Goal: Complete application form

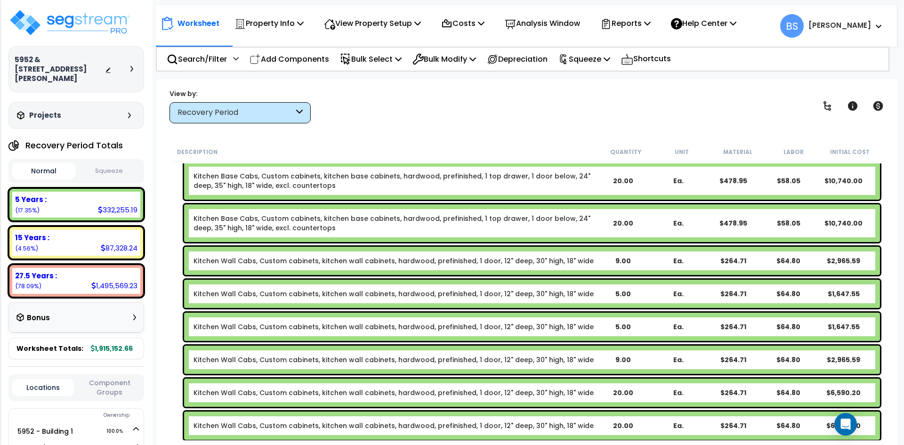
scroll to position [3431, 0]
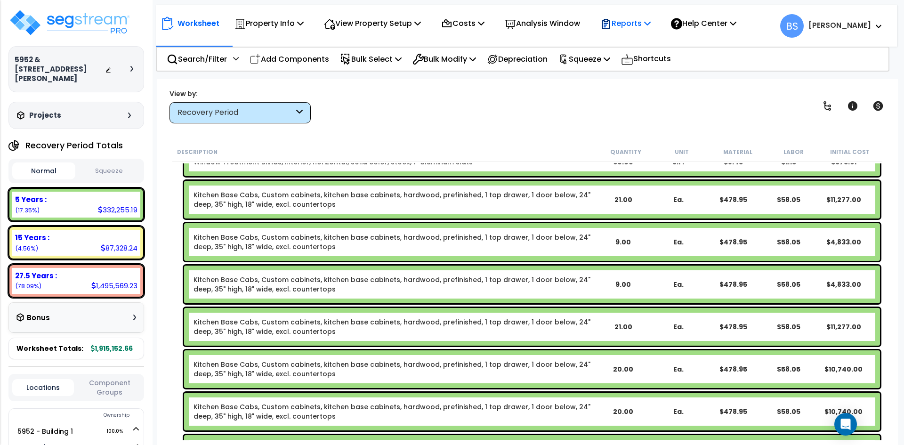
click at [641, 30] on p "Reports" at bounding box center [625, 23] width 50 height 13
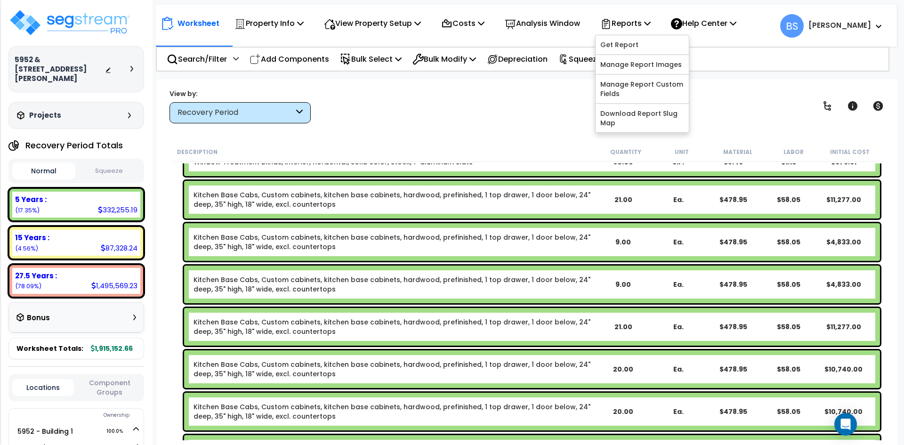
click at [501, 150] on div "Description" at bounding box center [387, 151] width 420 height 9
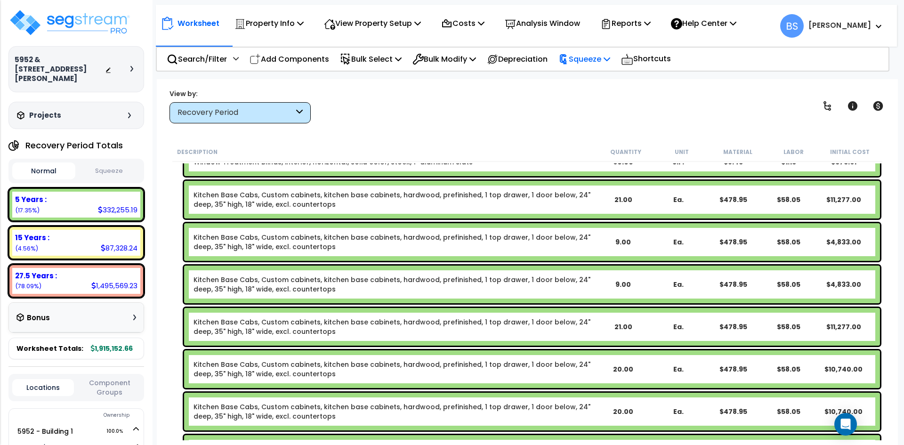
click at [594, 60] on p "Squeeze" at bounding box center [584, 59] width 52 height 13
click at [508, 96] on div "View by: Recovery Period High to Low (Total Cost)" at bounding box center [527, 105] width 722 height 35
click at [113, 386] on button "Component Groups" at bounding box center [110, 387] width 62 height 20
click at [55, 392] on button "Locations" at bounding box center [43, 390] width 62 height 10
click at [111, 170] on button "Squeeze" at bounding box center [109, 171] width 63 height 16
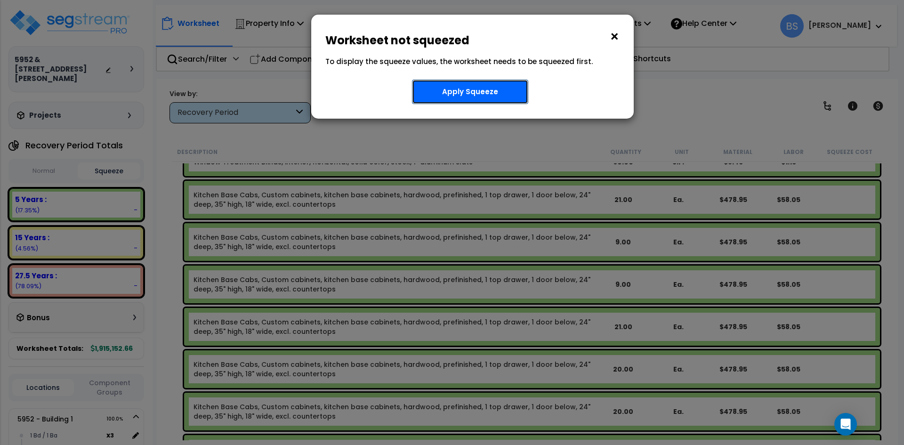
click at [481, 91] on button "Apply Squeeze" at bounding box center [470, 92] width 116 height 24
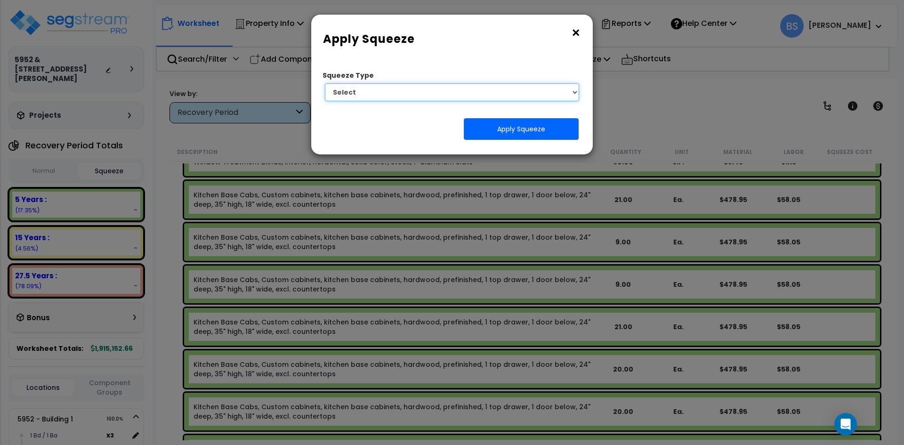
click at [488, 94] on select "Select 1. Squeeze Entire Worksheet 2. Squeeze by Takeoff Cost 3. Squeeze by Uni…" at bounding box center [452, 92] width 254 height 18
select select "squeeze_entire_takeoffsheet"
click at [325, 83] on select "Select 1. Squeeze Entire Worksheet 2. Squeeze by Takeoff Cost 3. Squeeze by Uni…" at bounding box center [452, 92] width 254 height 18
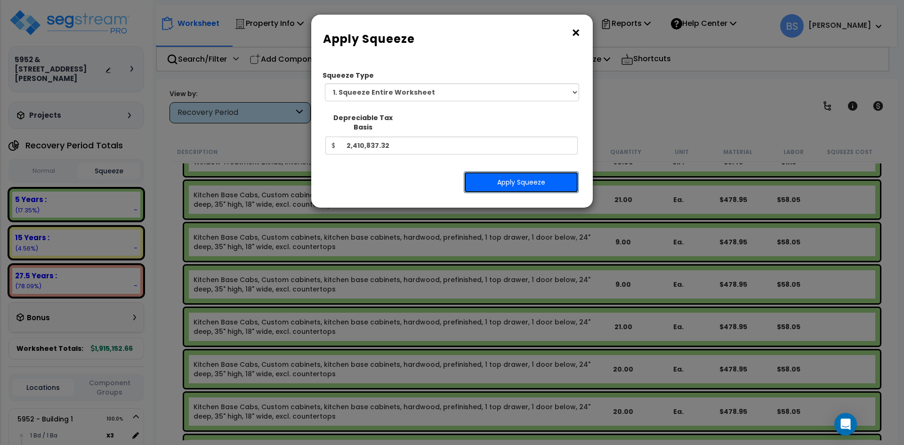
click at [502, 173] on button "Apply Squeeze" at bounding box center [521, 182] width 115 height 22
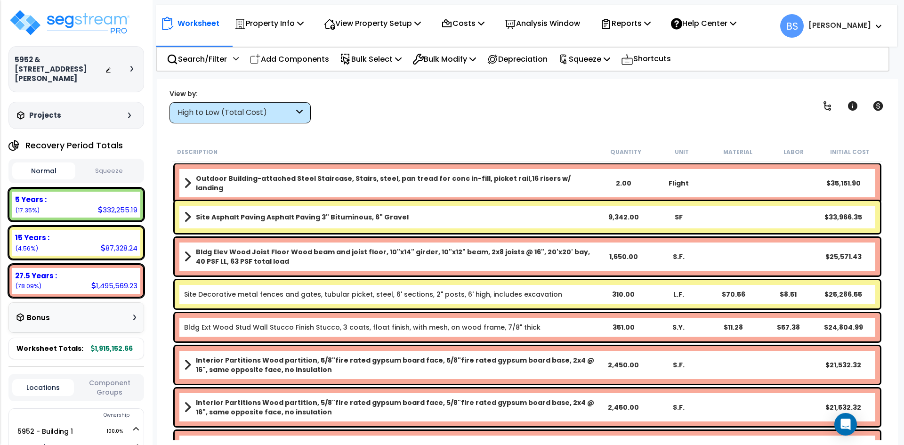
click at [113, 172] on button "Squeeze" at bounding box center [109, 171] width 63 height 16
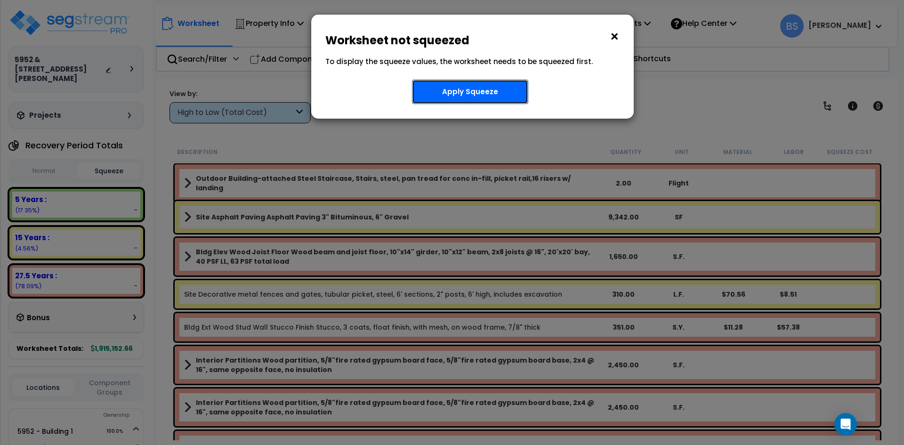
click at [465, 93] on button "Apply Squeeze" at bounding box center [470, 92] width 116 height 24
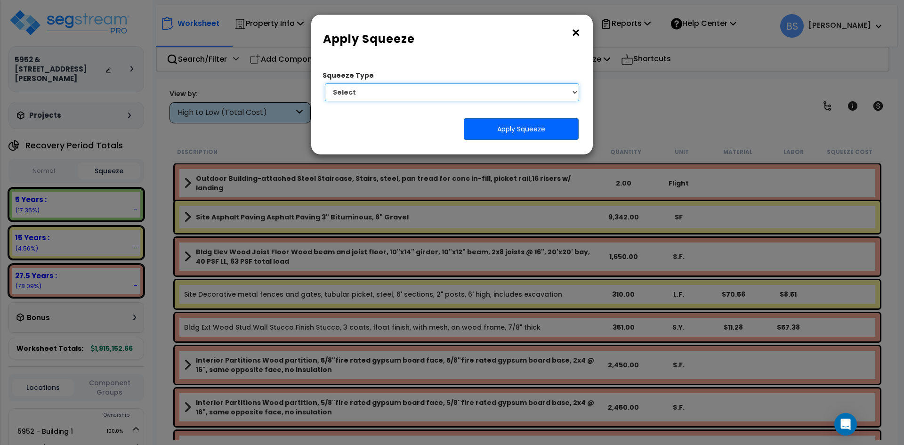
click at [457, 86] on select "Select 1. Squeeze Entire Worksheet 2. Squeeze by Takeoff Cost 3. Squeeze by Uni…" at bounding box center [452, 92] width 254 height 18
select select "squeeze_entire_takeoffsheet"
click at [325, 83] on select "Select 1. Squeeze Entire Worksheet 2. Squeeze by Takeoff Cost 3. Squeeze by Uni…" at bounding box center [452, 92] width 254 height 18
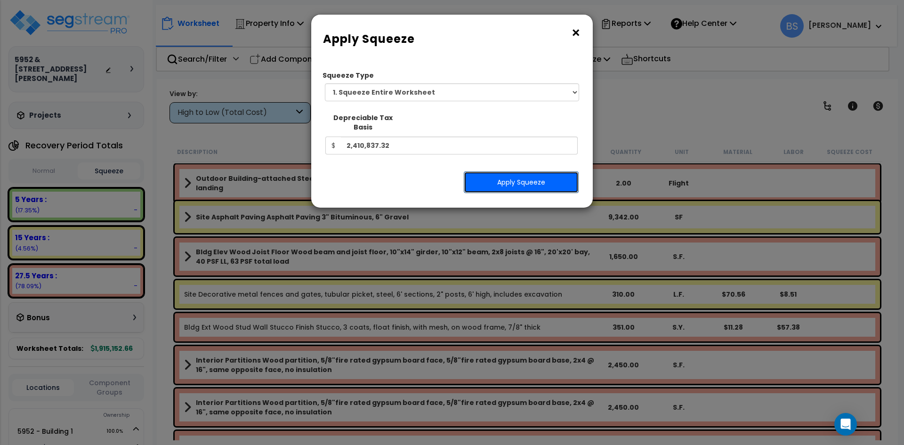
click at [514, 183] on button "Apply Squeeze" at bounding box center [521, 182] width 115 height 22
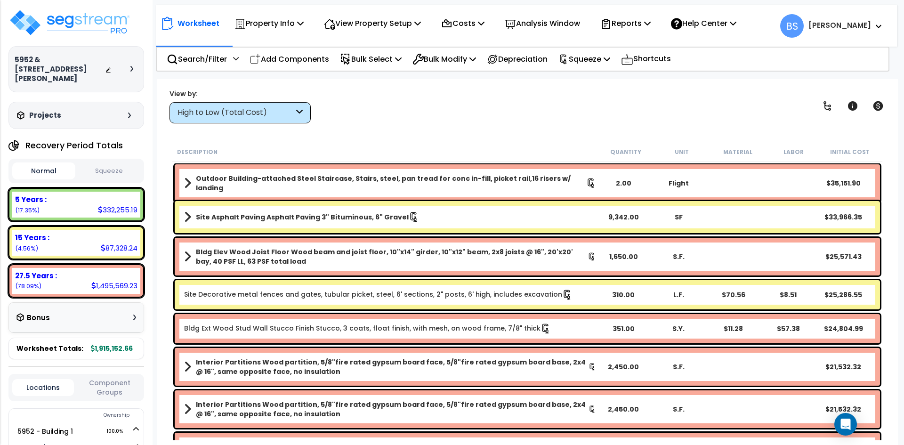
click at [92, 174] on button "Squeeze" at bounding box center [109, 171] width 63 height 16
click at [47, 170] on button "Normal" at bounding box center [43, 171] width 63 height 16
click at [108, 164] on button "Squeeze" at bounding box center [109, 171] width 63 height 16
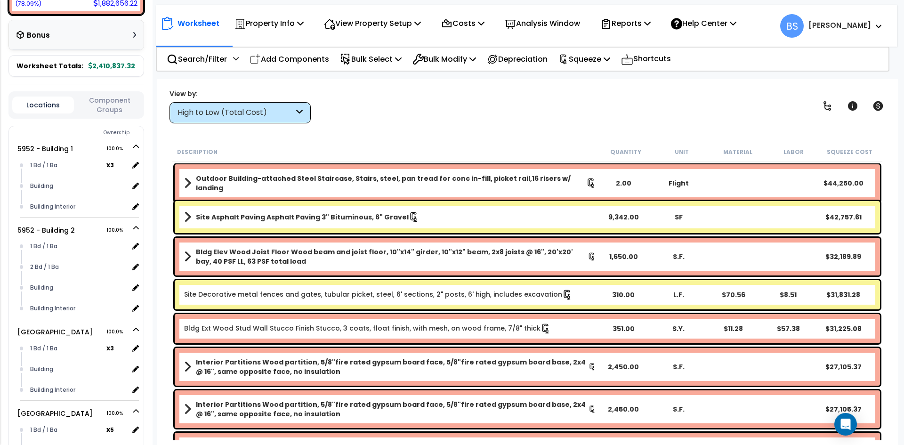
click at [114, 104] on button "Component Groups" at bounding box center [110, 105] width 62 height 20
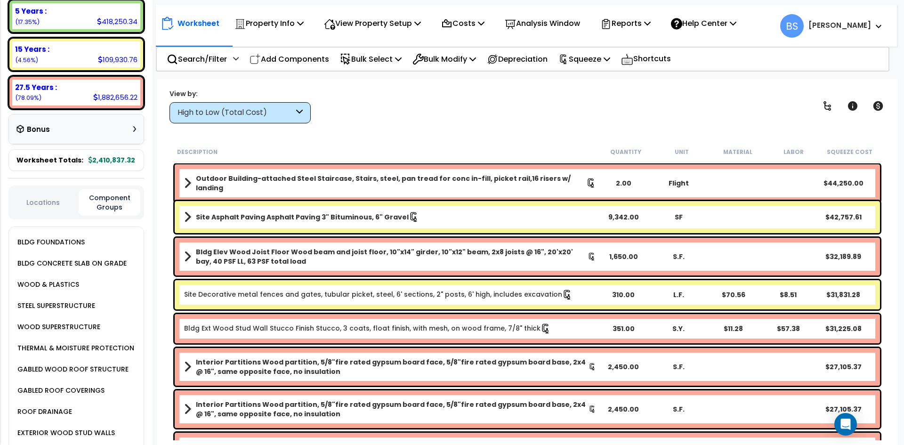
scroll to position [0, 0]
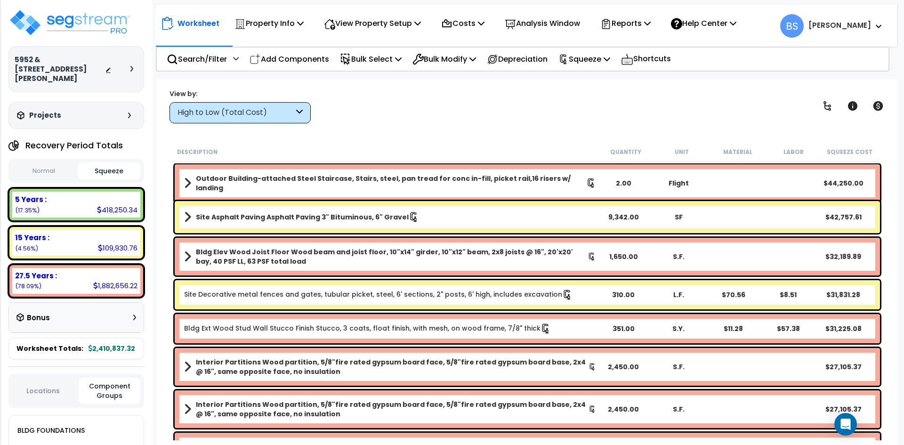
click at [42, 392] on button "Locations" at bounding box center [43, 390] width 62 height 10
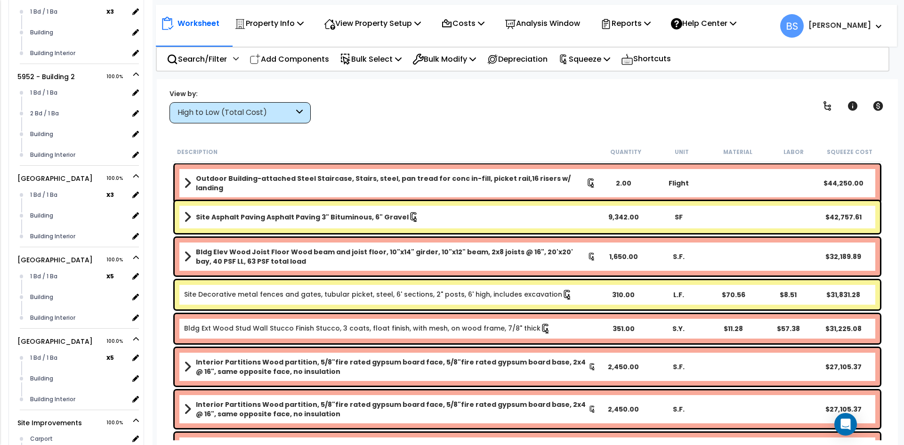
scroll to position [521, 0]
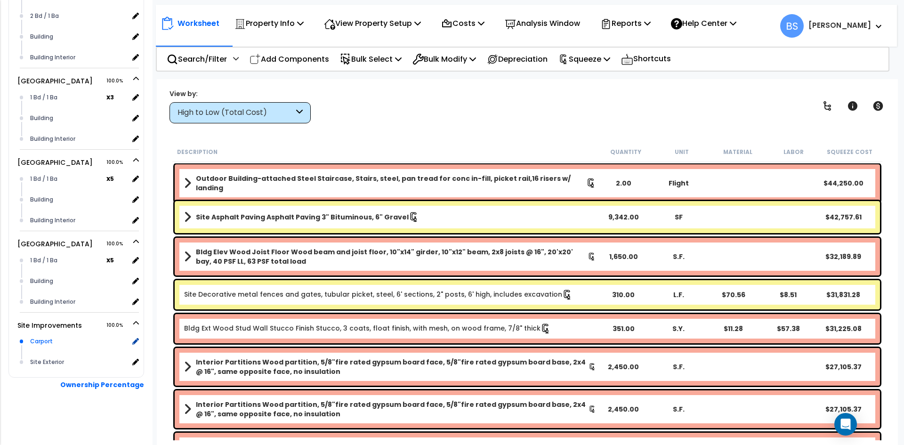
click at [42, 347] on div "Carport" at bounding box center [78, 341] width 101 height 11
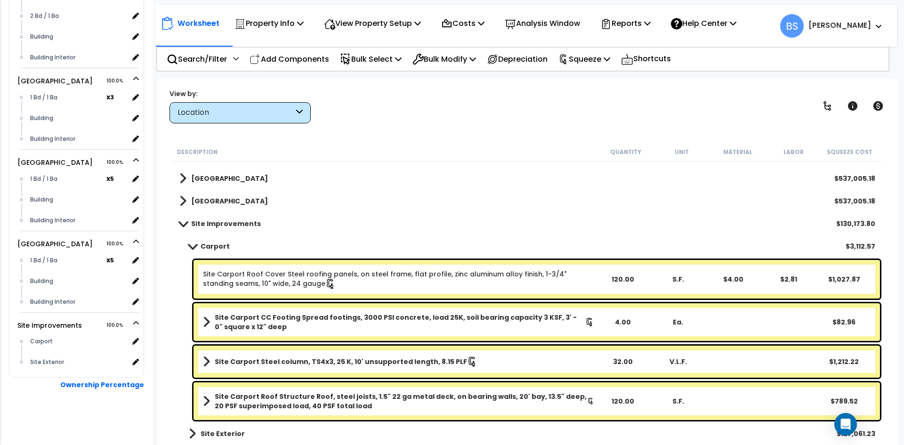
scroll to position [67, 0]
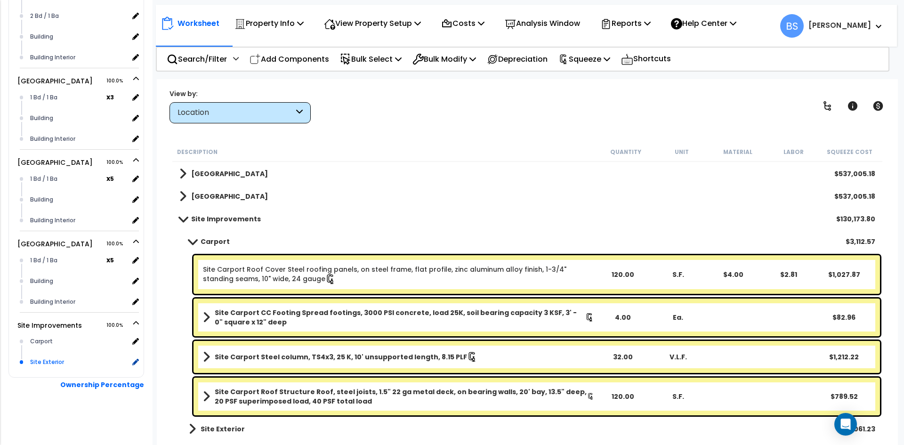
click at [53, 361] on div "Site Exterior" at bounding box center [78, 361] width 101 height 11
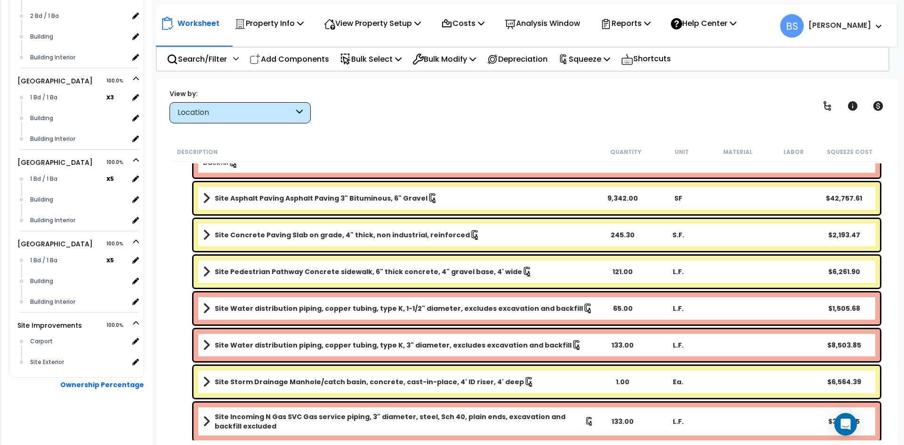
scroll to position [455, 0]
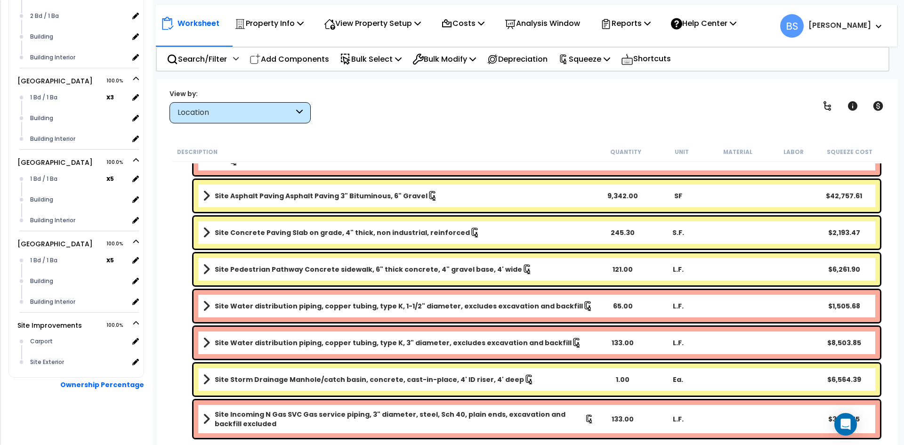
drag, startPoint x: 299, startPoint y: 421, endPoint x: 288, endPoint y: 393, distance: 29.8
click at [298, 421] on b "Site Incoming N Gas SVC Gas service piping, 3" diameter, steel, Sch 40, plain e…" at bounding box center [400, 418] width 370 height 19
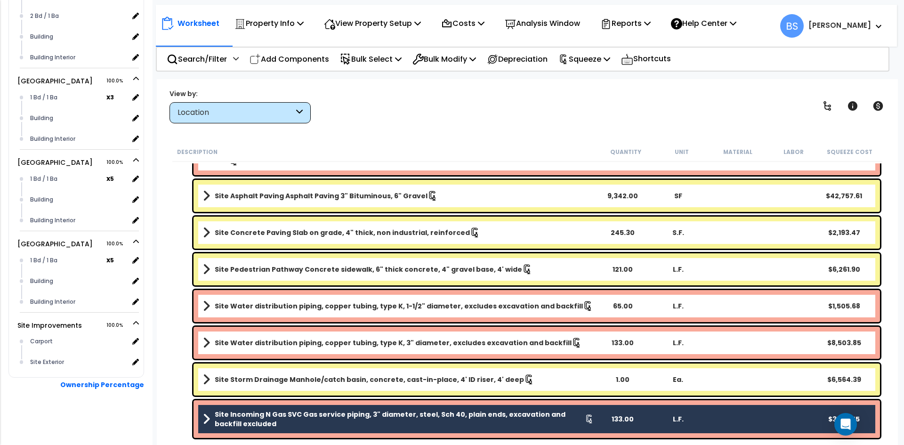
click at [277, 336] on link "Site Water distribution piping, copper tubing, type K, 3" diameter, excludes ex…" at bounding box center [398, 342] width 391 height 13
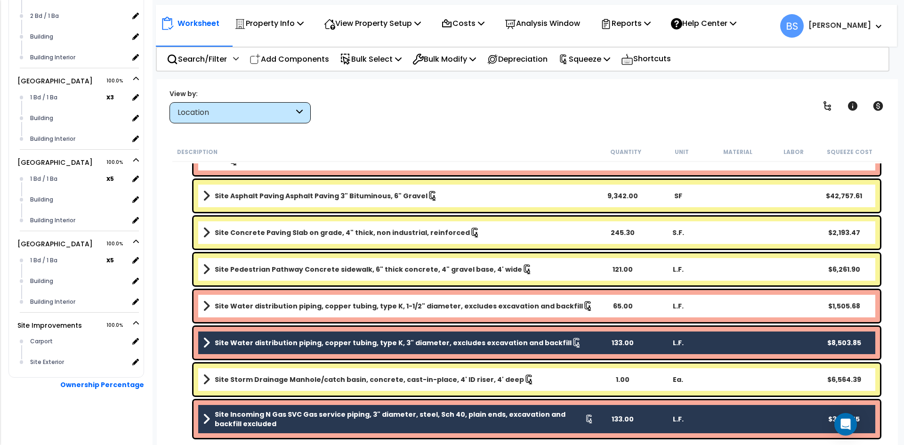
click at [274, 314] on div "Site Water distribution piping, copper tubing, type K, 1-1/2" diameter, exclude…" at bounding box center [536, 306] width 686 height 32
click at [275, 308] on b "Site Water distribution piping, copper tubing, type K, 1-1/2" diameter, exclude…" at bounding box center [399, 305] width 368 height 9
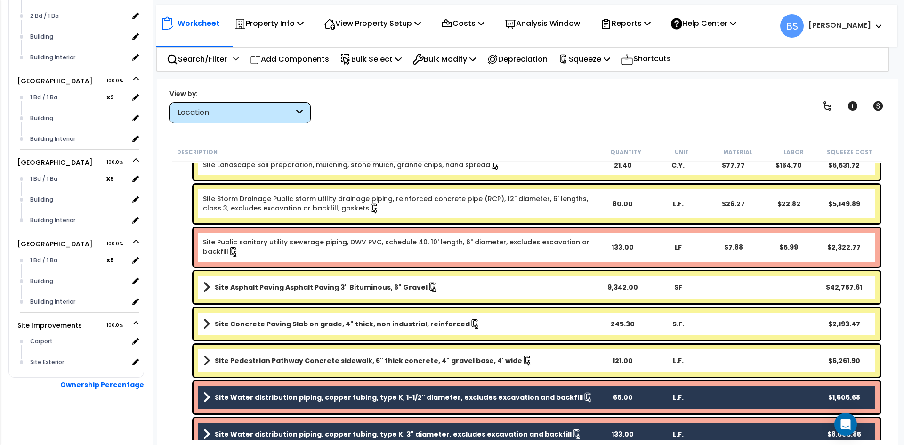
scroll to position [220, 0]
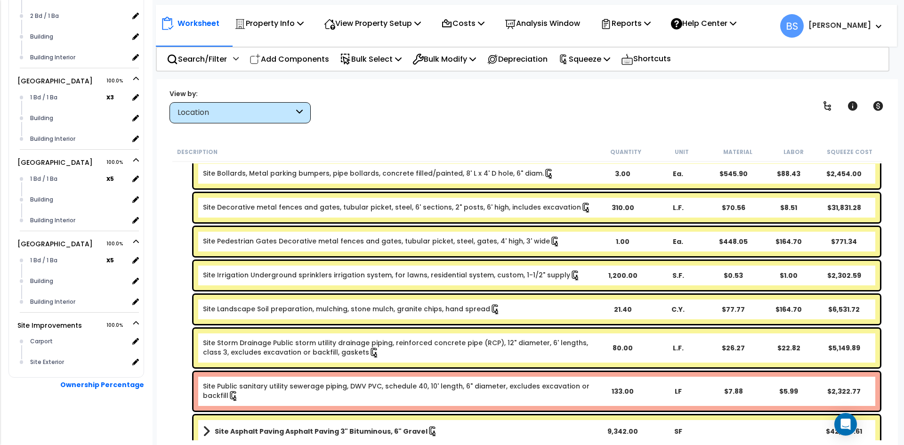
click at [254, 395] on link "Site Public sanitary utility sewerage piping, DWV PVC, schedule 40, 10' length,…" at bounding box center [398, 391] width 391 height 20
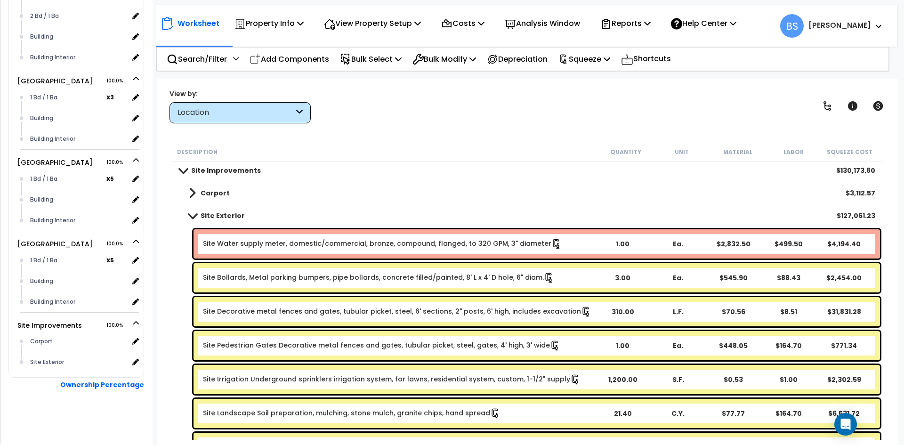
scroll to position [32, 0]
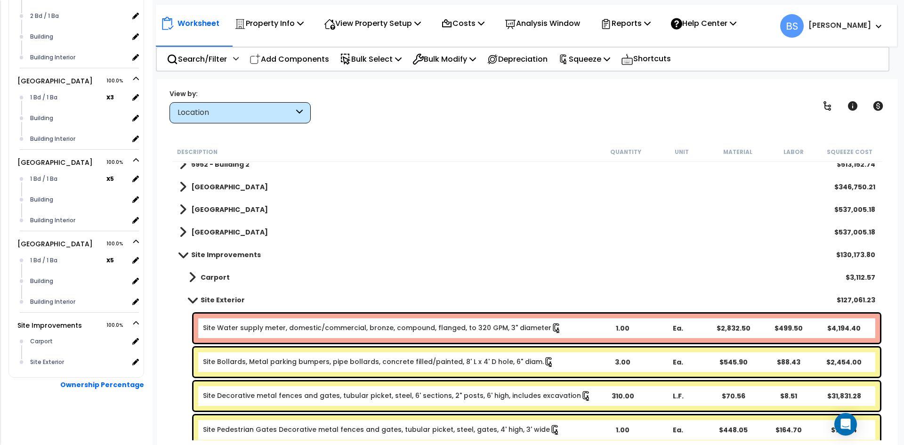
click at [292, 328] on link "Site Water supply meter, domestic/commercial, bronze, compound, flanged, to 320…" at bounding box center [382, 328] width 359 height 10
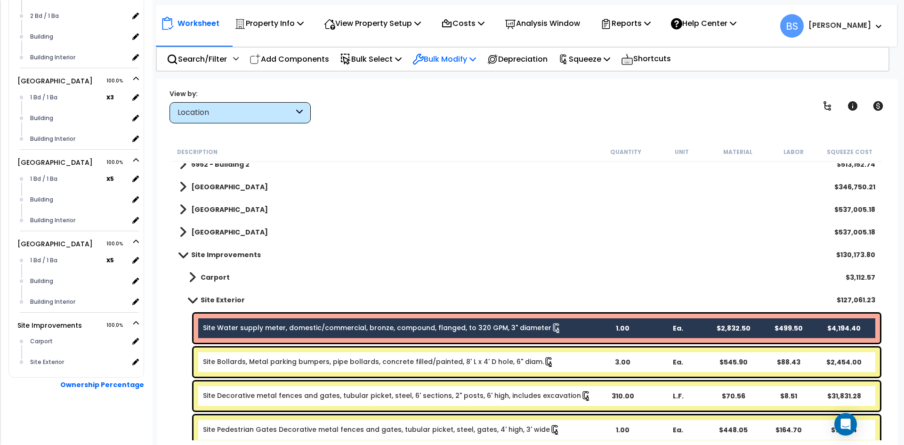
click at [461, 67] on div "Bulk Modify" at bounding box center [444, 59] width 64 height 22
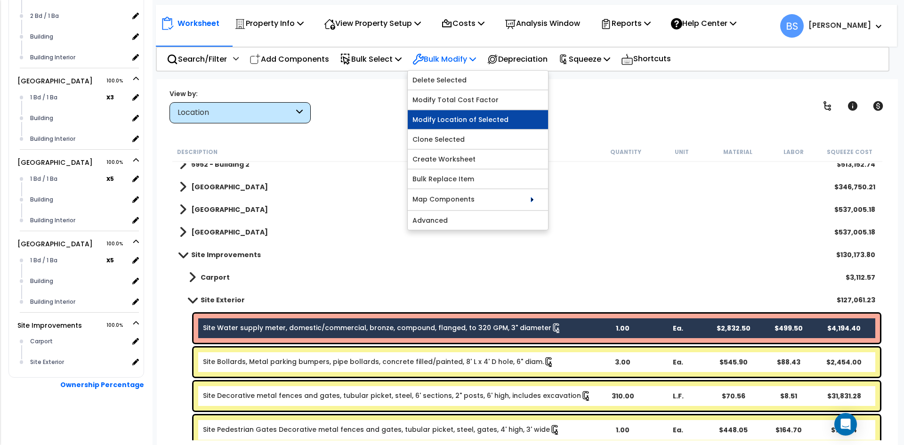
click at [468, 124] on link "Modify Location of Selected" at bounding box center [478, 119] width 140 height 19
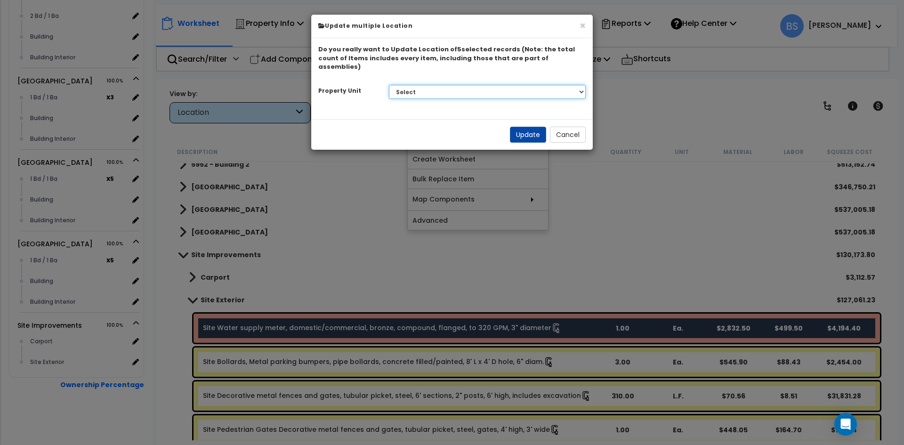
click at [490, 85] on select "Select 5952 - Building 1 5952 - Building 2 5956 Building 5960 Building 5964 Bui…" at bounding box center [487, 92] width 197 height 14
select select "166447"
click at [389, 85] on select "Select 5952 - Building 1 5952 - Building 2 5956 Building 5960 Building 5964 Bui…" at bounding box center [487, 92] width 197 height 14
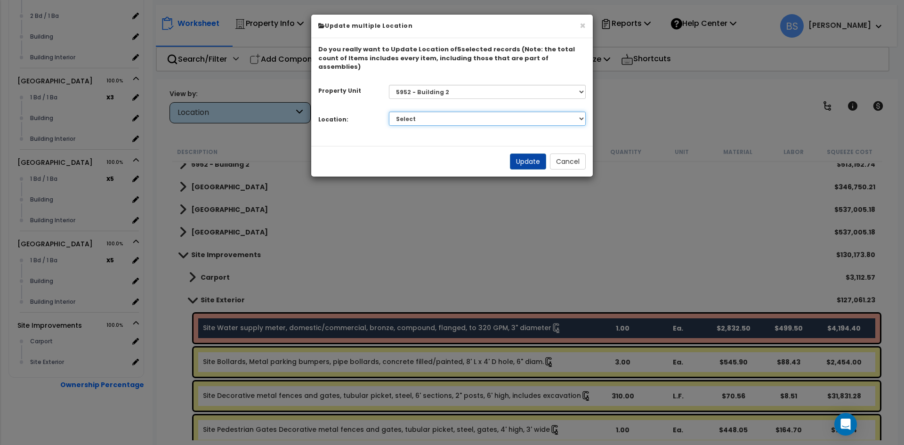
click at [448, 112] on select "Select 1 Bd / 1 Ba 2 Bd / 1 Ba Building Building Interior Add Additional Locati…" at bounding box center [487, 119] width 197 height 14
select select "6"
click at [389, 112] on select "Select 1 Bd / 1 Ba 2 Bd / 1 Ba Building Building Interior Add Additional Locati…" at bounding box center [487, 119] width 197 height 14
click at [534, 155] on button "Update" at bounding box center [528, 161] width 36 height 16
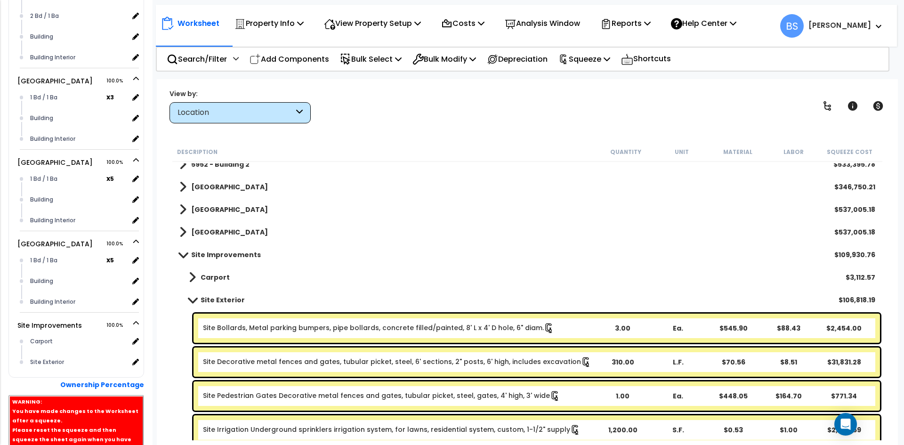
click at [212, 303] on b "Site Exterior" at bounding box center [222, 299] width 44 height 9
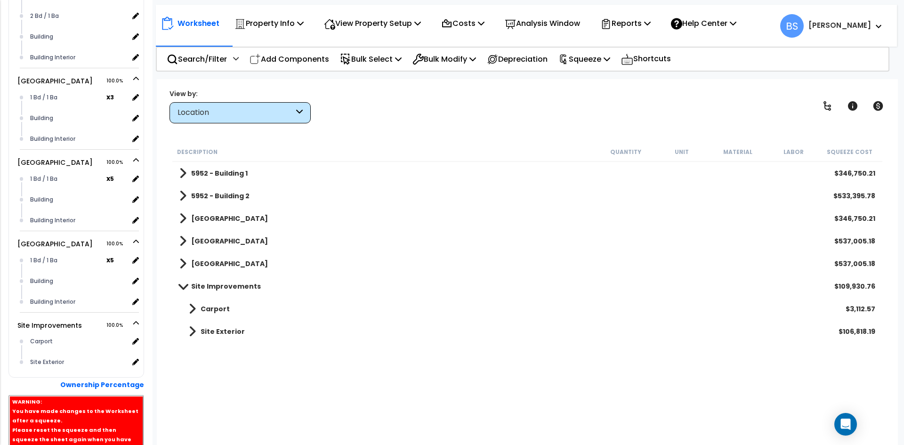
scroll to position [0, 0]
click at [185, 286] on span at bounding box center [182, 285] width 13 height 7
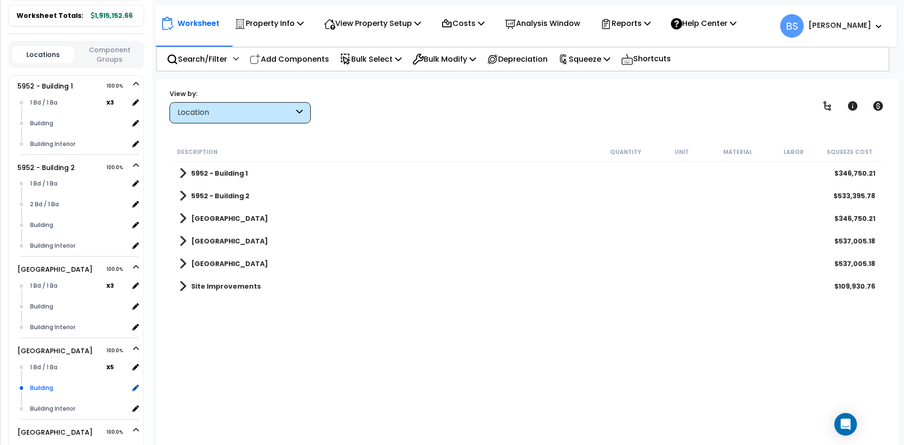
scroll to position [192, 0]
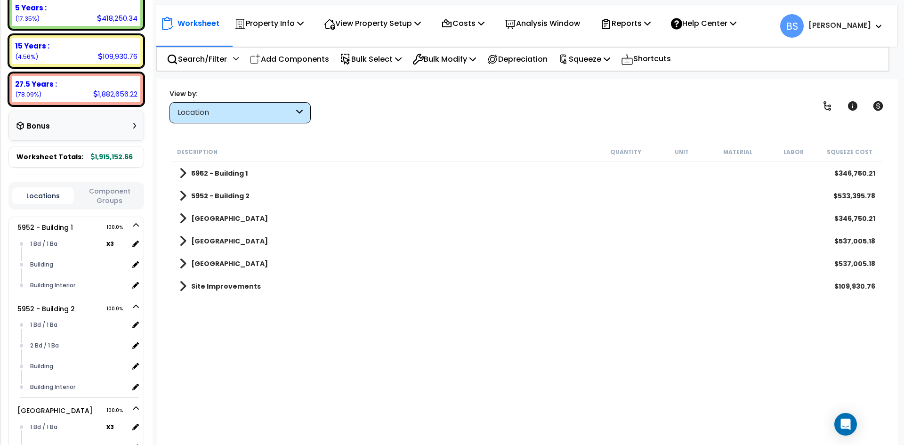
click at [118, 190] on button "Component Groups" at bounding box center [110, 196] width 62 height 20
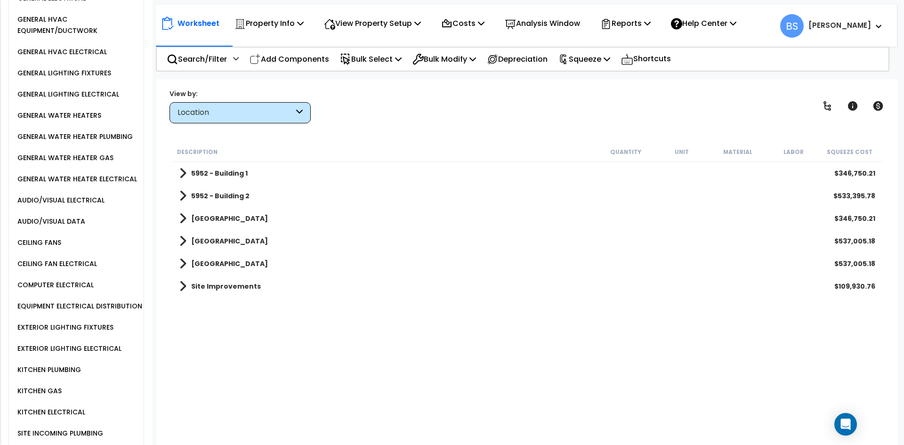
scroll to position [879, 0]
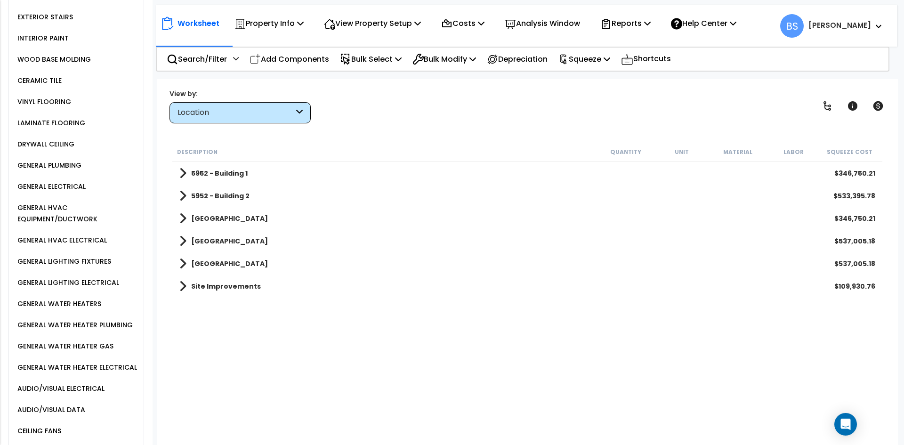
click at [153, 261] on body "We are Building your Property. So please grab a coffee and let us do the heavy …" at bounding box center [452, 263] width 904 height 445
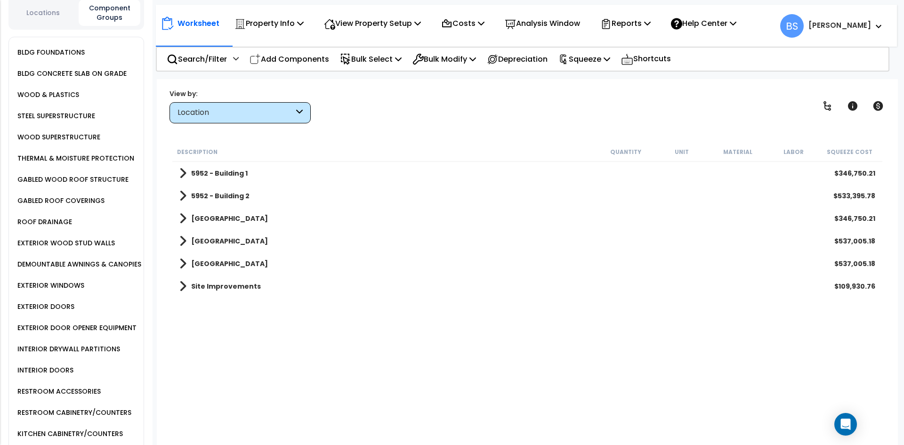
scroll to position [361, 0]
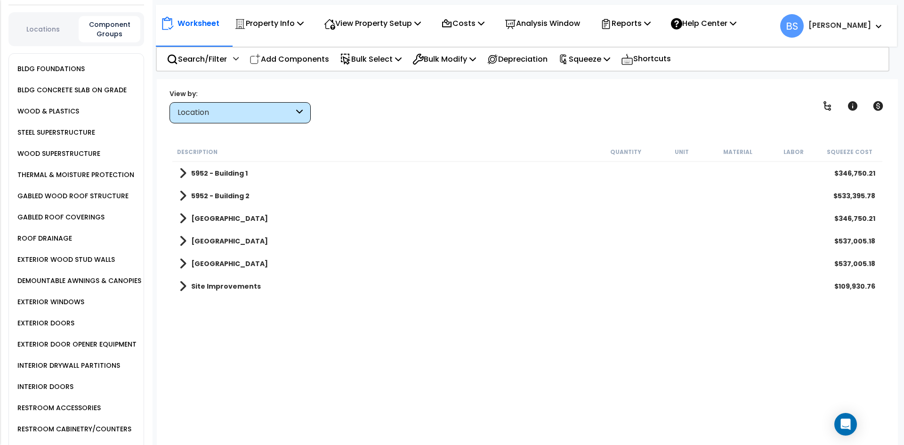
click at [40, 108] on div "WOOD & PLASTICS" at bounding box center [47, 110] width 64 height 11
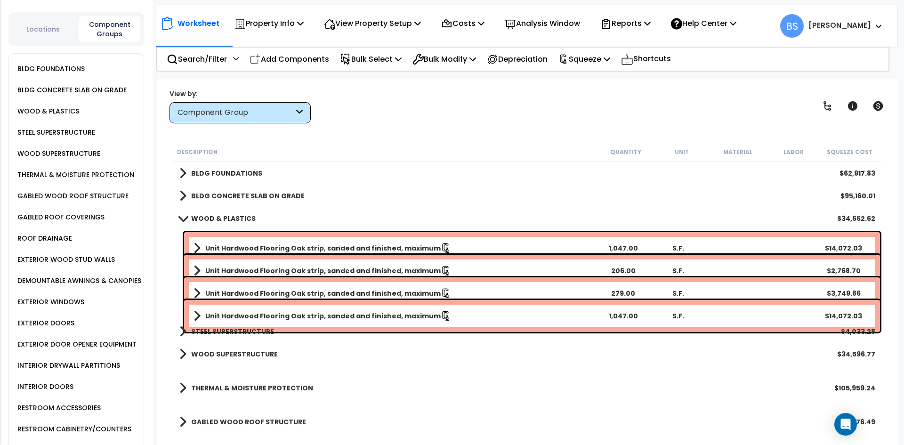
click at [188, 220] on span at bounding box center [182, 218] width 13 height 7
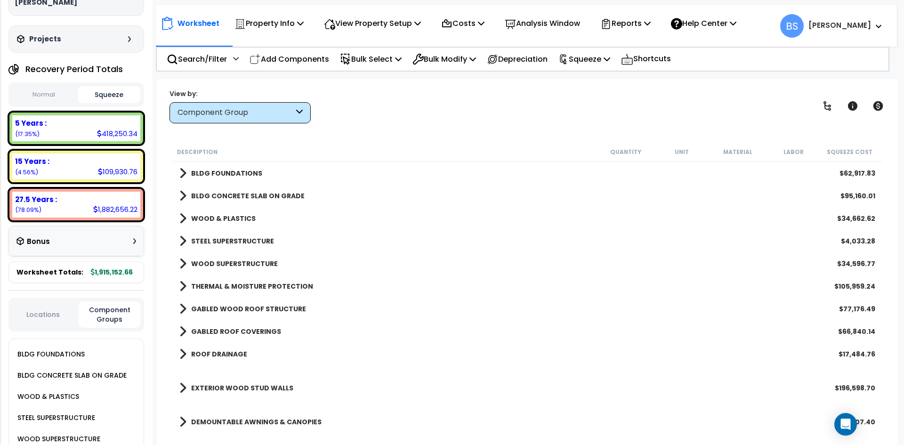
scroll to position [0, 0]
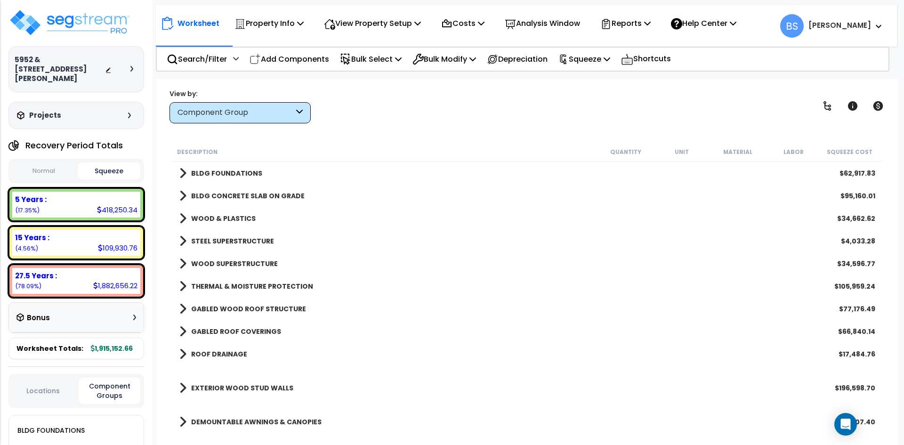
click at [126, 160] on div "Normal Squeeze" at bounding box center [76, 171] width 136 height 24
click at [115, 175] on button "Squeeze" at bounding box center [109, 170] width 63 height 17
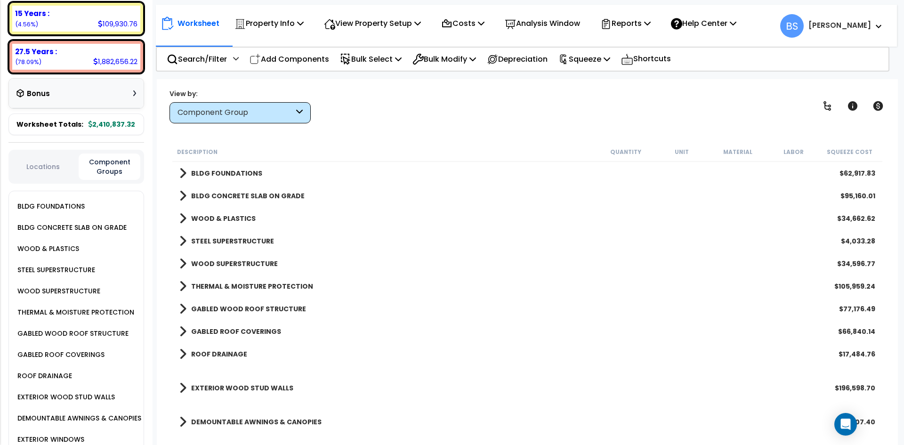
scroll to position [282, 0]
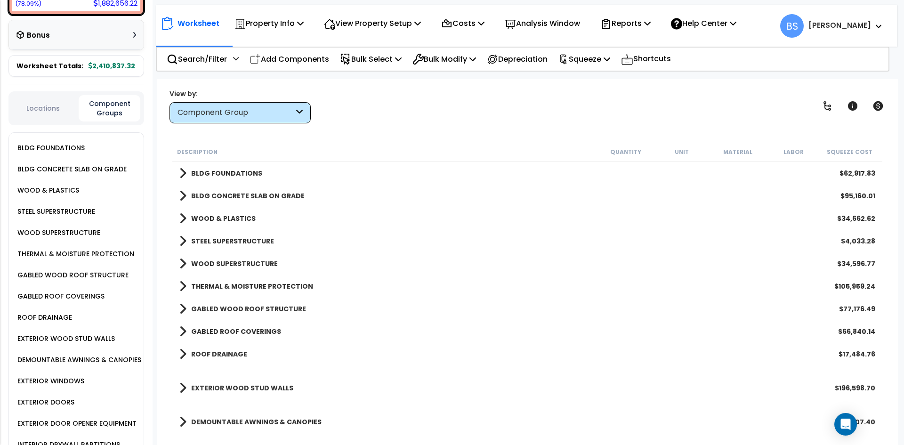
click at [56, 103] on button "Locations" at bounding box center [43, 108] width 62 height 10
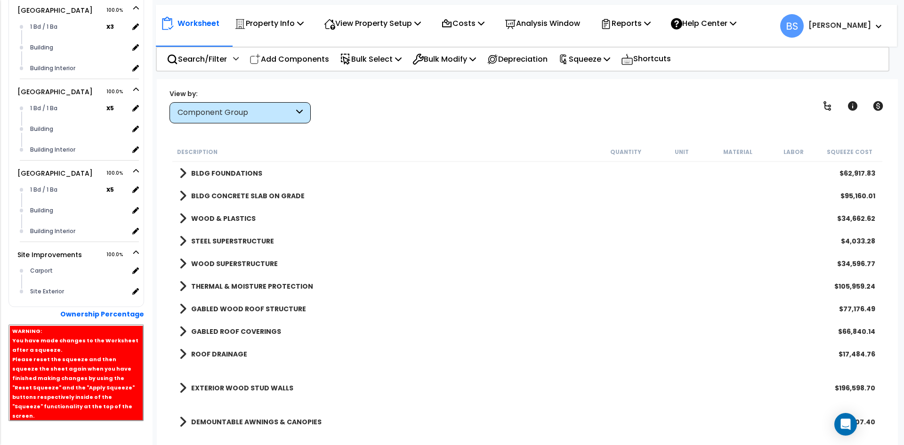
scroll to position [614, 0]
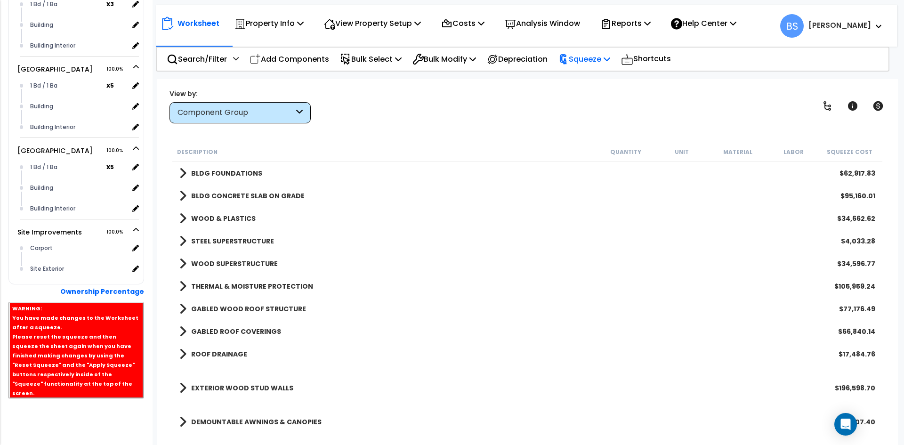
click at [610, 64] on p "Squeeze" at bounding box center [584, 59] width 52 height 13
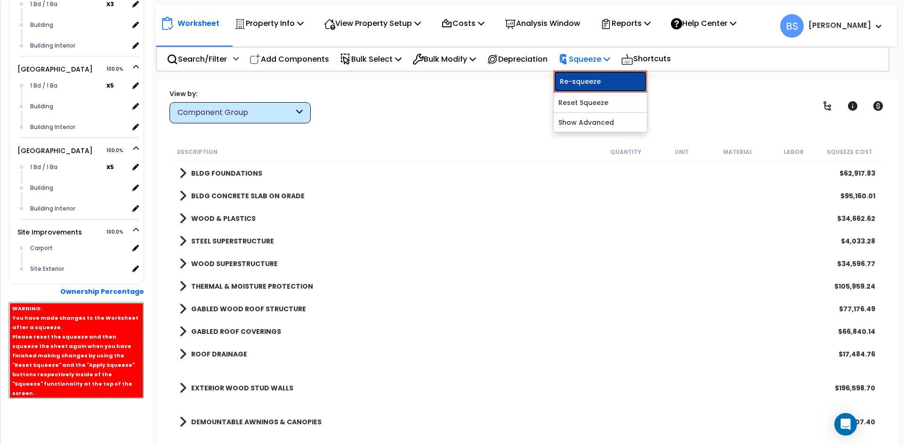
click at [600, 80] on link "Re-squeeze" at bounding box center [599, 82] width 93 height 22
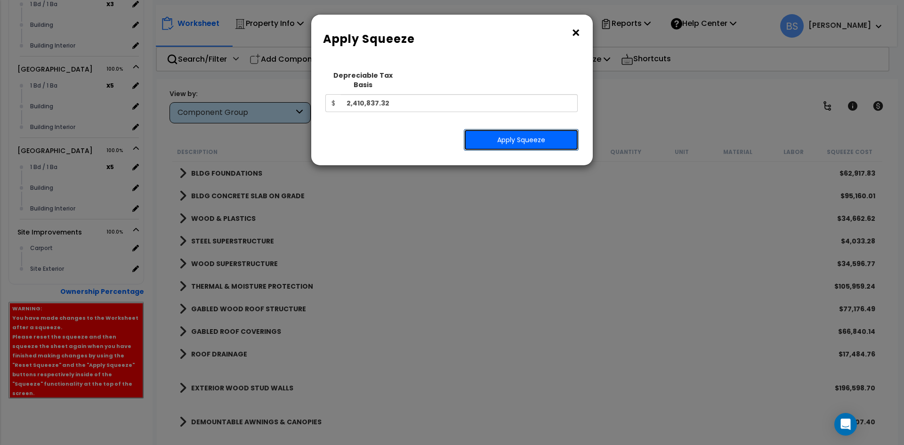
click at [526, 136] on button "Apply Squeeze" at bounding box center [521, 140] width 115 height 22
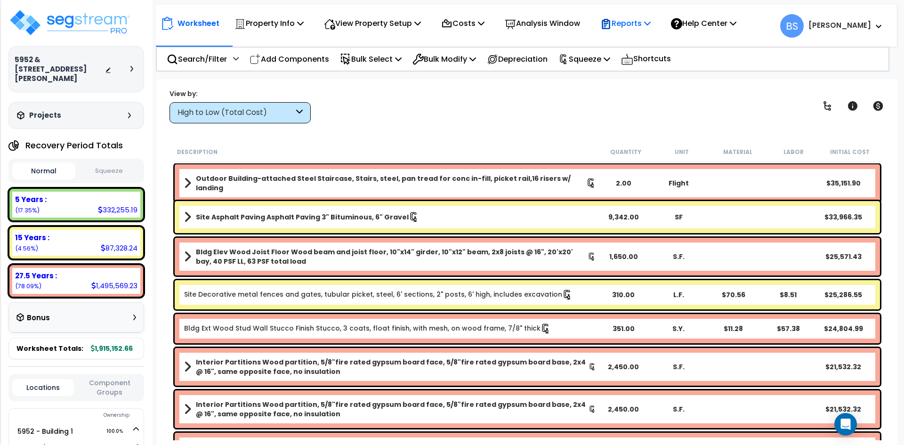
click at [650, 28] on p "Reports" at bounding box center [625, 23] width 50 height 13
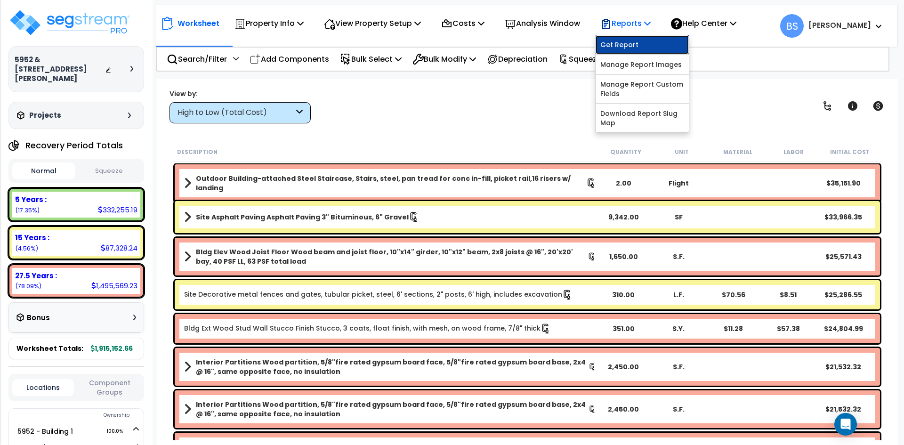
click at [640, 44] on link "Get Report" at bounding box center [641, 44] width 93 height 19
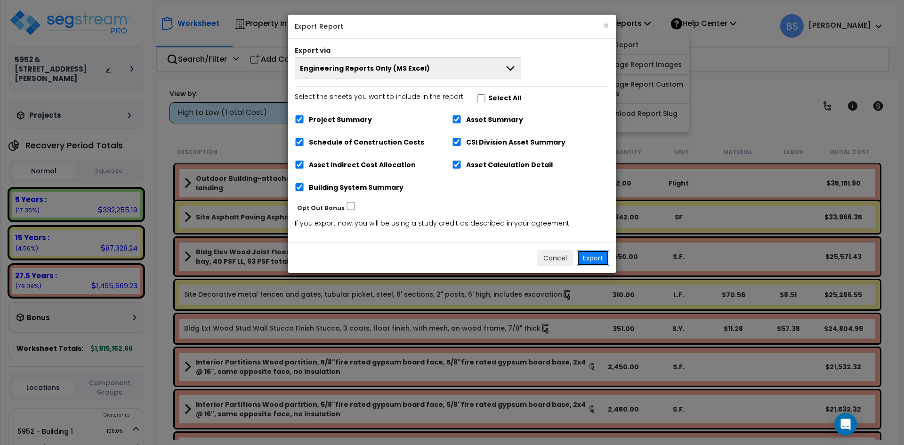
click at [594, 263] on button "Export" at bounding box center [592, 258] width 32 height 16
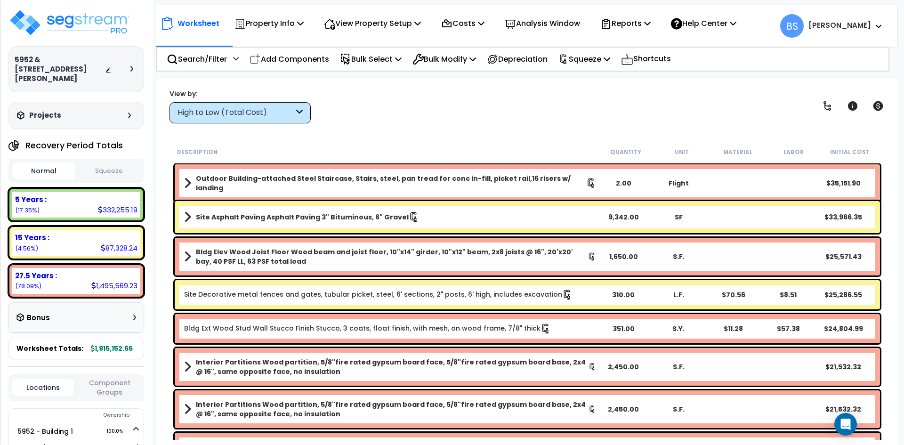
click at [126, 171] on button "Squeeze" at bounding box center [109, 171] width 63 height 16
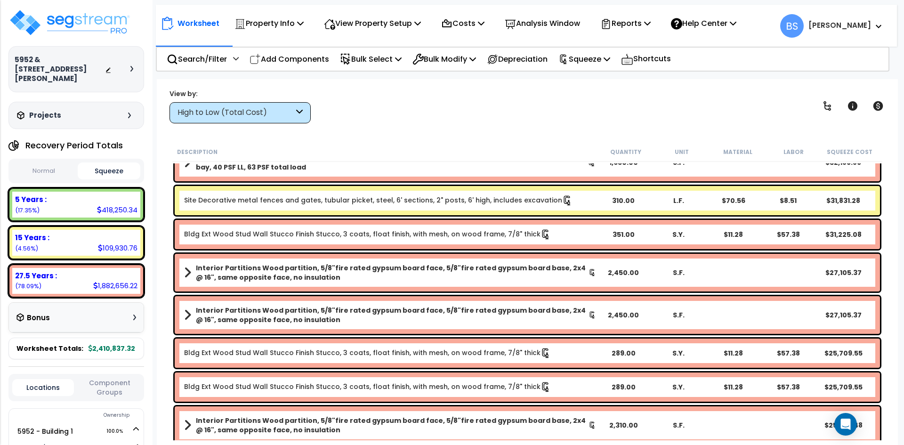
scroll to position [141, 0]
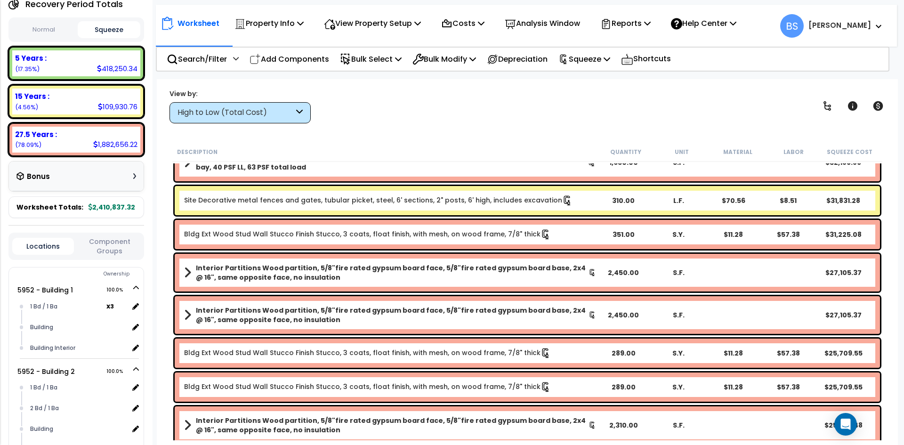
click at [49, 134] on b "27.5 Years :" at bounding box center [36, 134] width 42 height 10
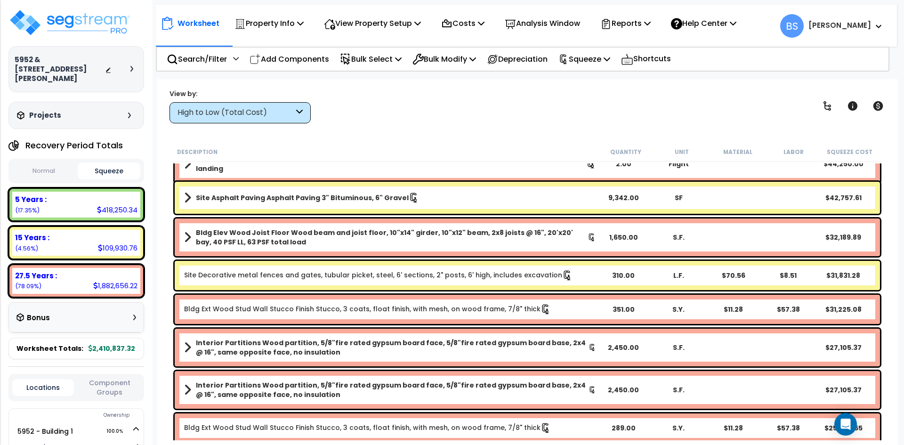
scroll to position [0, 0]
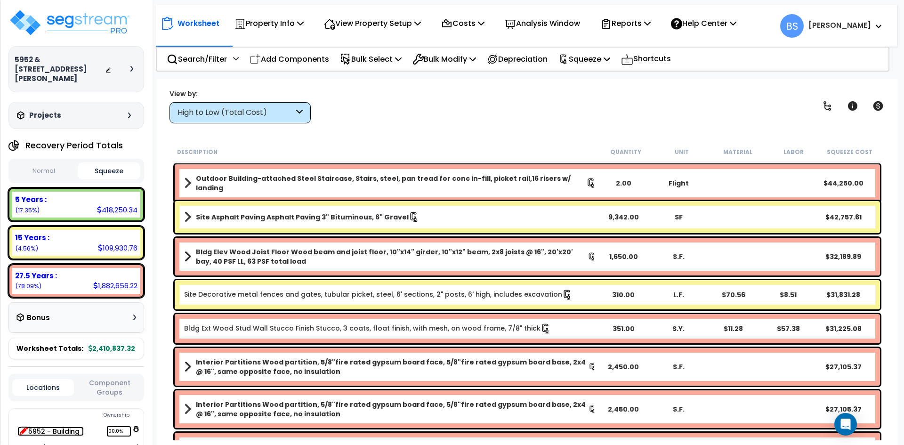
click at [27, 429] on icon at bounding box center [24, 430] width 8 height 8
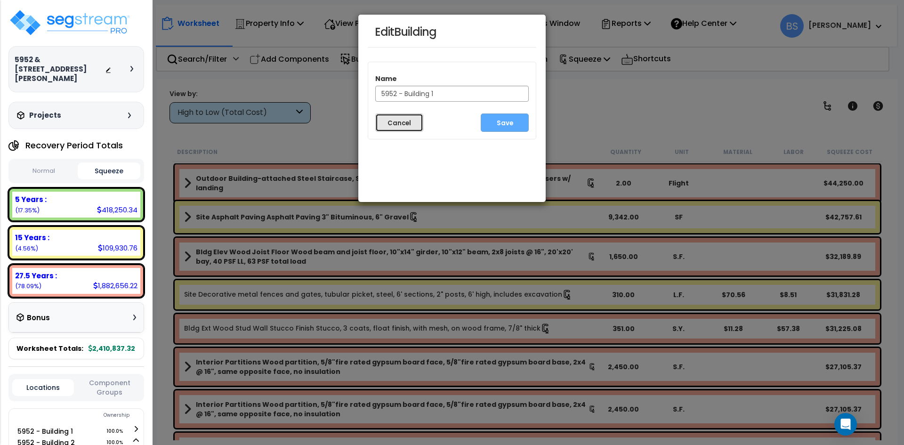
click at [397, 121] on button "Cancel" at bounding box center [399, 122] width 48 height 18
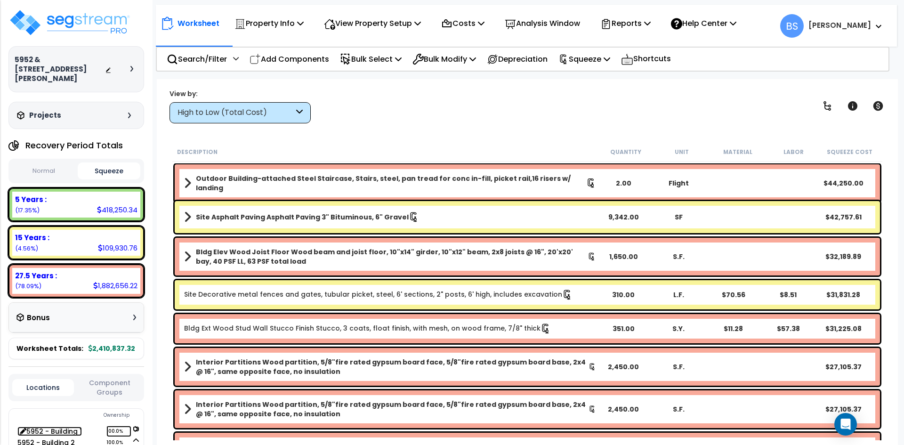
click at [54, 427] on link "5952 - Building 1 100.0%" at bounding box center [49, 430] width 64 height 9
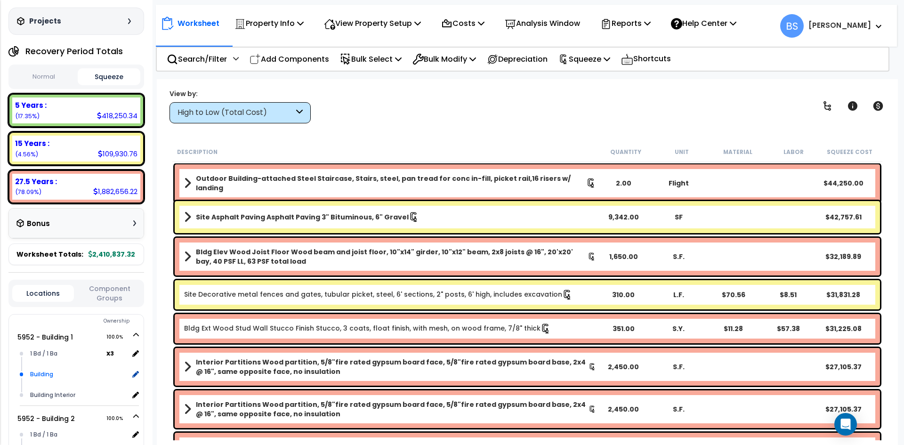
click at [43, 371] on div "Building" at bounding box center [78, 373] width 101 height 11
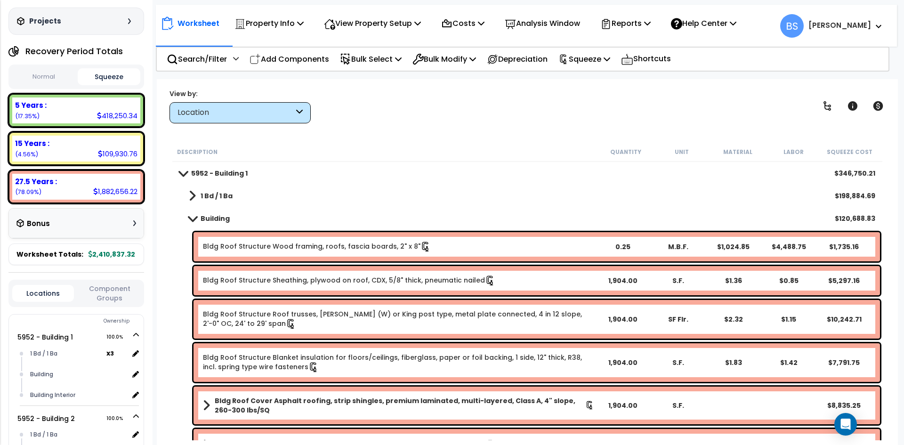
click at [193, 197] on span at bounding box center [192, 195] width 7 height 13
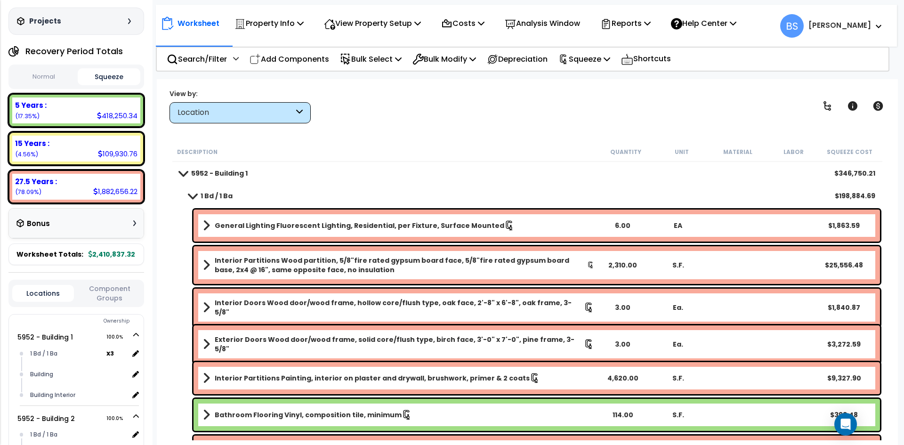
click at [182, 172] on span at bounding box center [182, 172] width 13 height 7
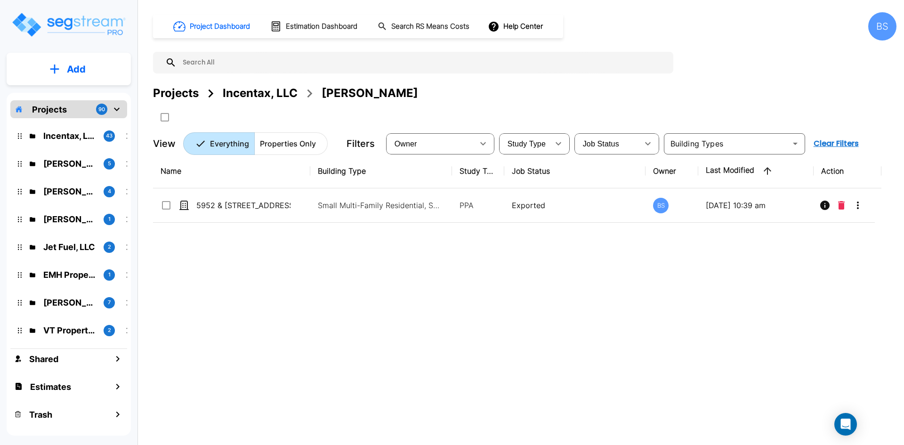
click at [298, 286] on div "Name Building Type Study Type Job Status Owner Last Modified Action 5952 & [STR…" at bounding box center [517, 292] width 728 height 276
click at [173, 97] on div "Projects" at bounding box center [176, 93] width 46 height 17
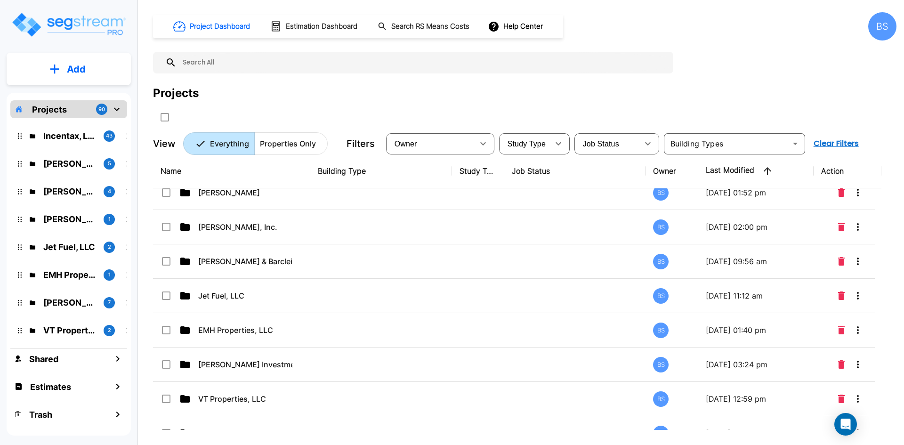
scroll to position [94, 0]
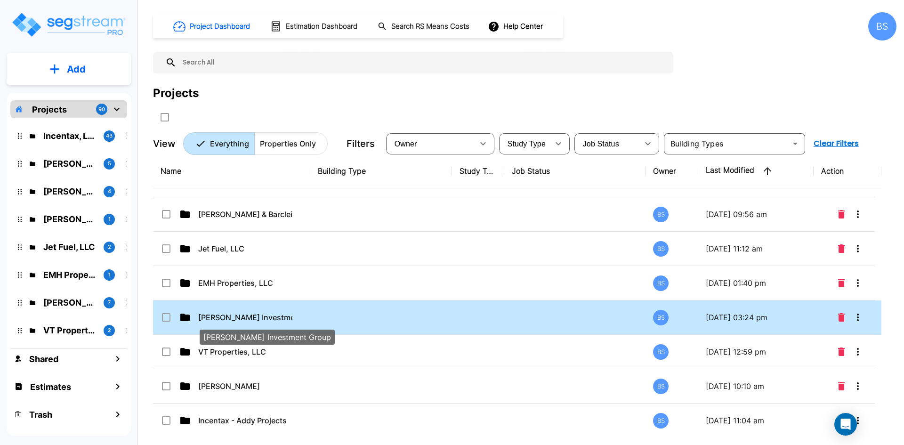
click at [247, 317] on p "[PERSON_NAME] Investment Group" at bounding box center [245, 317] width 94 height 11
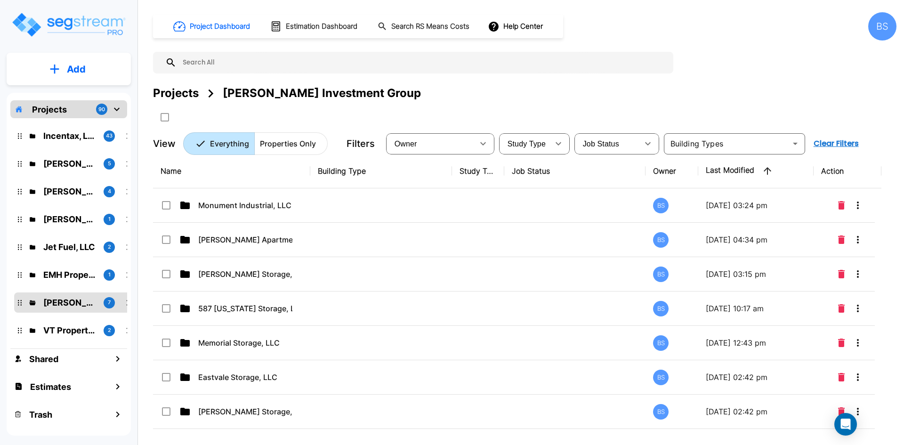
scroll to position [0, 0]
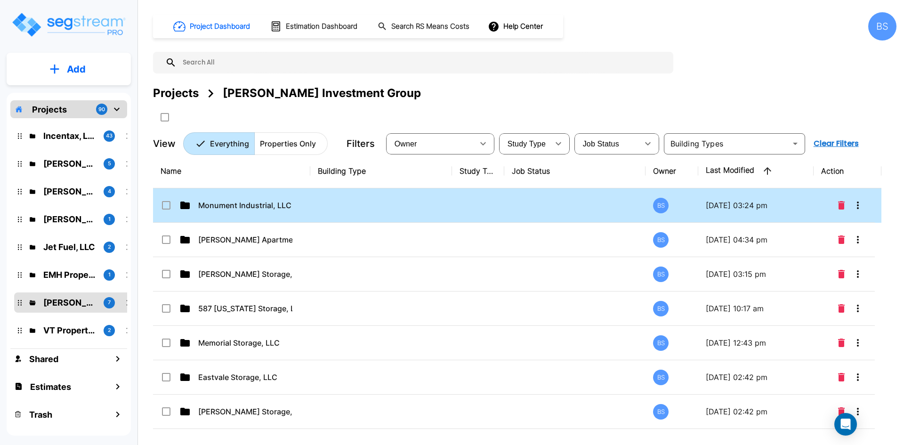
click at [259, 215] on td "Monument Industrial, LLC" at bounding box center [231, 205] width 157 height 34
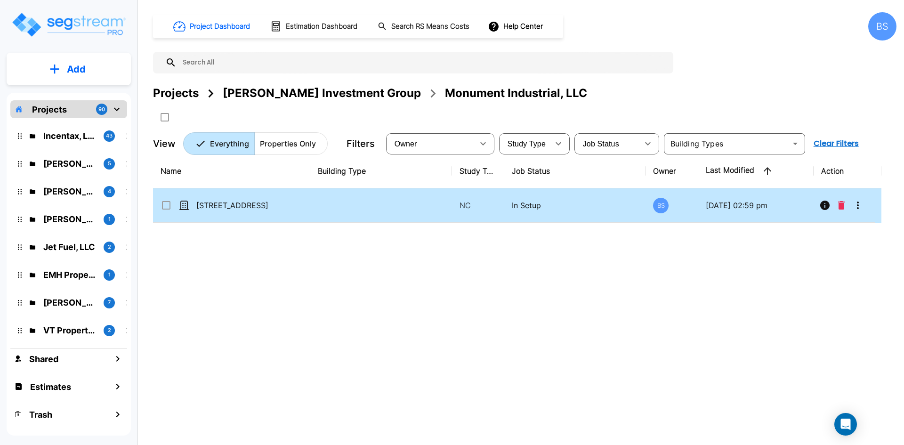
click at [243, 212] on td "15707 Terrazzo Dr., Monument, CO 80921" at bounding box center [231, 205] width 157 height 34
checkbox input "true"
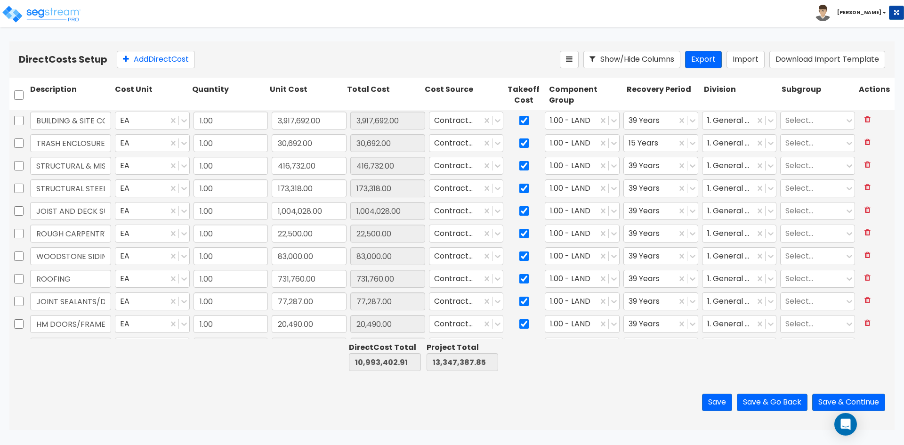
type input "1.00"
type input "3,917,692.00"
type input "1.00"
type input "30,692.00"
type input "1.00"
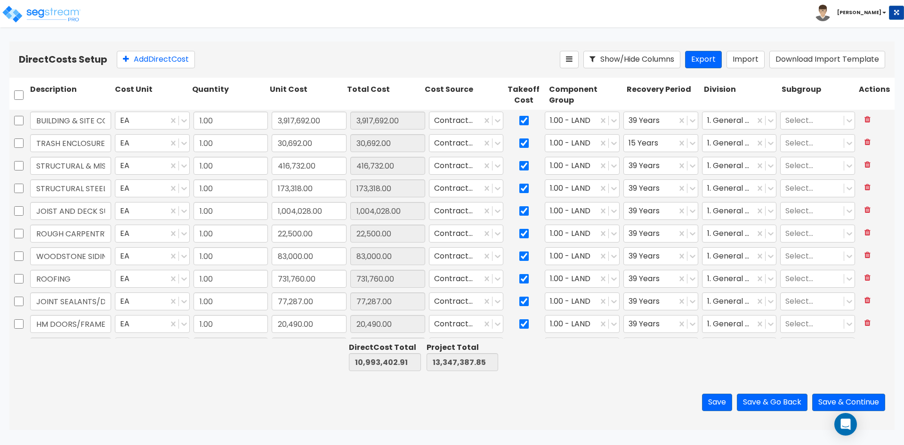
type input "416,732.00"
type input "1.00"
type input "173,318.00"
type input "1.00"
type input "1,004,028.00"
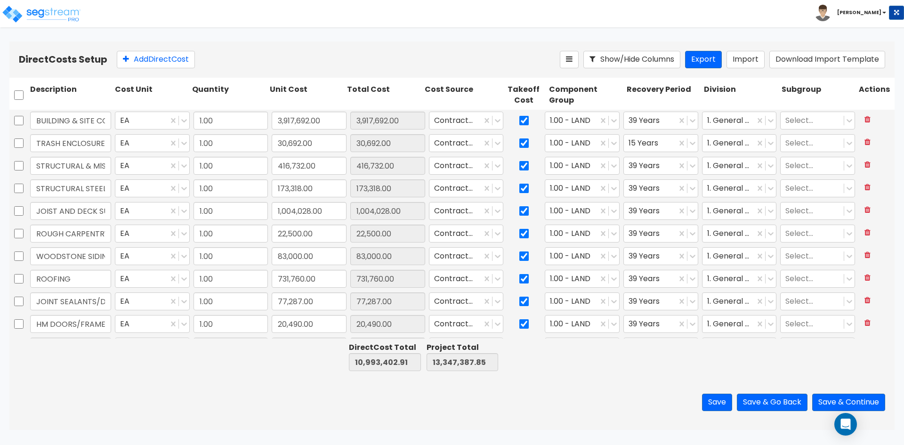
type input "1.00"
type input "22,500.00"
type input "1.00"
type input "83,000.00"
type input "1.00"
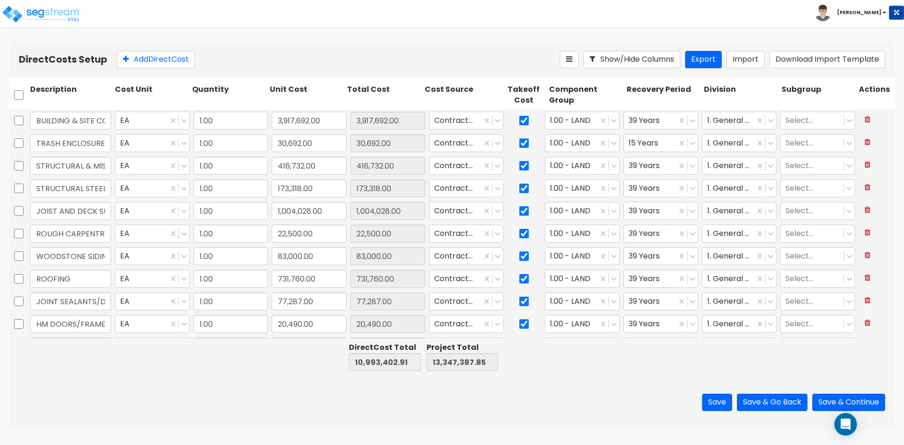
type input "731,760.00"
type input "1.00"
type input "77,287.00"
type input "1.00"
type input "20,490.00"
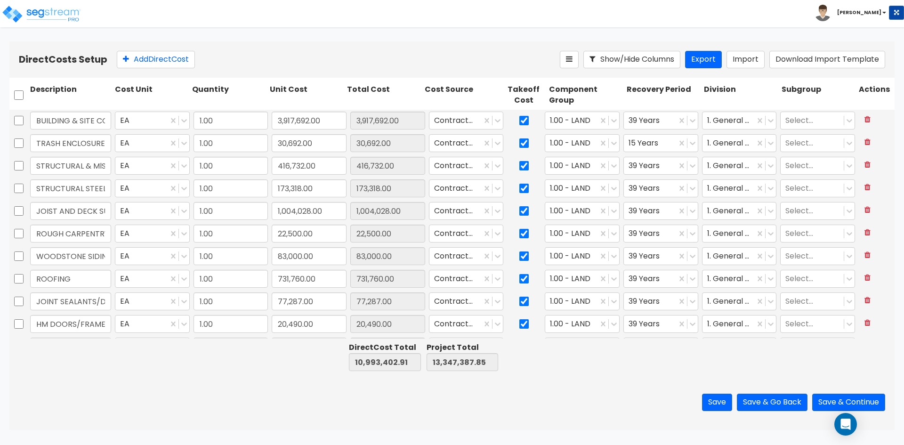
type input "1.00"
type input "61,425.00"
type input "1.00"
type input "169,435.00"
type input "1.00"
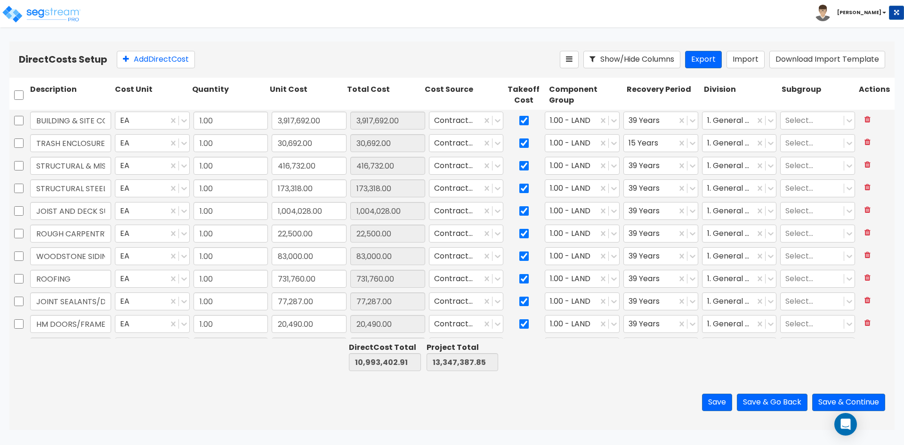
type input "79,310.00"
type input "1.00"
type input "76,100.00"
type input "1.00"
type input "18,500.00"
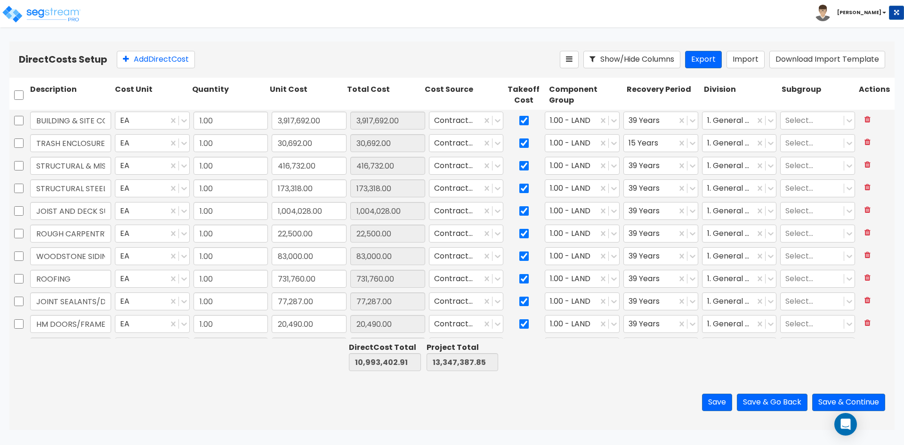
type input "1.00"
type input "117,058.00"
drag, startPoint x: 608, startPoint y: 118, endPoint x: 584, endPoint y: 127, distance: 25.6
click at [609, 118] on icon at bounding box center [613, 120] width 9 height 9
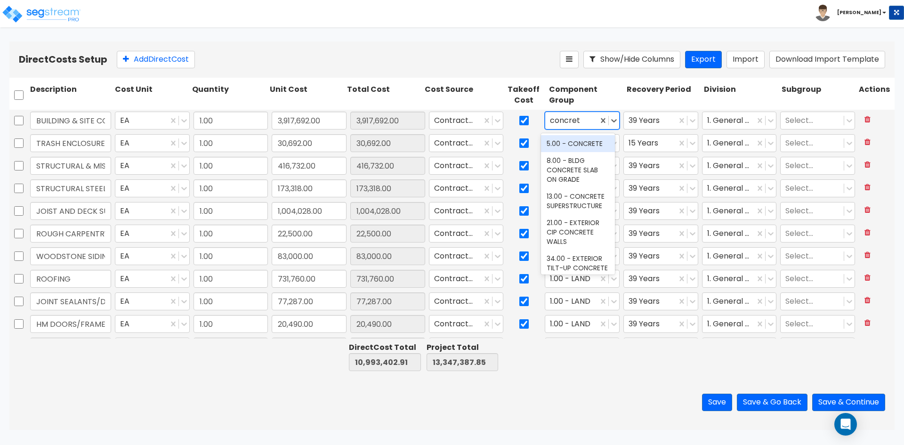
type input "concrete"
click at [569, 165] on div "8.00 - BLDG CONCRETE SLAB ON GRADE" at bounding box center [578, 170] width 74 height 36
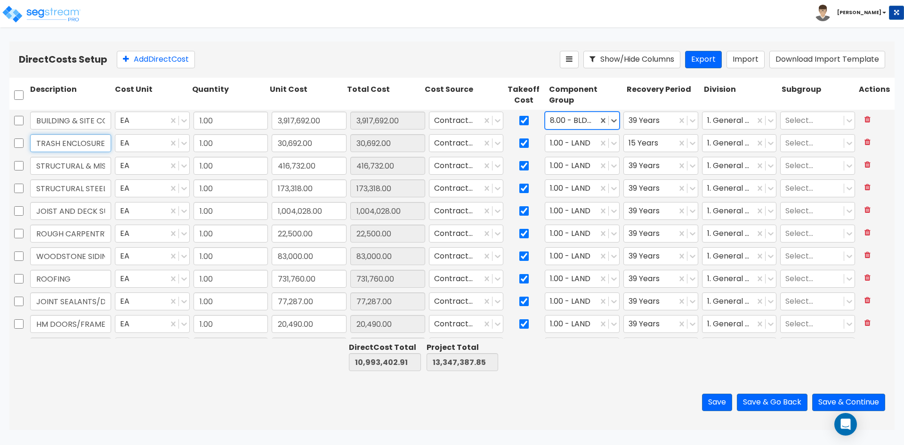
click at [76, 138] on input "TRASH ENCLOSURE CMU" at bounding box center [70, 143] width 81 height 18
click at [563, 144] on div at bounding box center [571, 143] width 43 height 13
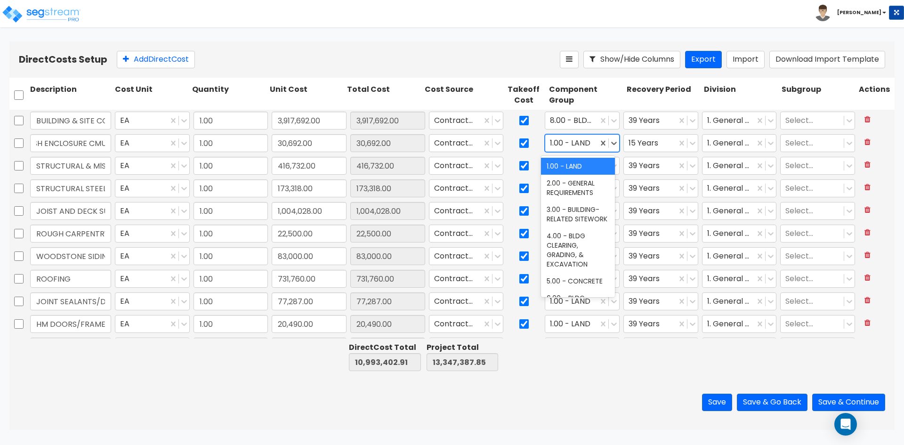
scroll to position [0, 0]
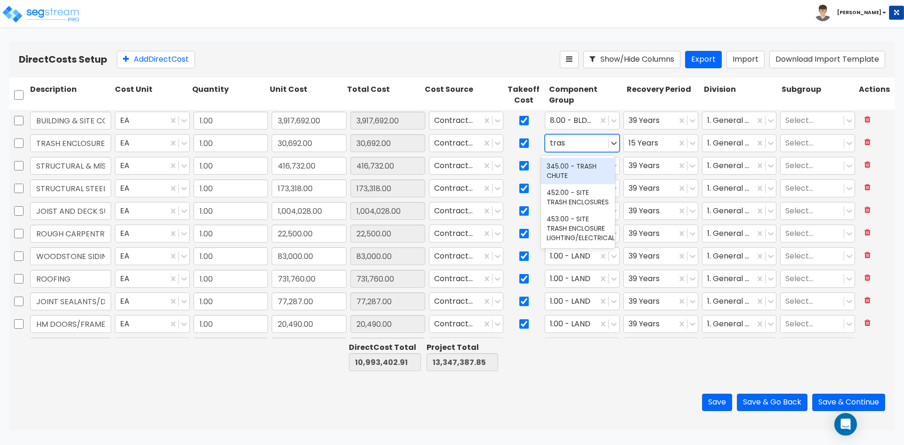
type input "trash"
click at [605, 199] on div "452.00 - SITE TRASH ENCLOSURES" at bounding box center [578, 197] width 74 height 26
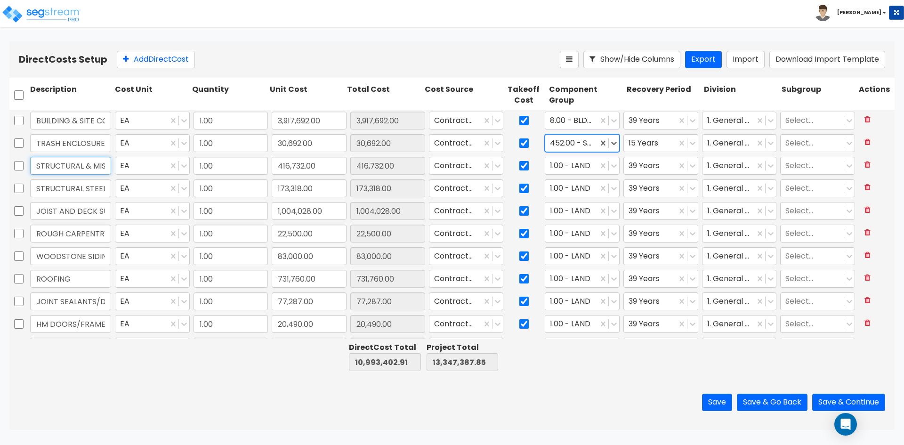
click at [58, 162] on input "STRUCTURAL & MlSC STEEL" at bounding box center [70, 166] width 81 height 18
click at [609, 164] on icon at bounding box center [613, 165] width 9 height 9
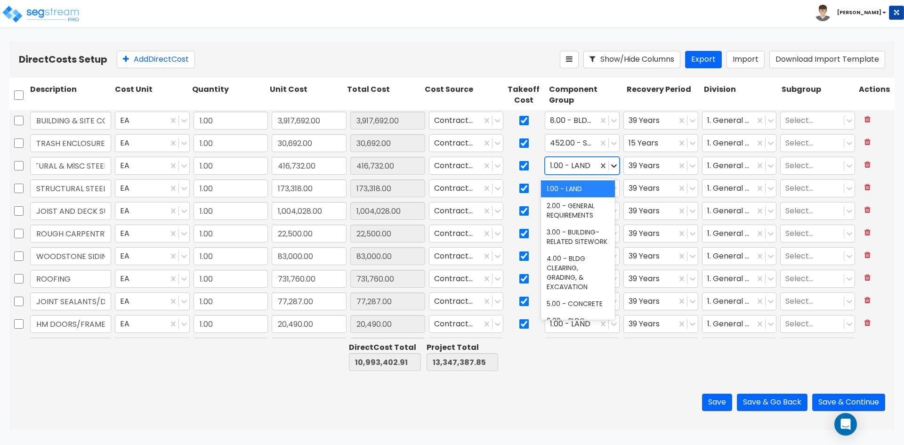
scroll to position [0, 0]
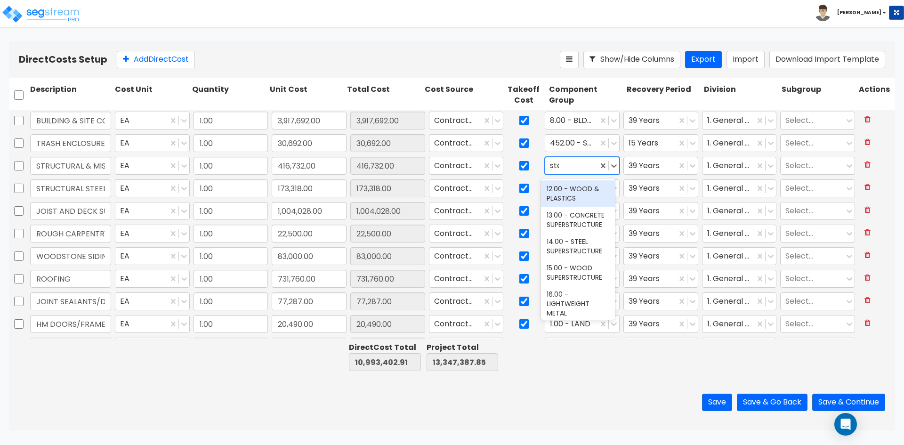
type input "stee"
click at [578, 192] on div "14.00 - STEEL SUPERSTRUCTURE" at bounding box center [578, 193] width 74 height 26
click at [611, 188] on icon at bounding box center [614, 188] width 6 height 3
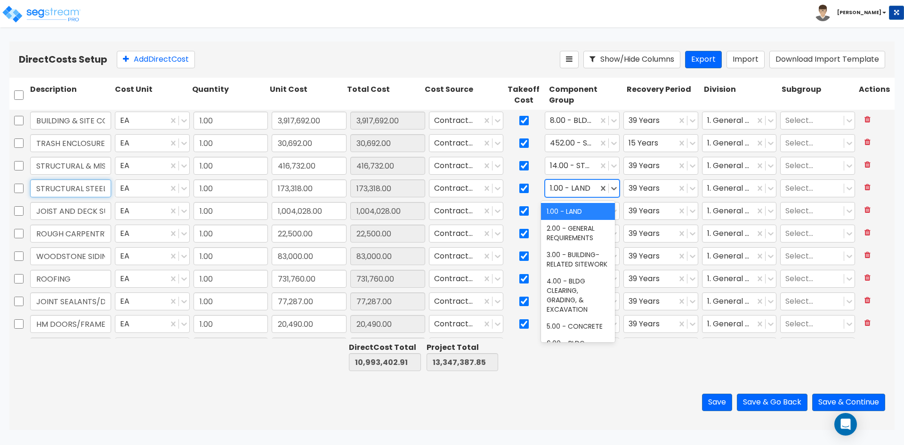
click at [65, 186] on input "STRUCTURAL STEEL ERECTION" at bounding box center [70, 188] width 81 height 18
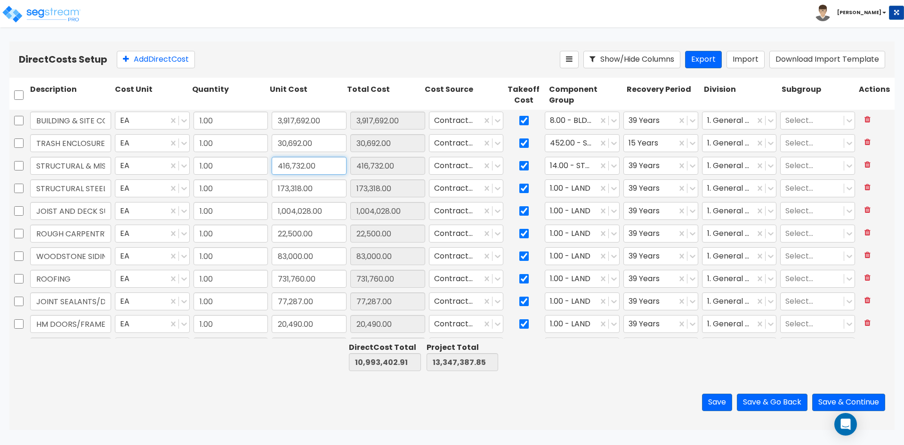
click at [335, 166] on input "416,732.00" at bounding box center [309, 166] width 75 height 18
type input "590,050"
click at [864, 188] on icon at bounding box center [867, 187] width 6 height 8
type input "590,050.00"
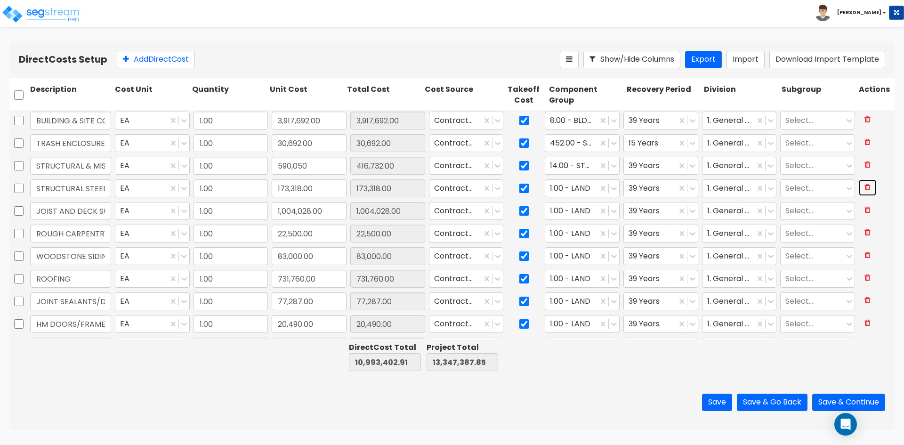
type input "JOIST AND DECK SUPPLY"
type input "1,004,028.00"
type input "ROUGH CARPENTRY"
type input "22,500.00"
type input "WOODSTONE SIDING"
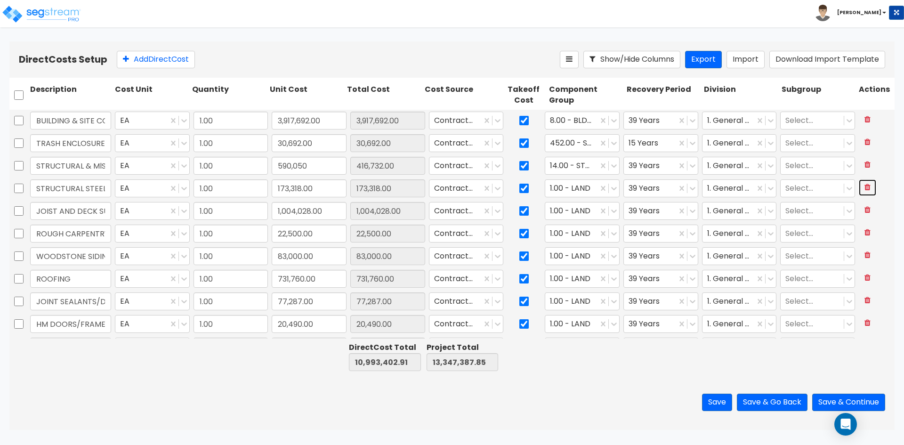
type input "83,000.00"
type input "ROOFING"
type input "731,760.00"
type input "JOINT SEALANTS/DAMPROOFING/ FIRESTOPPING"
type input "77,287.00"
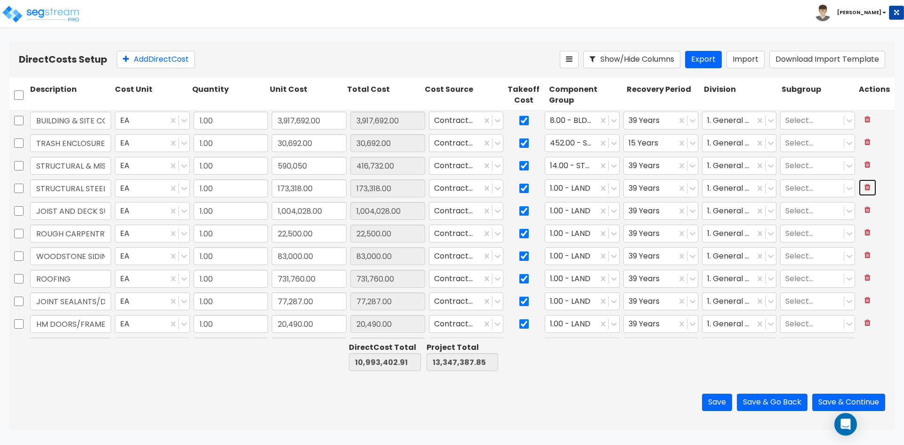
type input "HM DOORS/FRAMES/HARDWARE"
type input "20,490.00"
type input "OVERHEAD DOORS"
type input "61,425.00"
type input "GLASS/GLAZING/STOREFRONT"
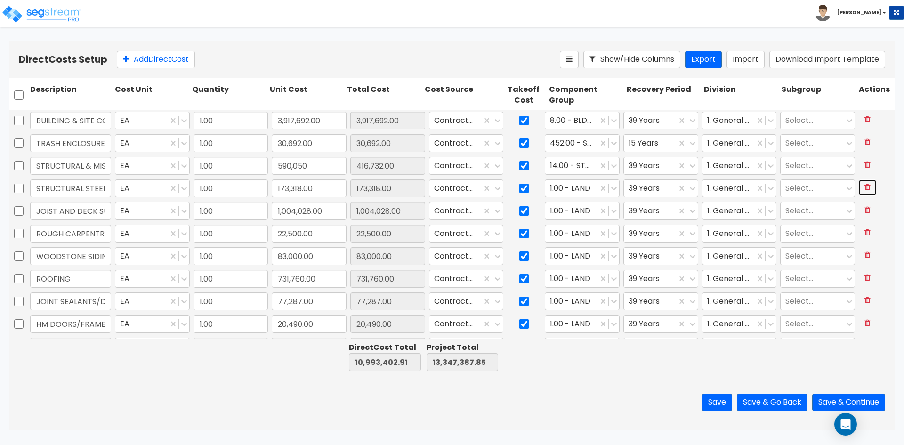
type input "169,435.00"
type input "FRAMING/DRYWALL INSULATION"
type input "79,310.00"
type input "PAINTING/WALLCOVERING"
type input "76,100.00"
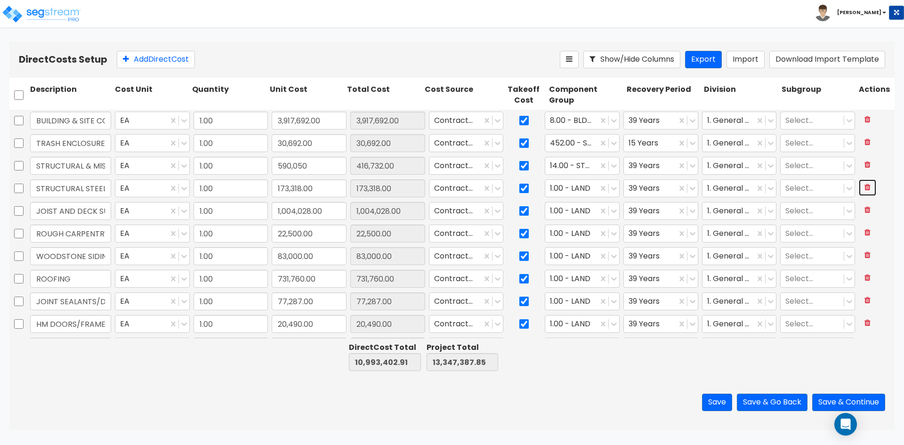
type input "MISC SPECIALTIES/CODE SIGNAGE"
type input "18,500.00"
type input "CANOPIES"
type input "117,058.00"
type input "DESIGN BUILD FIRE SUPPRESSION"
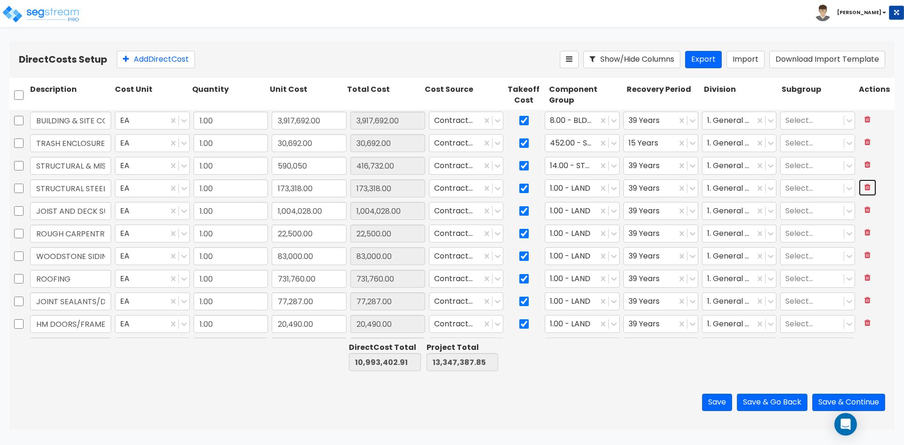
type input "270,345.00"
type input "1,004,028.00"
type input "22,500.00"
type input "83,000.00"
type input "731,760.00"
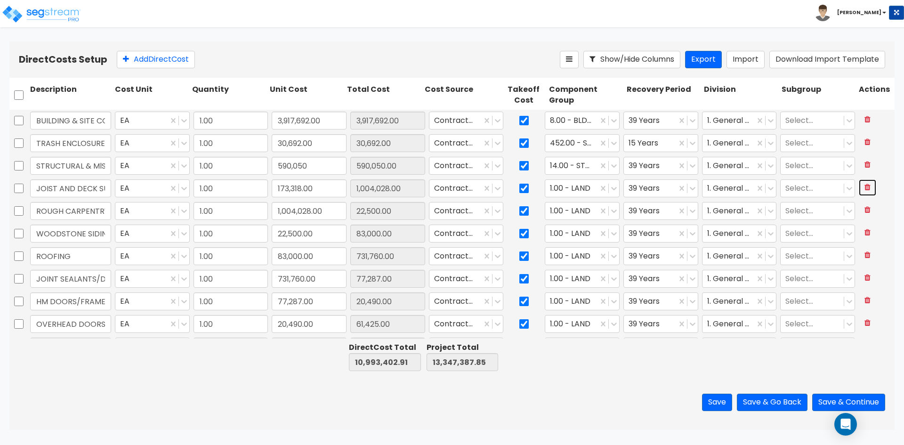
type input "77,287.00"
type input "20,490.00"
type input "61,425.00"
type input "169,435.00"
type input "79,310.00"
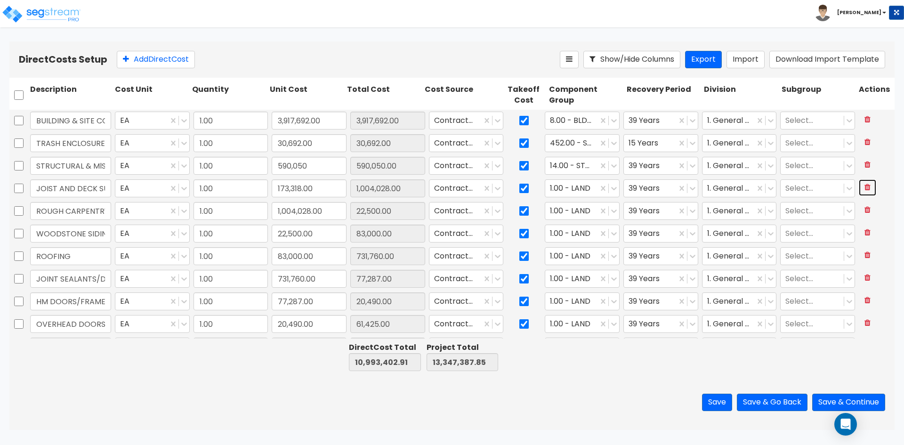
type input "76,100.00"
type input "18,500.00"
type input "117,058.00"
type input "270,345.00"
click at [79, 187] on input "JOIST AND DECK SUPPLY" at bounding box center [70, 188] width 81 height 18
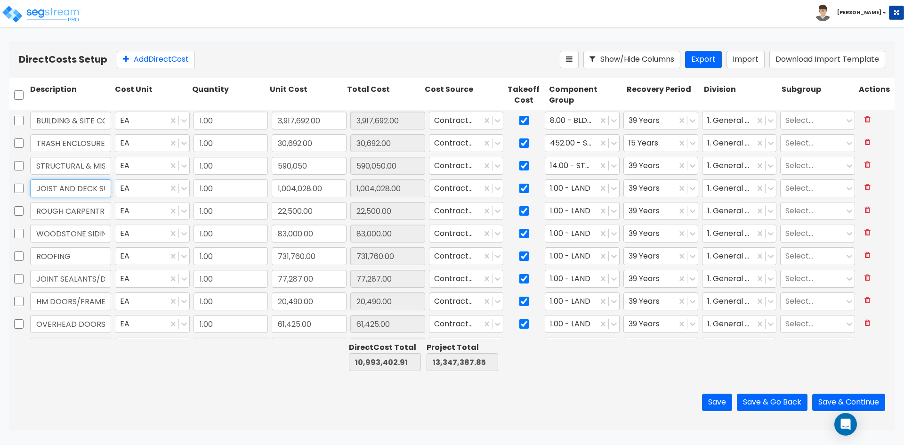
scroll to position [0, 18]
click at [609, 188] on icon at bounding box center [613, 188] width 9 height 9
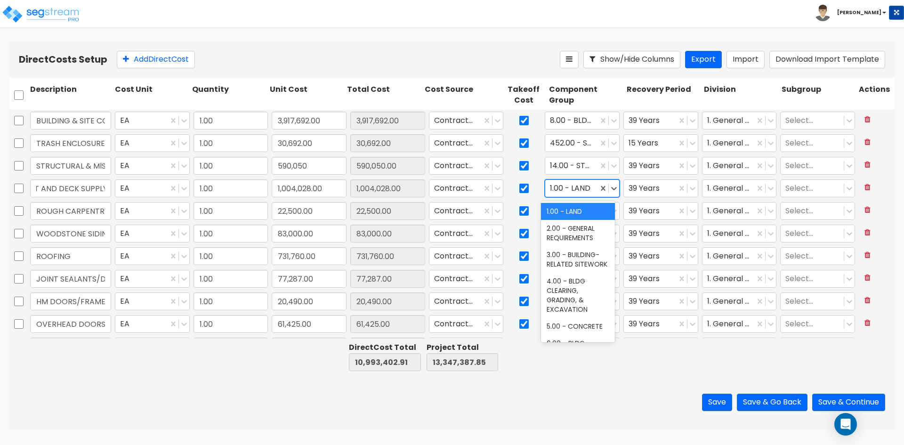
scroll to position [0, 0]
type input "roof"
click at [583, 223] on div "25.00 - FLAT METAL ROOF STRUCTURE" at bounding box center [578, 216] width 74 height 26
click at [766, 117] on icon at bounding box center [770, 120] width 9 height 9
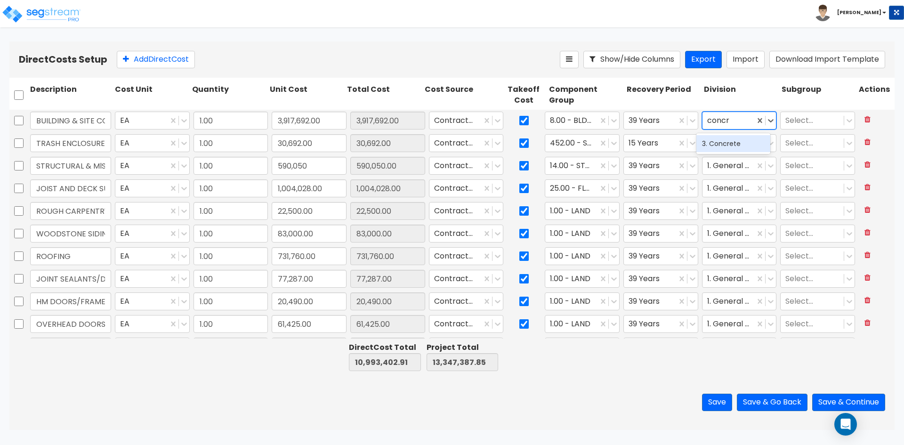
type input "concre"
click at [724, 145] on div "3. Concrete" at bounding box center [733, 143] width 74 height 17
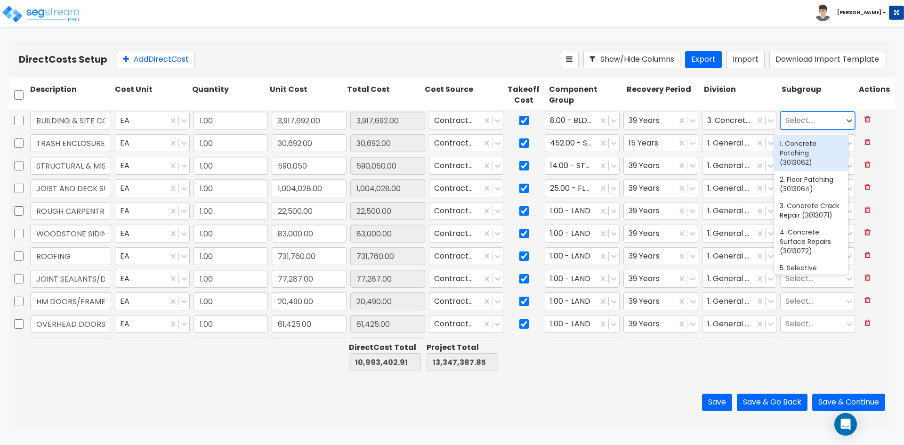
click at [810, 120] on div at bounding box center [812, 120] width 54 height 13
type input "slab on g"
click at [814, 151] on div "20. Forms In Place, Slab On Grade (3111365)" at bounding box center [811, 153] width 74 height 36
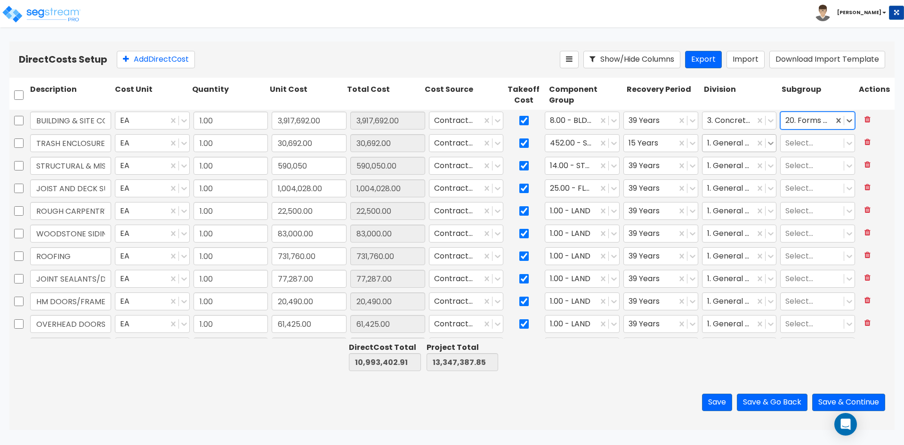
click at [766, 142] on icon at bounding box center [770, 142] width 9 height 9
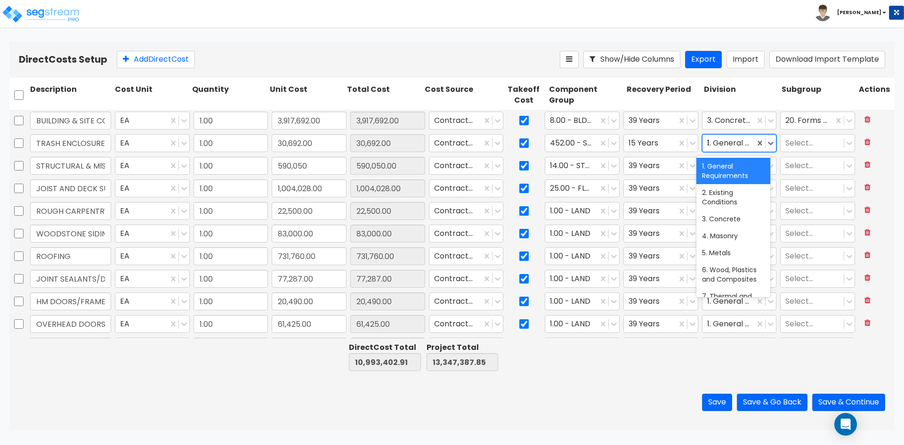
type input "32"
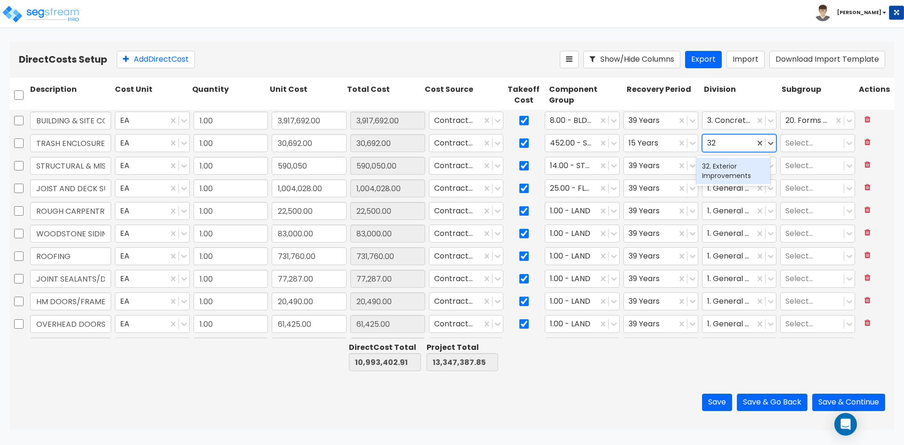
click at [714, 167] on div "32. Exterior Improvements" at bounding box center [733, 171] width 74 height 26
click at [766, 168] on icon at bounding box center [770, 165] width 9 height 9
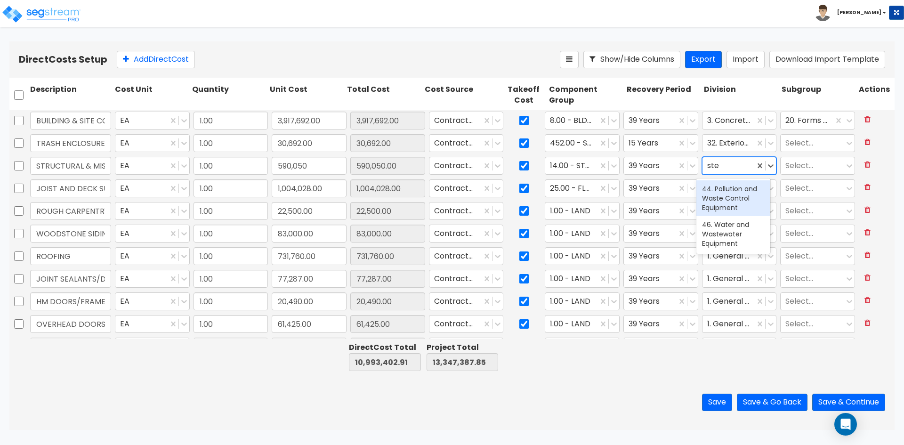
type input "stee"
click at [722, 165] on div at bounding box center [728, 166] width 43 height 13
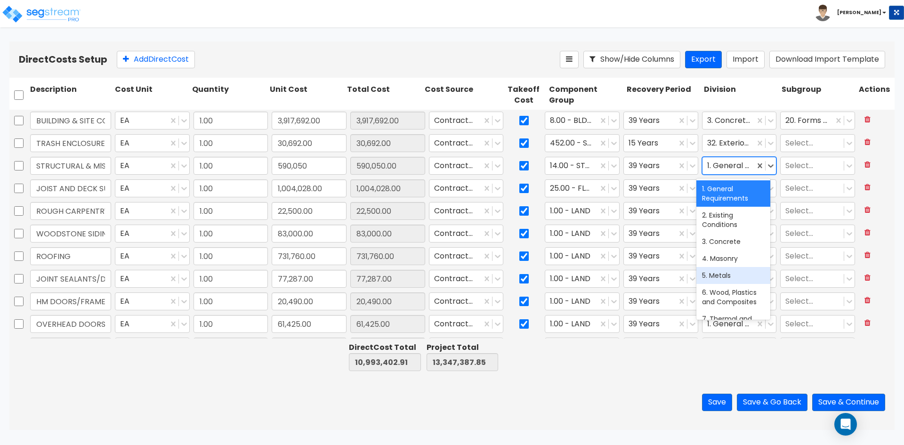
click at [741, 272] on div "5. Metals" at bounding box center [733, 275] width 74 height 17
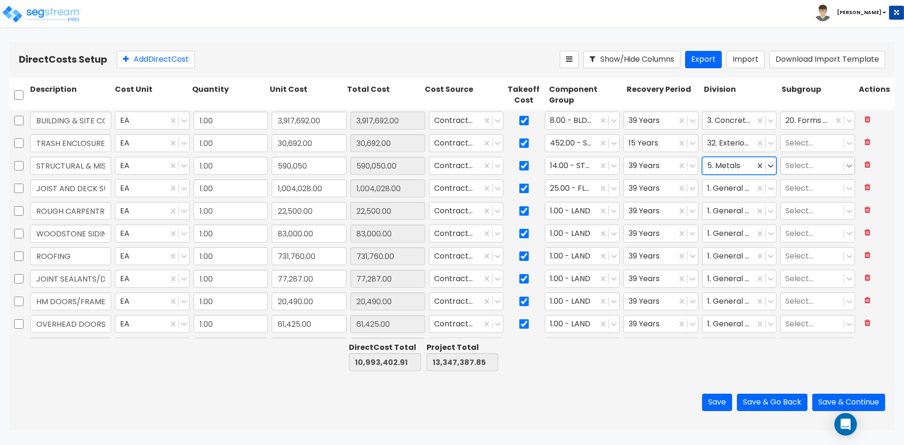
click at [844, 169] on icon at bounding box center [848, 165] width 9 height 9
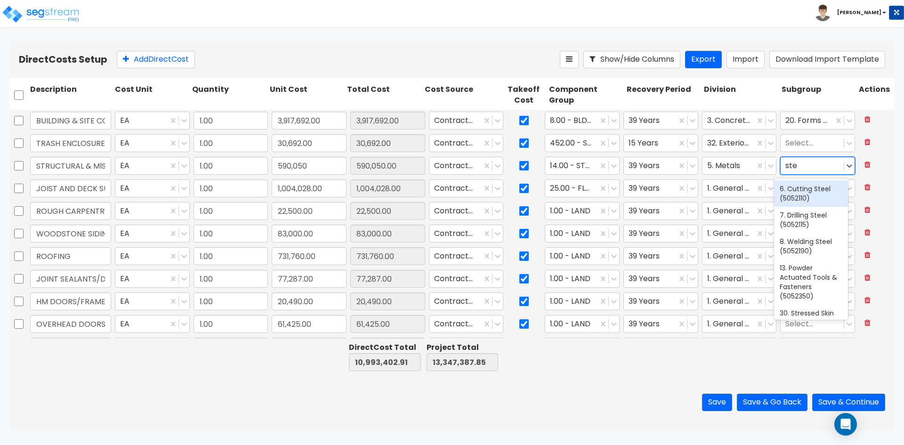
type input "stee"
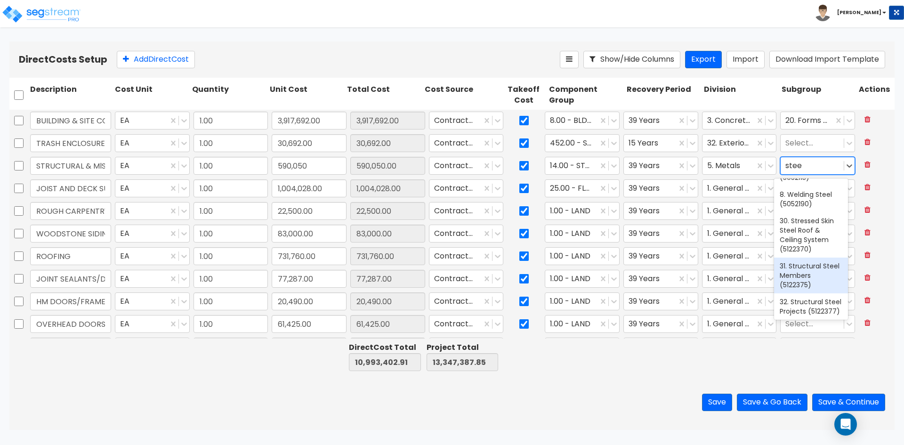
click at [811, 276] on div "31. Structural Steel Members (5122375)" at bounding box center [811, 275] width 74 height 36
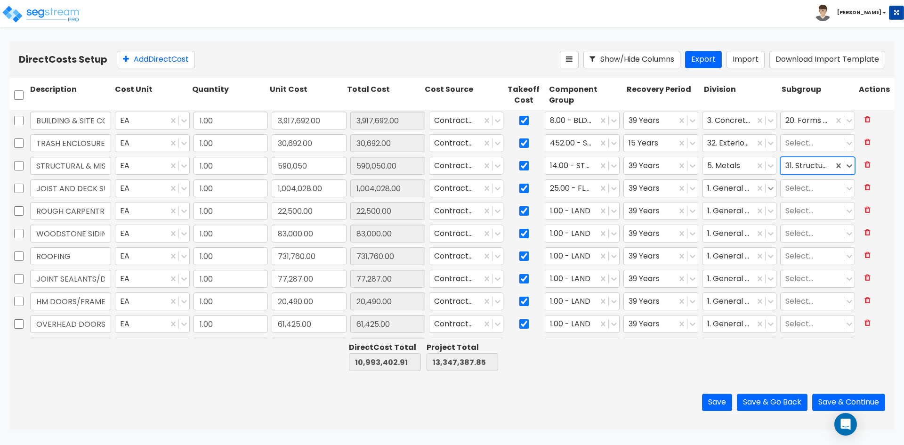
click at [766, 191] on icon at bounding box center [770, 188] width 9 height 9
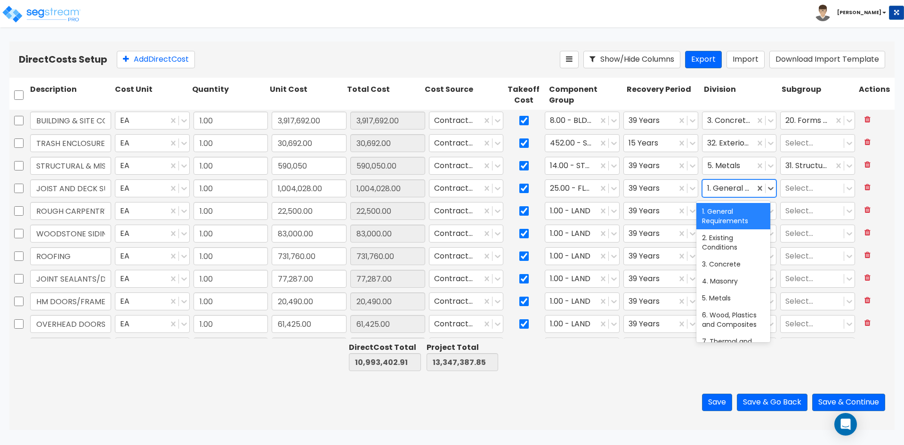
type input "s"
click at [719, 274] on div "5. Metals" at bounding box center [733, 280] width 74 height 17
click at [803, 188] on div at bounding box center [812, 188] width 54 height 13
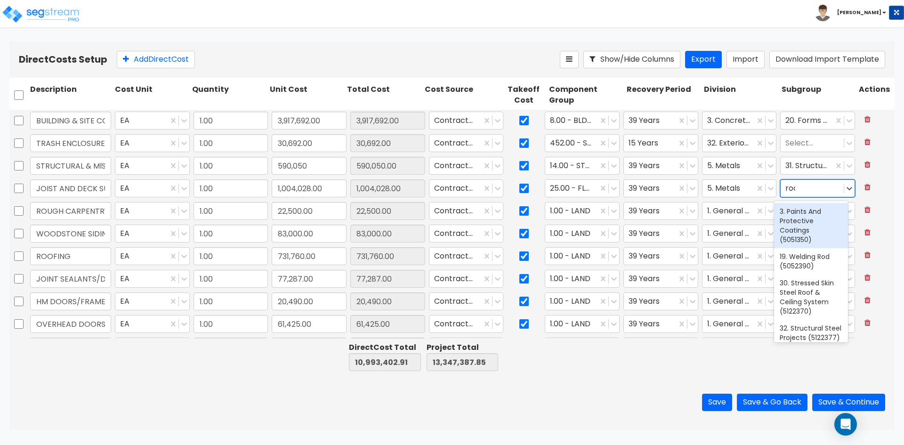
type input "roof"
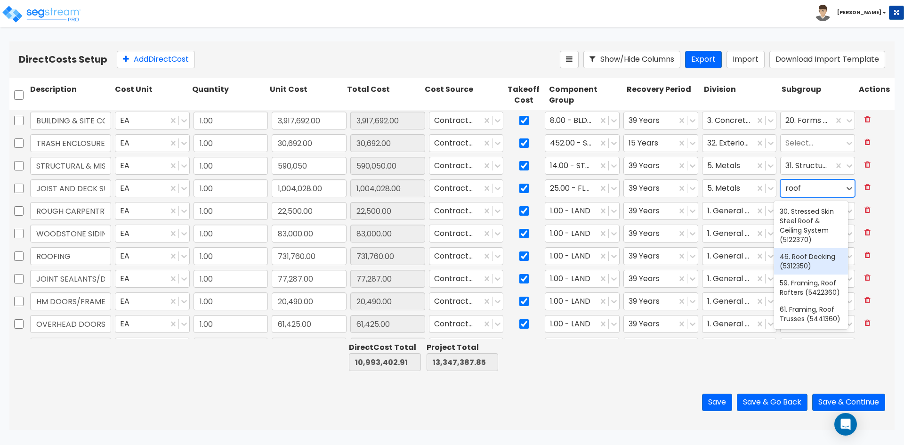
scroll to position [6, 0]
click at [817, 257] on div "46. Roof Decking (5312350)" at bounding box center [811, 261] width 74 height 26
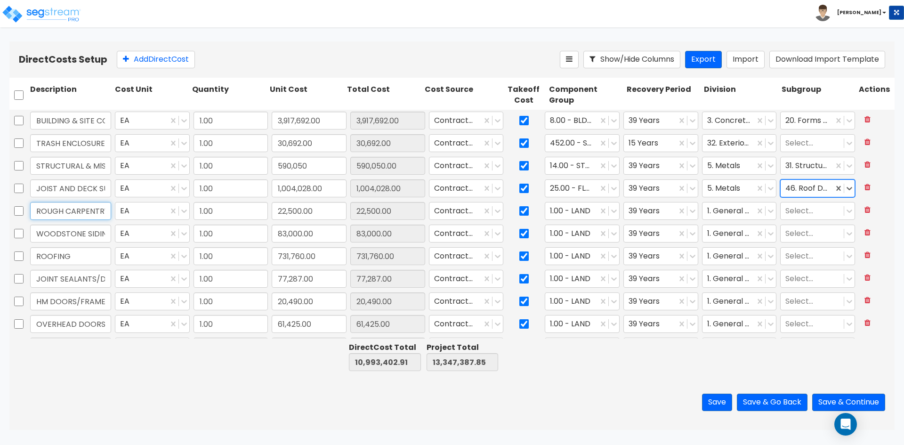
click at [104, 205] on input "ROUGH CARPENTRY" at bounding box center [70, 211] width 81 height 18
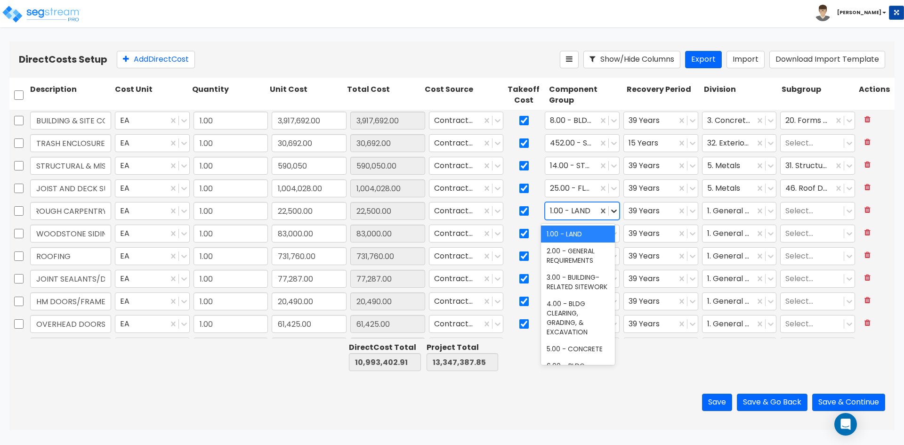
click at [609, 209] on icon at bounding box center [613, 210] width 9 height 9
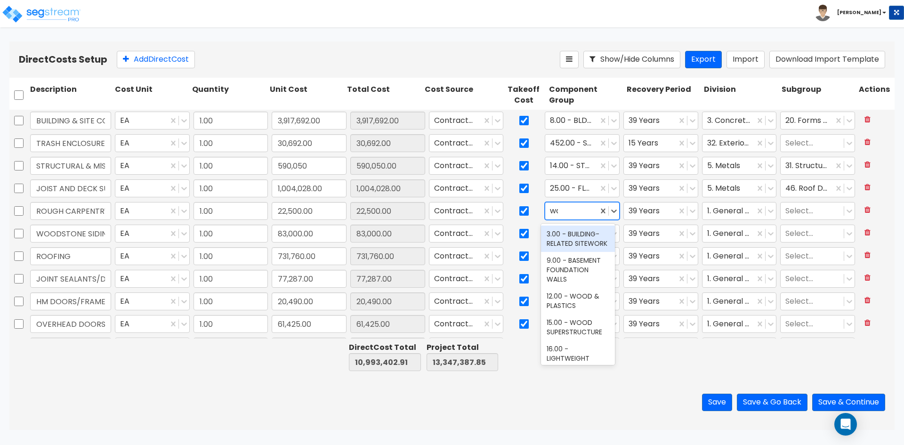
type input "woo"
click at [576, 241] on div "12.00 - WOOD & PLASTICS" at bounding box center [578, 238] width 74 height 26
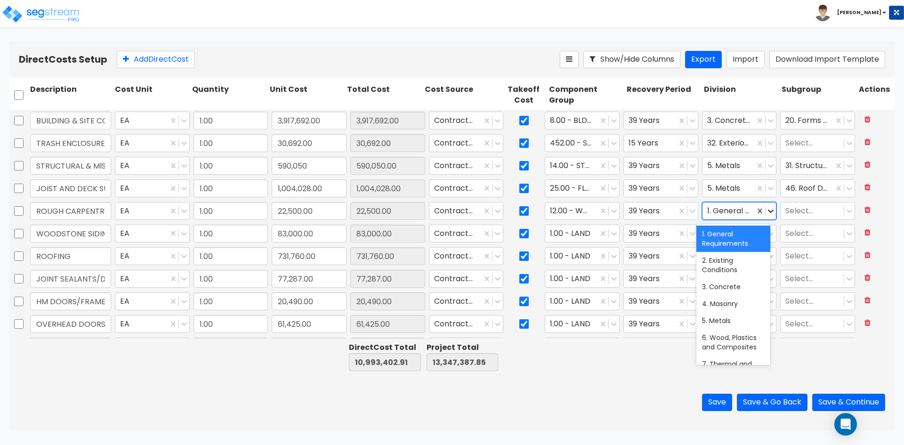
click at [768, 211] on icon at bounding box center [771, 210] width 6 height 3
click at [745, 339] on div "6. Wood, Plastics and Composites" at bounding box center [733, 342] width 74 height 26
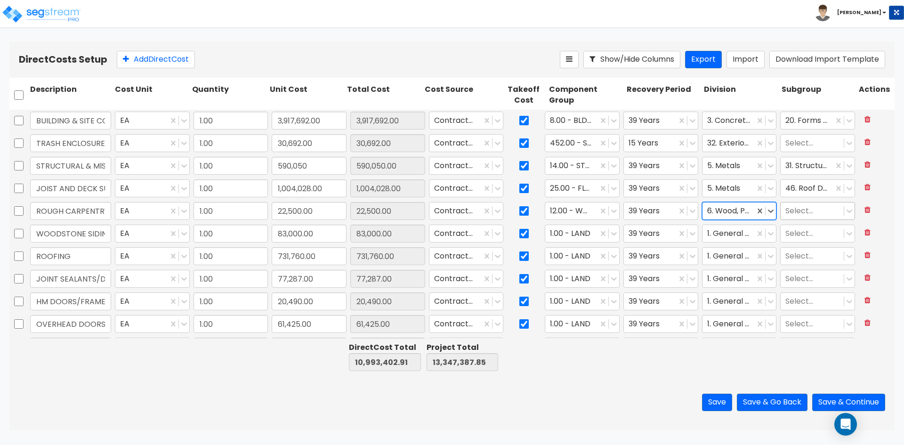
click at [815, 214] on div at bounding box center [812, 211] width 54 height 13
type input "r"
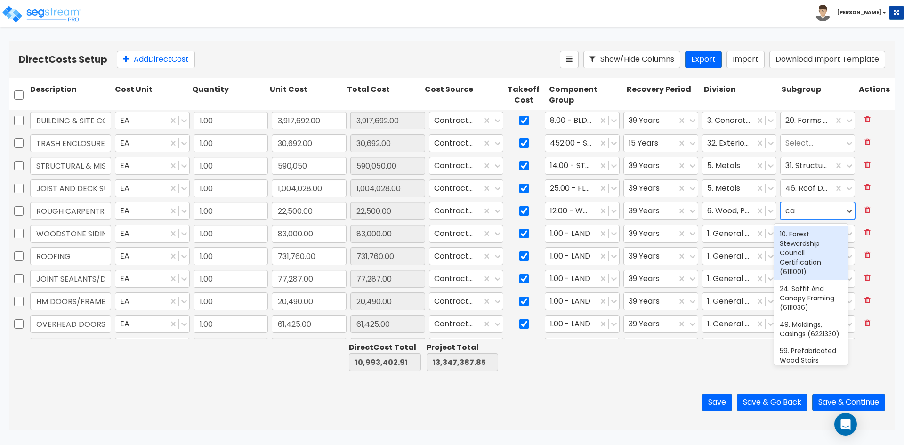
type input "c"
type input "door"
click at [807, 245] on div "53. Moldings, Window And Door (6221350)" at bounding box center [811, 243] width 74 height 36
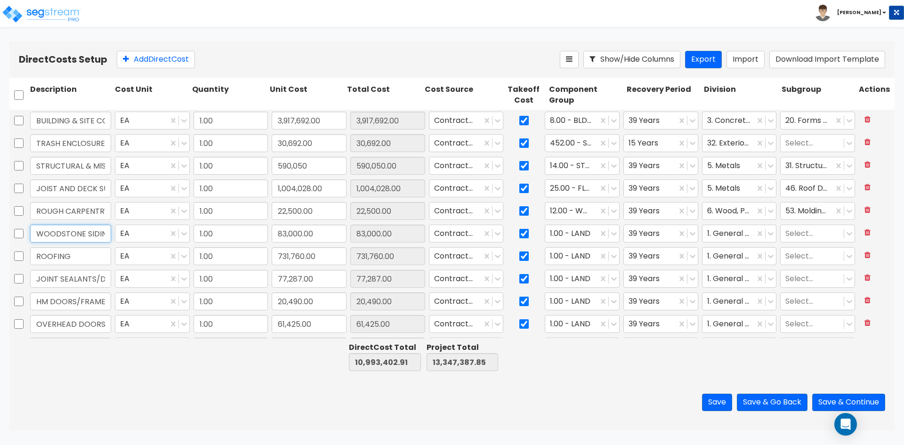
click at [78, 232] on input "WOODSTONE SIDING" at bounding box center [70, 233] width 81 height 18
click at [611, 238] on div at bounding box center [613, 233] width 10 height 10
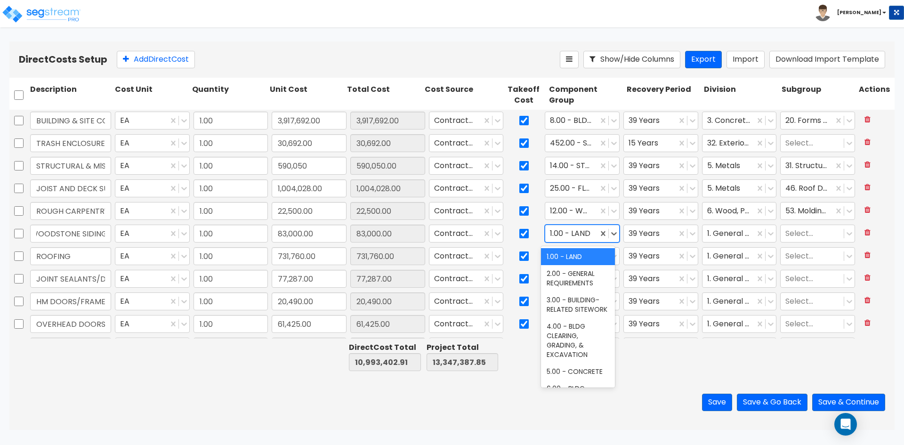
scroll to position [0, 0]
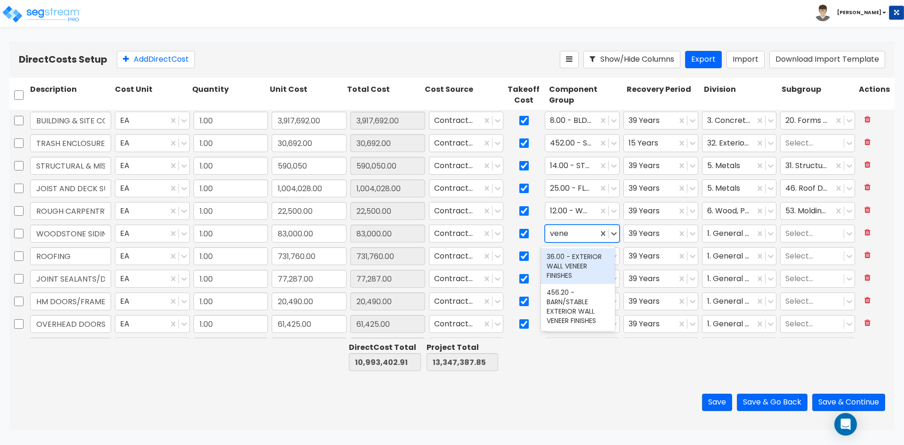
type input "venee"
click at [584, 262] on div "36.00 - EXTERIOR WALL VENEER FINISHES" at bounding box center [578, 266] width 74 height 36
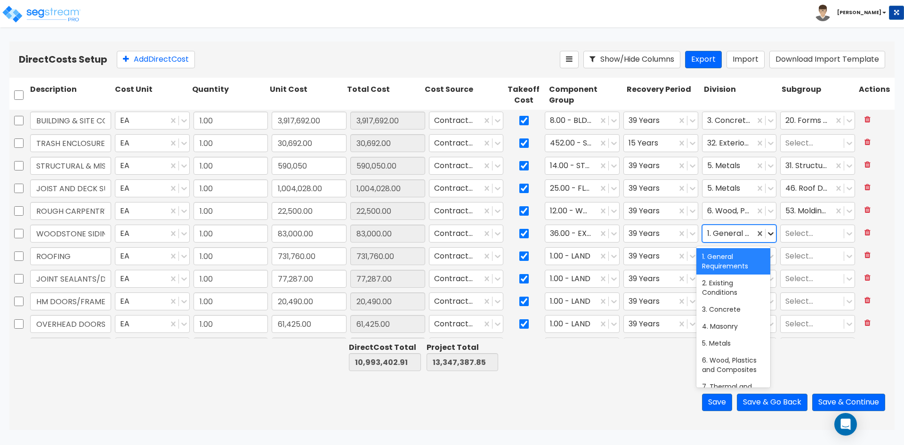
click at [766, 234] on icon at bounding box center [770, 233] width 9 height 9
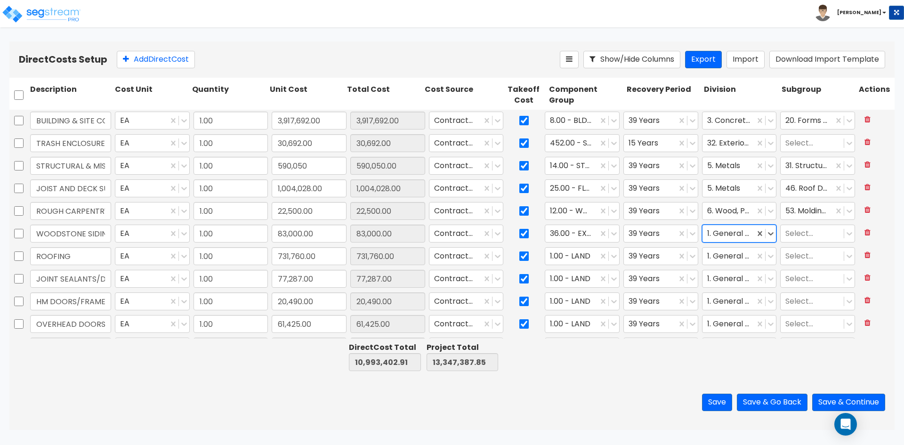
click at [725, 236] on div at bounding box center [728, 233] width 43 height 13
type input "therma"
click at [722, 262] on div "7. Thermal and Moisture Protection" at bounding box center [733, 266] width 74 height 36
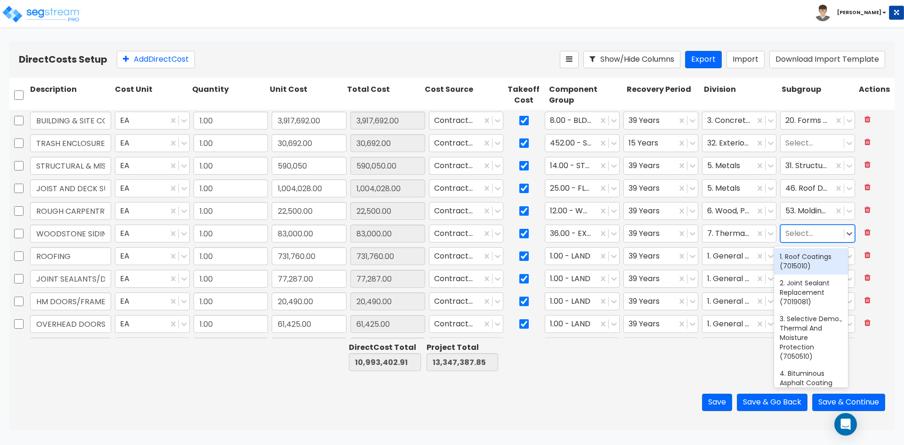
click at [806, 232] on div at bounding box center [812, 233] width 54 height 13
type input "siding"
click at [813, 272] on div "42. Aluminum Siding Panels (7421320)" at bounding box center [811, 266] width 74 height 36
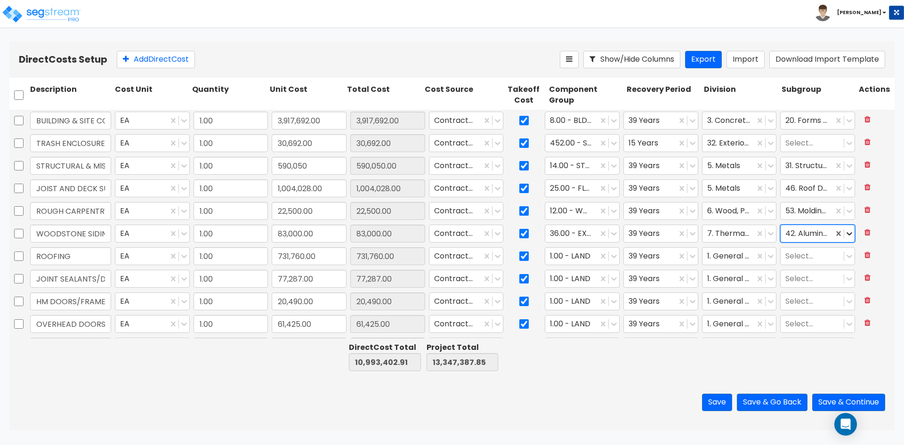
click at [844, 233] on icon at bounding box center [848, 233] width 9 height 9
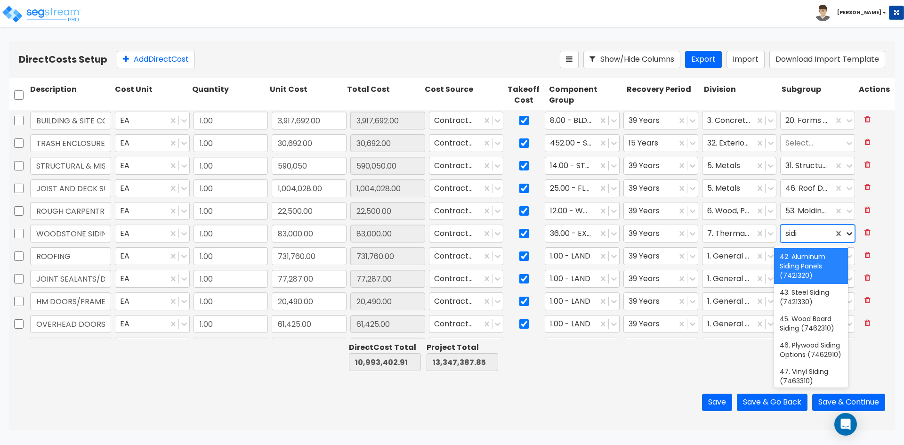
type input "siding"
click at [809, 326] on div "45. Wood Board Siding (7462310)" at bounding box center [811, 323] width 74 height 26
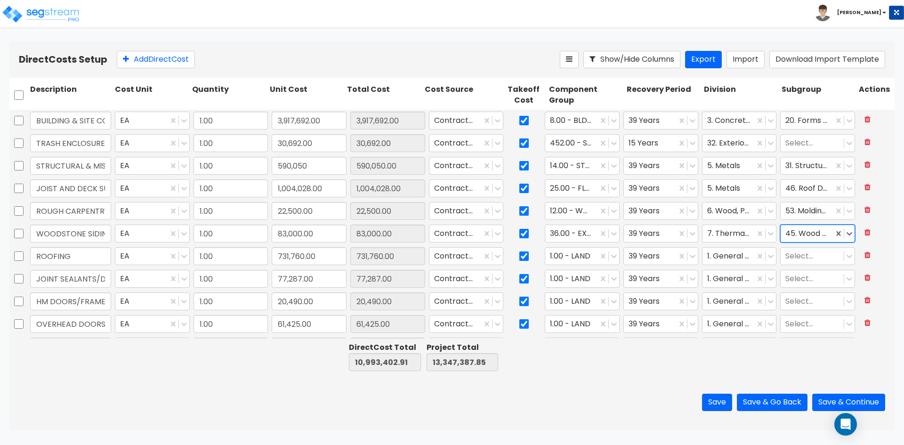
click at [805, 232] on div at bounding box center [806, 233] width 43 height 13
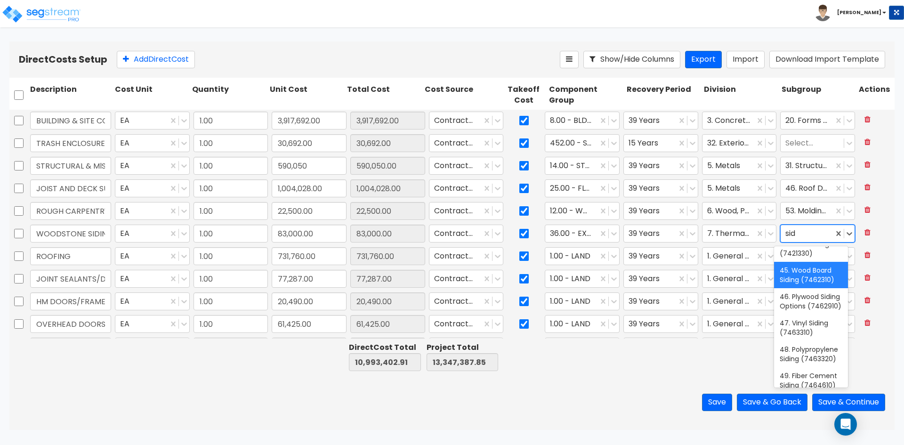
scroll to position [3, 0]
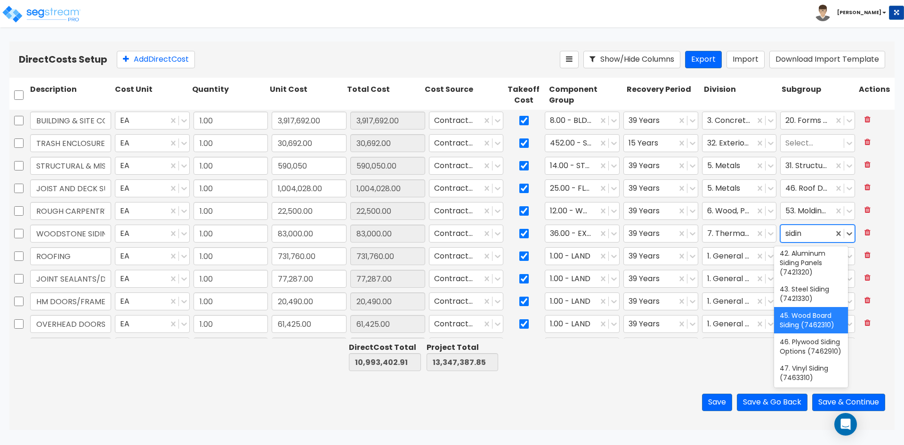
type input "siding"
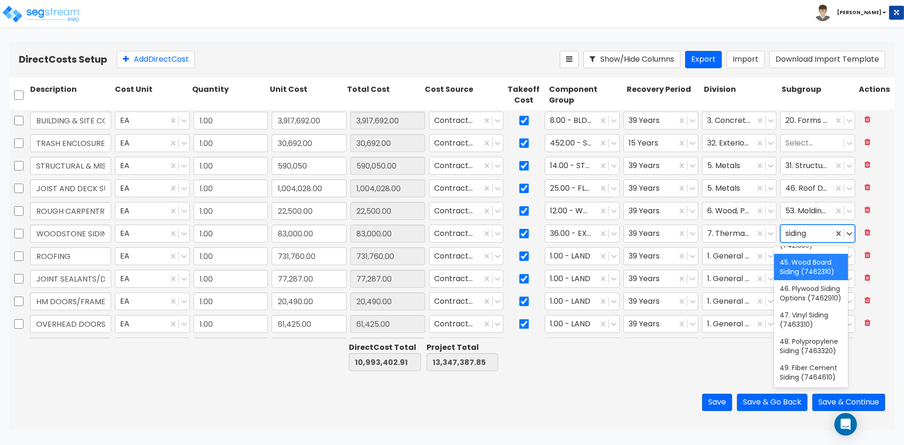
scroll to position [94, 0]
click at [818, 365] on div "49. Fiber Cement Siding (7464610)" at bounding box center [811, 372] width 74 height 26
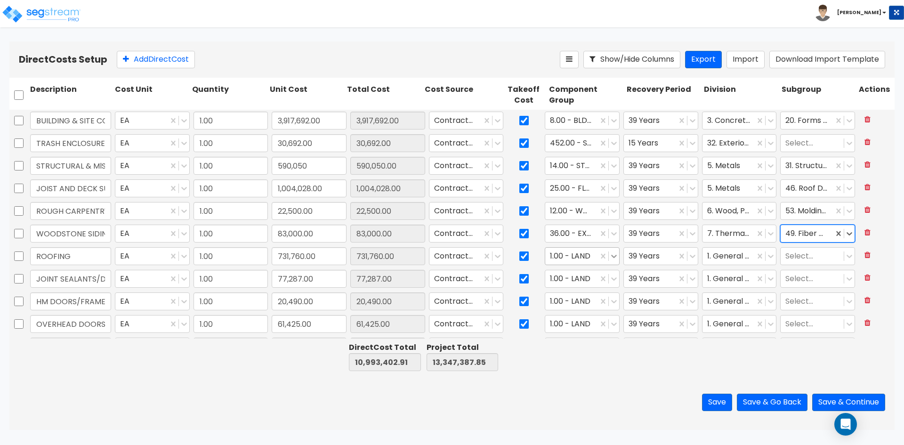
click at [613, 257] on icon at bounding box center [613, 255] width 9 height 9
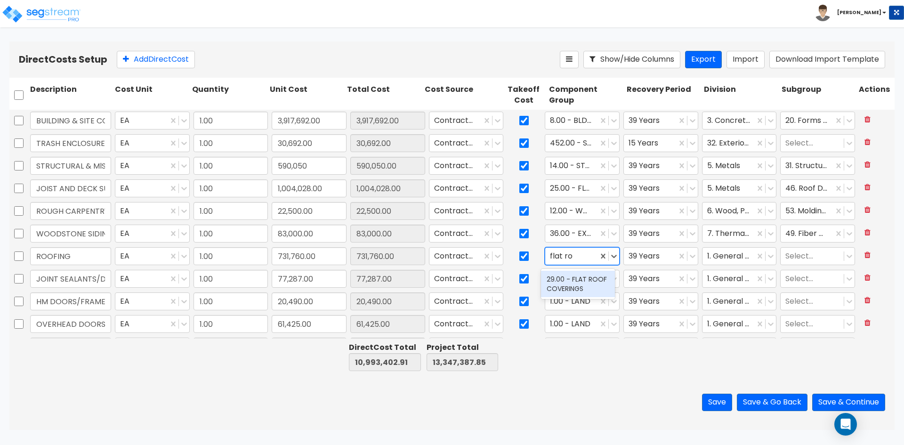
type input "flat roo"
click at [586, 282] on div "29.00 - FLAT ROOF COVERINGS" at bounding box center [578, 284] width 74 height 26
click at [766, 256] on icon at bounding box center [770, 255] width 9 height 9
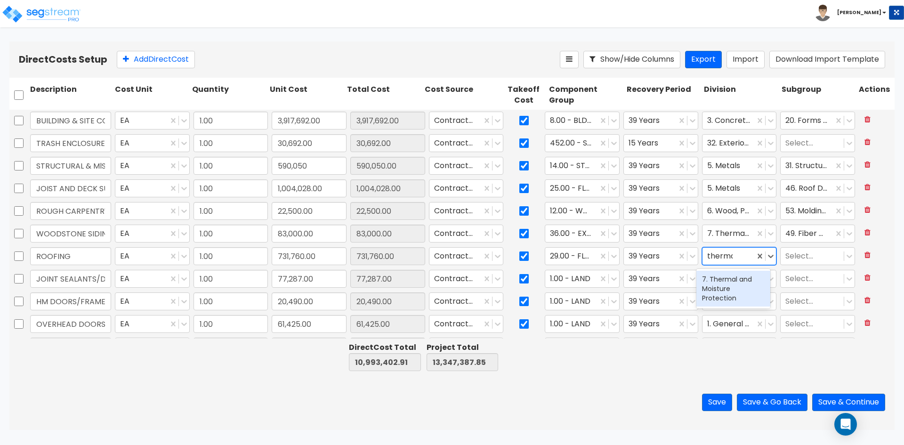
type input "thermal"
click at [729, 298] on div "7. Thermal and Moisture Protection" at bounding box center [733, 289] width 74 height 36
click at [611, 256] on icon at bounding box center [614, 256] width 6 height 3
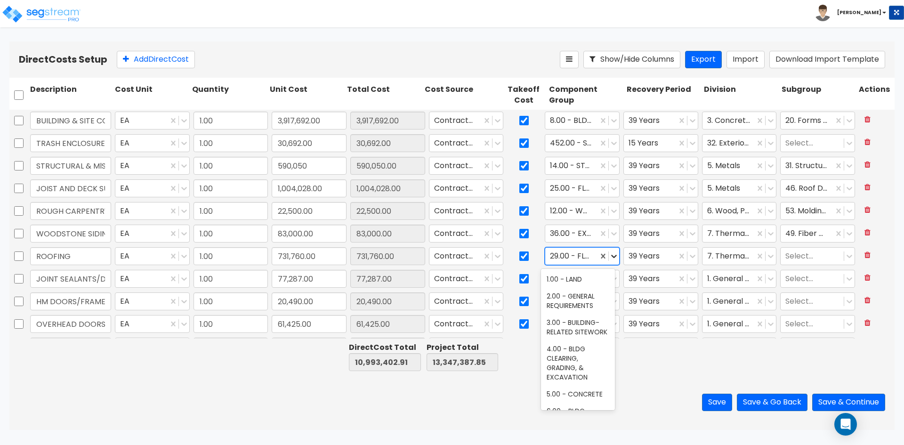
click at [611, 256] on icon at bounding box center [614, 256] width 6 height 3
click at [800, 251] on div at bounding box center [812, 256] width 54 height 13
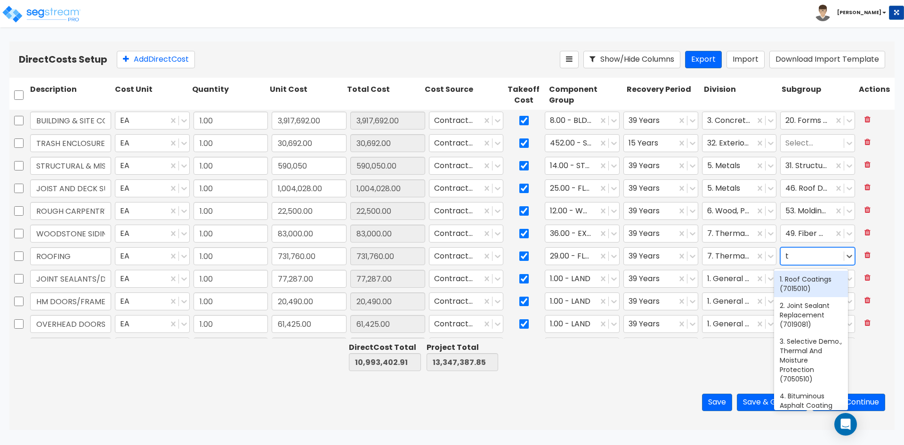
type input "t."
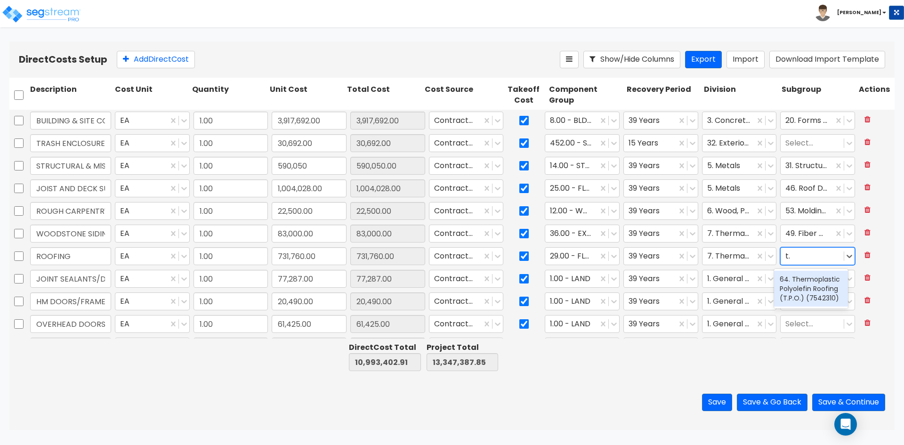
click at [805, 278] on div "64. Thermoplastic Polyolefin Roofing (T.P.O.) (7542310)" at bounding box center [811, 289] width 74 height 36
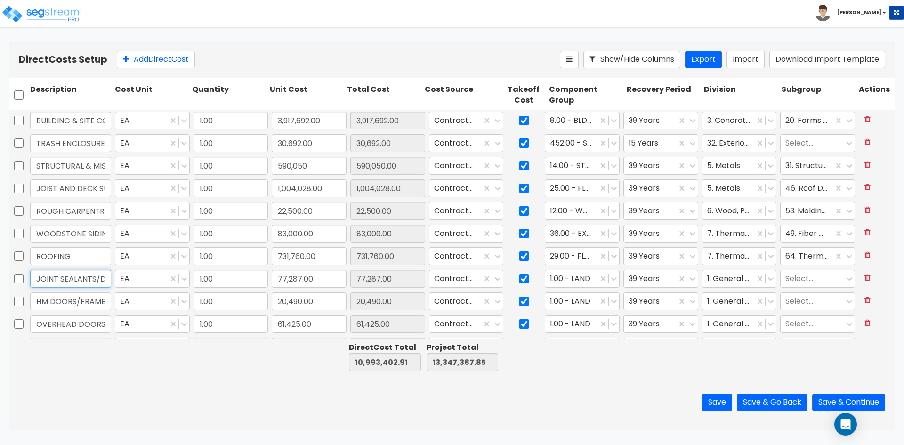
click at [74, 278] on input "JOINT SEALANTS/DAMPROOFING/ FIRESTOPPING" at bounding box center [70, 279] width 81 height 18
type input "JOINT SEALANTS/DAMPROOFING/FIRESTOPPING"
click at [580, 281] on div at bounding box center [571, 278] width 43 height 13
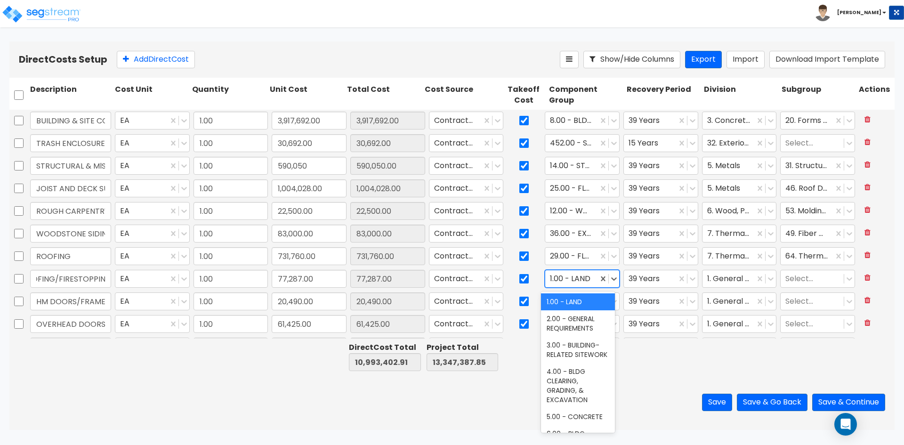
scroll to position [0, 0]
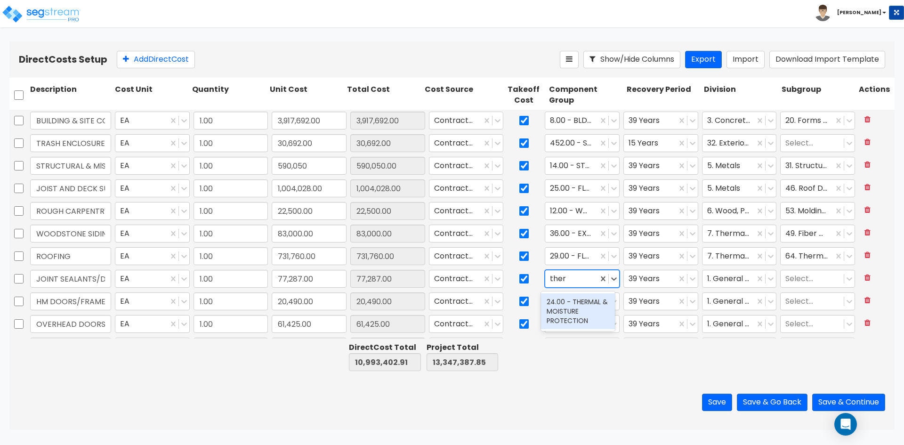
type input "therm"
click at [576, 310] on div "24.00 - THERMAL & MOISTURE PROTECTION" at bounding box center [578, 311] width 74 height 36
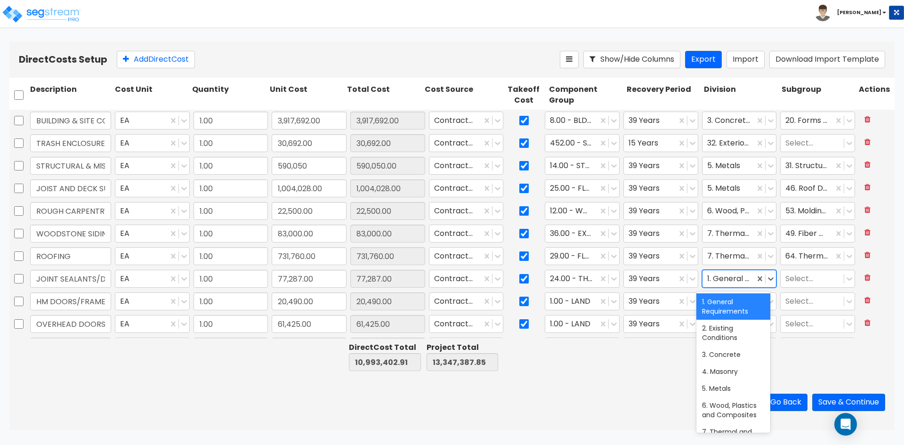
click at [719, 282] on div at bounding box center [728, 278] width 43 height 13
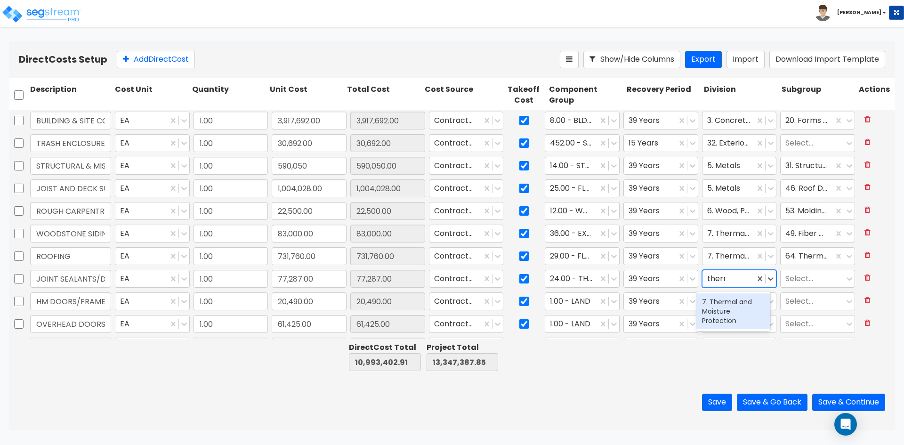
type input "therma"
click at [737, 321] on div "7. Thermal and Moisture Protection" at bounding box center [733, 311] width 74 height 36
click at [806, 278] on div at bounding box center [812, 278] width 54 height 13
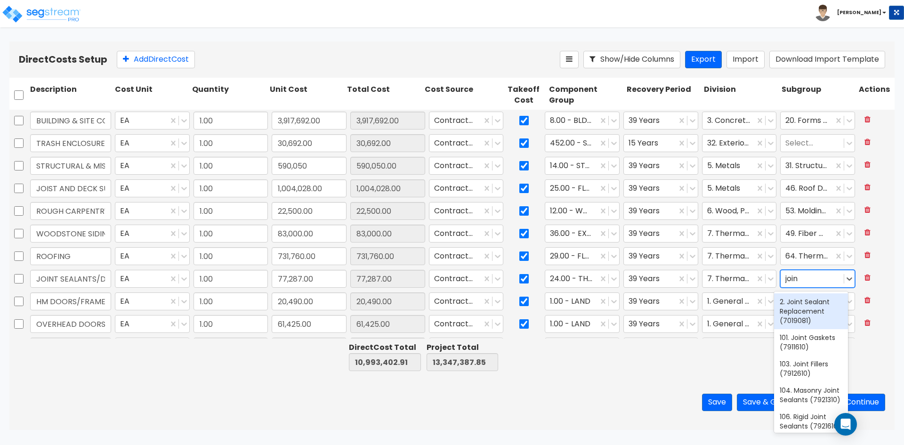
type input "joint"
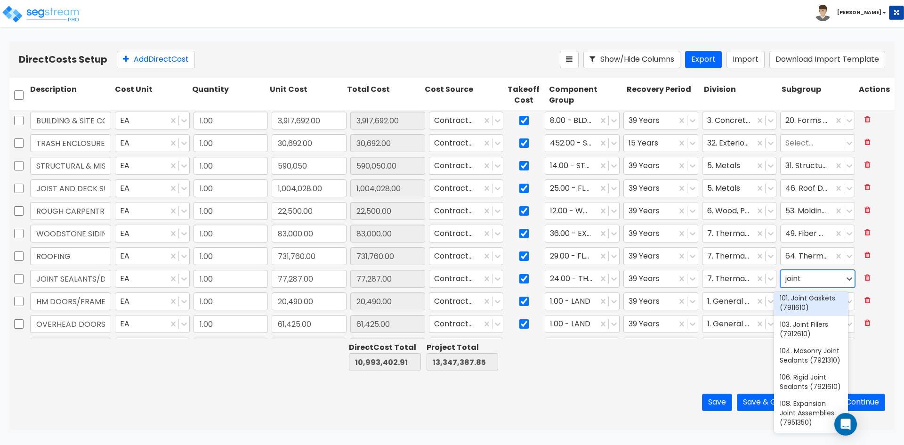
scroll to position [58, 0]
click at [817, 318] on div "103. Joint Fillers (7912610)" at bounding box center [811, 329] width 74 height 26
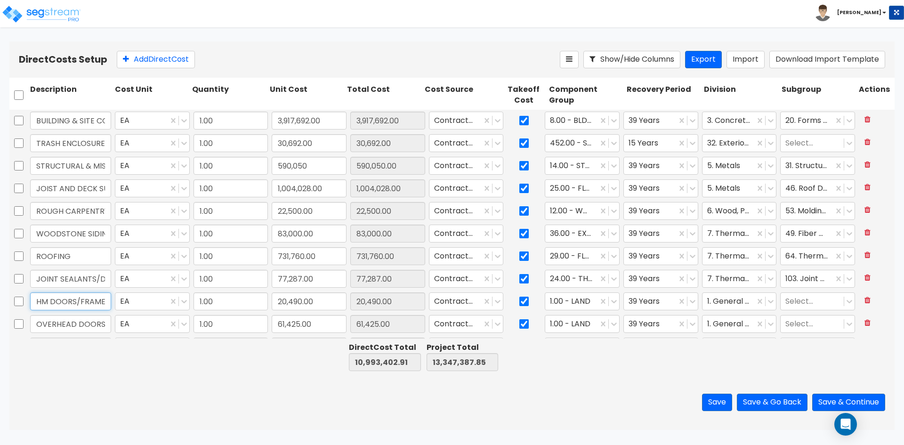
click at [98, 304] on input "HM DOORS/FRAMES/HARDWARE" at bounding box center [70, 301] width 81 height 18
click at [608, 306] on div at bounding box center [613, 301] width 10 height 10
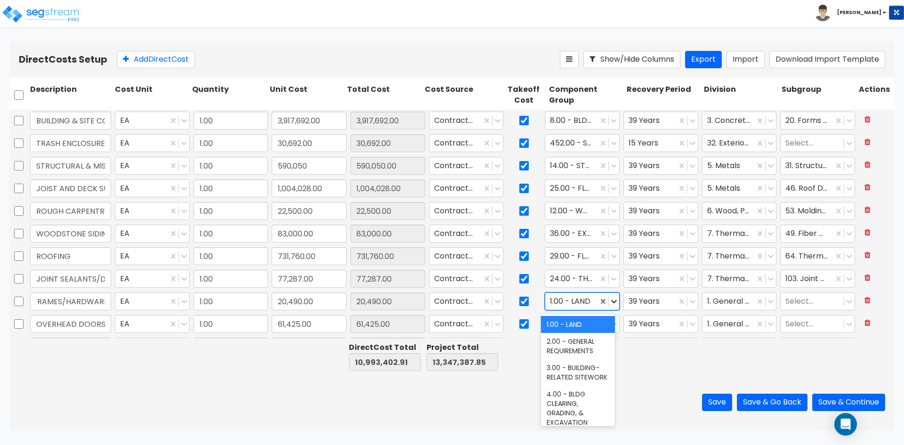
scroll to position [0, 0]
type input "doo"
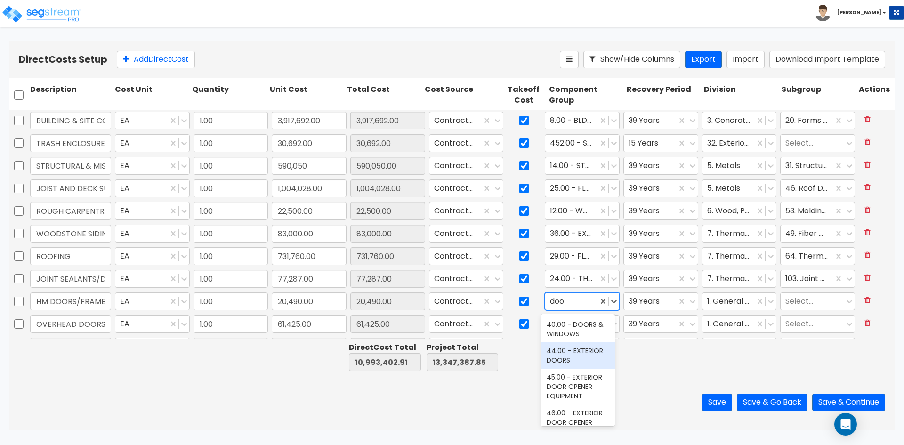
click at [570, 360] on div "44.00 - EXTERIOR DOORS" at bounding box center [578, 355] width 74 height 26
click at [735, 304] on div at bounding box center [728, 301] width 43 height 13
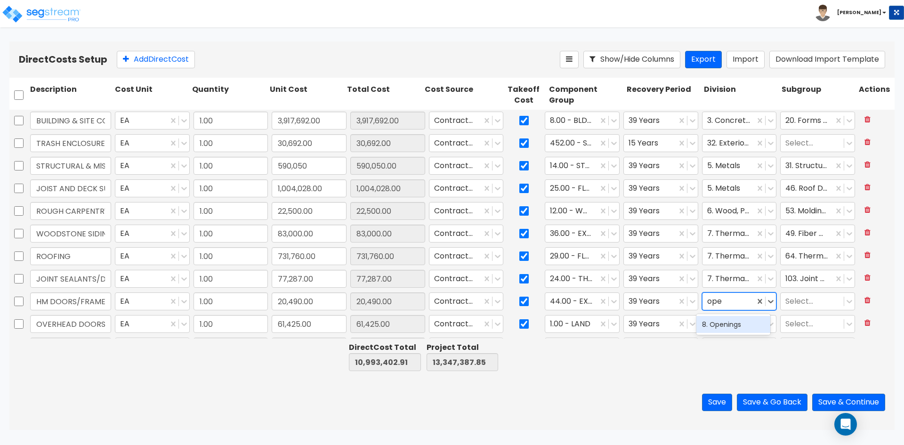
type input "open"
click at [756, 320] on div "8. Openings" at bounding box center [733, 324] width 74 height 17
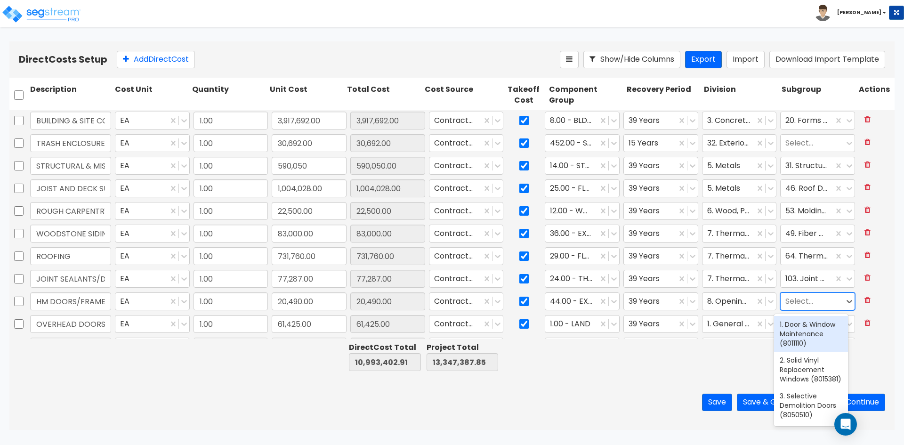
click at [810, 297] on div at bounding box center [812, 301] width 54 height 13
type input "hollow"
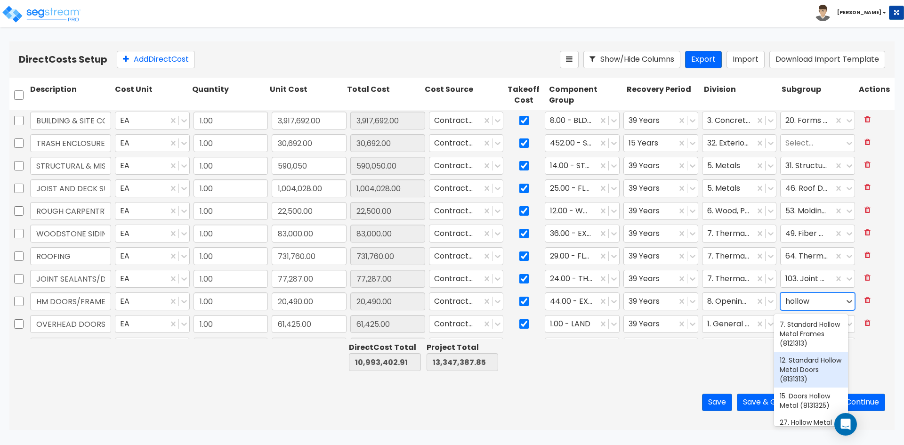
click at [819, 367] on div "12. Standard Hollow Metal Doors (8131313)" at bounding box center [811, 370] width 74 height 36
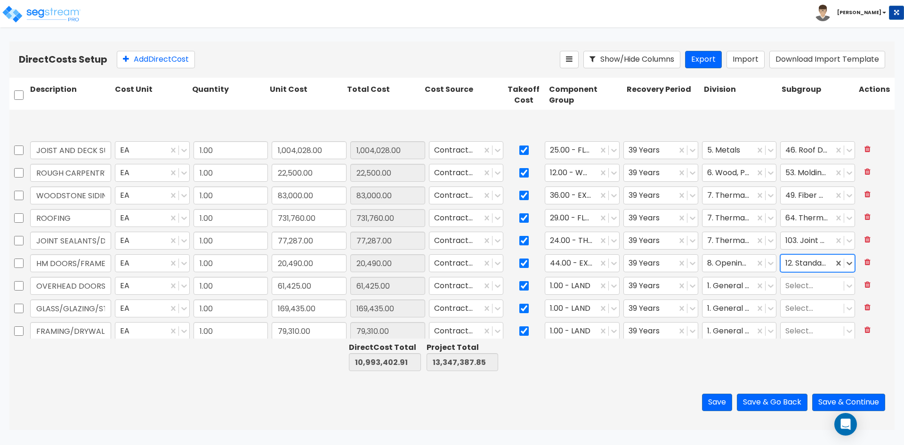
scroll to position [94, 0]
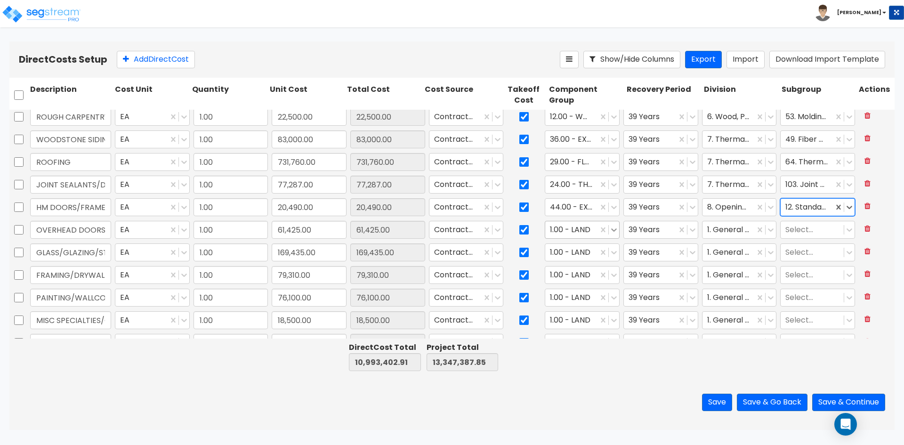
click at [609, 228] on icon at bounding box center [613, 229] width 9 height 9
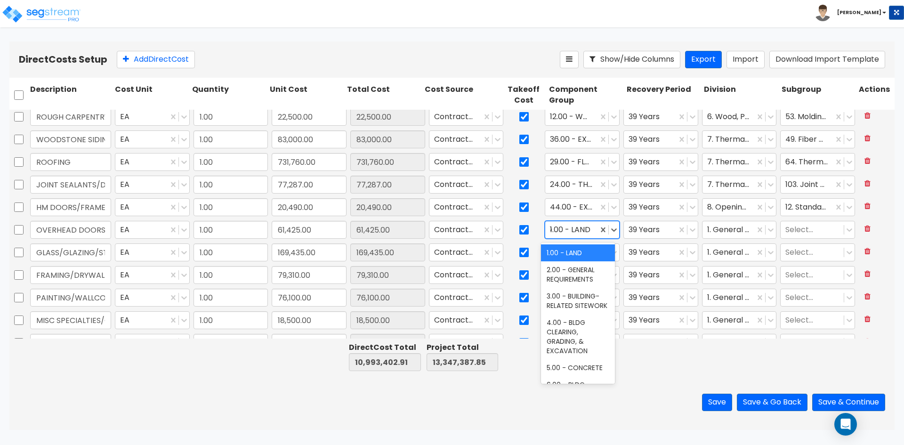
type input "44"
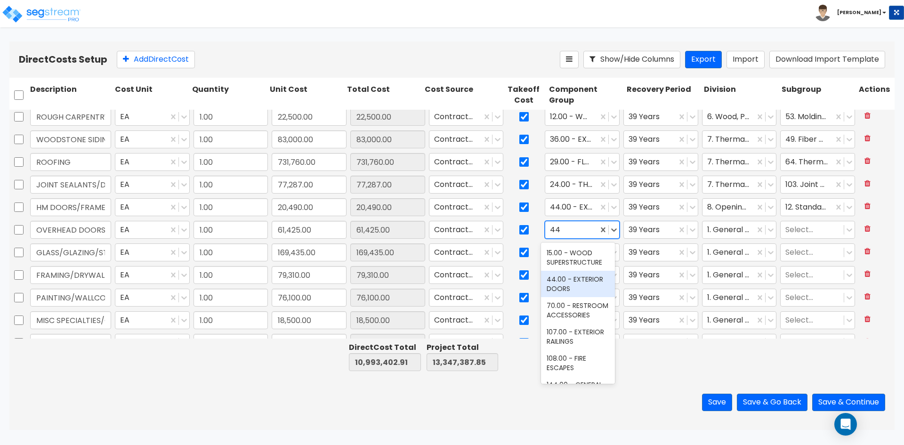
click at [563, 279] on div "44.00 - EXTERIOR DOORS" at bounding box center [578, 284] width 74 height 26
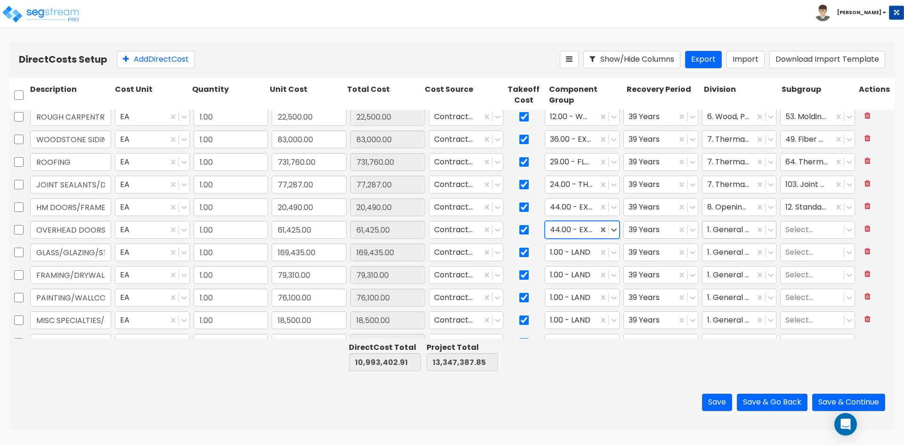
click at [737, 228] on div at bounding box center [728, 230] width 43 height 13
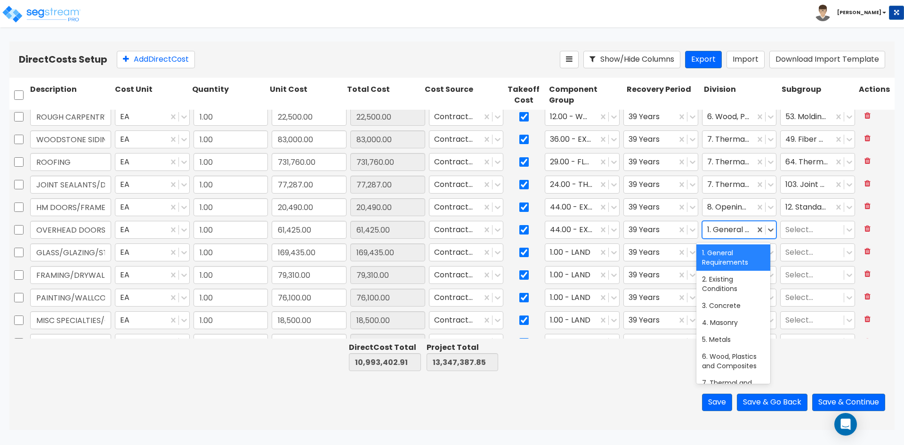
type input "8"
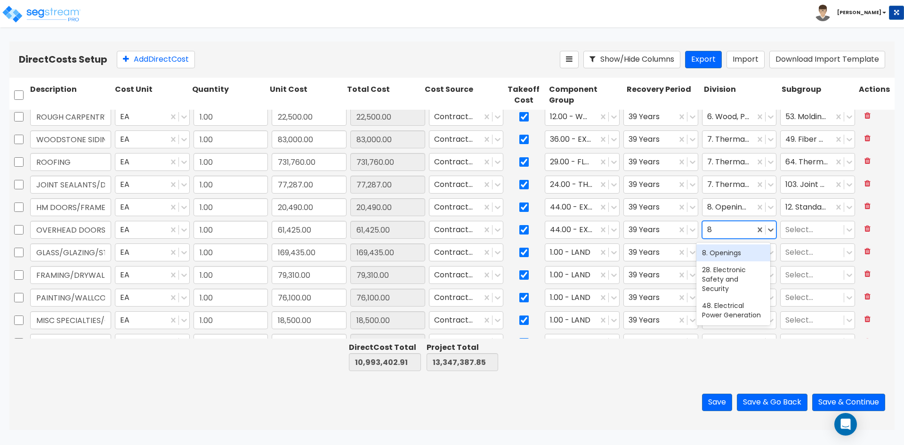
click at [711, 252] on div "8. Openings" at bounding box center [733, 252] width 74 height 17
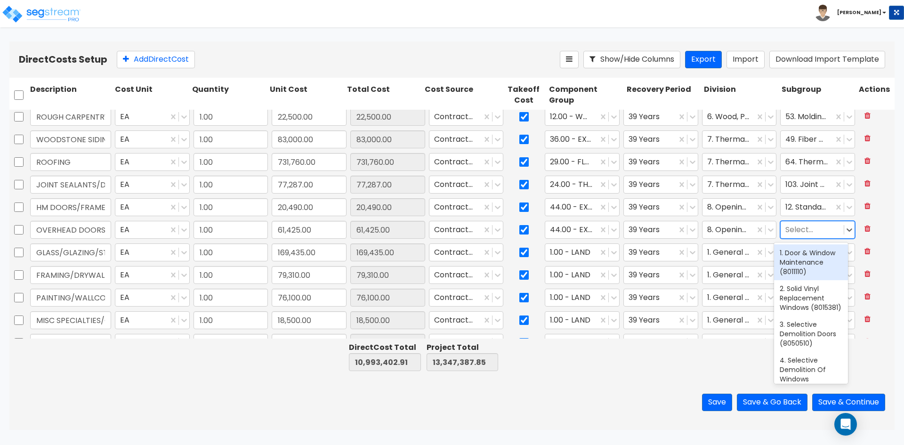
click at [804, 224] on div at bounding box center [812, 230] width 54 height 13
type input "over"
click at [820, 257] on div "48. Overhead Commercial Doors (8361310)" at bounding box center [811, 262] width 74 height 36
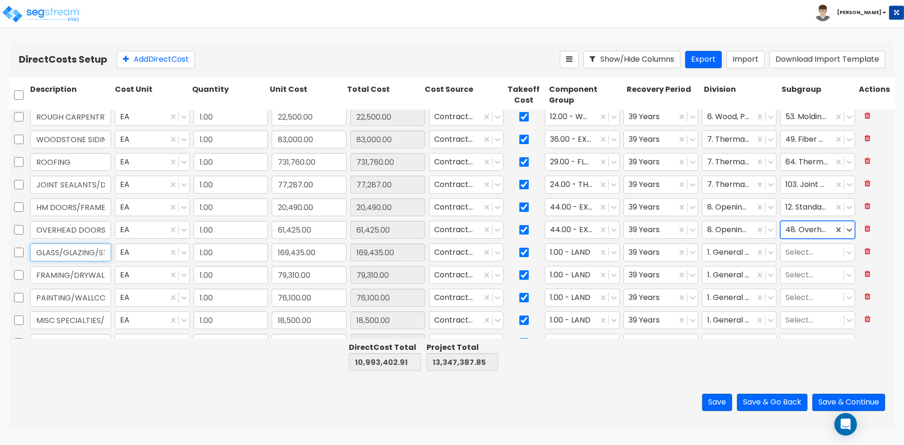
click at [76, 256] on input "GLASS/GLAZING/STOREFRONT" at bounding box center [70, 252] width 81 height 18
click at [611, 252] on icon at bounding box center [614, 252] width 6 height 3
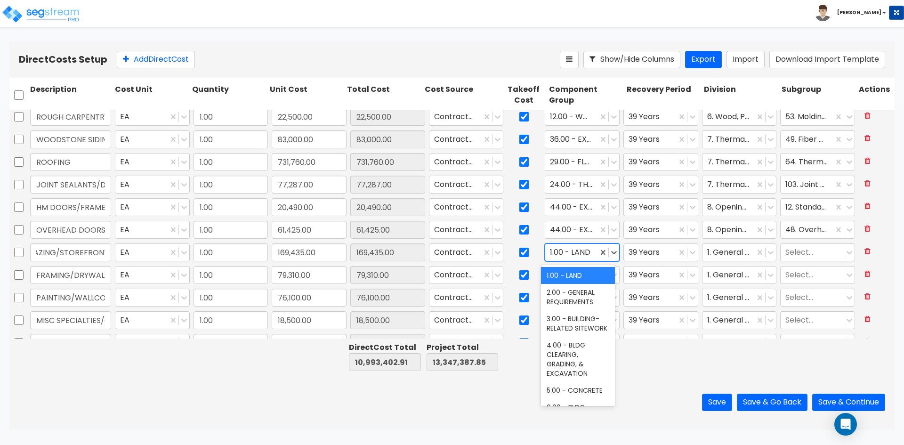
scroll to position [0, 0]
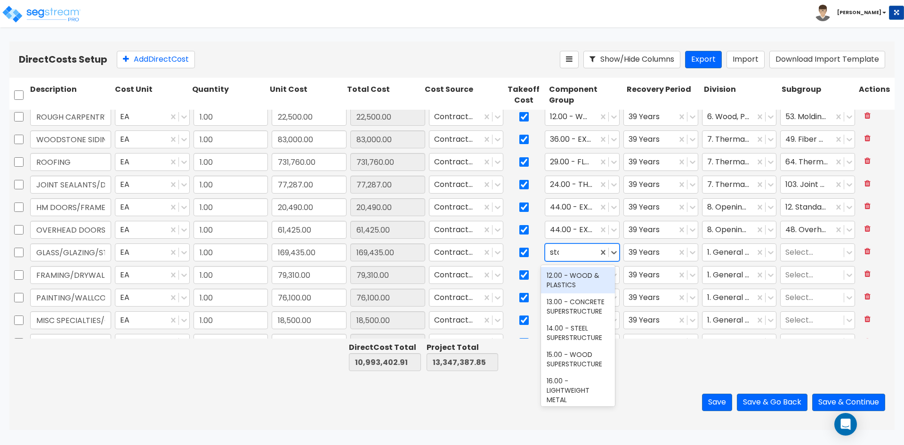
type input "store"
click at [585, 286] on div "42.00 - STOREFRONT WINDOW WALLS" at bounding box center [578, 285] width 74 height 36
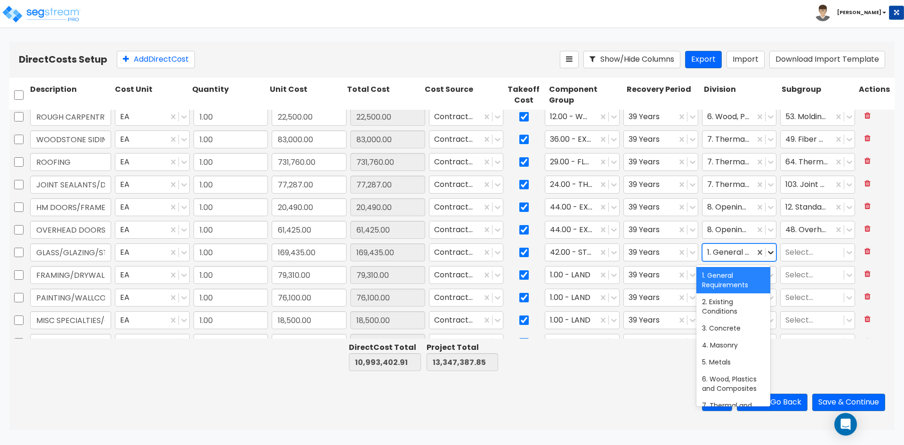
click at [766, 255] on icon at bounding box center [770, 252] width 9 height 9
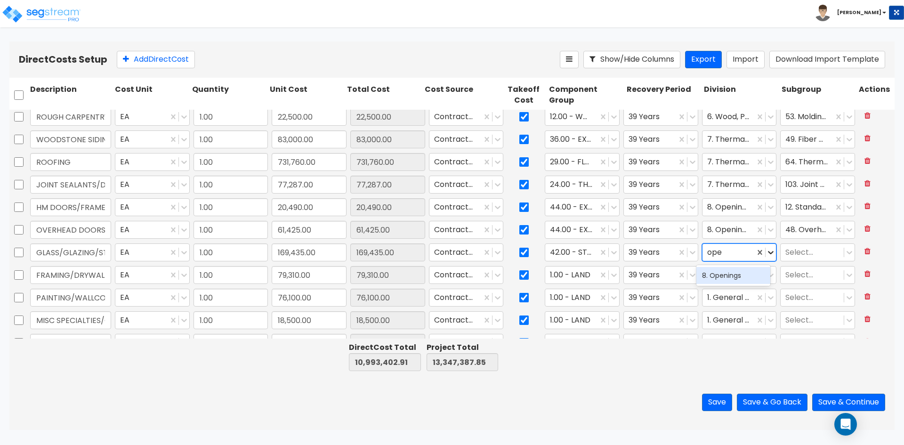
type input "open"
click at [726, 277] on div "8. Openings" at bounding box center [733, 275] width 74 height 17
click at [807, 248] on div at bounding box center [812, 252] width 54 height 13
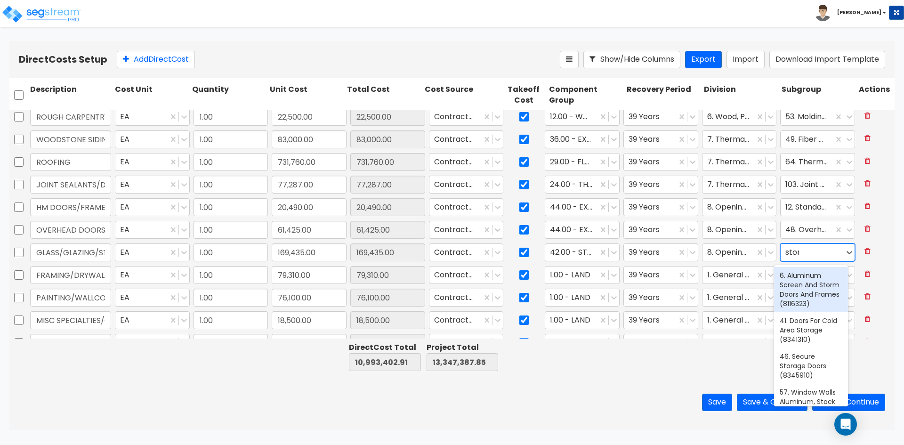
type input "store"
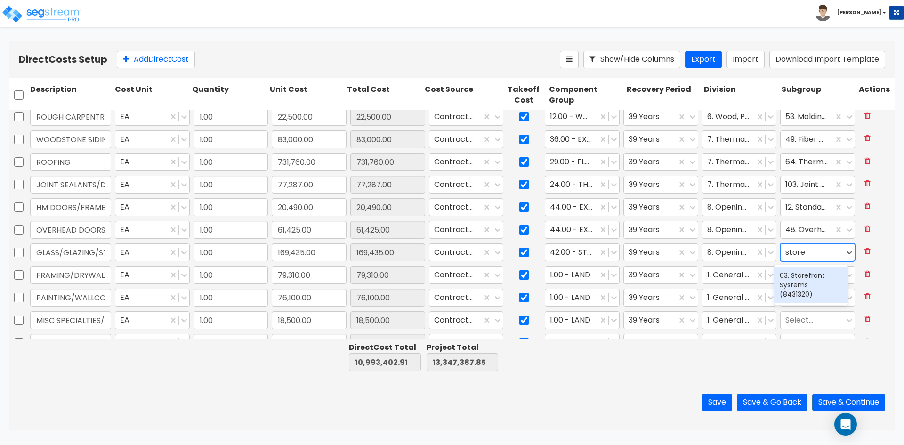
click at [802, 285] on div "63. Storefront Systems (8431320)" at bounding box center [811, 285] width 74 height 36
click at [47, 271] on input "FRAMING/DRYWALL INSULATION" at bounding box center [70, 275] width 81 height 18
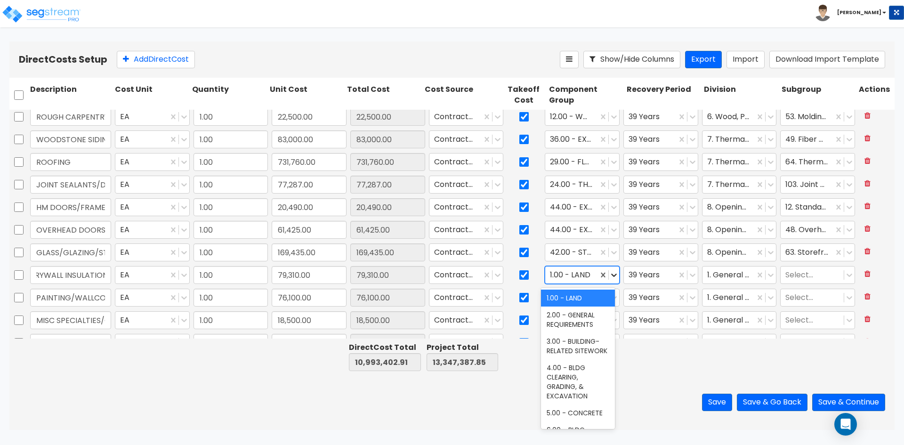
click at [611, 279] on icon at bounding box center [613, 274] width 9 height 9
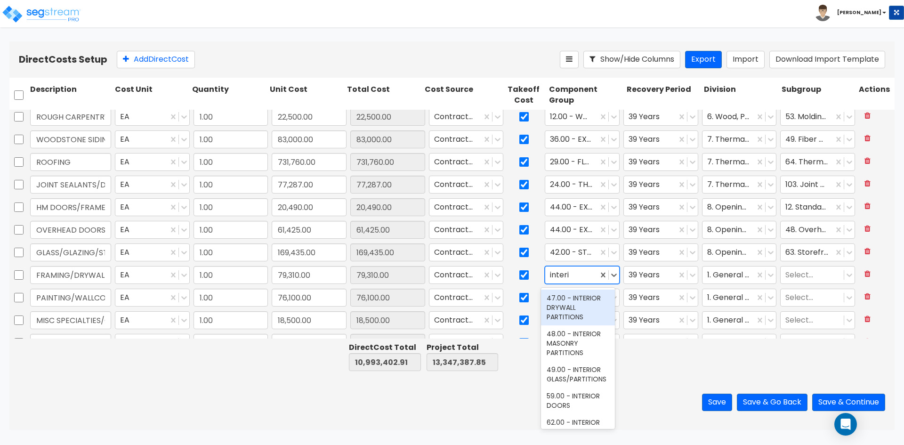
type input "interio"
click at [572, 312] on div "47.00 - INTERIOR DRYWALL PARTITIONS" at bounding box center [578, 307] width 74 height 36
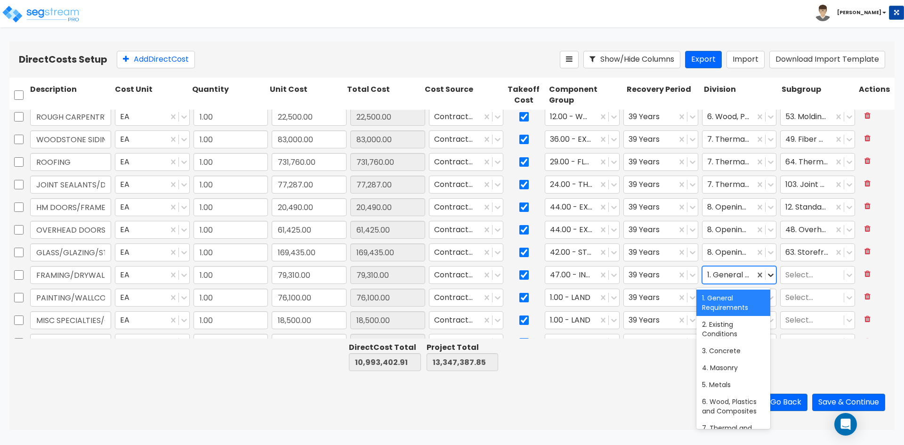
click at [768, 277] on icon at bounding box center [770, 274] width 9 height 9
type input "9"
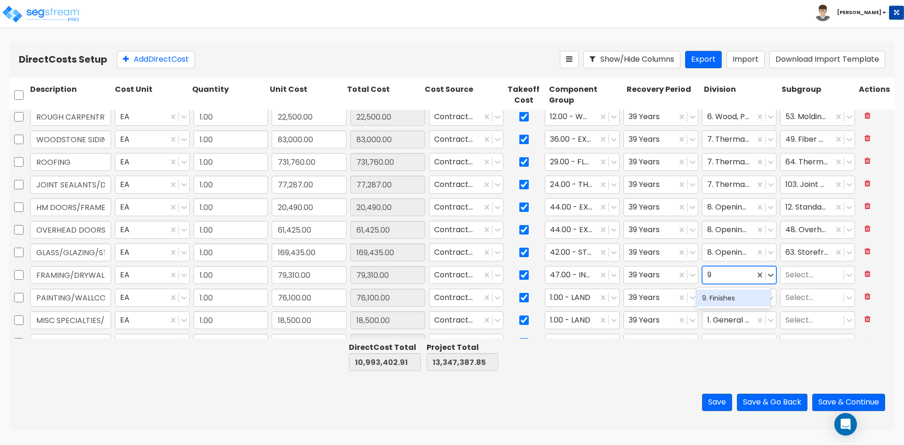
click at [739, 293] on div "9. Finishes" at bounding box center [733, 297] width 74 height 17
click at [802, 273] on div at bounding box center [812, 275] width 54 height 13
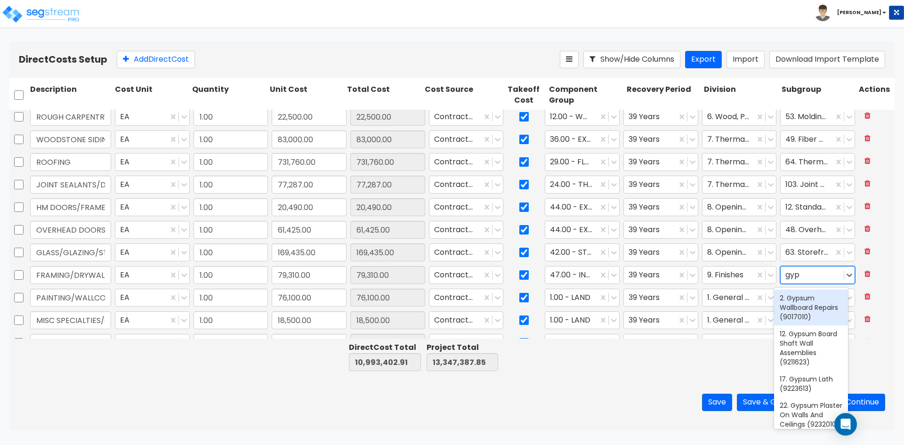
type input "gyps"
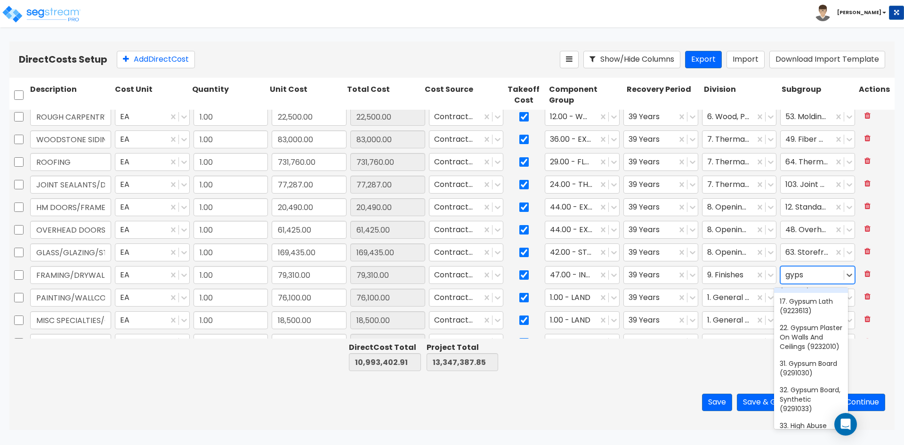
scroll to position [94, 0]
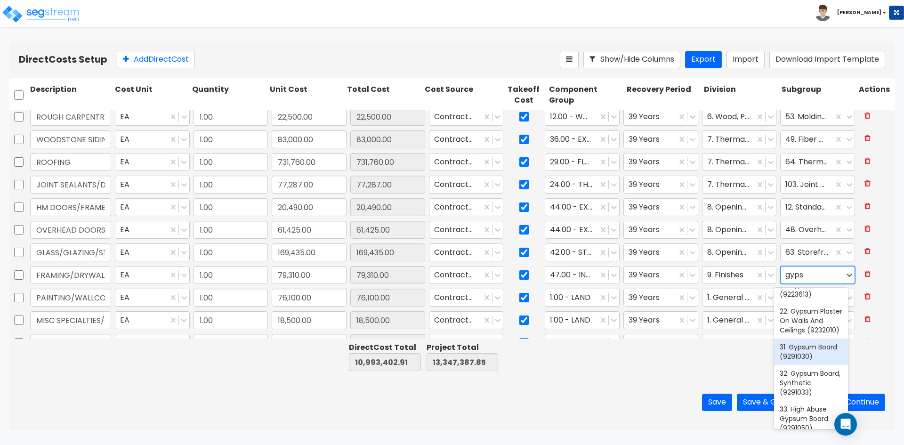
click at [824, 365] on div "31. Gypsum Board (9291030)" at bounding box center [811, 351] width 74 height 26
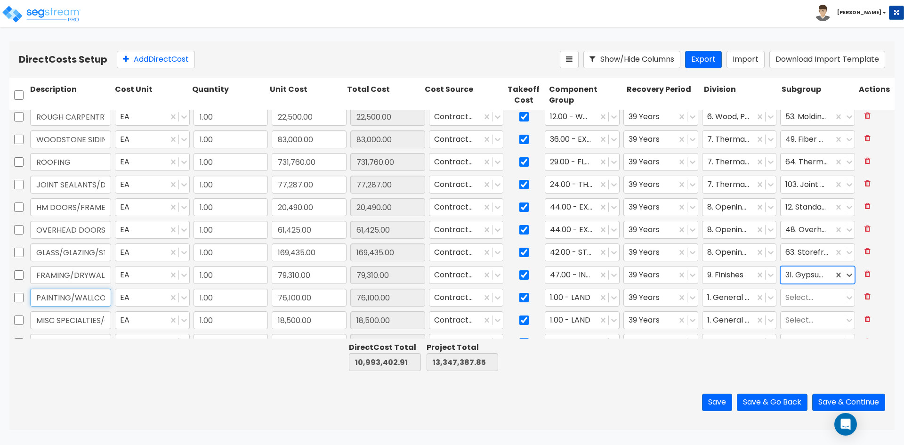
click at [68, 298] on input "PAINTING/WALLCOVERING" at bounding box center [70, 297] width 81 height 18
click at [611, 298] on icon at bounding box center [614, 297] width 6 height 3
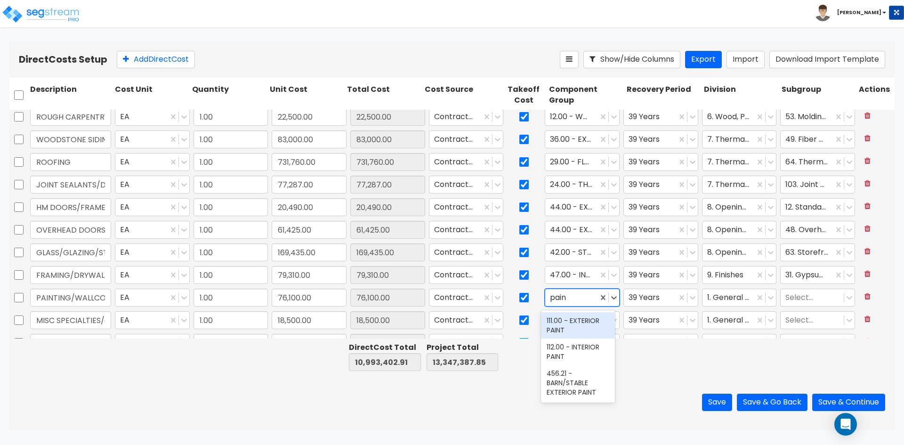
type input "paint"
click at [580, 343] on div "112.00 - INTERIOR PAINT" at bounding box center [578, 351] width 74 height 26
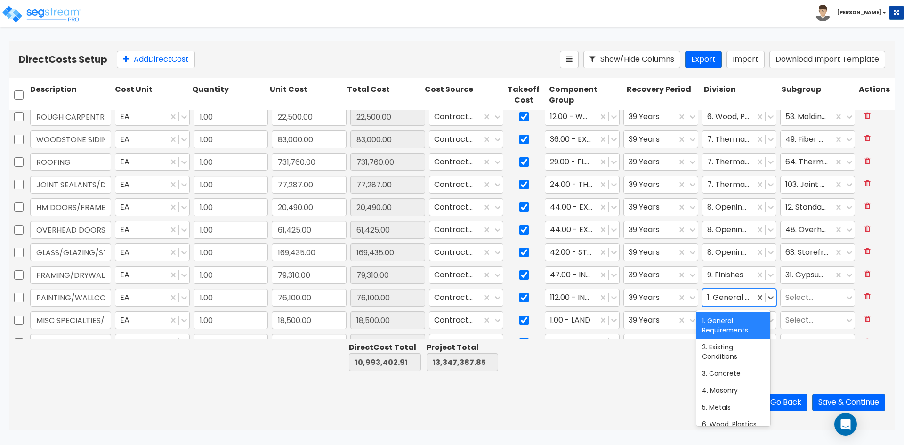
click at [714, 298] on div at bounding box center [728, 297] width 43 height 13
type input "9"
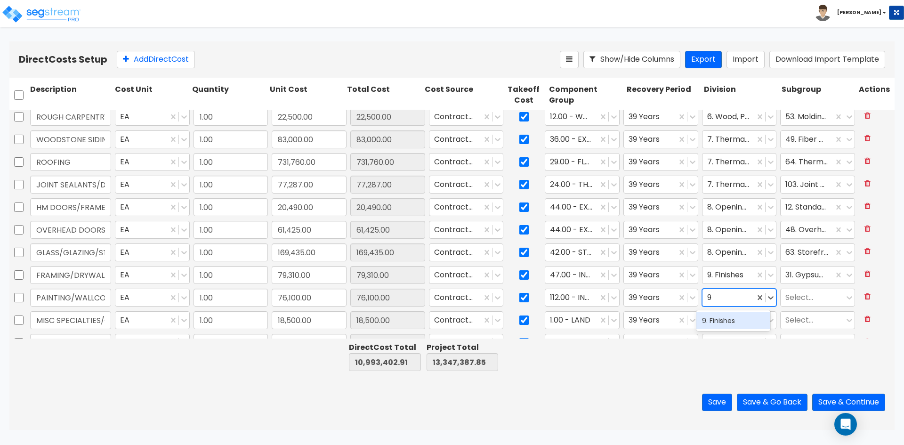
click at [717, 319] on div "9. Finishes" at bounding box center [733, 320] width 74 height 17
click at [804, 296] on div at bounding box center [812, 297] width 54 height 13
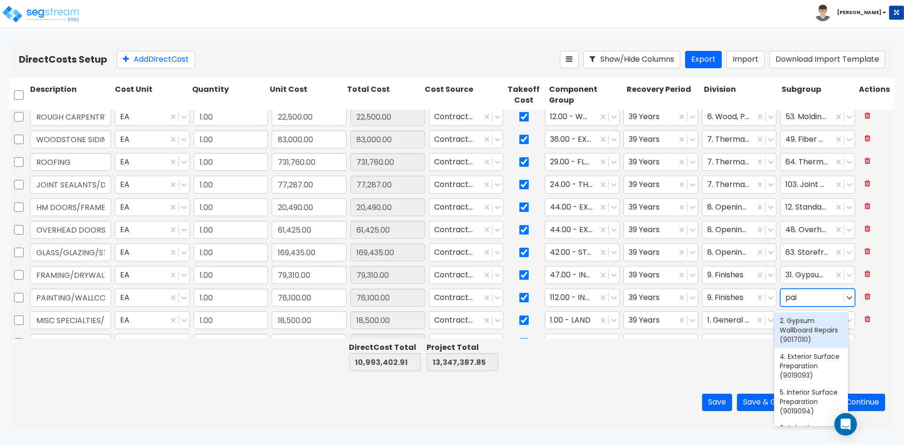
type input "paint"
click at [798, 320] on div "113. Paints & Coatings (9911320)" at bounding box center [811, 325] width 74 height 26
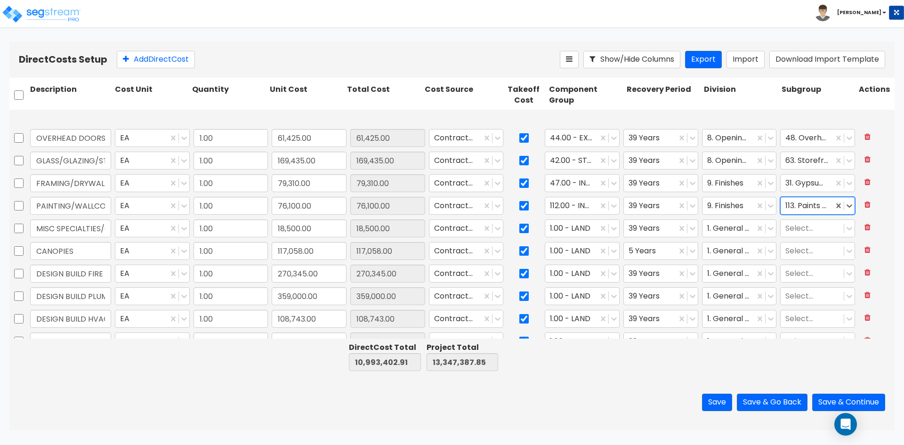
scroll to position [235, 0]
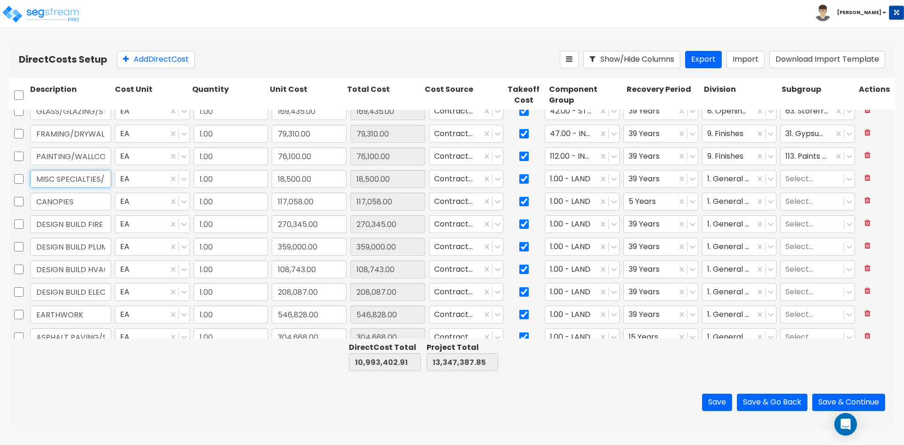
click at [70, 181] on input "MISC SPECIALTIES/CODE SIGNAGE" at bounding box center [70, 179] width 81 height 18
click at [612, 178] on icon at bounding box center [613, 178] width 9 height 9
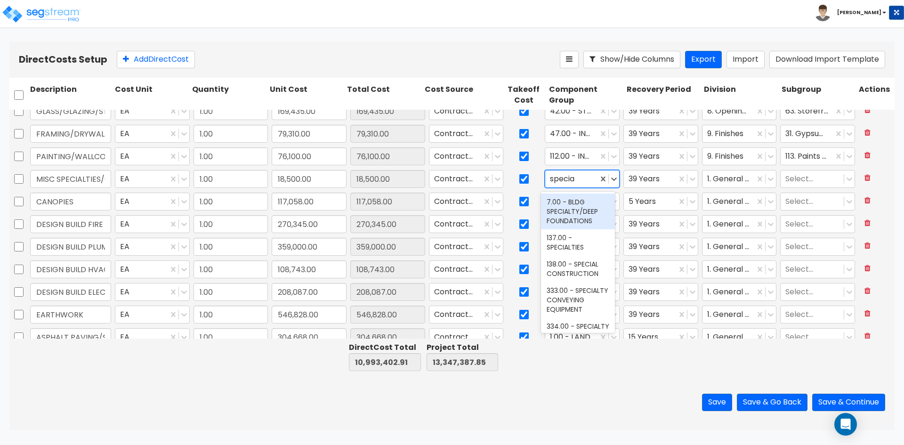
type input "special"
click at [561, 246] on div "137.00 - SPECIALTIES" at bounding box center [578, 242] width 74 height 26
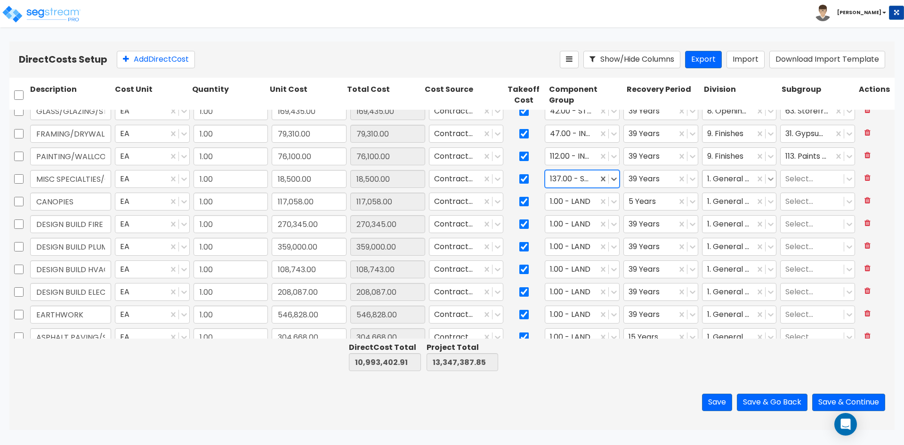
click at [765, 175] on div at bounding box center [770, 179] width 10 height 10
type input "spec"
click at [716, 205] on div "10. Specialties" at bounding box center [733, 201] width 74 height 17
click at [807, 176] on div at bounding box center [812, 179] width 54 height 13
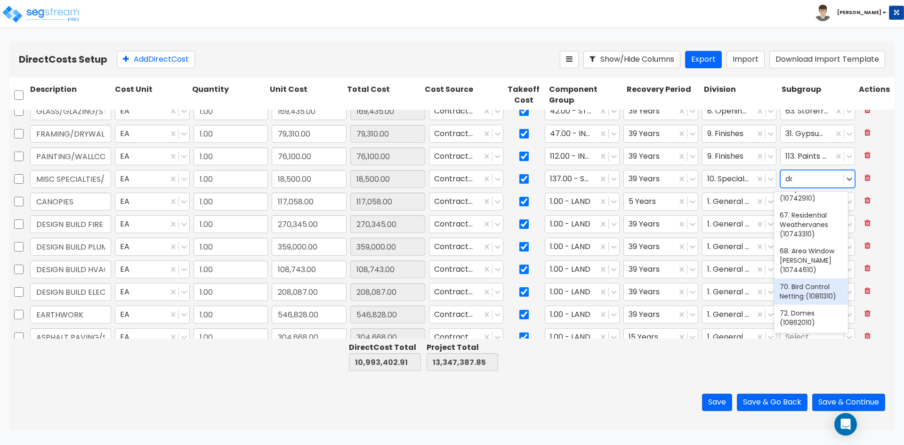
scroll to position [23, 0]
type input "doo"
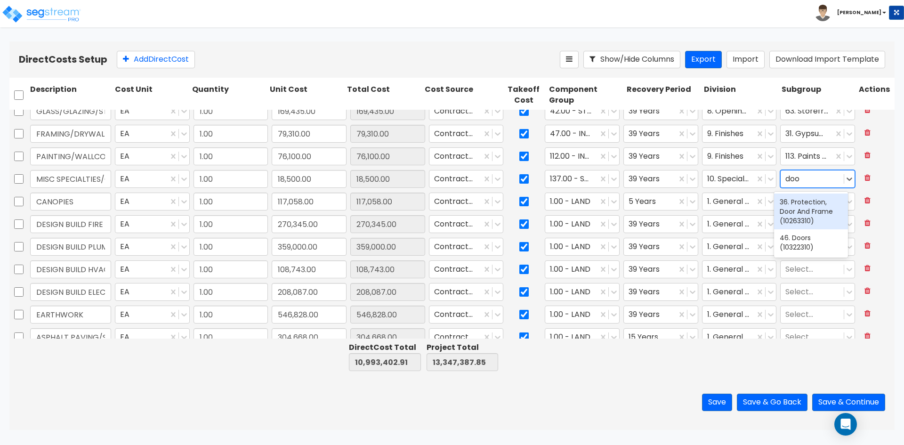
scroll to position [0, 0]
click at [789, 240] on div "46. Doors (10322310)" at bounding box center [811, 242] width 74 height 26
click at [82, 206] on input "CANOPIES" at bounding box center [70, 201] width 81 height 18
click at [611, 201] on icon at bounding box center [614, 201] width 6 height 3
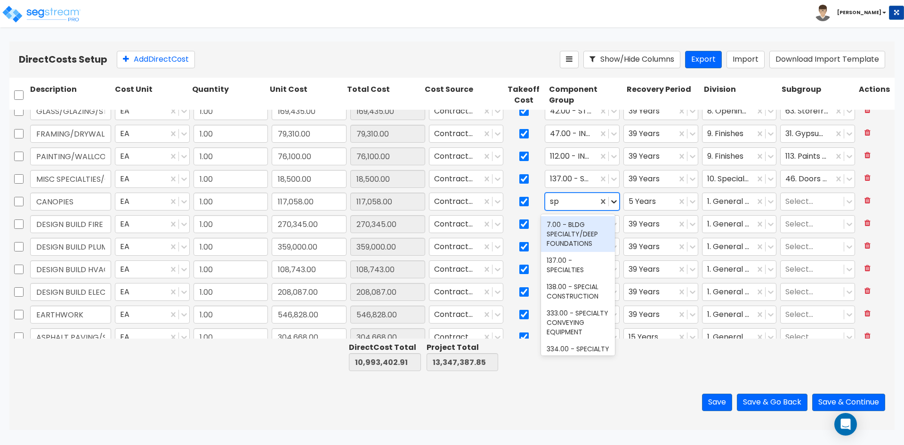
type input "s"
type input "canop"
click at [575, 241] on div "38.00 - DEMOUNTABLE AWNINGS & CANOPIES" at bounding box center [578, 238] width 74 height 45
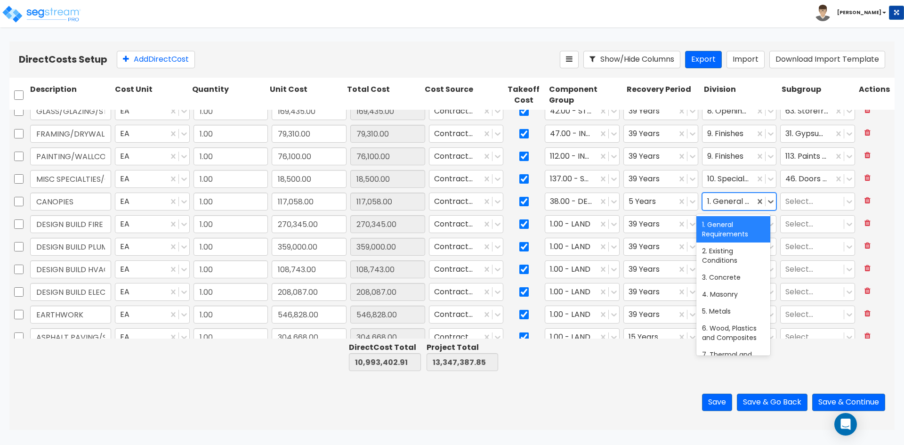
click at [733, 199] on div at bounding box center [728, 201] width 43 height 13
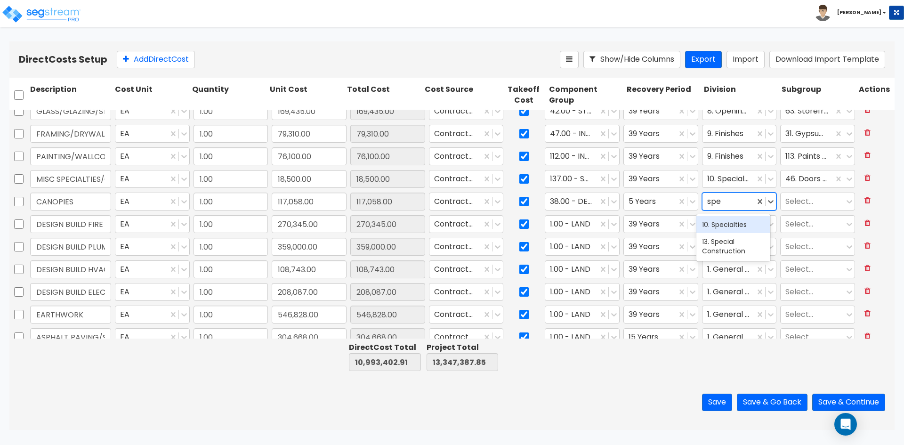
type input "spec"
click at [721, 226] on div "10. Specialties" at bounding box center [733, 224] width 74 height 17
click at [63, 224] on input "DESIGN BUILD FIRE SUPPRESSION" at bounding box center [70, 224] width 81 height 18
click at [613, 226] on icon at bounding box center [613, 223] width 9 height 9
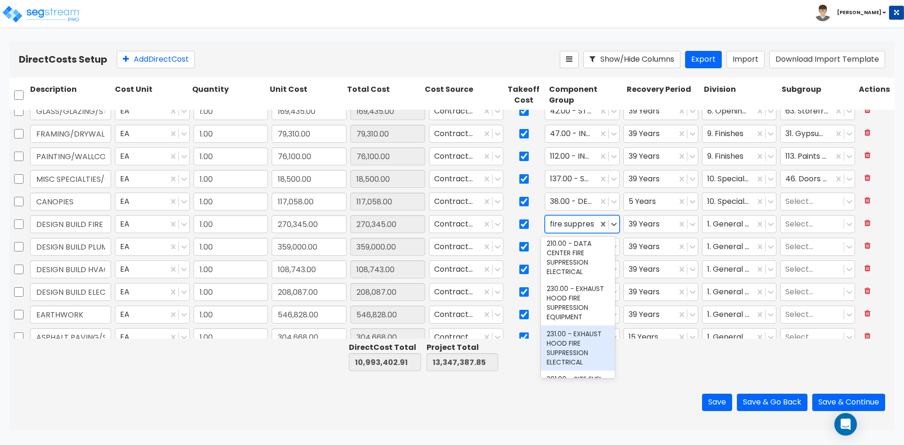
scroll to position [0, 0]
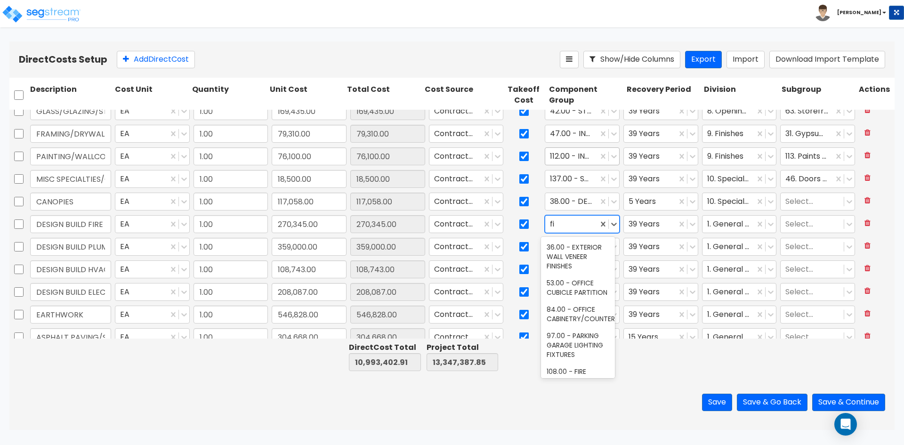
type input "f"
type input "b"
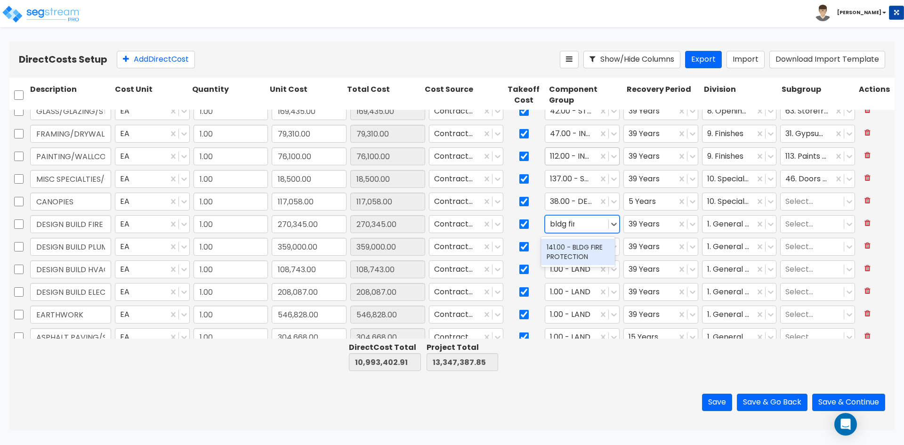
type input "bldg fire"
click at [562, 259] on div "141.00 - BLDG FIRE PROTECTION" at bounding box center [578, 252] width 74 height 26
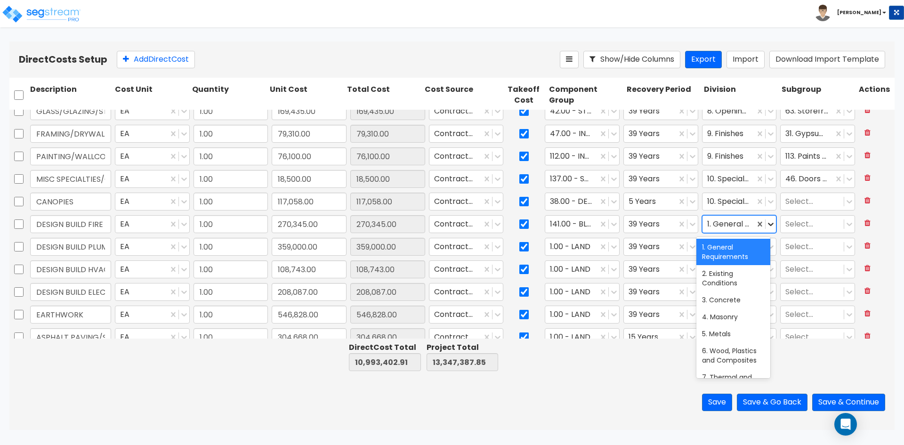
click at [769, 223] on icon at bounding box center [770, 223] width 9 height 9
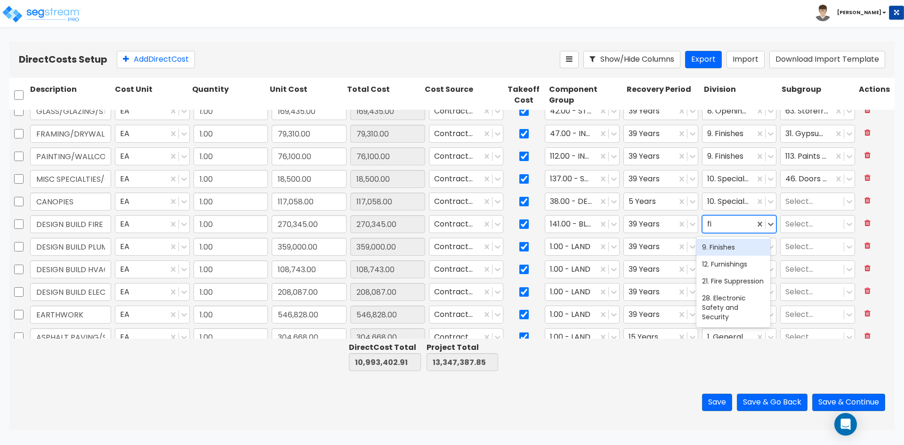
type input "fire"
click at [721, 252] on div "21. Fire Suppression" at bounding box center [733, 247] width 74 height 17
click at [844, 220] on icon at bounding box center [848, 223] width 9 height 9
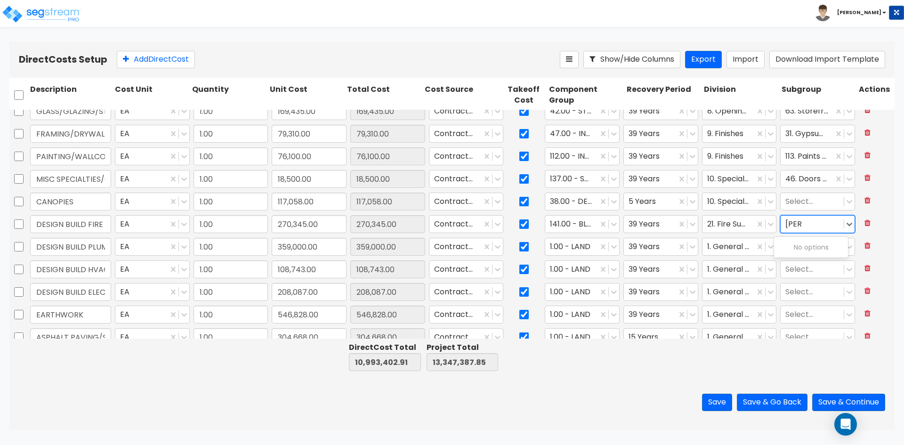
type input "we"
click at [811, 252] on div "13. Wet-Pipe Sprinkler System Components (21131350)" at bounding box center [811, 261] width 74 height 45
click at [61, 250] on input "DESIGN BUILD PLUMBING" at bounding box center [70, 247] width 81 height 18
click at [609, 249] on icon at bounding box center [613, 246] width 9 height 9
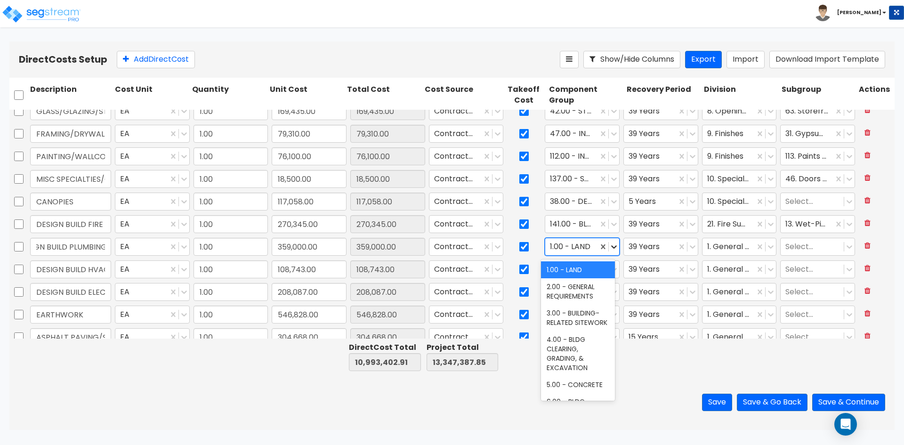
scroll to position [0, 0]
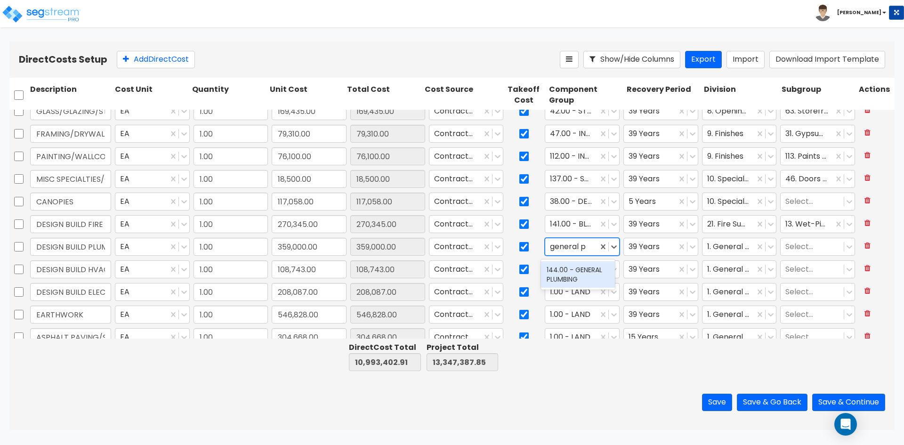
type input "general pl"
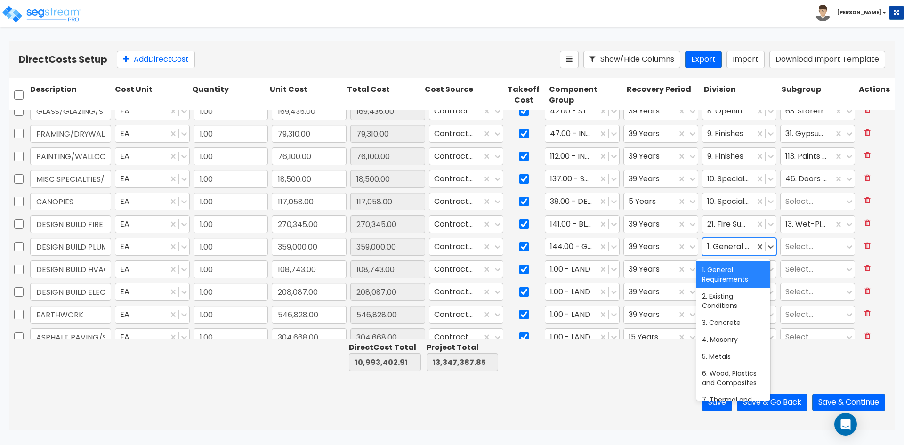
click at [735, 248] on div at bounding box center [728, 246] width 43 height 13
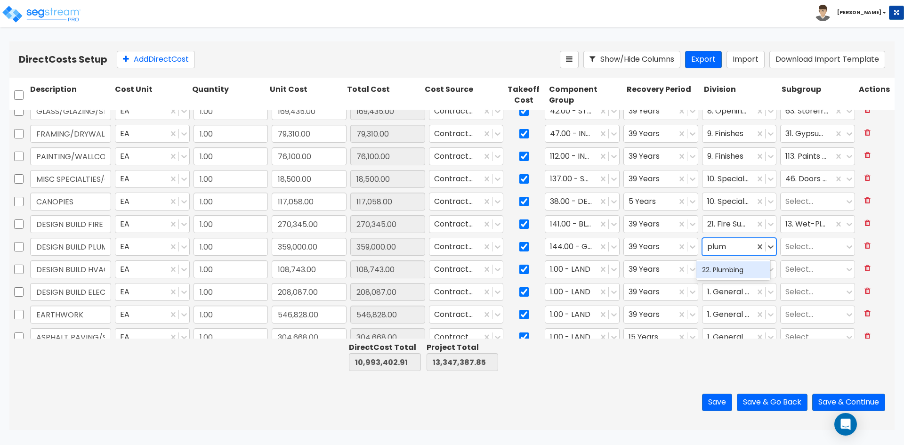
type input "plumb"
click at [727, 271] on div "22. Plumbing" at bounding box center [733, 269] width 74 height 17
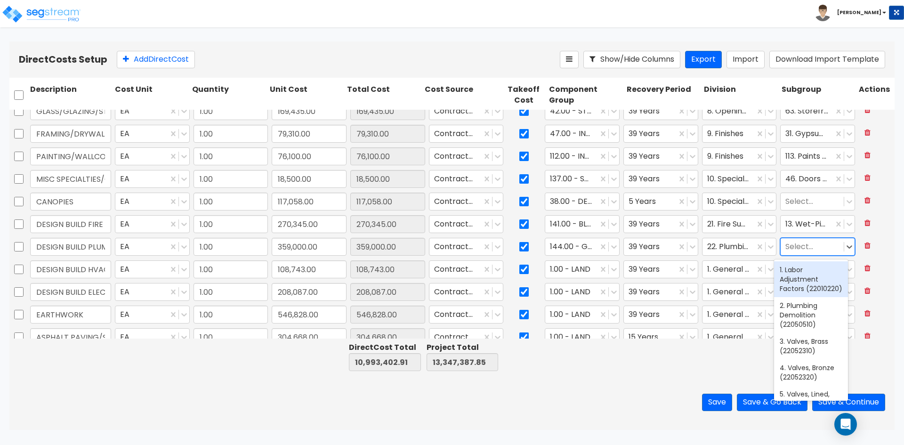
click at [798, 247] on div at bounding box center [812, 246] width 54 height 13
type input "pla"
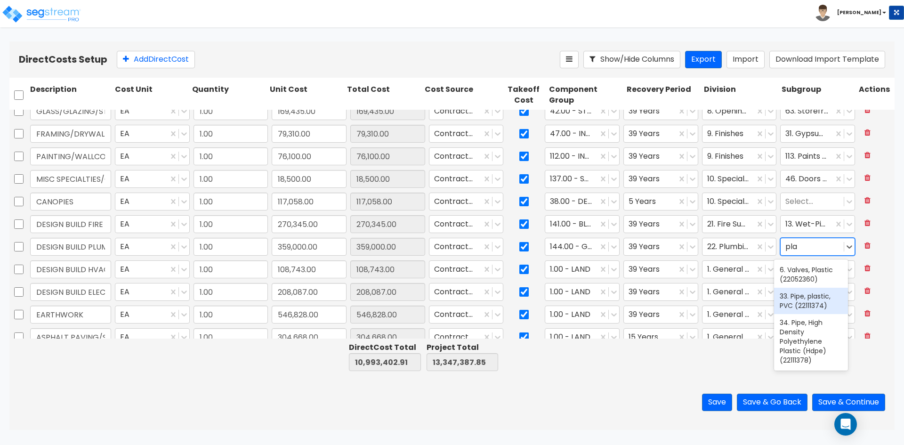
click at [814, 301] on div "33. Pipe, plastic, PVC (22111374)" at bounding box center [811, 301] width 74 height 26
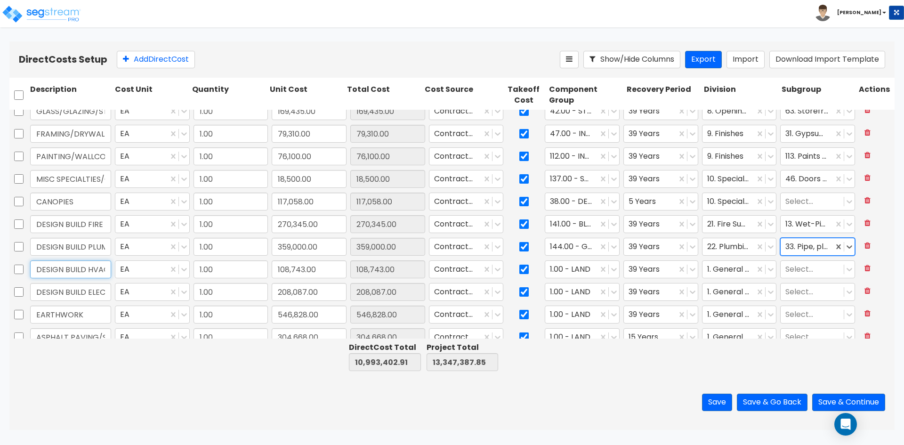
click at [49, 270] on input "DESIGN BUILD HVAC" at bounding box center [70, 269] width 81 height 18
click at [609, 272] on icon at bounding box center [613, 268] width 9 height 9
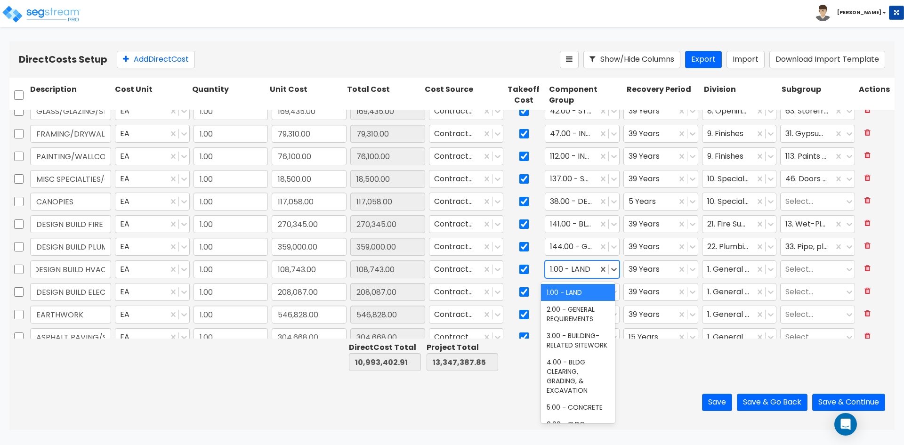
scroll to position [0, 0]
type input "genera"
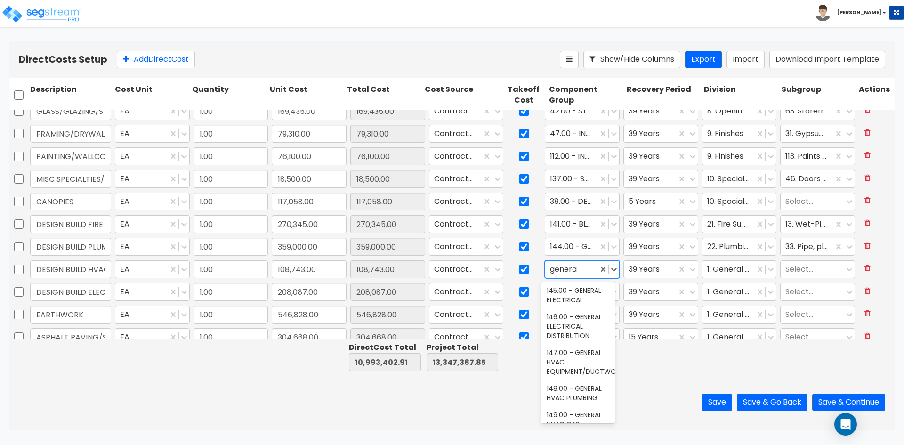
scroll to position [94, 0]
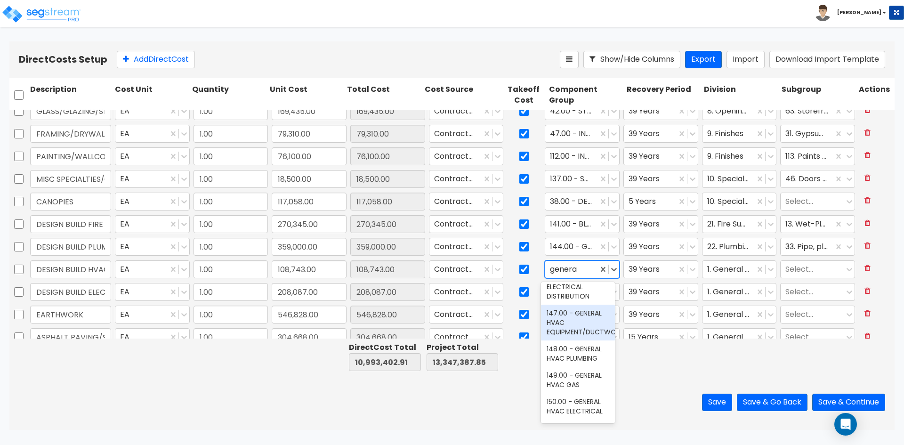
click at [573, 322] on div "147.00 - GENERAL HVAC EQUIPMENT/DUCTWORK" at bounding box center [578, 322] width 74 height 36
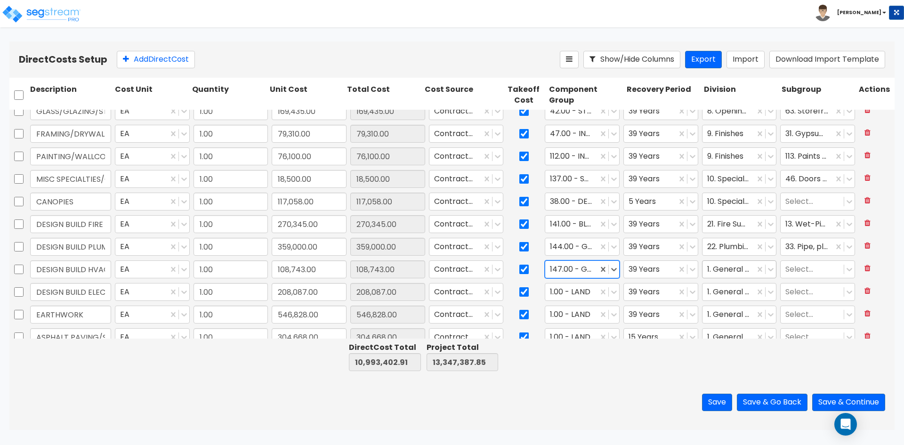
click at [731, 272] on div at bounding box center [728, 269] width 43 height 13
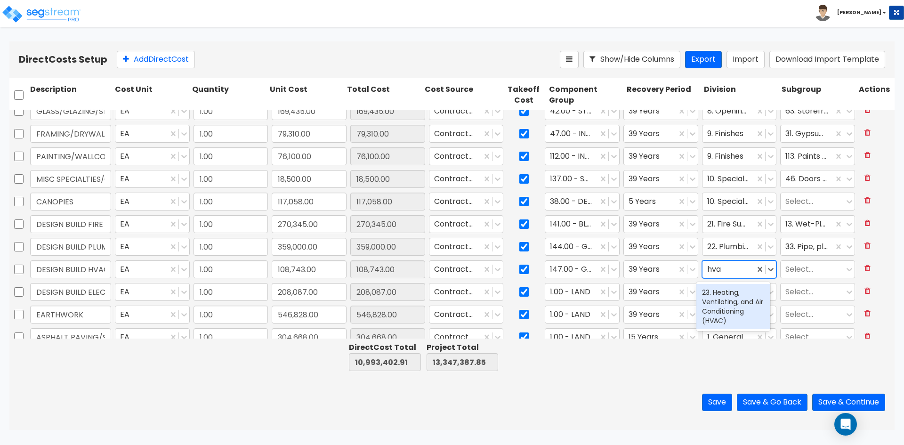
type input "hvac"
click at [719, 310] on div "23. Heating, Ventilating, and Air Conditioning (HVAC)" at bounding box center [733, 306] width 74 height 45
click at [789, 272] on div at bounding box center [812, 269] width 54 height 13
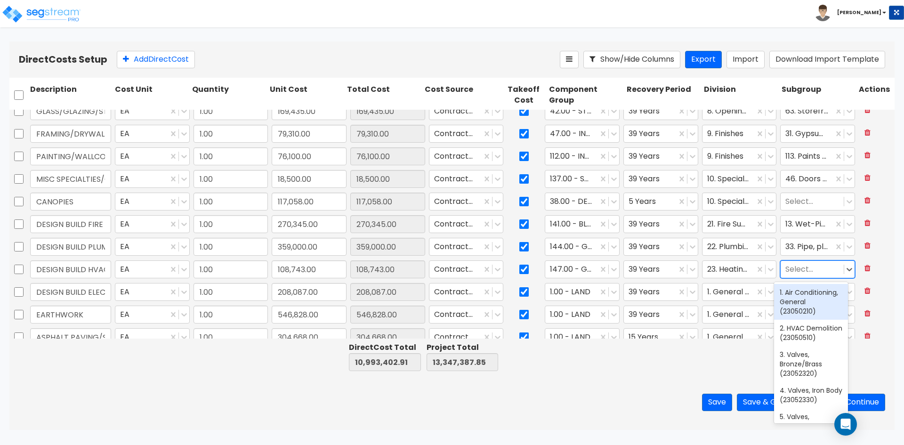
click at [796, 312] on div "1. Air Conditioning, General (23050210)" at bounding box center [811, 302] width 74 height 36
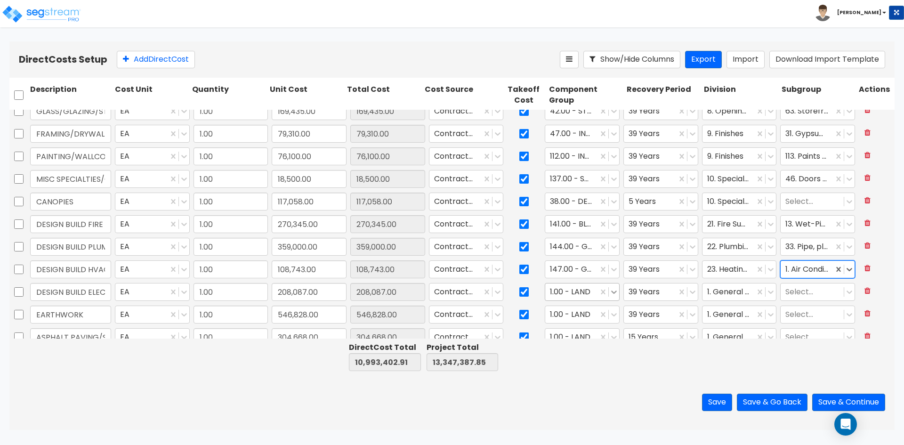
click at [609, 292] on icon at bounding box center [613, 291] width 9 height 9
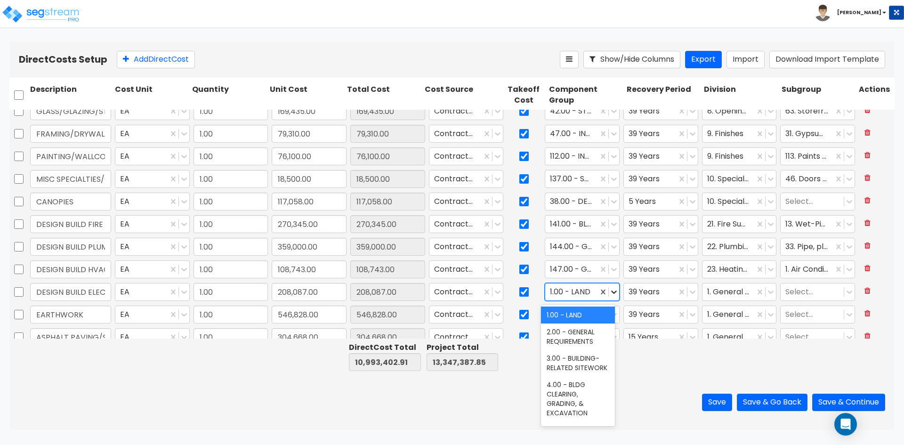
type input "e"
type input "general ele"
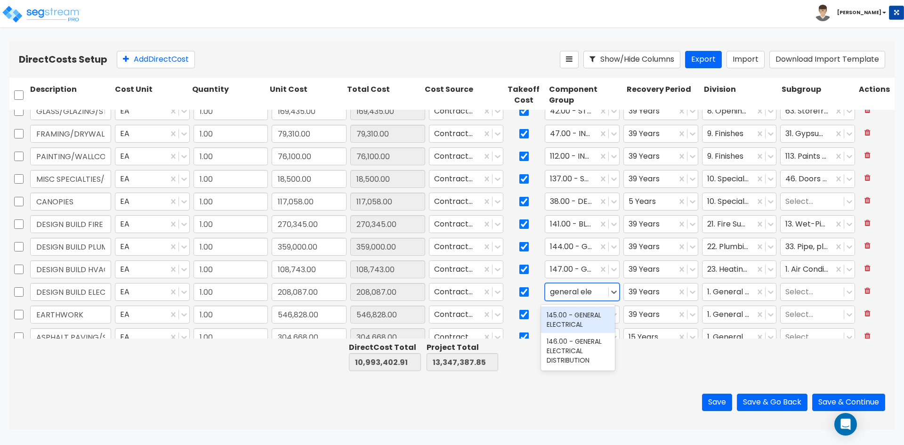
click at [583, 316] on div "145.00 - GENERAL ELECTRICAL" at bounding box center [578, 319] width 74 height 26
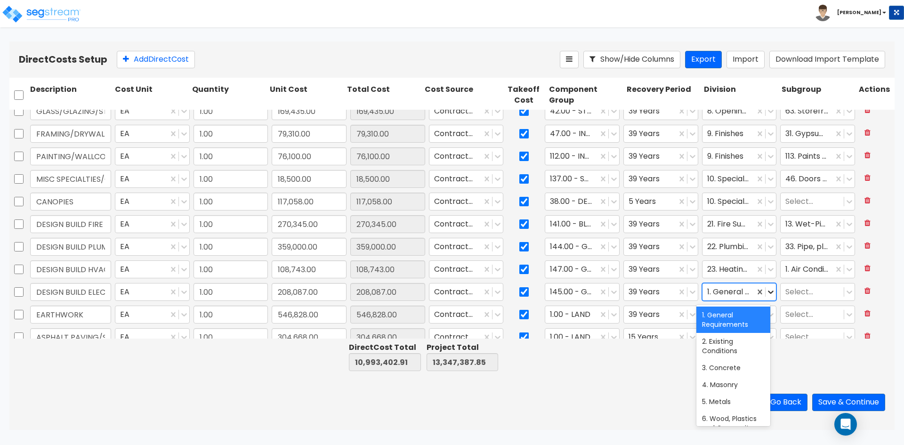
click at [766, 295] on icon at bounding box center [770, 291] width 9 height 9
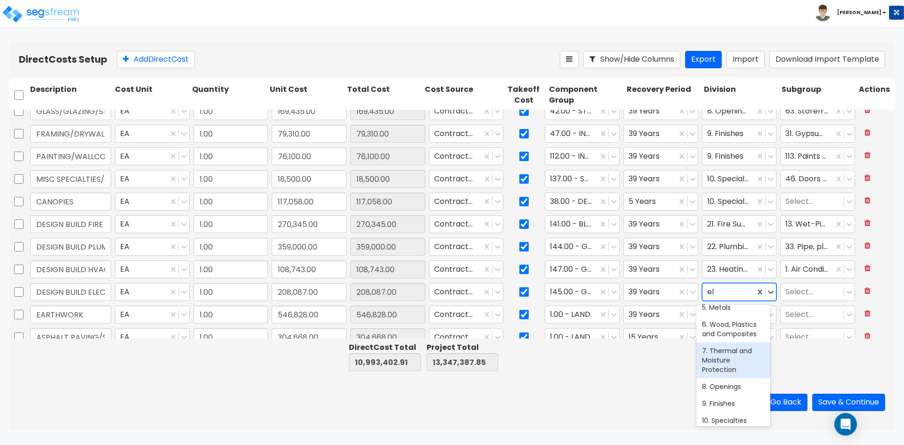
scroll to position [0, 0]
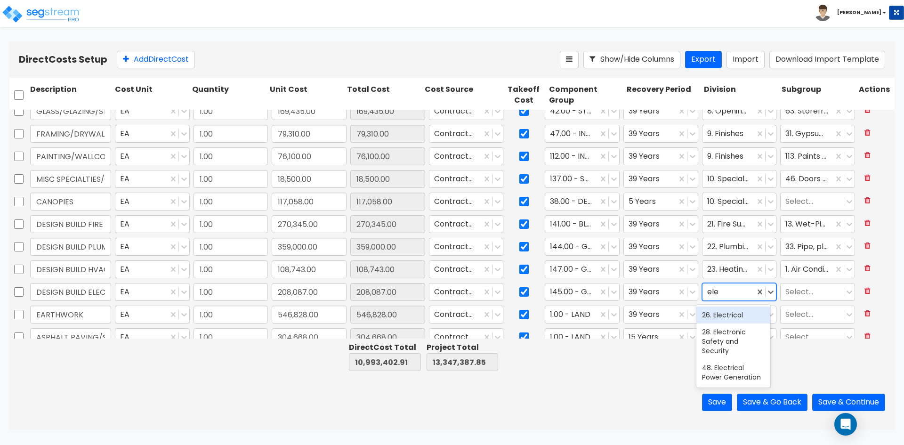
type input "elec"
click at [733, 318] on div "26. Electrical" at bounding box center [733, 314] width 74 height 17
click at [844, 290] on icon at bounding box center [848, 291] width 9 height 9
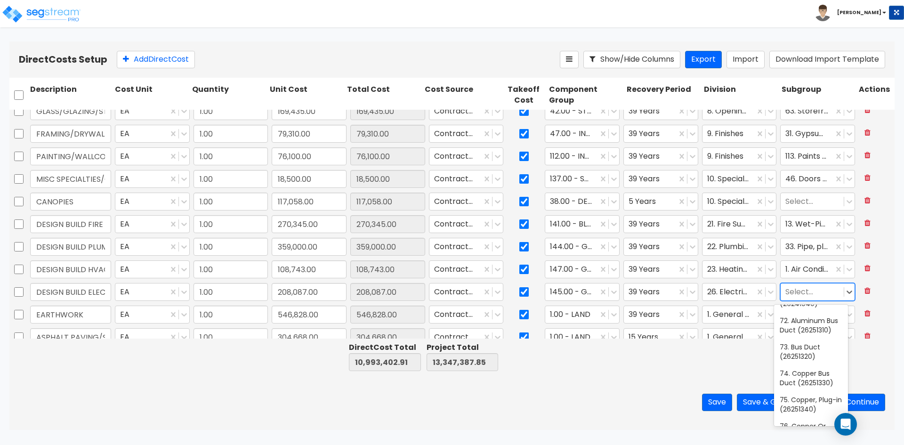
scroll to position [2539, 0]
click at [814, 181] on div "68. Panelboards Commercial Applications (26241630)" at bounding box center [811, 158] width 74 height 45
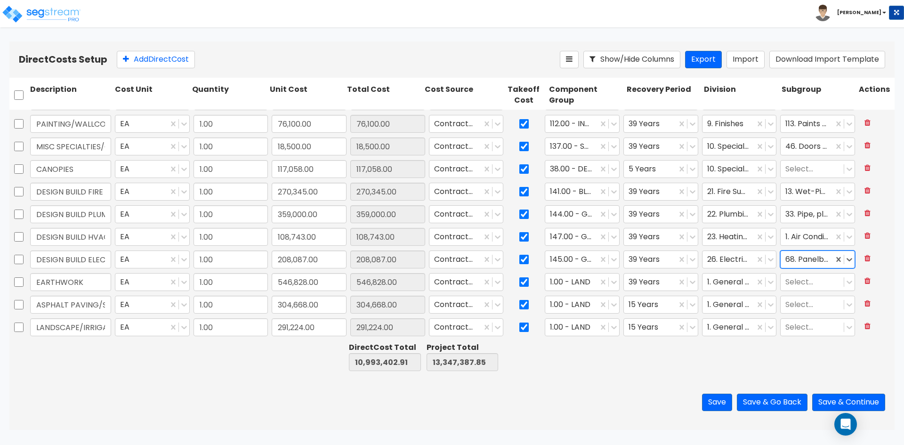
type input "1.00"
type input "1,014.03"
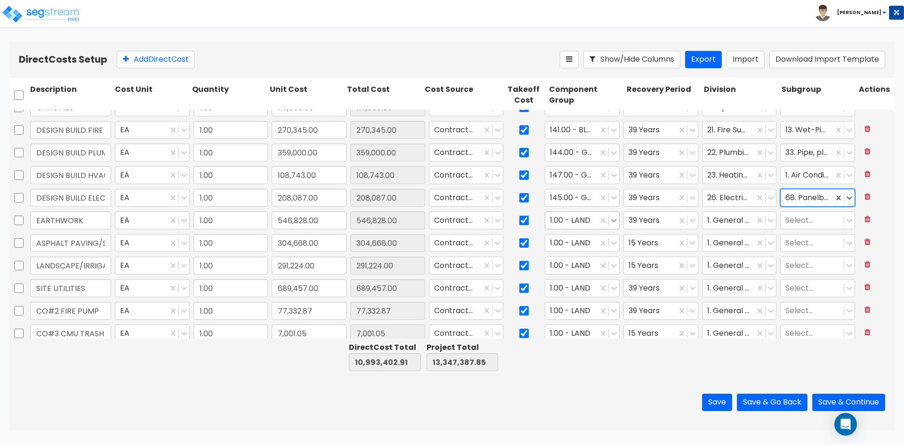
click at [609, 224] on icon at bounding box center [613, 220] width 9 height 9
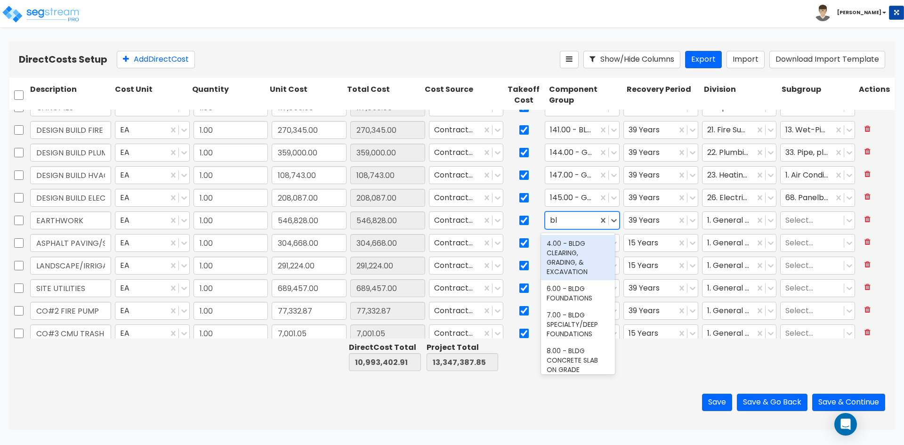
type input "bld"
click at [564, 258] on div "4.00 - BLDG CLEARING, GRADING, & EXCAVATION" at bounding box center [578, 257] width 74 height 45
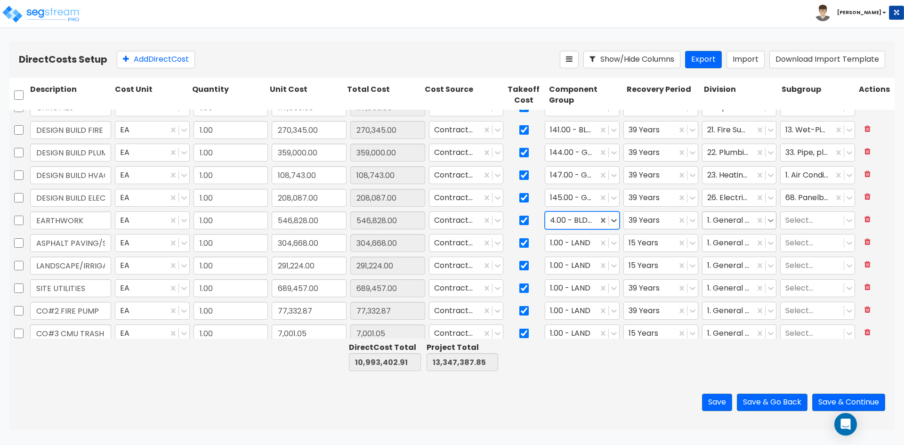
click at [766, 221] on icon at bounding box center [770, 220] width 9 height 9
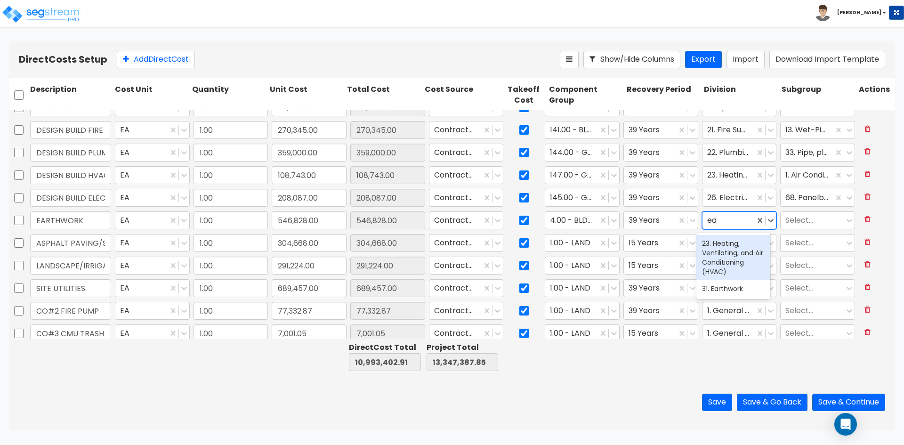
type input "ear"
click at [739, 241] on div "31. Earthwork" at bounding box center [733, 243] width 74 height 17
click at [844, 222] on icon at bounding box center [848, 220] width 9 height 9
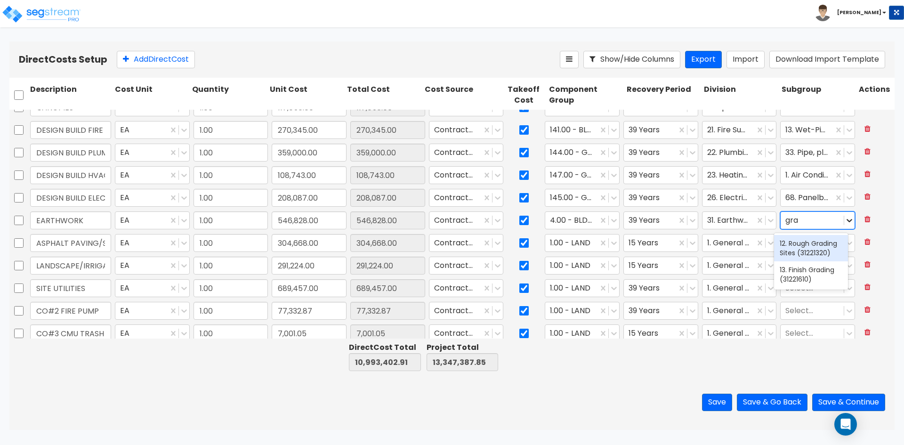
type input "grad"
click at [788, 278] on div "13. Finish Grading (31221610)" at bounding box center [811, 274] width 74 height 26
click at [54, 238] on input "ASPHALT PAVING/STRIPING" at bounding box center [70, 243] width 81 height 18
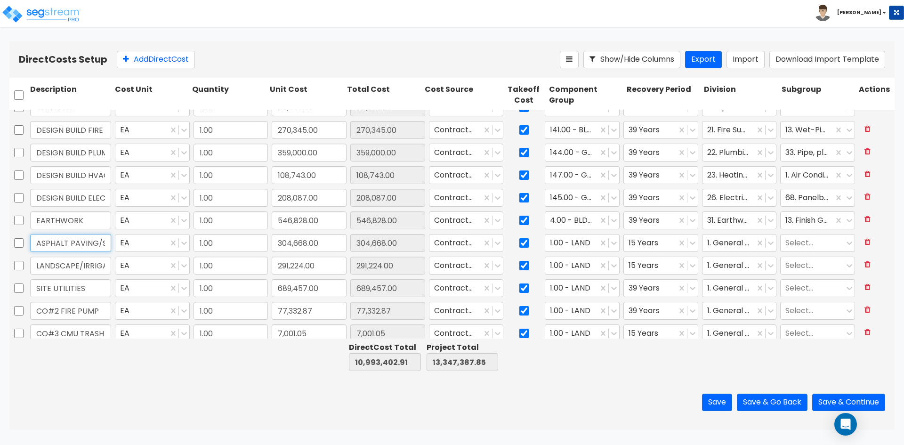
scroll to position [0, 28]
click at [609, 241] on icon at bounding box center [613, 242] width 9 height 9
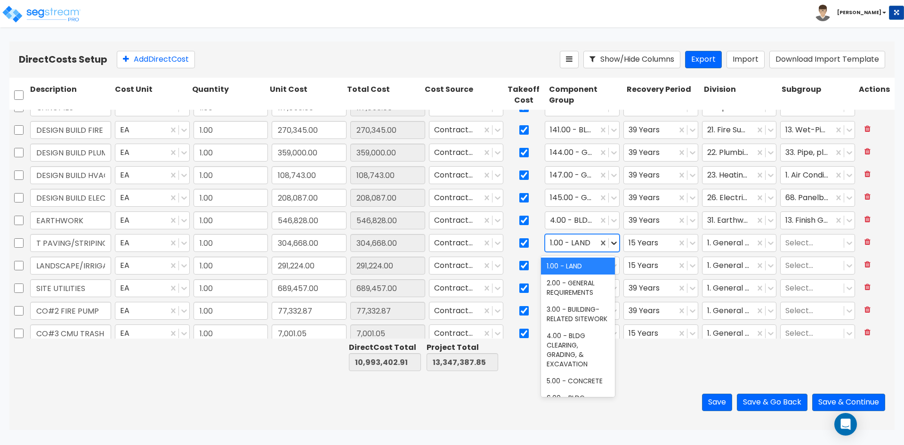
scroll to position [0, 0]
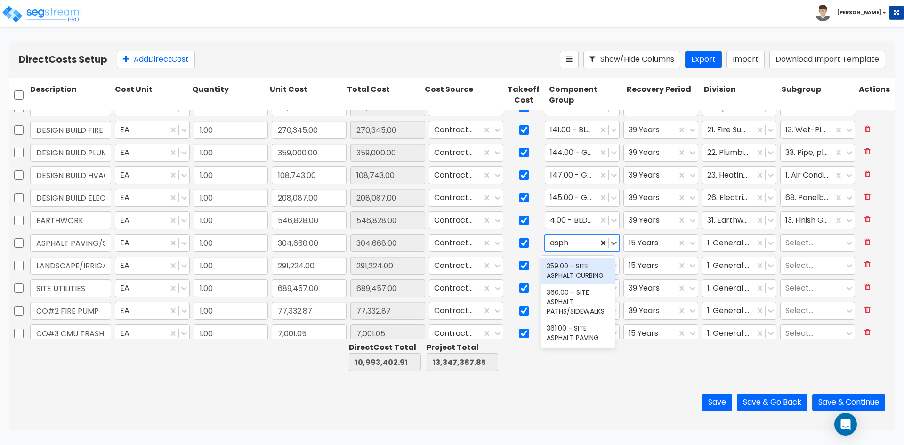
type input "aspha"
click at [591, 338] on div "361.00 - SITE ASPHALT PAVING" at bounding box center [578, 333] width 74 height 26
click at [766, 245] on icon at bounding box center [770, 242] width 9 height 9
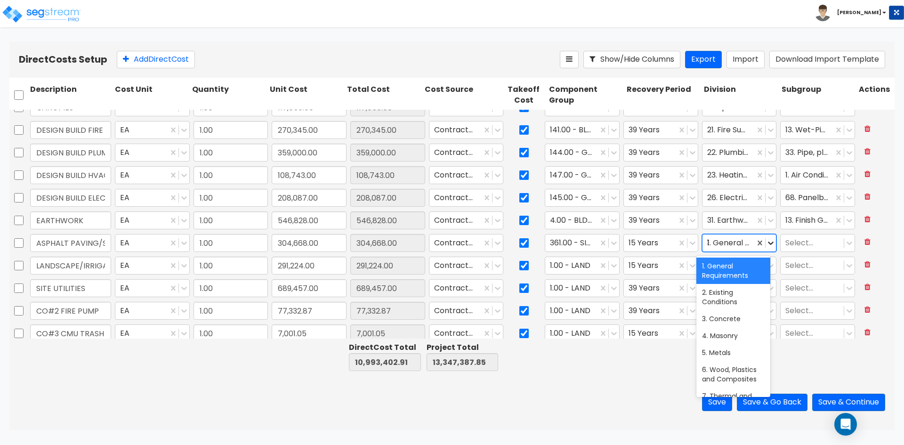
type input "32"
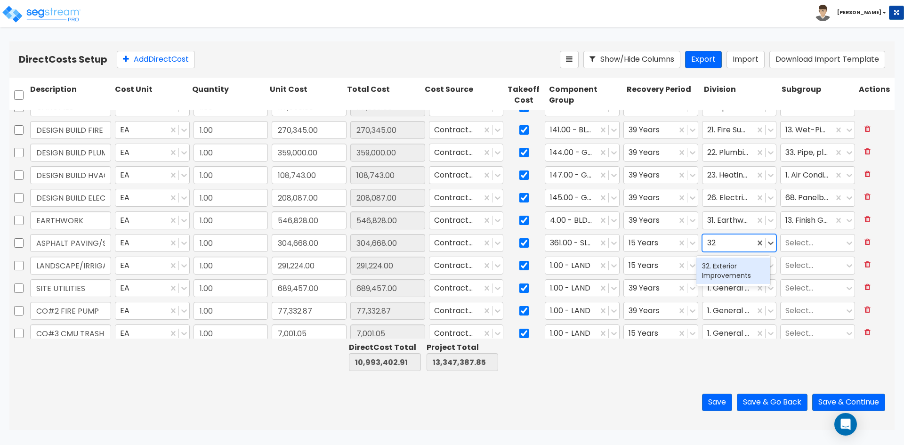
click at [752, 266] on div "32. Exterior Improvements" at bounding box center [733, 270] width 74 height 26
click at [58, 273] on input "LANDSCAPE/IRRIGATION/PLANTING ALLOWANCE" at bounding box center [70, 265] width 81 height 18
click at [609, 269] on icon at bounding box center [613, 265] width 9 height 9
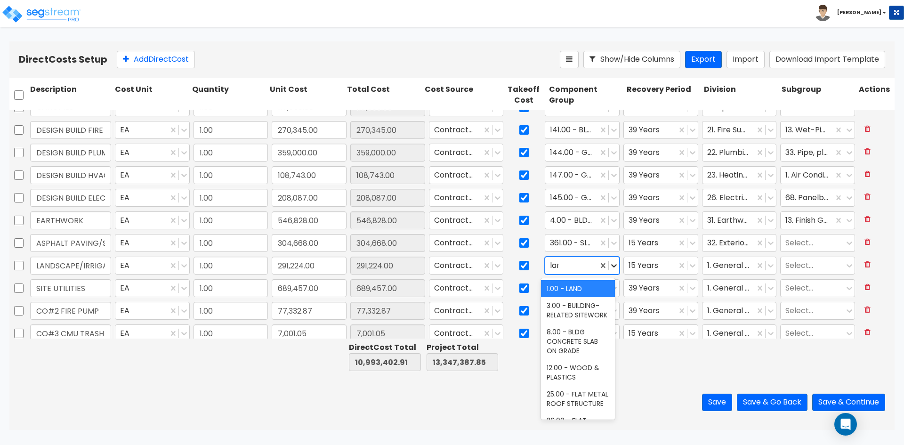
type input "land"
click at [573, 319] on div "413.00 - SITE LANDSCAPING" at bounding box center [578, 310] width 74 height 26
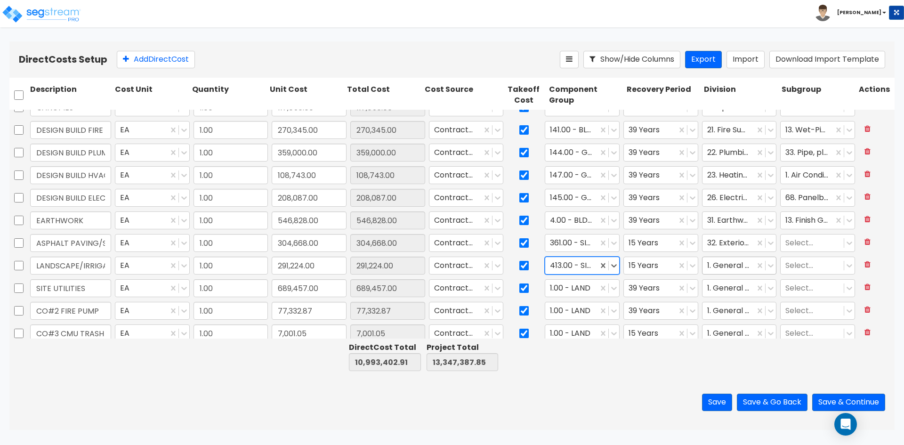
click at [727, 270] on div at bounding box center [728, 265] width 43 height 13
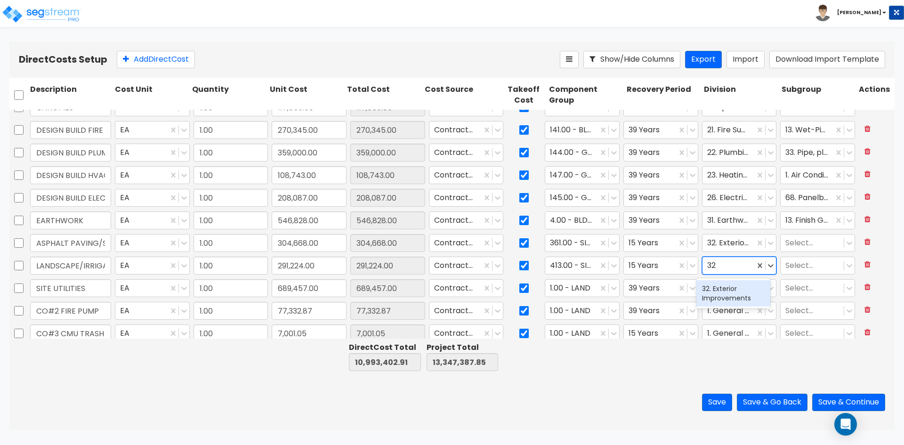
click at [724, 292] on div "32. Exterior Improvements" at bounding box center [733, 293] width 74 height 26
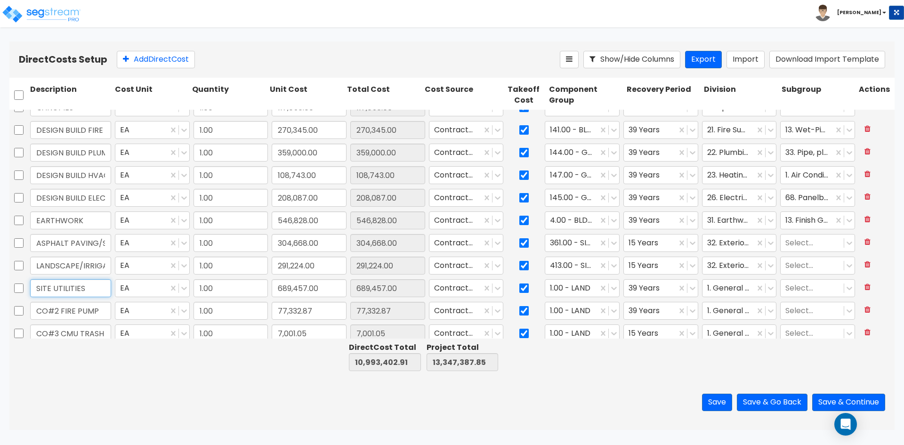
click at [88, 293] on input "SITE UTILITIES" at bounding box center [70, 288] width 81 height 18
click at [571, 289] on div at bounding box center [571, 288] width 43 height 13
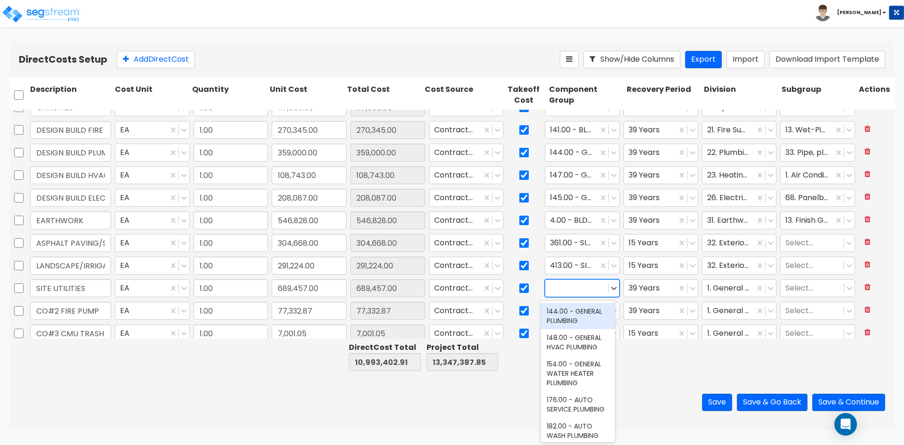
click at [587, 291] on div at bounding box center [577, 288] width 54 height 13
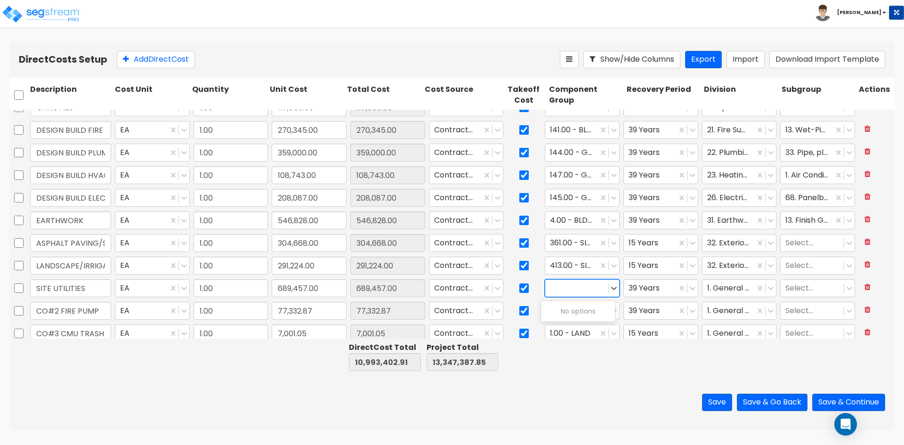
click at [587, 291] on div at bounding box center [577, 288] width 54 height 13
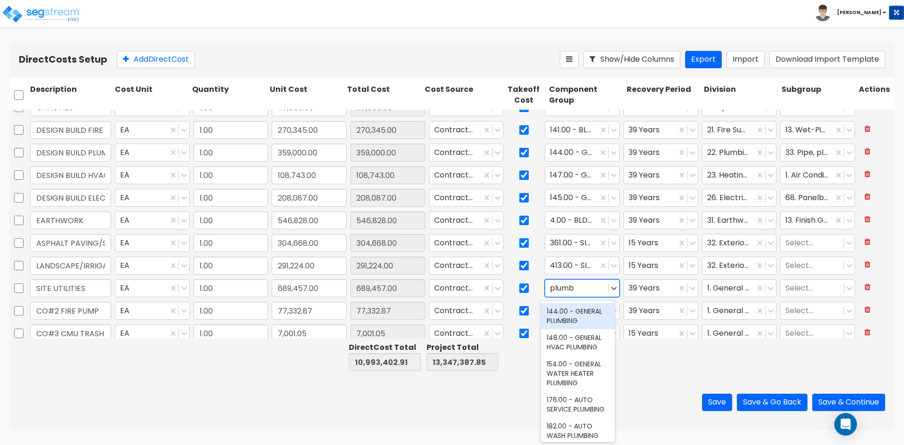
click at [579, 313] on div "144.00 - GENERAL PLUMBING" at bounding box center [578, 316] width 74 height 26
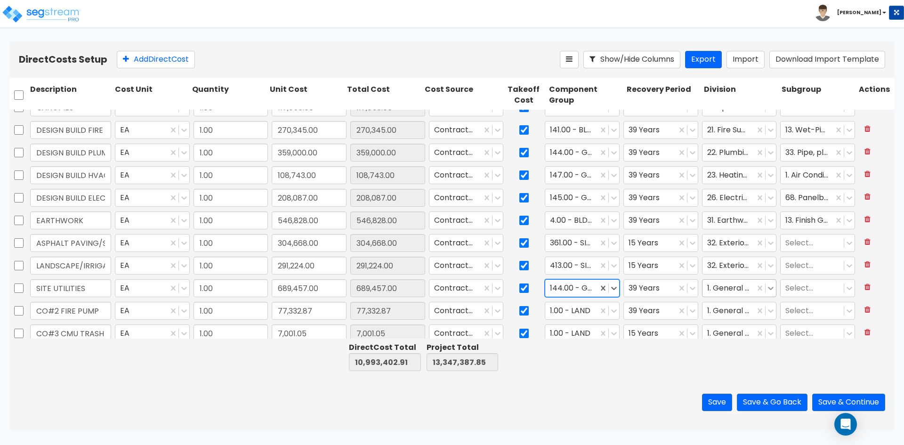
click at [766, 291] on icon at bounding box center [770, 287] width 9 height 9
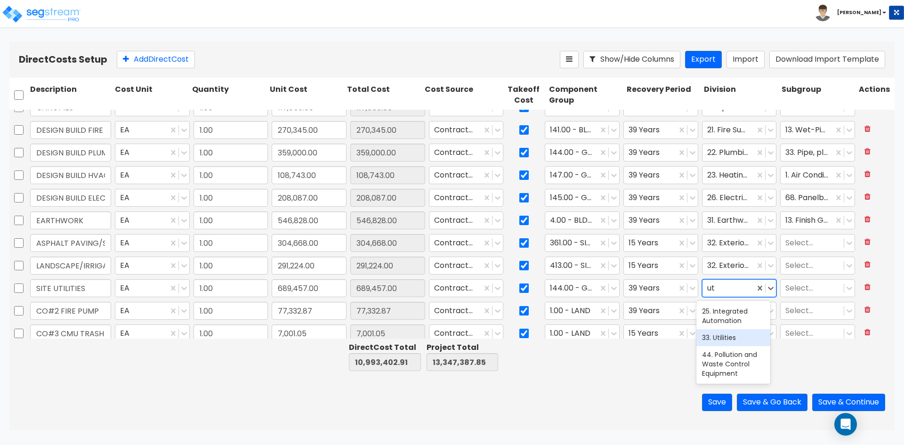
click at [736, 333] on div "33. Utilities" at bounding box center [733, 337] width 74 height 17
click at [814, 291] on div at bounding box center [812, 288] width 54 height 13
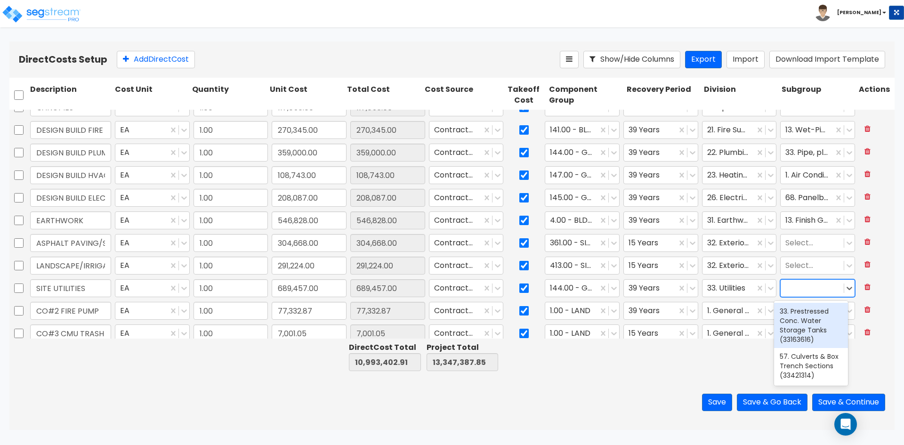
click at [814, 279] on div "2 results available for search term tre. Use Up and Down to choose options, pre…" at bounding box center [817, 288] width 79 height 22
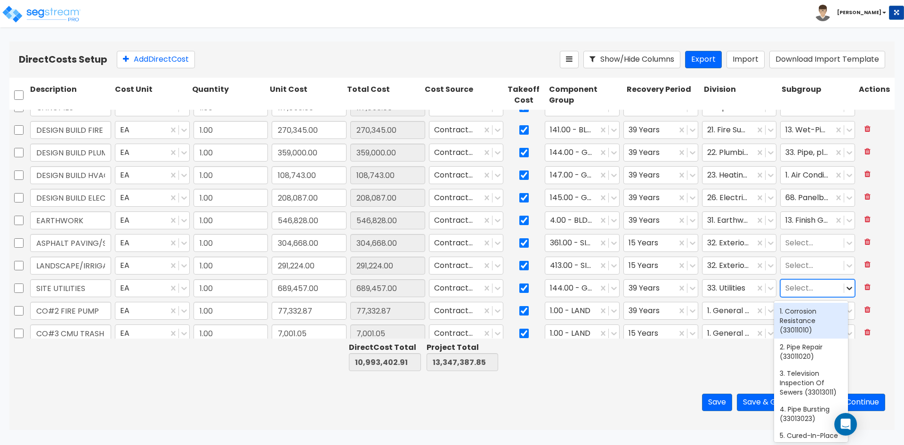
click at [844, 287] on icon at bounding box center [848, 287] width 9 height 9
click at [810, 316] on div "13. Utility Connection (33059705)" at bounding box center [811, 298] width 74 height 36
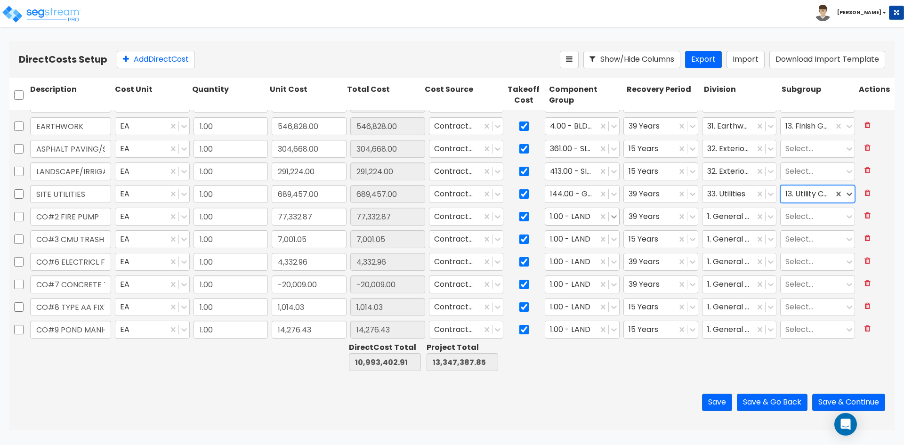
click at [609, 215] on icon at bounding box center [613, 216] width 9 height 9
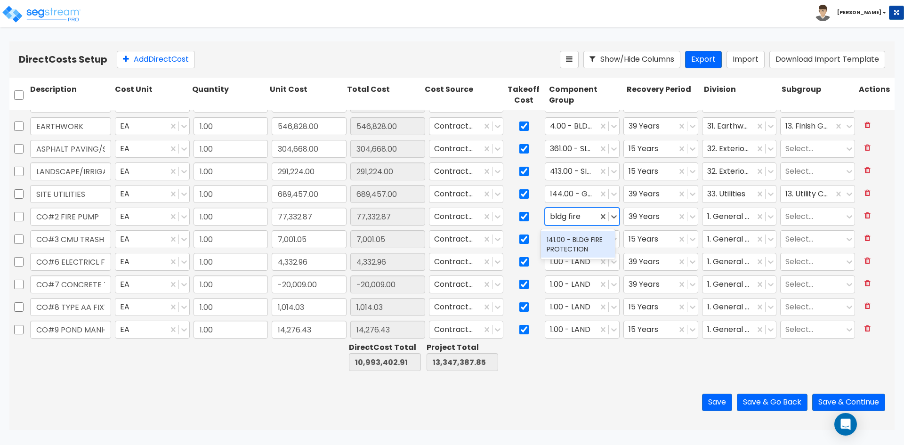
click at [574, 247] on div "141.00 - BLDG FIRE PROTECTION" at bounding box center [578, 244] width 74 height 26
click at [734, 216] on div at bounding box center [728, 216] width 43 height 13
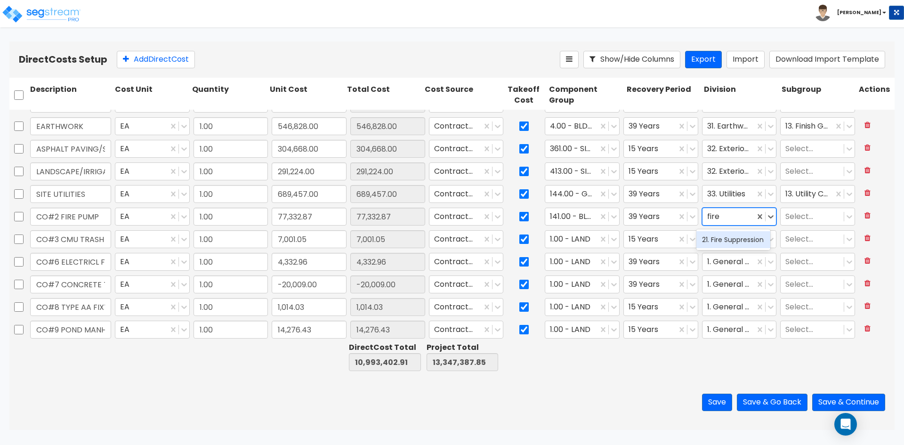
click at [732, 247] on div "21. Fire Suppression" at bounding box center [733, 239] width 74 height 17
click at [817, 218] on div at bounding box center [812, 216] width 54 height 13
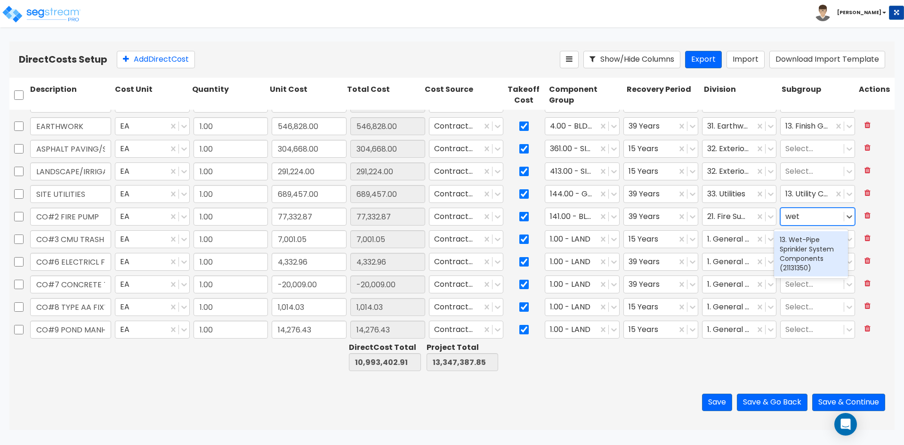
click at [809, 246] on div "13. Wet-Pipe Sprinkler System Components (21131350)" at bounding box center [811, 253] width 74 height 45
click at [79, 235] on input "CO#3 CMU TRASH ENCLOSURE" at bounding box center [70, 239] width 81 height 18
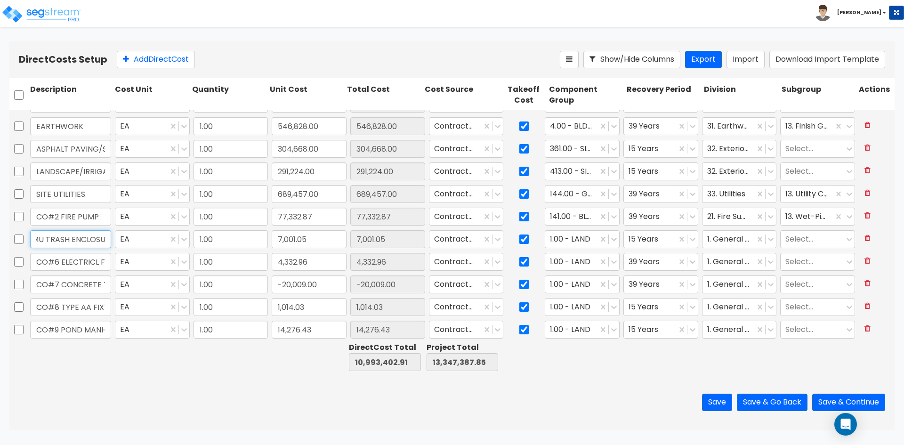
scroll to position [0, 42]
click at [611, 237] on icon at bounding box center [613, 238] width 9 height 9
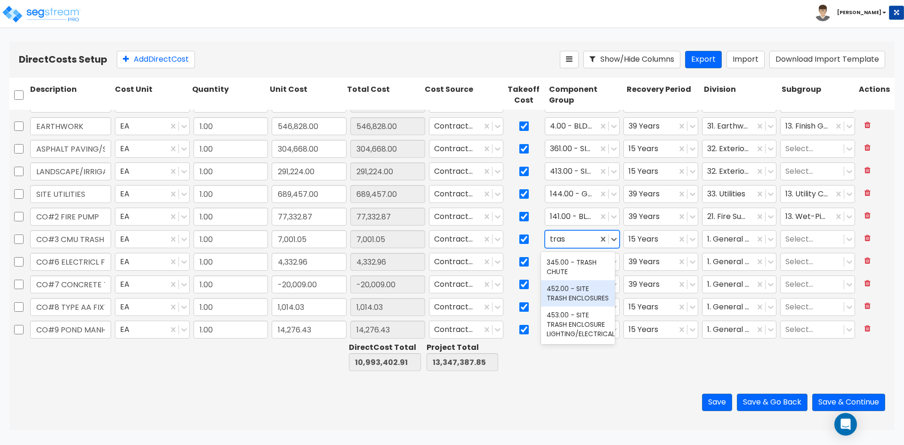
click at [583, 303] on div "452.00 - SITE TRASH ENCLOSURES" at bounding box center [578, 293] width 74 height 26
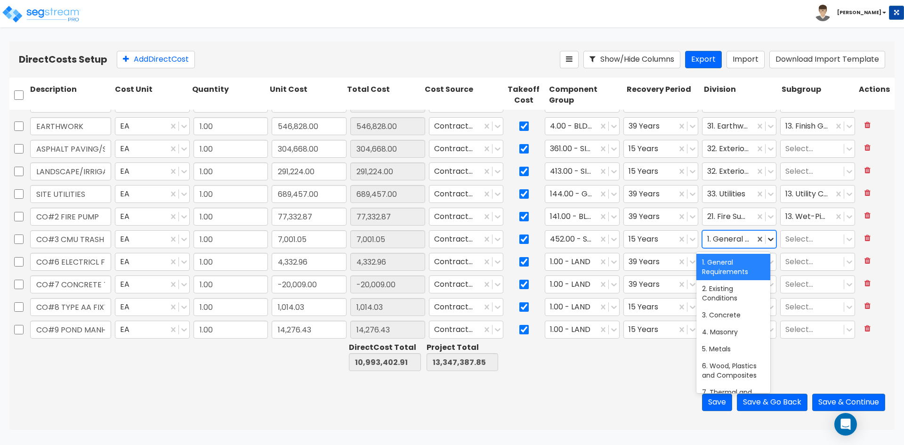
click at [766, 238] on icon at bounding box center [770, 238] width 9 height 9
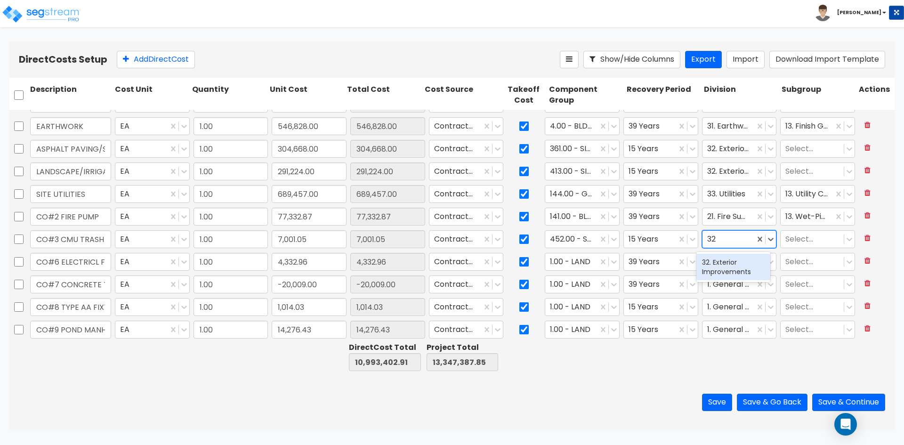
click at [737, 266] on div "32. Exterior Improvements" at bounding box center [733, 267] width 74 height 26
click at [78, 261] on input "CO#6 ELECTRICL FOR PUMP" at bounding box center [70, 262] width 81 height 18
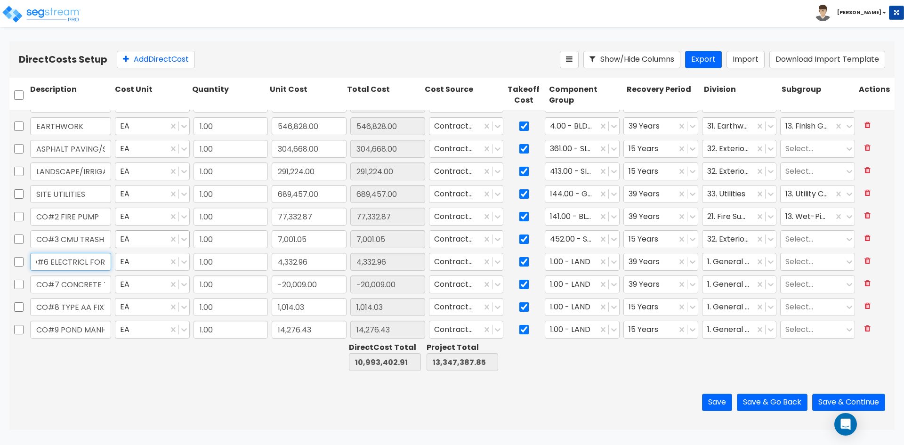
scroll to position [0, 31]
click at [610, 261] on icon at bounding box center [613, 261] width 9 height 9
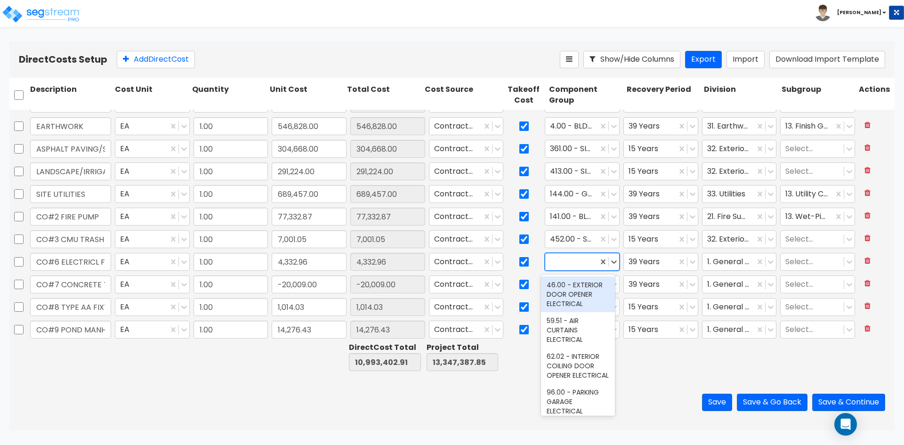
click at [572, 262] on div at bounding box center [571, 262] width 43 height 13
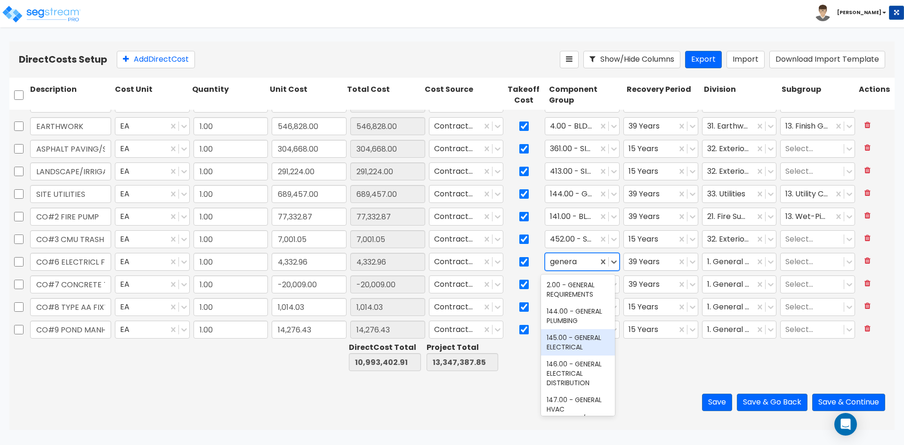
click at [594, 339] on div "145.00 - GENERAL ELECTRICAL" at bounding box center [578, 342] width 74 height 26
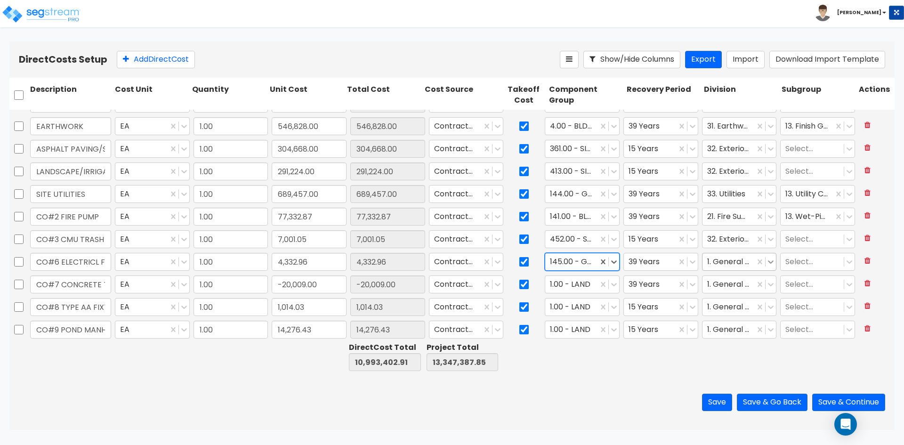
click at [768, 259] on icon at bounding box center [770, 261] width 9 height 9
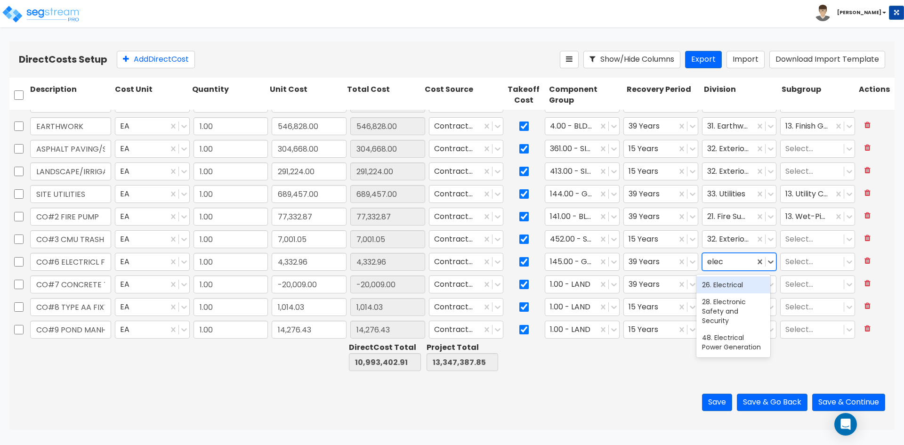
click at [733, 281] on div "26. Electrical" at bounding box center [733, 284] width 74 height 17
click at [791, 263] on div at bounding box center [812, 262] width 54 height 13
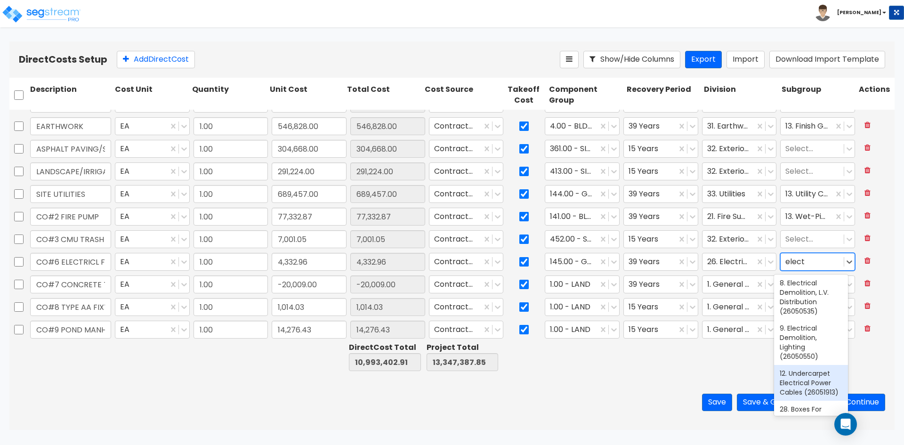
scroll to position [132, 0]
click at [844, 263] on icon at bounding box center [848, 261] width 9 height 9
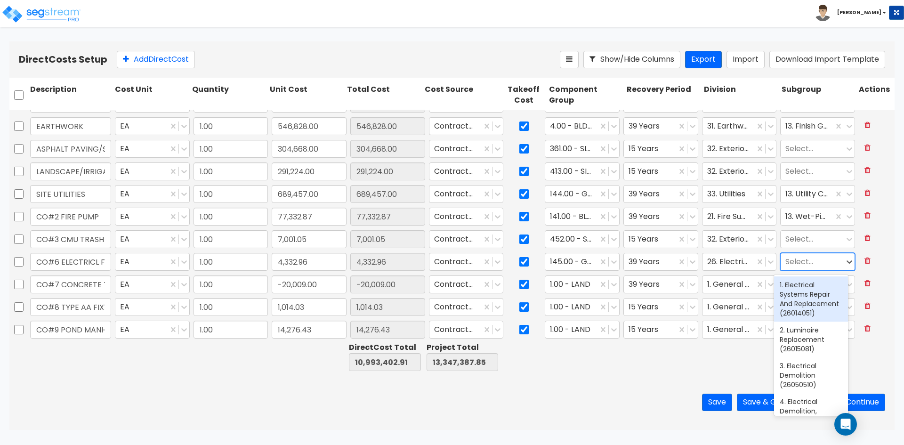
click at [801, 262] on div at bounding box center [812, 262] width 54 height 13
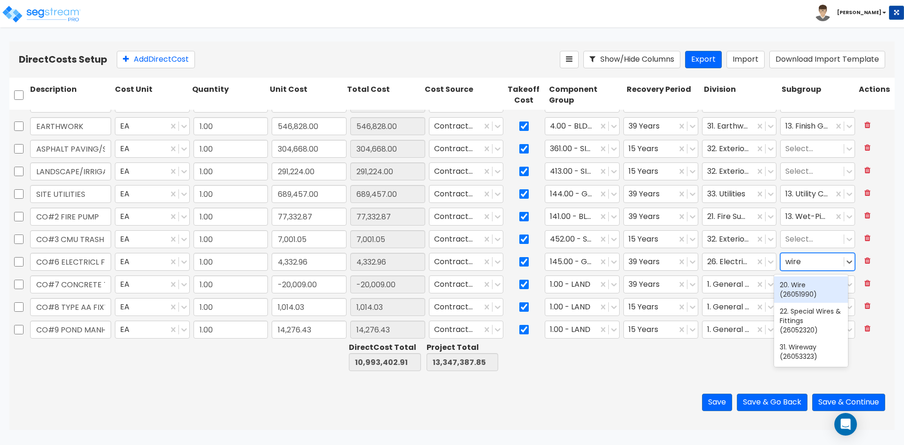
click at [800, 292] on div "20. Wire (26051990)" at bounding box center [811, 289] width 74 height 26
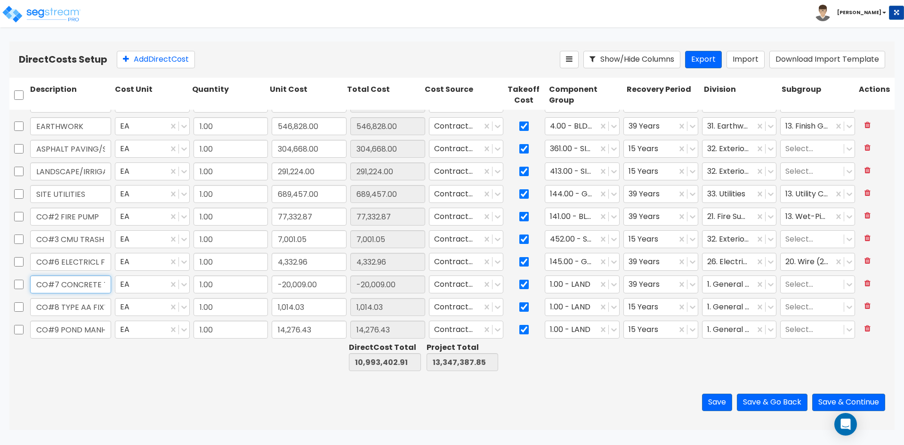
click at [80, 285] on input "CO#7 CONCRETE TAX RATE" at bounding box center [70, 284] width 81 height 18
click at [289, 280] on input "-20,009.00" at bounding box center [309, 284] width 75 height 18
click at [336, 284] on input "-20,009.00" at bounding box center [309, 284] width 75 height 18
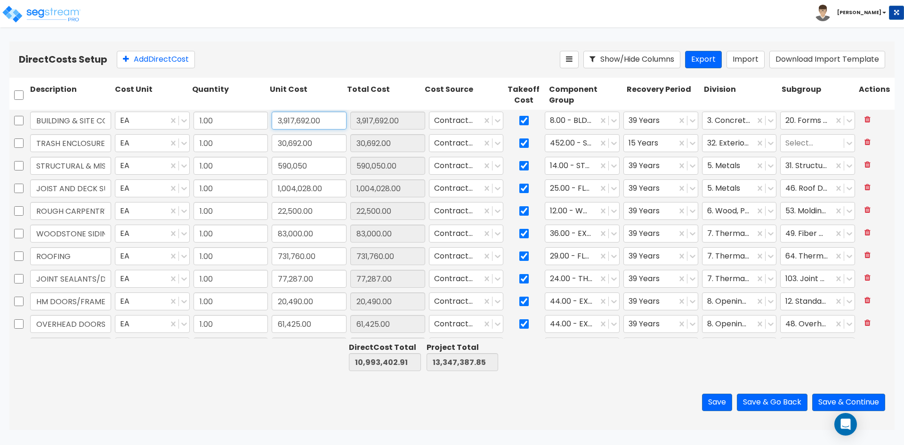
click at [334, 119] on input "3,917,692.00" at bounding box center [309, 121] width 75 height 18
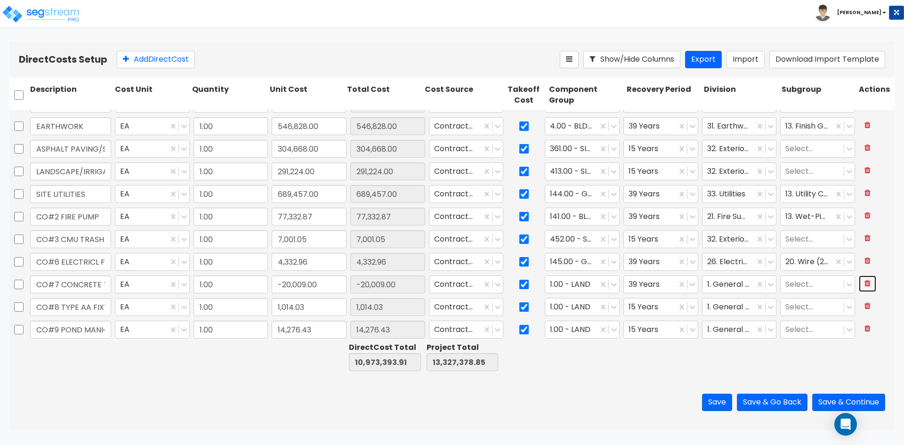
click at [858, 284] on button at bounding box center [866, 283] width 17 height 16
click at [79, 289] on input "CO#8 TYPE AA FIXTURE" at bounding box center [70, 284] width 81 height 18
click at [611, 284] on icon at bounding box center [614, 284] width 6 height 3
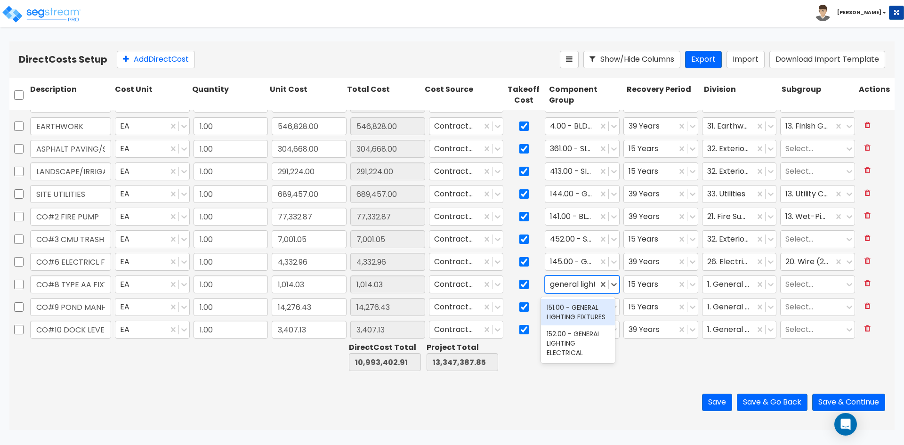
scroll to position [0, 0]
click at [589, 314] on div "151.00 - GENERAL LIGHTING FIXTURES" at bounding box center [578, 312] width 74 height 26
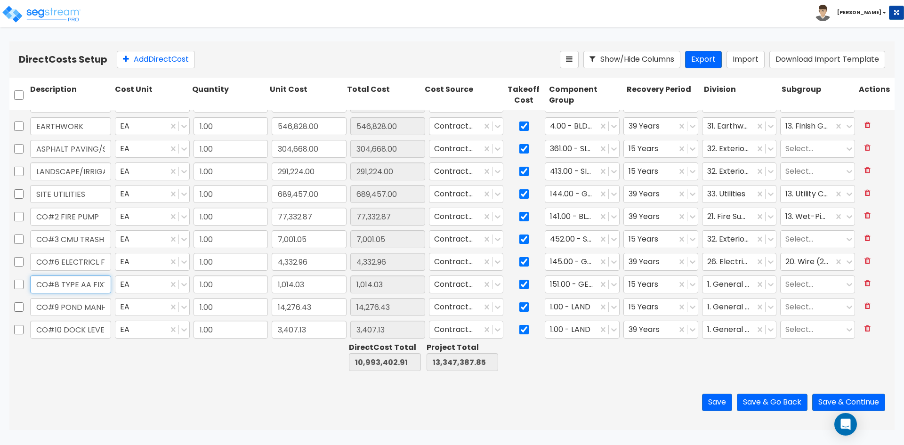
click at [77, 284] on input "CO#8 TYPE AA FIXTURE" at bounding box center [70, 284] width 81 height 18
click at [688, 281] on icon at bounding box center [692, 284] width 9 height 9
click at [642, 357] on div "39 Years" at bounding box center [655, 358] width 74 height 17
click at [766, 286] on icon at bounding box center [770, 284] width 9 height 9
click at [729, 287] on div at bounding box center [728, 284] width 43 height 13
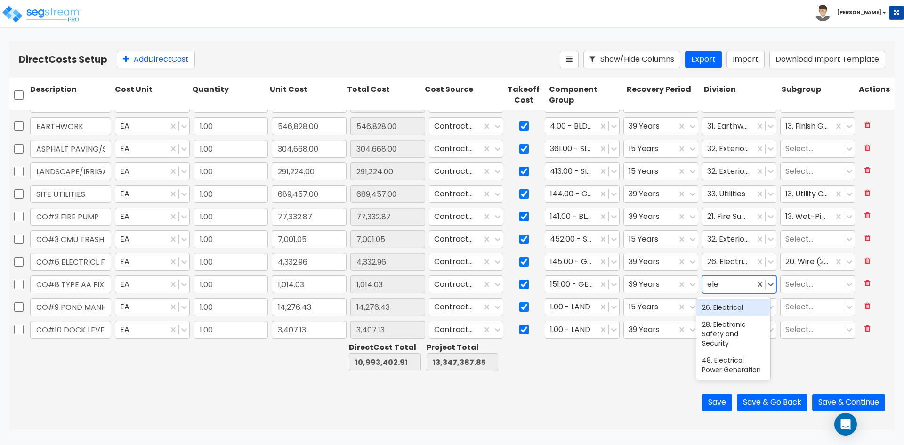
click at [734, 310] on div "26. Electrical" at bounding box center [733, 307] width 74 height 17
click at [792, 287] on div at bounding box center [812, 284] width 54 height 13
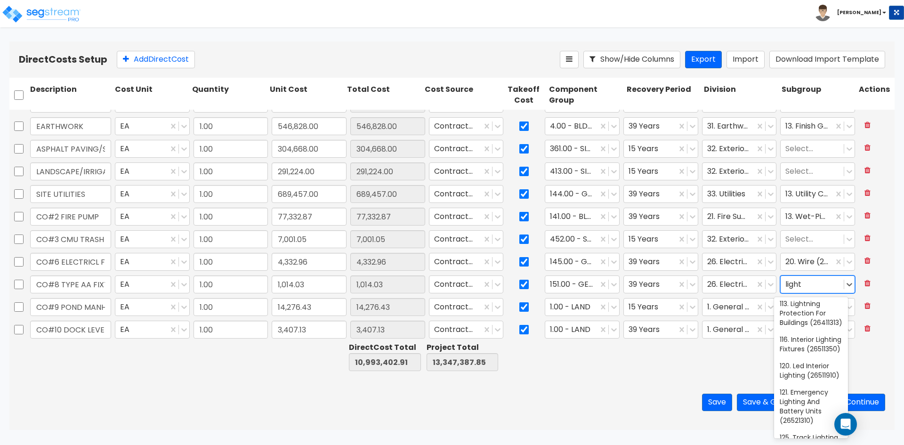
scroll to position [141, 0]
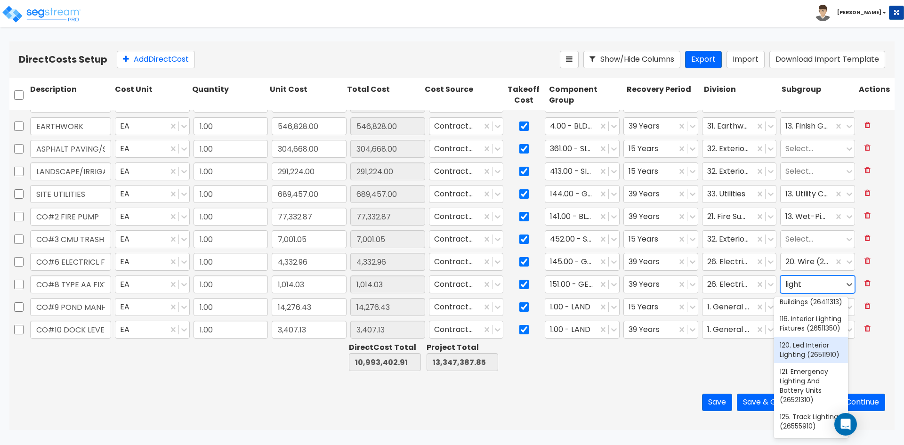
click at [824, 363] on div "120. Led Interior Lighting (26511910)" at bounding box center [811, 349] width 74 height 26
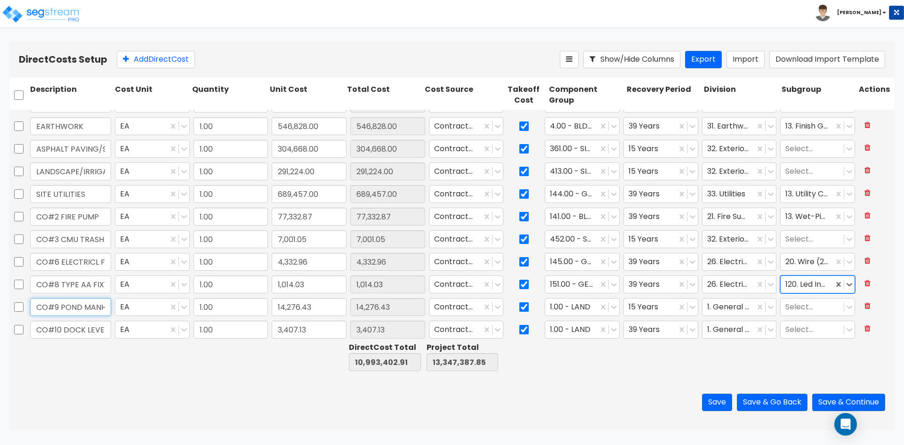
click at [66, 306] on input "CO#9 POND MANHOLE" at bounding box center [70, 307] width 81 height 18
click at [610, 308] on icon at bounding box center [613, 306] width 9 height 9
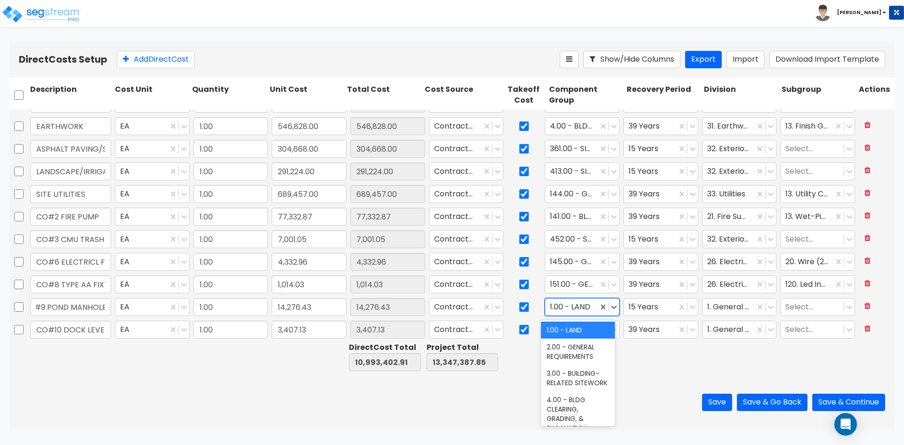
scroll to position [0, 0]
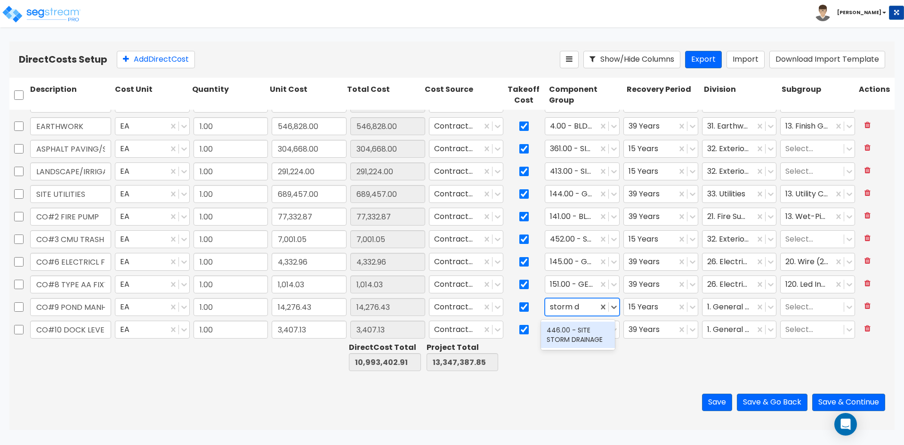
click at [581, 335] on div "446.00 - SITE STORM DRAINAGE" at bounding box center [578, 334] width 74 height 26
click at [735, 310] on div at bounding box center [728, 307] width 43 height 13
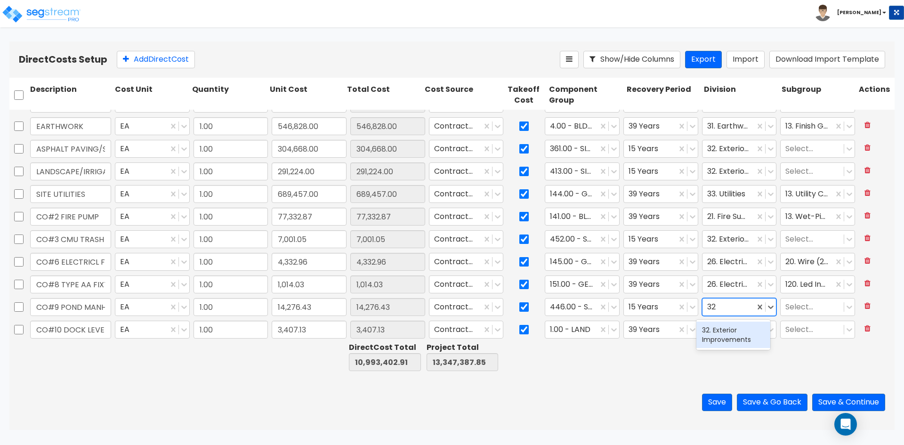
click at [736, 336] on div "32. Exterior Improvements" at bounding box center [733, 334] width 74 height 26
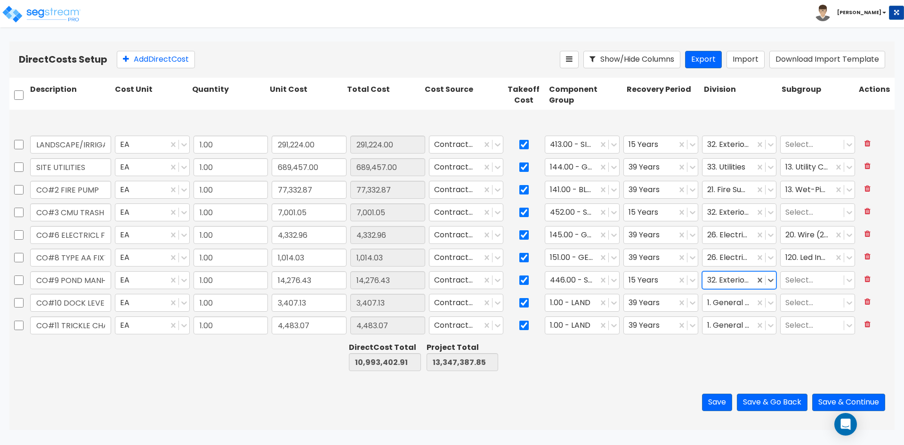
scroll to position [518, 0]
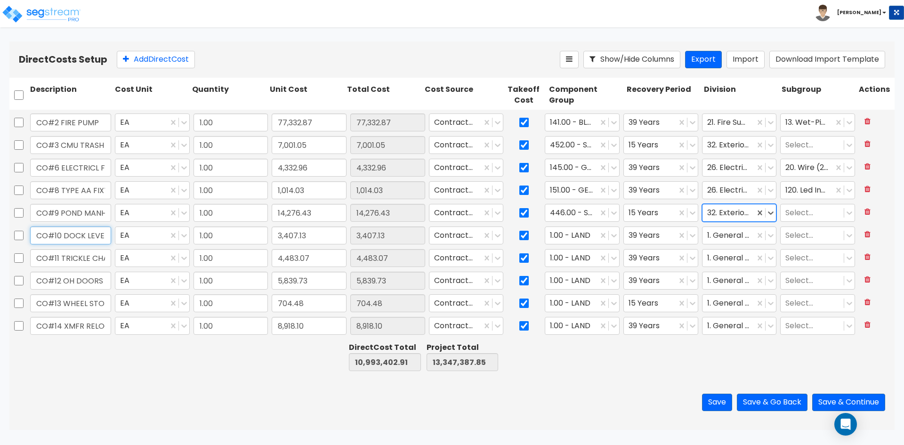
click at [92, 228] on input "CO#10 DOCK LEVELER CONDUIT" at bounding box center [70, 235] width 81 height 18
click at [611, 236] on icon at bounding box center [614, 235] width 6 height 3
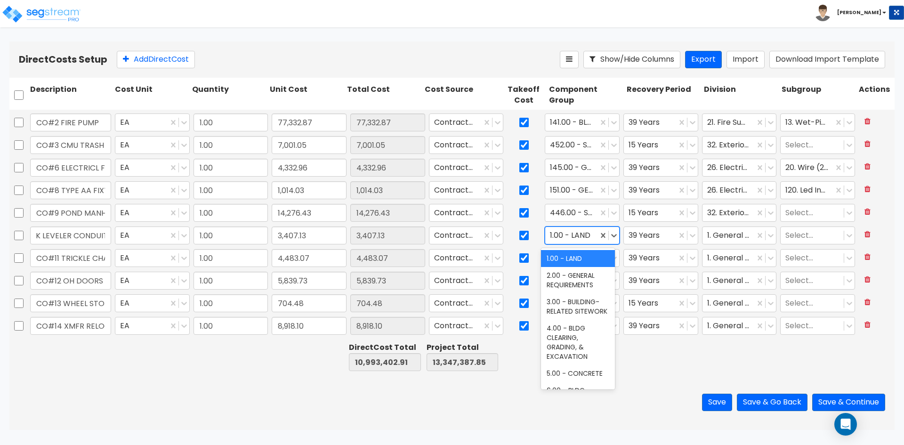
scroll to position [0, 0]
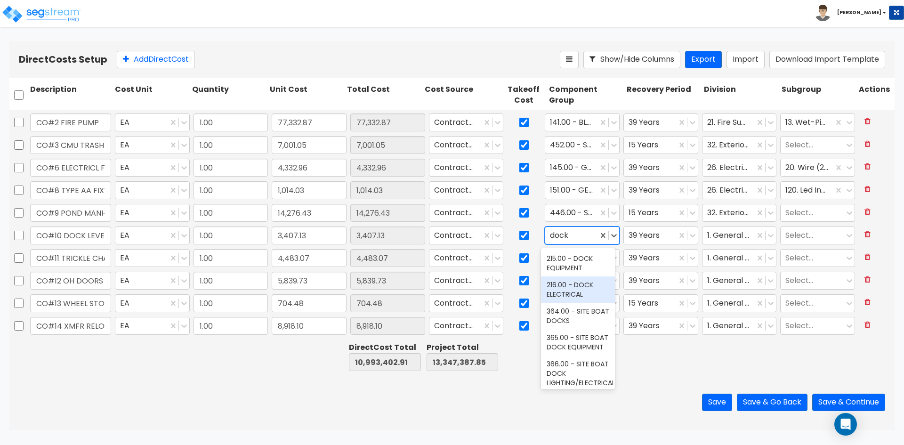
click at [588, 283] on div "216.00 - DOCK ELECTRICAL" at bounding box center [578, 289] width 74 height 26
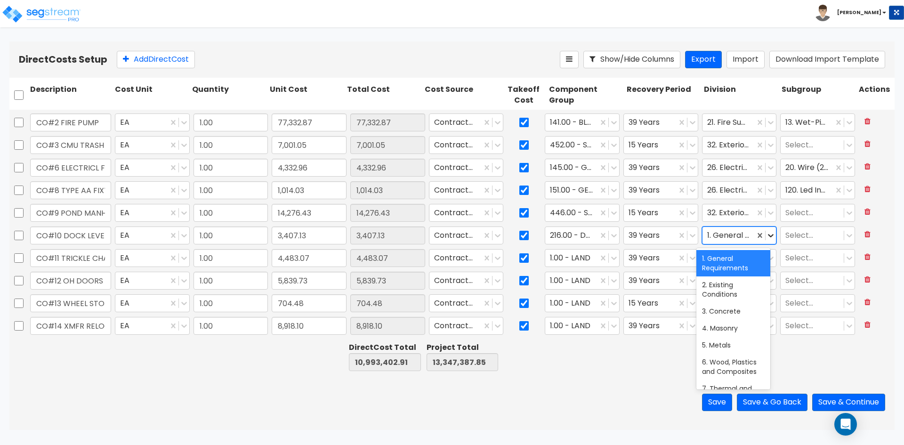
click at [767, 235] on icon at bounding box center [770, 235] width 9 height 9
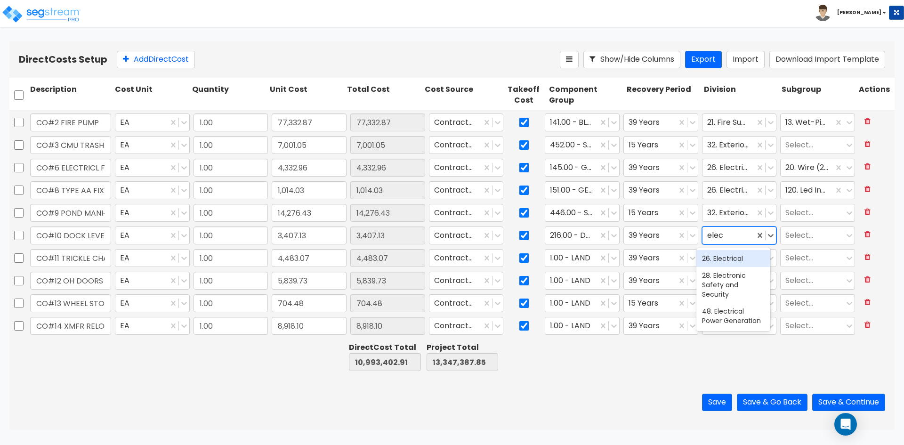
click at [734, 256] on div "26. Electrical" at bounding box center [733, 258] width 74 height 17
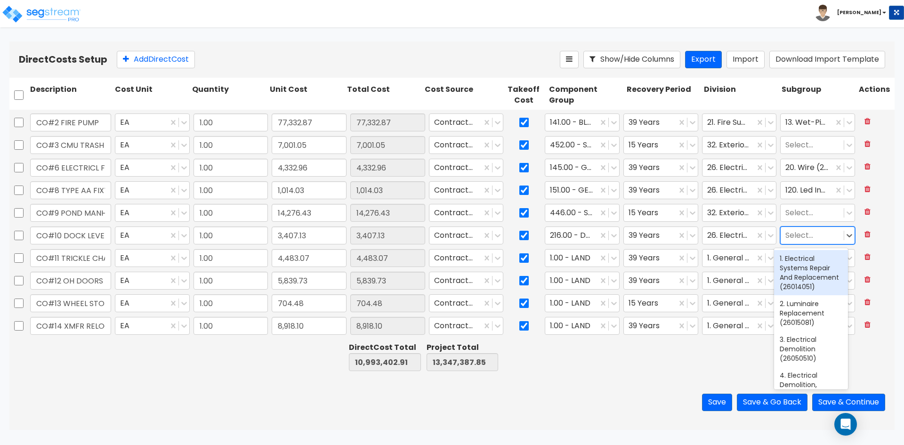
click at [822, 236] on div at bounding box center [812, 235] width 54 height 13
click at [811, 259] on div "20. Wire (26051990)" at bounding box center [811, 263] width 74 height 26
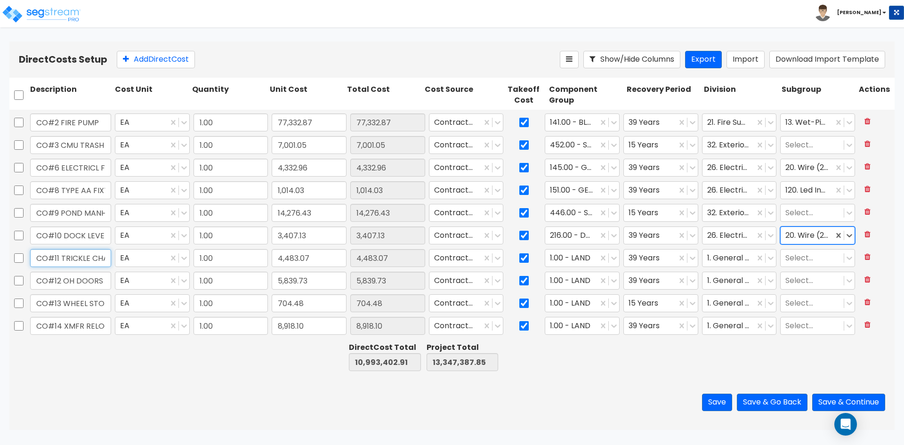
click at [91, 251] on input "CO#11 TRICKLE CHANNEL" at bounding box center [70, 258] width 81 height 18
click at [611, 261] on icon at bounding box center [613, 257] width 9 height 9
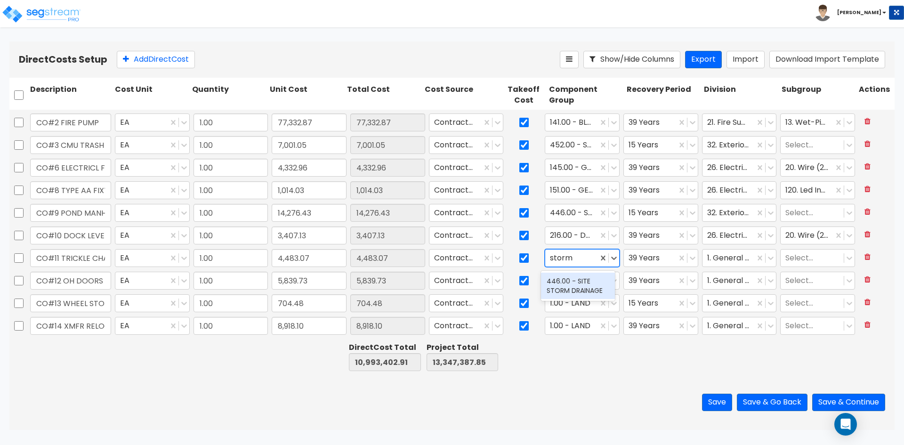
click at [580, 282] on div "446.00 - SITE STORM DRAINAGE" at bounding box center [578, 285] width 74 height 26
click at [688, 257] on icon at bounding box center [692, 257] width 9 height 9
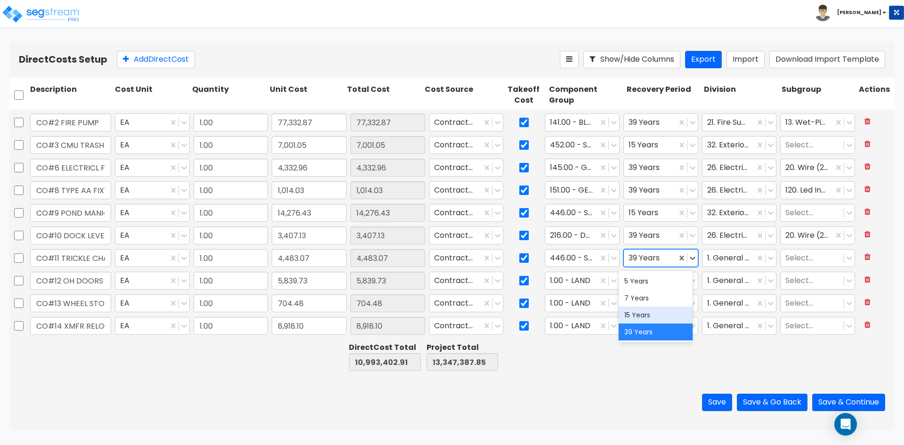
click at [648, 318] on div "15 Years" at bounding box center [655, 314] width 74 height 17
click at [740, 256] on div at bounding box center [728, 258] width 43 height 13
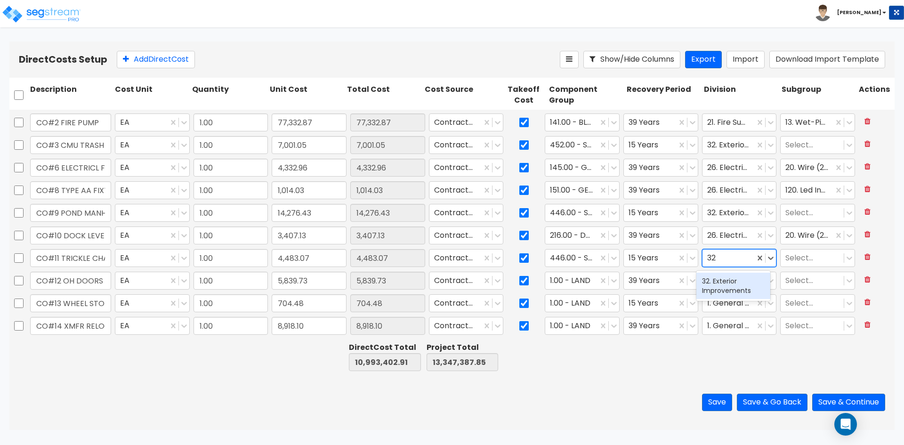
click at [713, 283] on div "32. Exterior Improvements" at bounding box center [733, 285] width 74 height 26
click at [63, 279] on input "CO#12 OH DOORS" at bounding box center [70, 281] width 81 height 18
click at [609, 277] on icon at bounding box center [613, 280] width 9 height 9
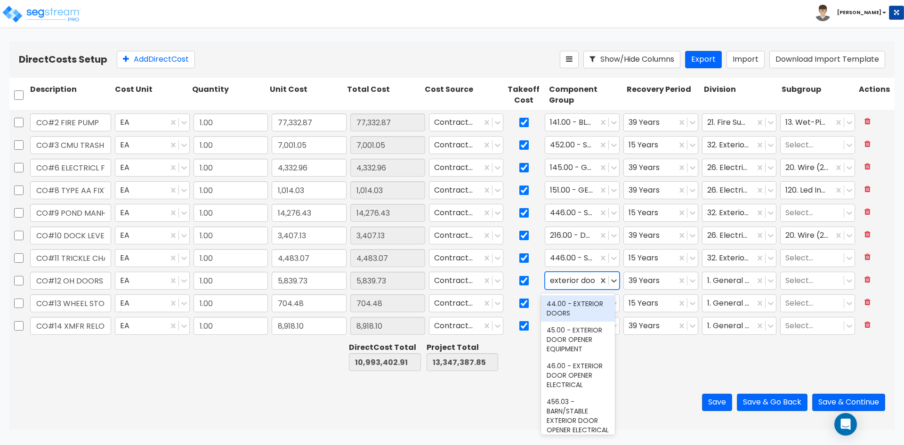
click at [566, 308] on div "44.00 - EXTERIOR DOORS" at bounding box center [578, 308] width 74 height 26
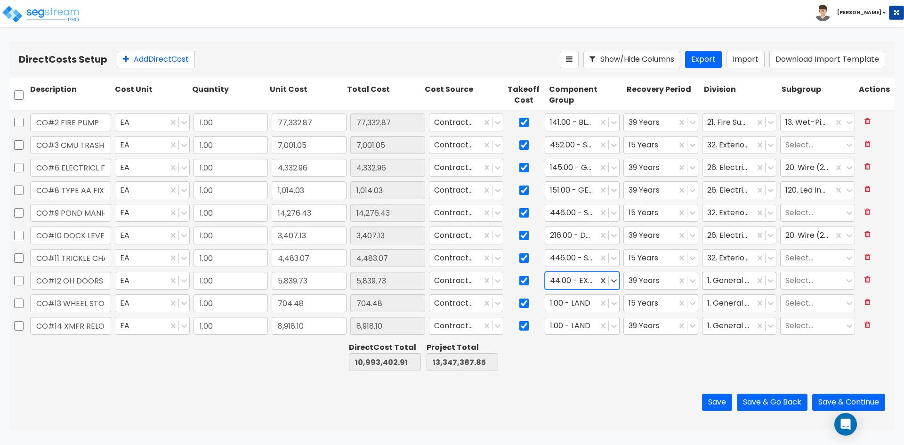
click at [740, 284] on div at bounding box center [728, 280] width 43 height 13
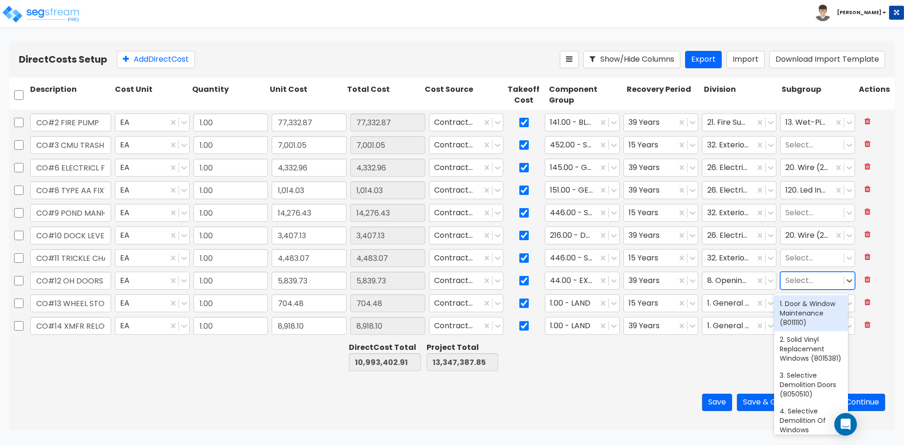
click at [795, 279] on div at bounding box center [812, 280] width 54 height 13
click at [808, 314] on div "48. Overhead Commercial Doors (8361310)" at bounding box center [811, 313] width 74 height 36
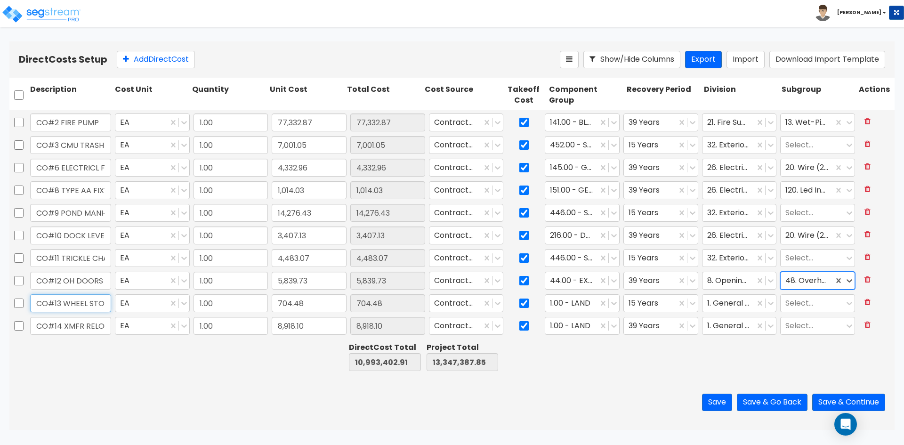
click at [100, 301] on input "CO#13 WHEEL STOPS" at bounding box center [70, 303] width 81 height 18
click at [609, 303] on icon at bounding box center [613, 302] width 9 height 9
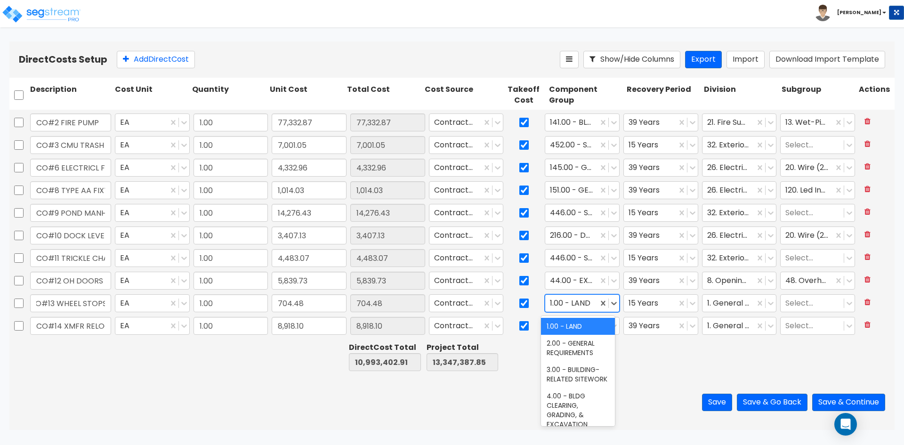
scroll to position [0, 0]
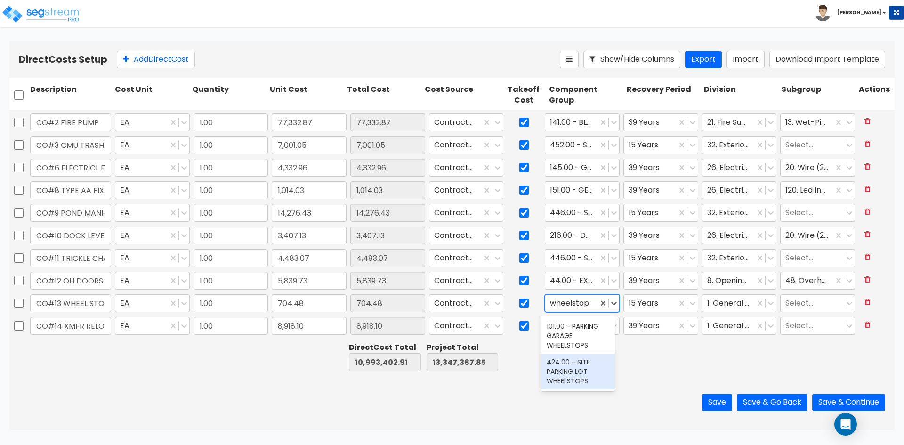
click at [576, 381] on div "424.00 - SITE PARKING LOT WHEELSTOPS" at bounding box center [578, 371] width 74 height 36
click at [725, 304] on div at bounding box center [728, 303] width 43 height 13
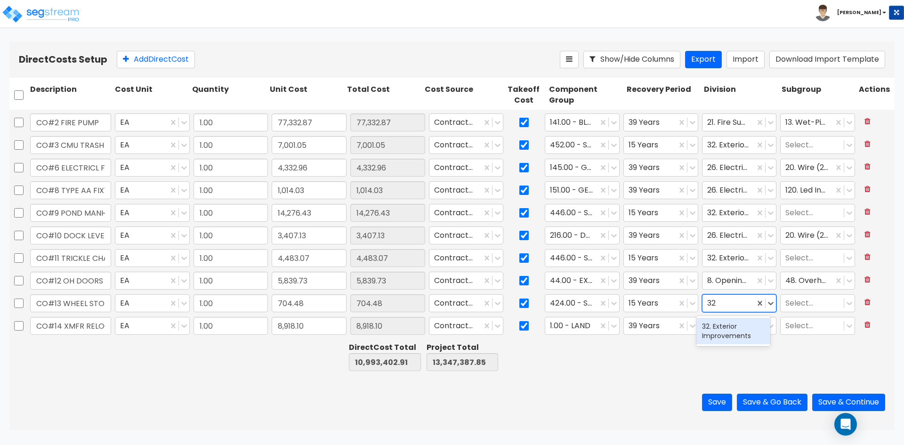
click at [740, 336] on div "32. Exterior Improvements" at bounding box center [733, 331] width 74 height 26
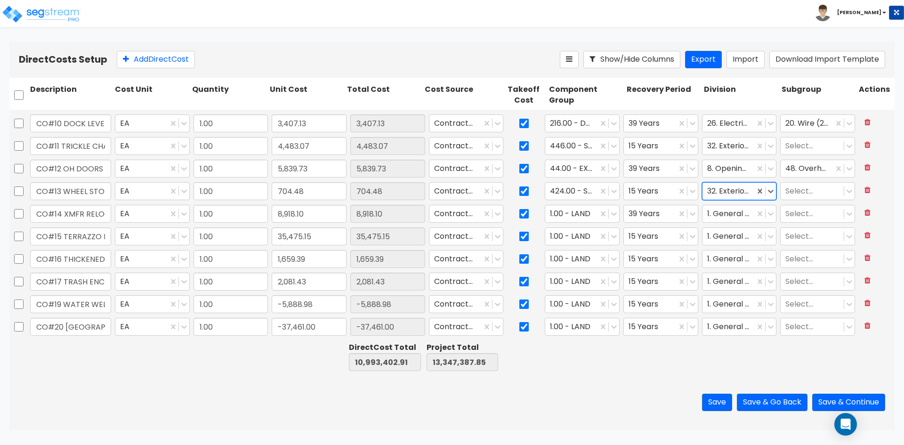
scroll to position [659, 0]
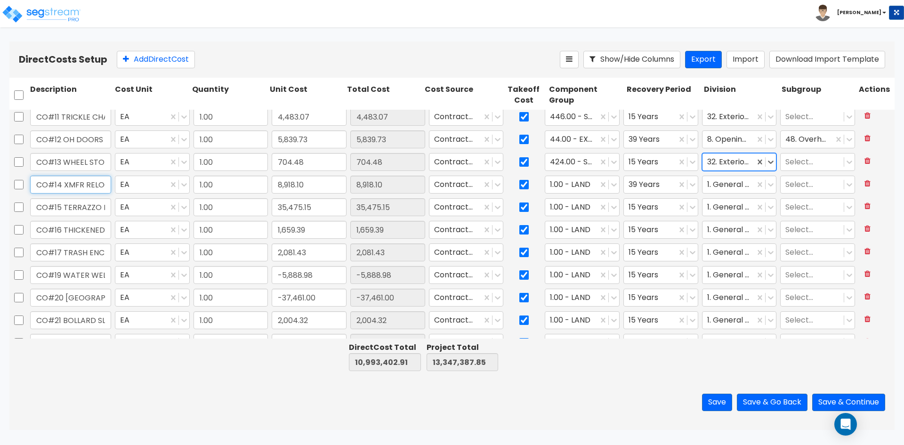
click at [90, 188] on input "CO#14 XMFR RELOCATION" at bounding box center [70, 185] width 81 height 18
click at [611, 185] on icon at bounding box center [613, 184] width 9 height 9
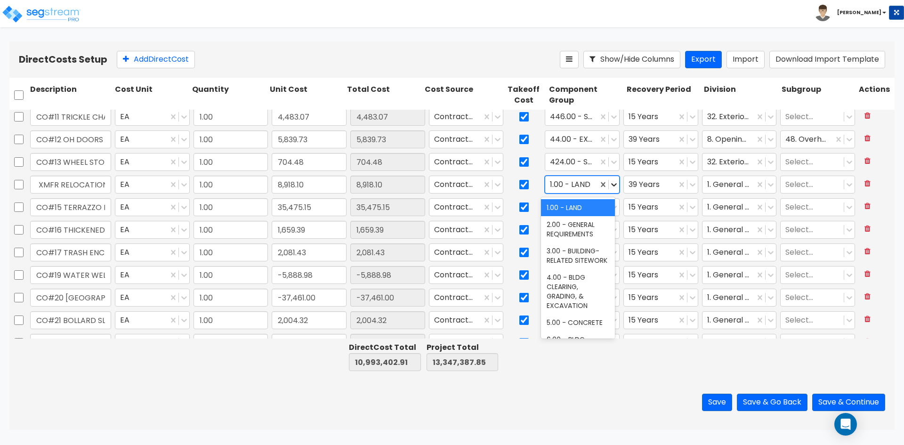
scroll to position [0, 0]
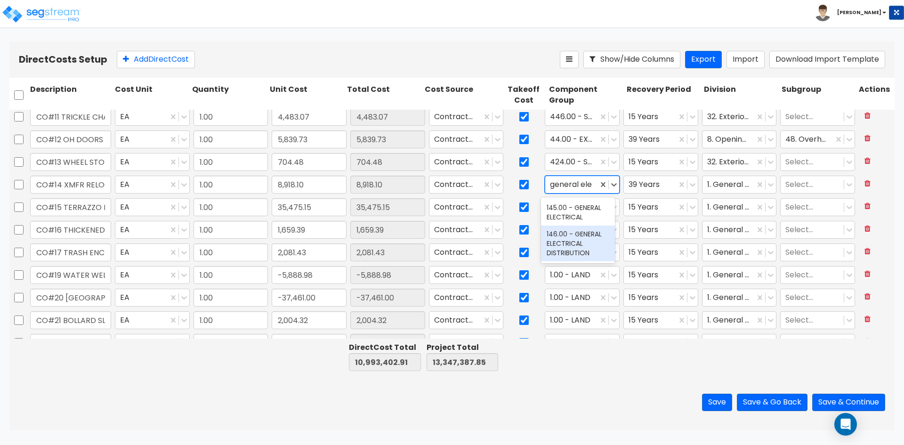
click at [579, 244] on div "146.00 - GENERAL ELECTRICAL DISTRIBUTION" at bounding box center [578, 243] width 74 height 36
click at [729, 185] on div at bounding box center [728, 184] width 43 height 13
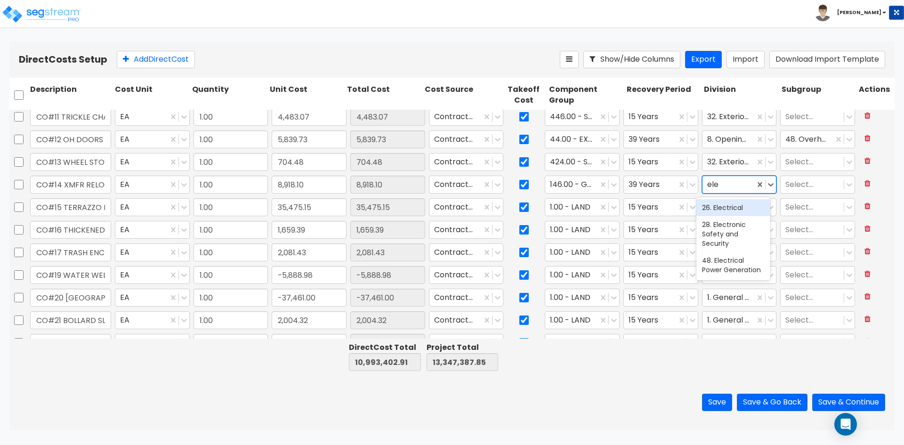
click at [766, 213] on div "26. Electrical" at bounding box center [733, 207] width 74 height 17
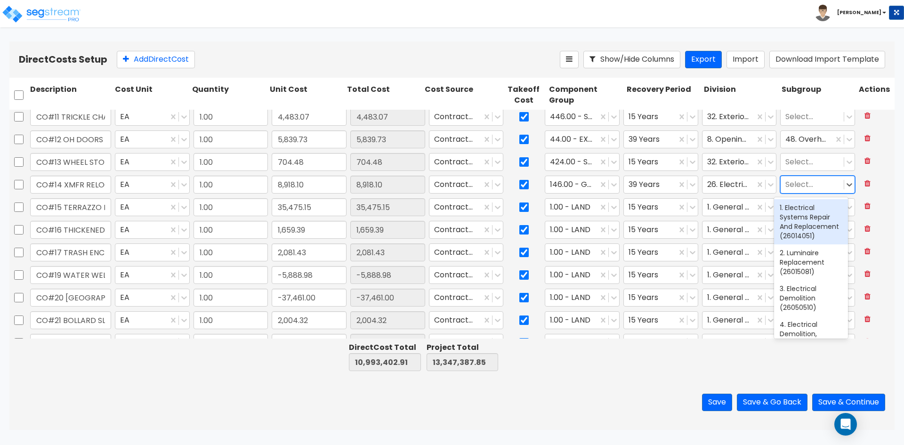
click at [796, 188] on div at bounding box center [812, 184] width 54 height 13
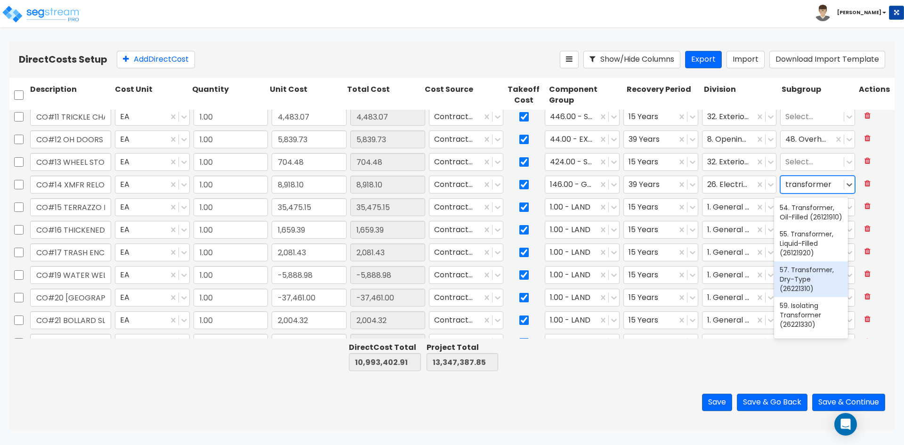
click at [796, 289] on div "57. Transformer, Dry-Type (26221310)" at bounding box center [811, 279] width 74 height 36
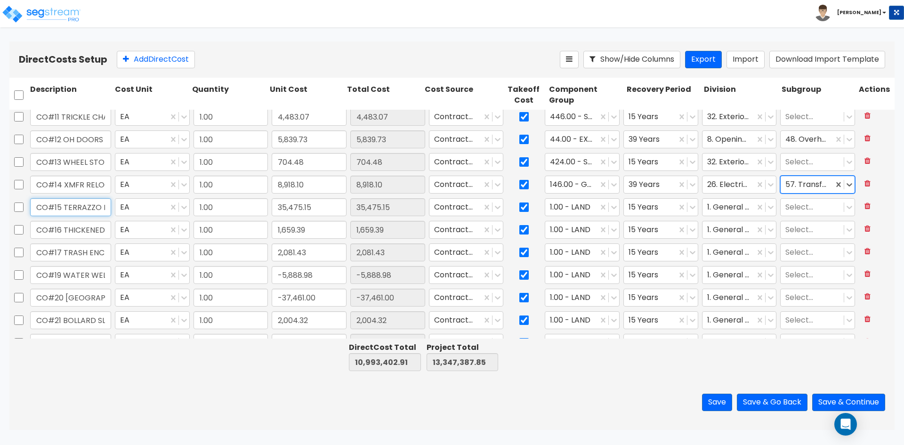
click at [86, 206] on input "CO#15 TERRAZZO DR SIDEWALK" at bounding box center [70, 207] width 81 height 18
click at [609, 207] on icon at bounding box center [613, 206] width 9 height 9
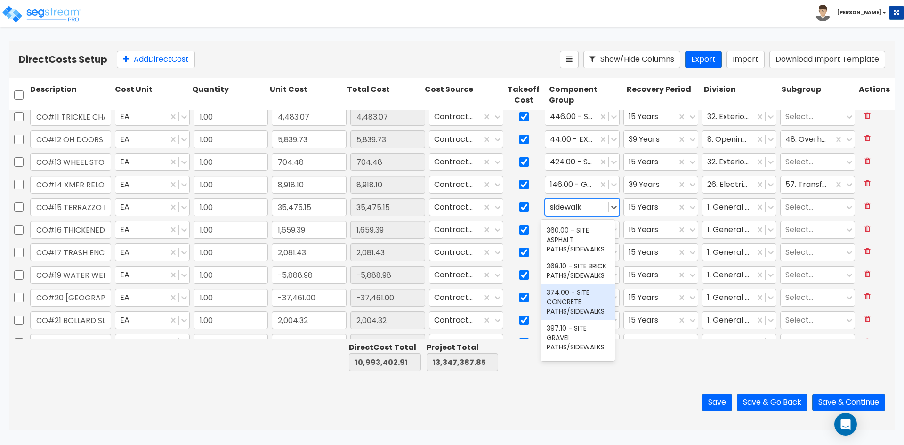
click at [592, 309] on div "374.00 - SITE CONCRETE PATHS/SIDEWALKS" at bounding box center [578, 302] width 74 height 36
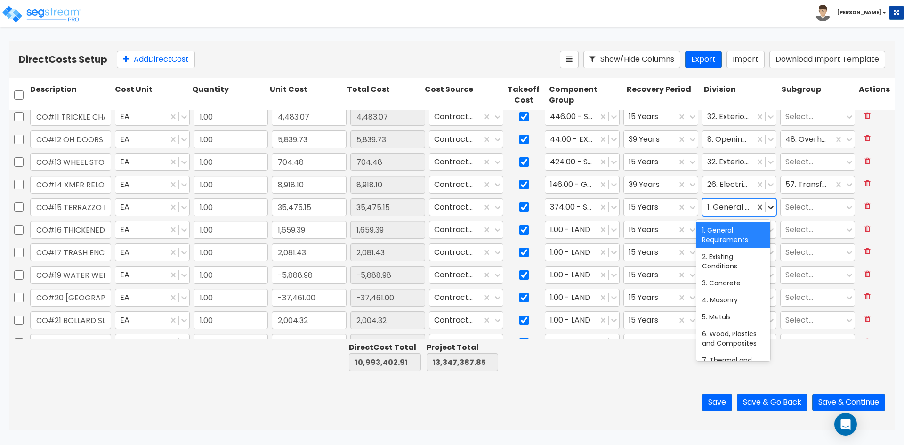
click at [766, 209] on icon at bounding box center [770, 206] width 9 height 9
click at [749, 231] on div "32. Exterior Improvements" at bounding box center [733, 235] width 74 height 26
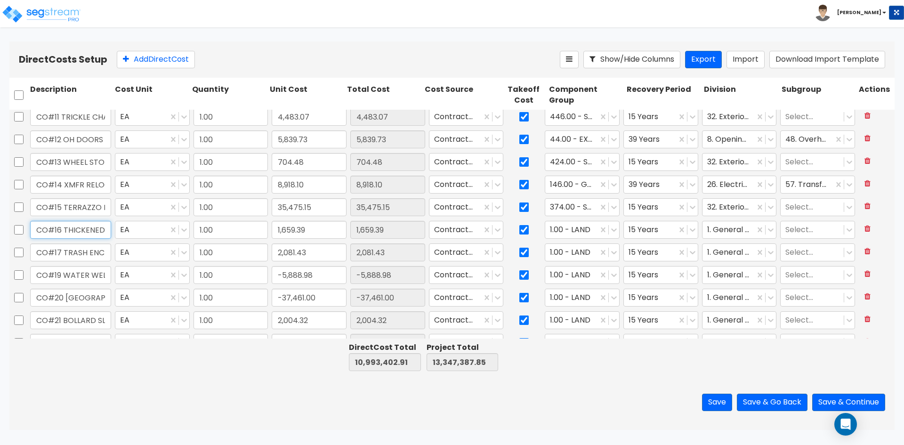
click at [80, 230] on input "CO#16 THICKENED EDGE AT RAMP" at bounding box center [70, 230] width 81 height 18
click at [609, 234] on icon at bounding box center [613, 229] width 9 height 9
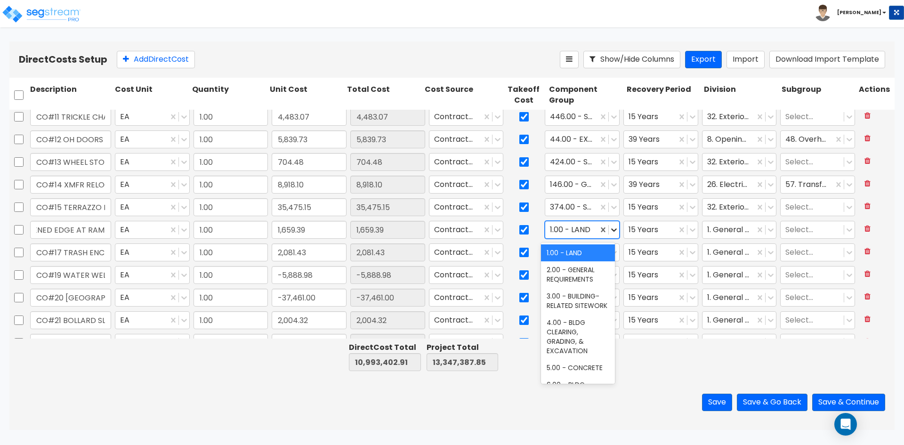
scroll to position [0, 0]
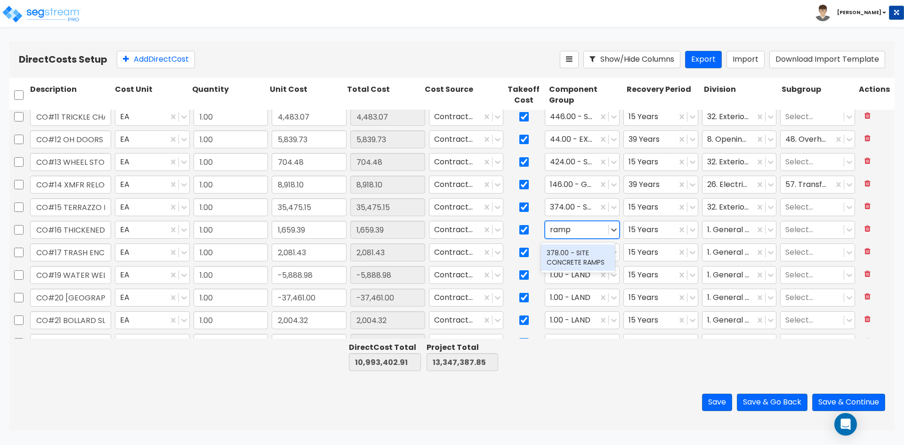
click at [570, 250] on div "378.00 - SITE CONCRETE RAMPS" at bounding box center [578, 257] width 74 height 26
click at [721, 230] on div at bounding box center [728, 230] width 43 height 13
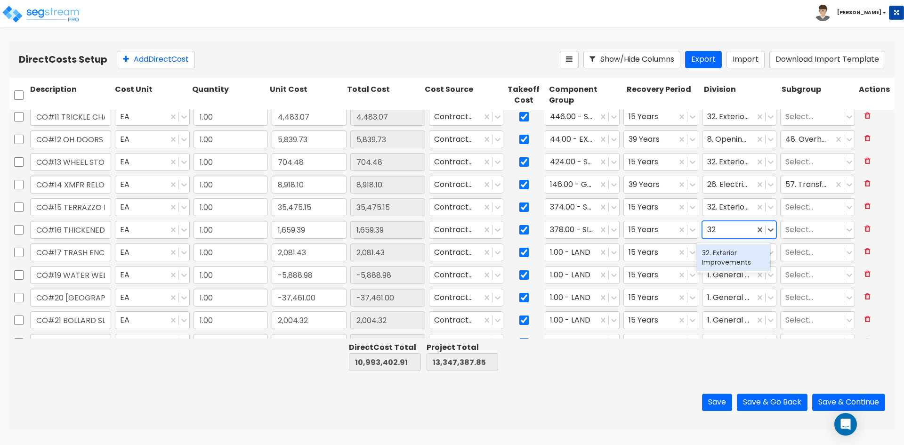
click at [712, 257] on div "32. Exterior Improvements" at bounding box center [733, 257] width 74 height 26
click at [99, 251] on input "CO#17 TRASH ENCLOSURE PAINT" at bounding box center [70, 252] width 81 height 18
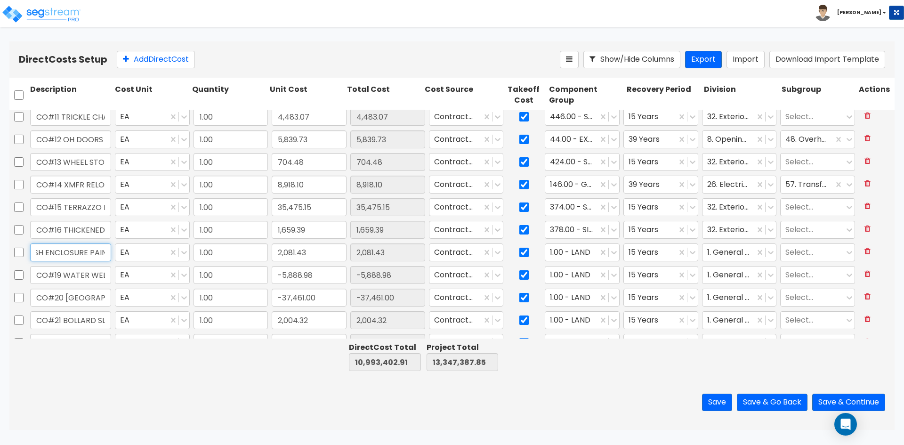
scroll to position [0, 48]
click at [609, 256] on icon at bounding box center [613, 252] width 9 height 9
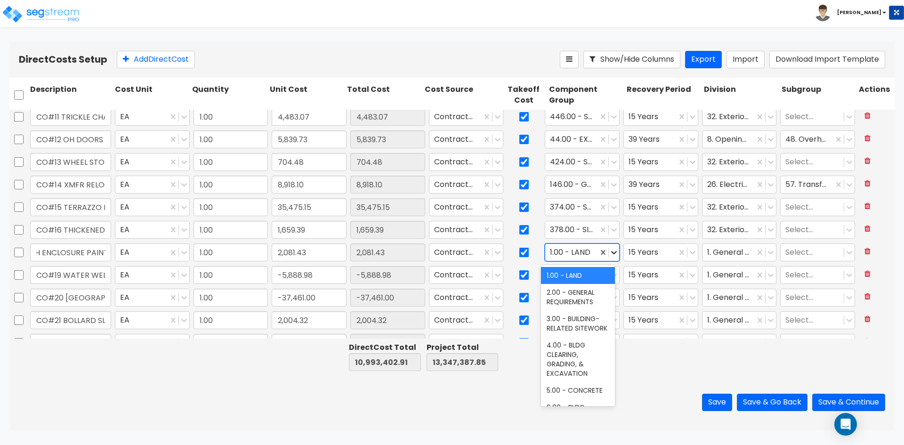
scroll to position [0, 0]
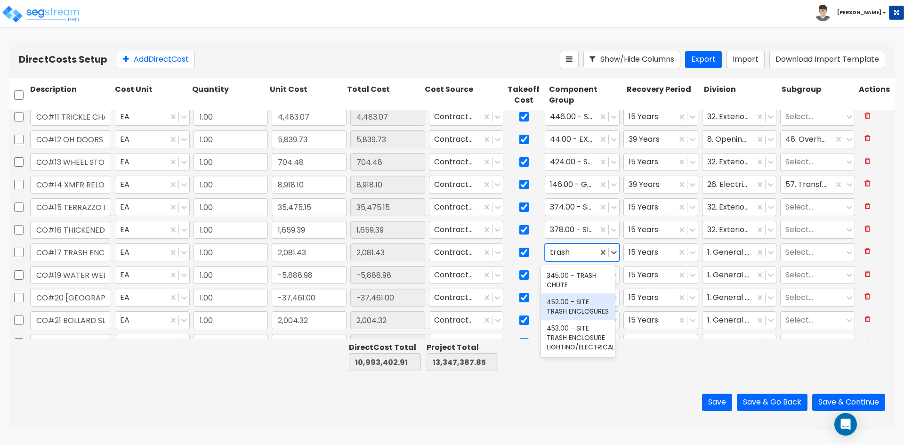
click at [590, 301] on div "452.00 - SITE TRASH ENCLOSURES" at bounding box center [578, 306] width 74 height 26
click at [738, 249] on div at bounding box center [728, 252] width 43 height 13
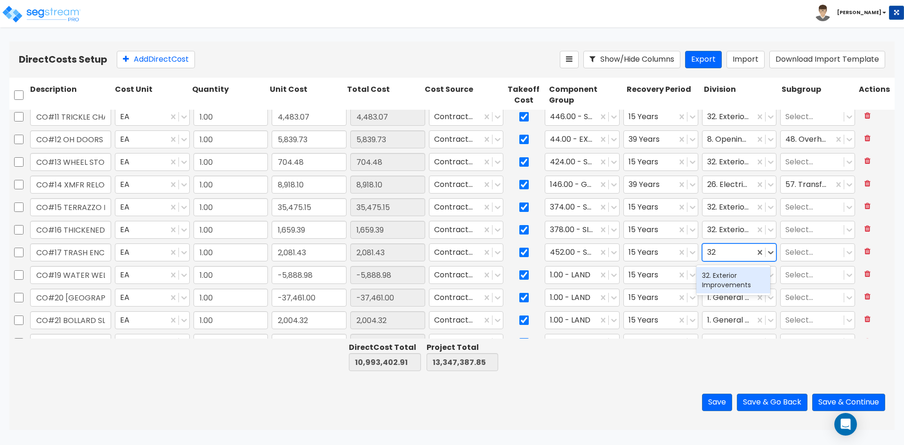
click at [702, 289] on div "32. Exterior Improvements" at bounding box center [733, 280] width 74 height 26
click at [90, 273] on input "CO#19 WATER WELL DEDUCT" at bounding box center [70, 275] width 81 height 18
click at [609, 274] on icon at bounding box center [613, 274] width 9 height 9
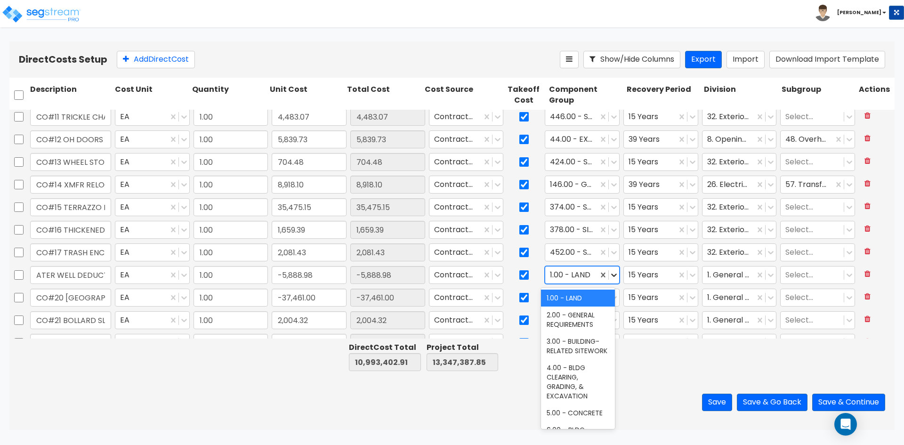
scroll to position [0, 0]
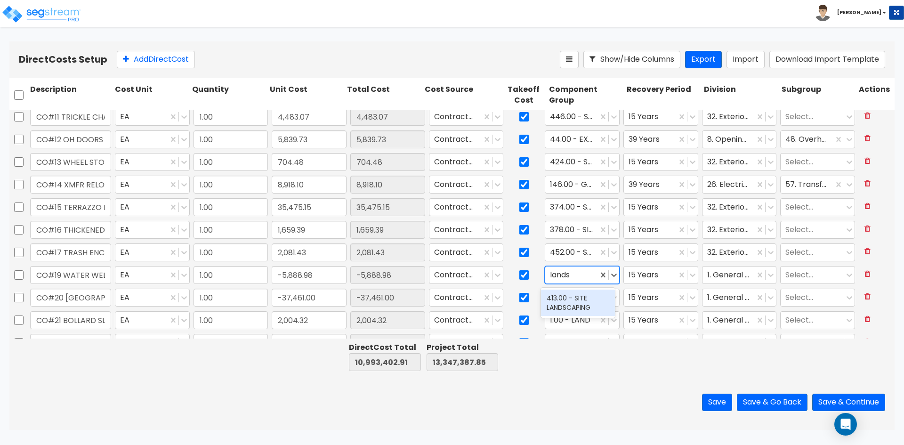
drag, startPoint x: 597, startPoint y: 302, endPoint x: 615, endPoint y: 294, distance: 19.8
click at [596, 302] on div "413.00 - SITE LANDSCAPING" at bounding box center [578, 302] width 74 height 26
click at [766, 274] on icon at bounding box center [770, 274] width 9 height 9
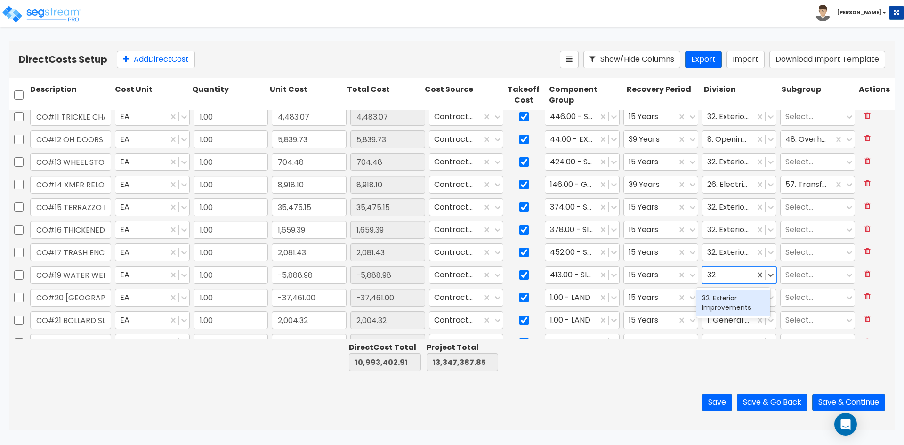
drag, startPoint x: 746, startPoint y: 300, endPoint x: 809, endPoint y: 256, distance: 76.9
click at [746, 299] on div "32. Exterior Improvements" at bounding box center [733, 302] width 74 height 26
click at [65, 297] on input "CO#20 TEMP CRANE ROAD DEDUCT" at bounding box center [70, 297] width 81 height 18
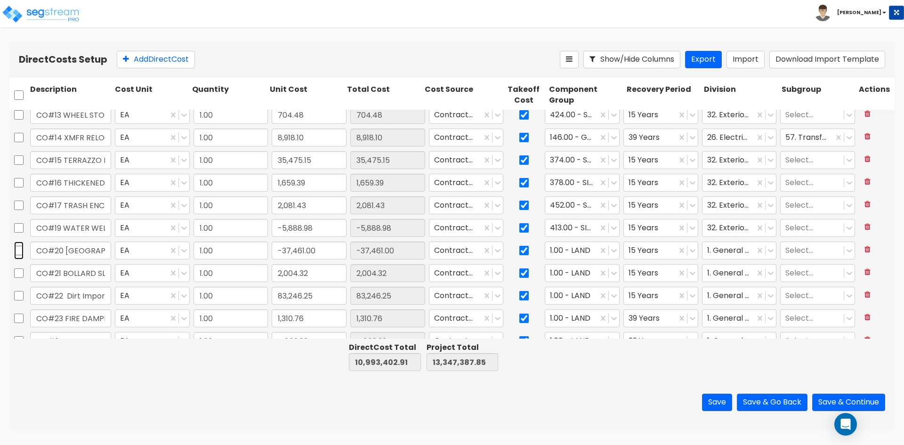
click at [16, 248] on input "checkbox" at bounding box center [18, 250] width 9 height 18
click at [98, 271] on input "CO#21 BOLLARD SLEEVES" at bounding box center [70, 273] width 81 height 18
click at [611, 274] on icon at bounding box center [613, 272] width 9 height 9
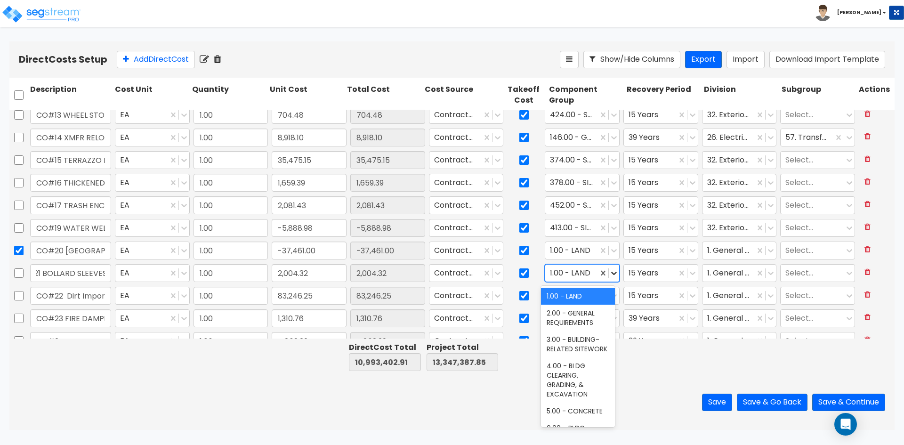
scroll to position [0, 0]
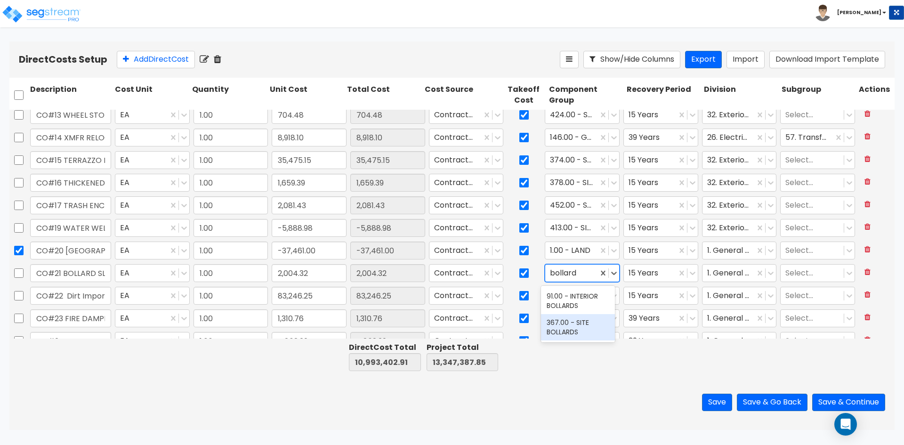
click at [578, 330] on div "367.00 - SITE BOLLARDS" at bounding box center [578, 327] width 74 height 26
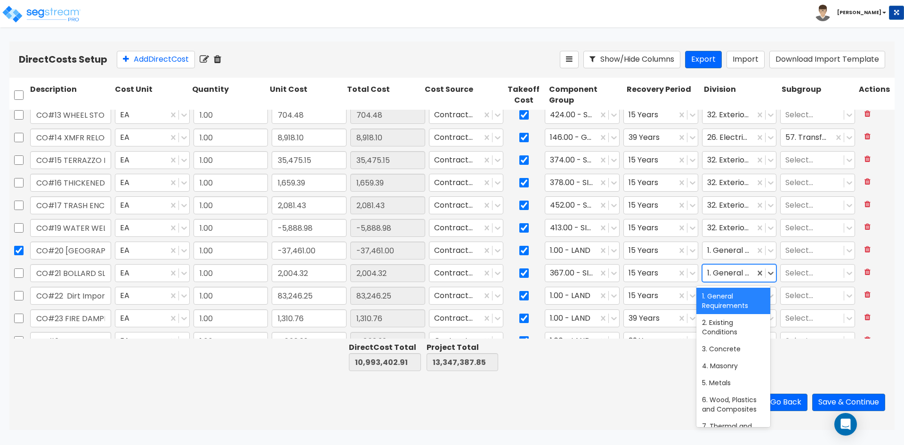
click at [737, 276] on div at bounding box center [728, 273] width 43 height 13
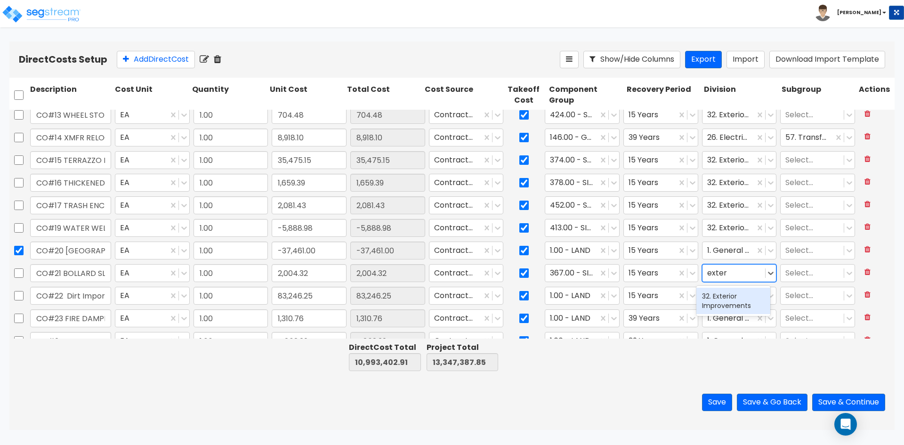
click at [751, 305] on div "32. Exterior Improvements" at bounding box center [733, 301] width 74 height 26
click at [75, 297] on input "CO#22 Dirt Import" at bounding box center [70, 296] width 81 height 18
click at [576, 296] on div at bounding box center [571, 295] width 43 height 13
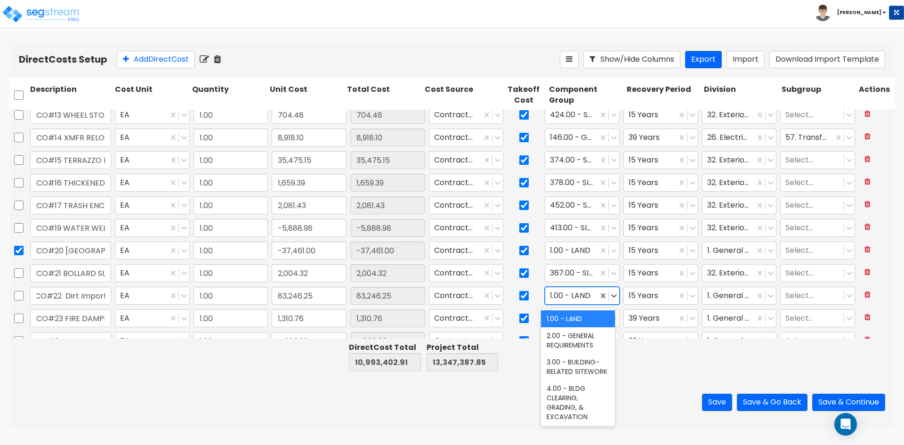
scroll to position [0, 0]
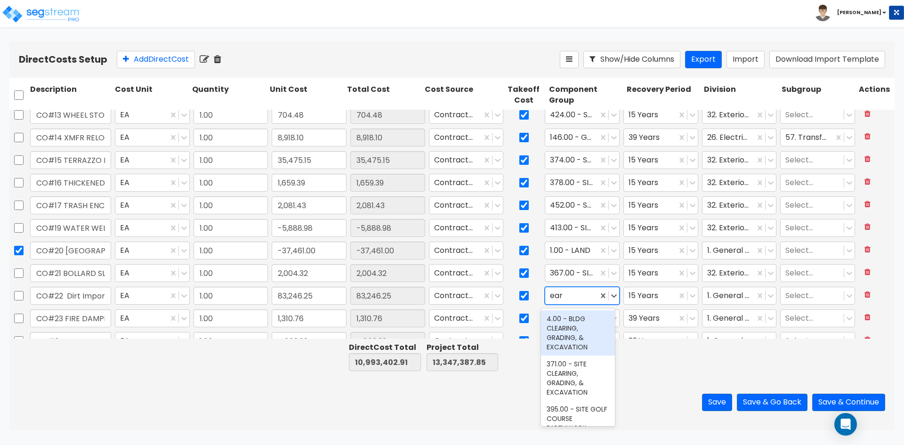
click at [573, 330] on div "4.00 - BLDG CLEARING, GRADING, & EXCAVATION" at bounding box center [578, 332] width 74 height 45
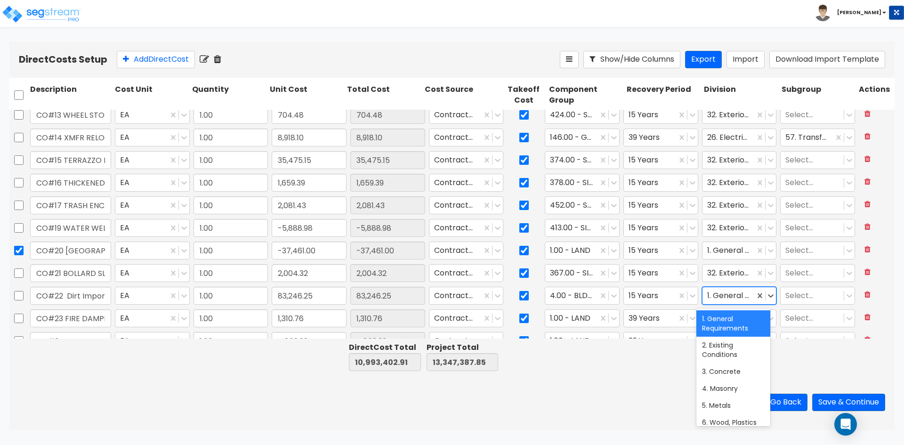
click at [723, 297] on div at bounding box center [728, 295] width 43 height 13
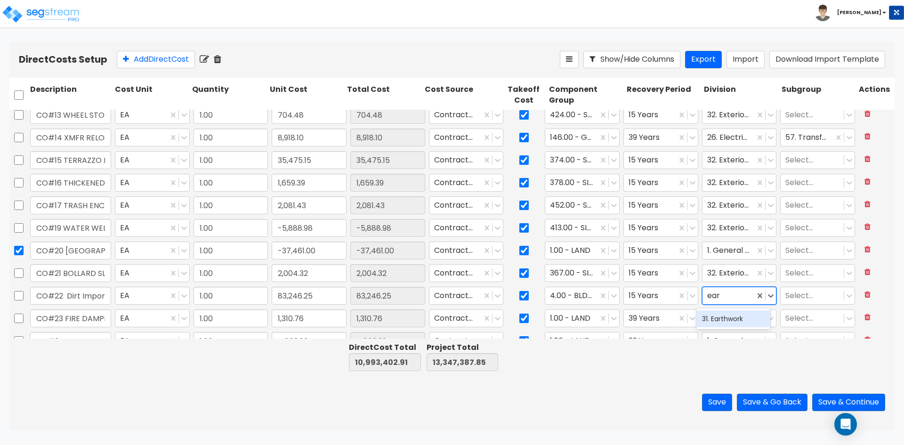
click at [732, 318] on div "31. Earthwork" at bounding box center [733, 318] width 74 height 17
click at [802, 296] on div at bounding box center [812, 295] width 54 height 13
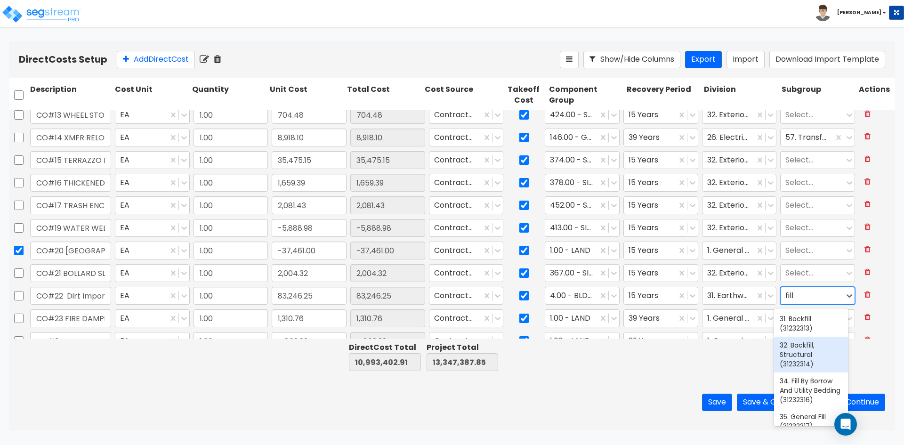
scroll to position [47, 0]
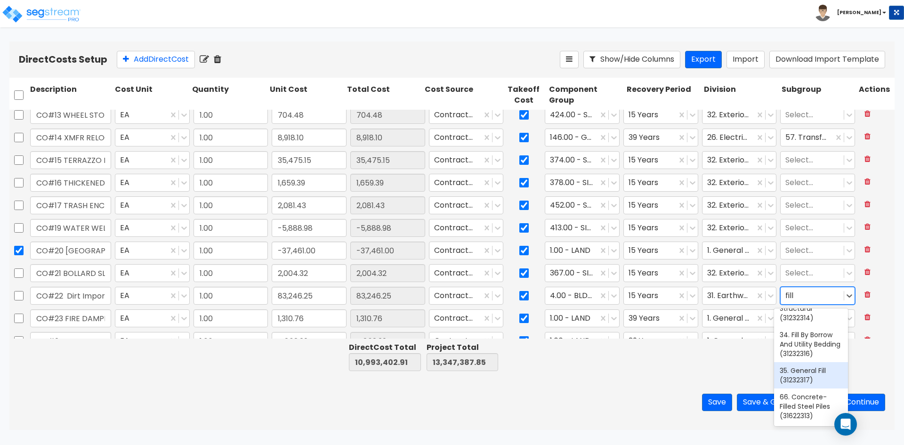
click at [814, 388] on div "35. General Fill (31232317)" at bounding box center [811, 375] width 74 height 26
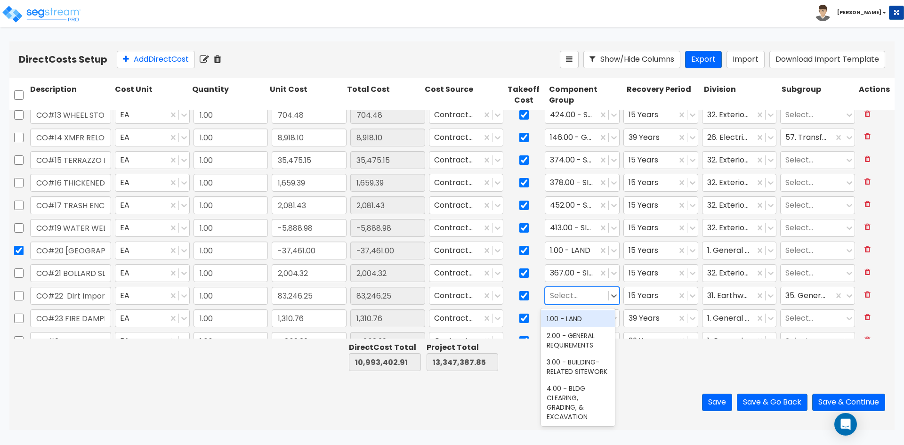
click at [562, 295] on div at bounding box center [577, 295] width 54 height 13
click at [576, 292] on div at bounding box center [577, 295] width 54 height 13
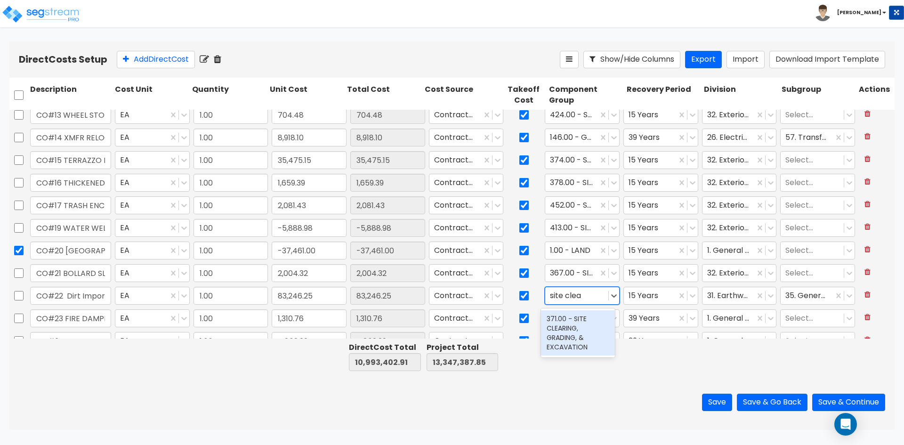
click at [585, 348] on div "371.00 - SITE CLEARING, GRADING, & EXCAVATION" at bounding box center [578, 332] width 74 height 45
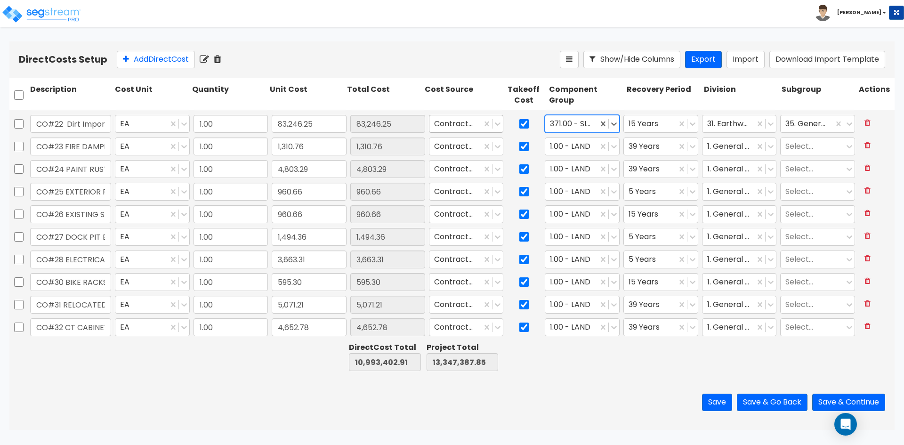
scroll to position [894, 0]
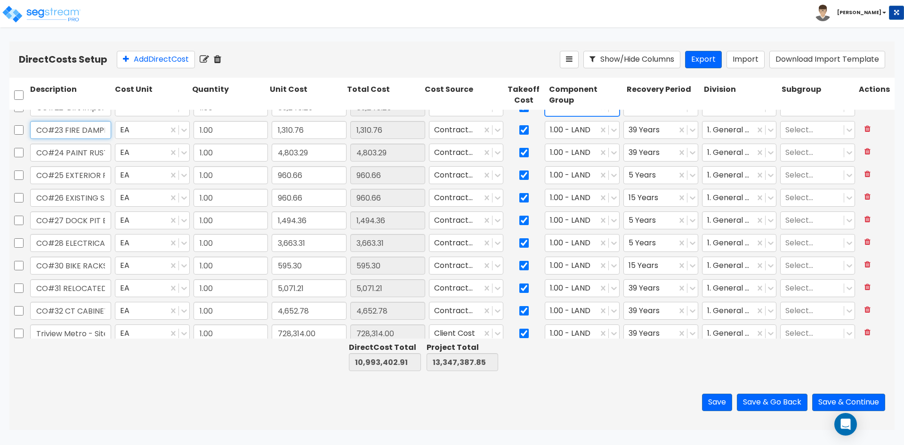
click at [106, 137] on input "CO#23 FIRE DAMPERS" at bounding box center [70, 130] width 81 height 18
click at [585, 133] on div at bounding box center [571, 130] width 43 height 13
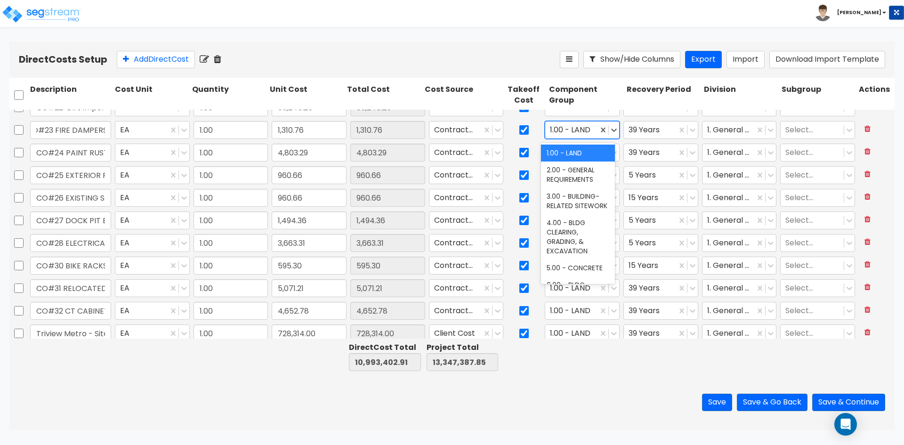
scroll to position [0, 0]
click at [568, 150] on div "141.00 - BLDG FIRE PROTECTION" at bounding box center [578, 157] width 74 height 26
click at [745, 135] on div "1. General Requirements" at bounding box center [728, 130] width 53 height 16
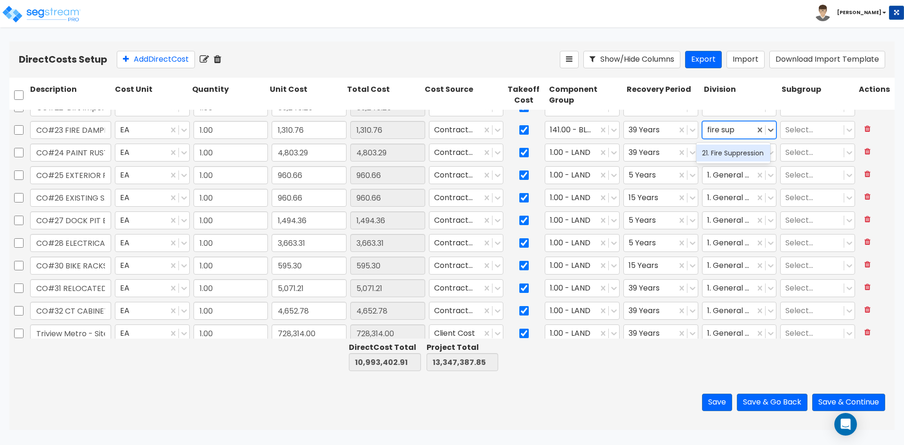
click at [726, 160] on div "21. Fire Suppression" at bounding box center [733, 152] width 74 height 17
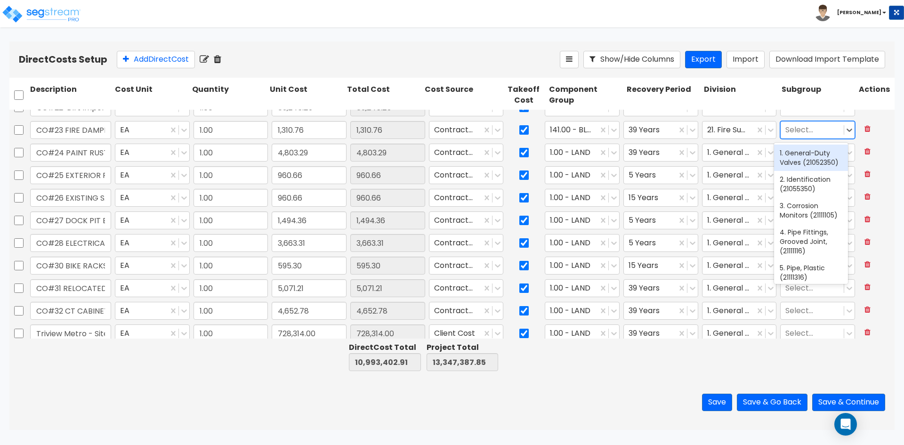
click at [791, 128] on div at bounding box center [812, 130] width 54 height 13
click at [802, 176] on div "13. Wet-Pipe Sprinkler System Components (21131350)" at bounding box center [811, 166] width 74 height 45
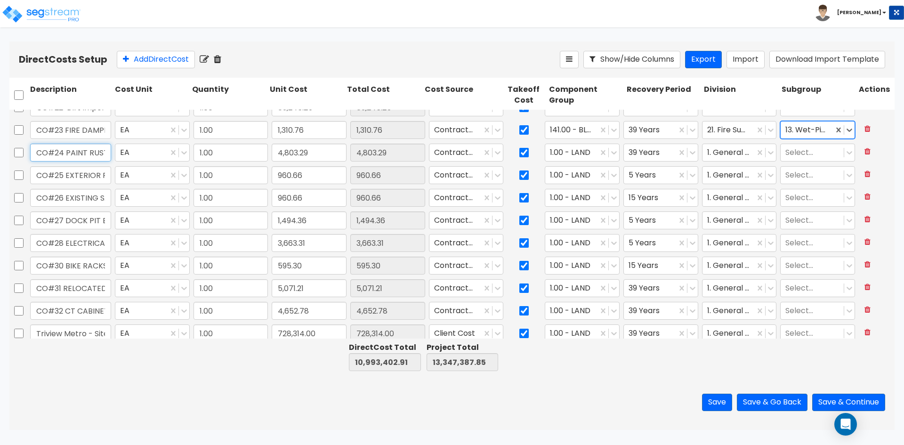
click at [92, 150] on input "CO#24 PAINT RUSTIFICAITON JOIN" at bounding box center [70, 153] width 81 height 18
click at [98, 155] on input "CO#24 PAINT RUSTIFICAITON JOINT" at bounding box center [70, 153] width 81 height 18
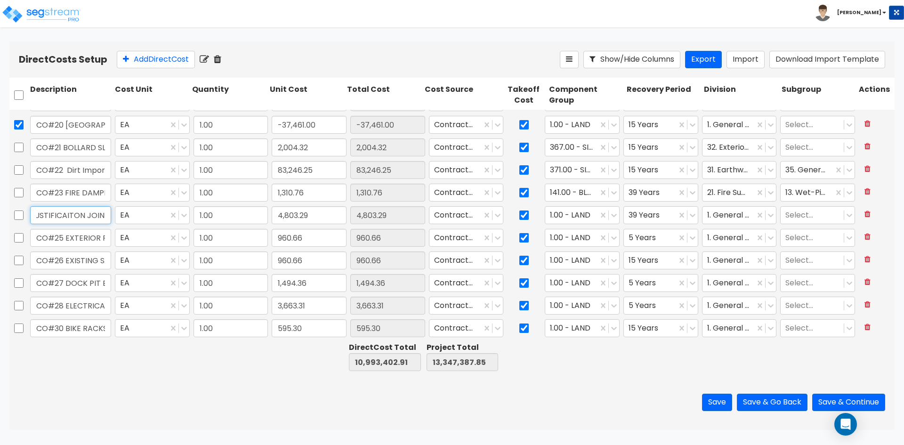
scroll to position [800, 0]
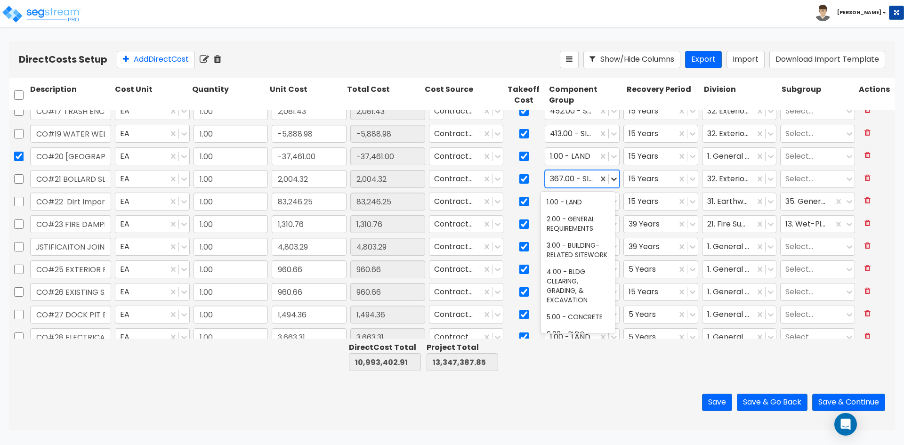
click at [611, 179] on icon at bounding box center [614, 178] width 6 height 3
click at [583, 181] on div at bounding box center [571, 179] width 43 height 13
click at [581, 179] on div at bounding box center [571, 179] width 43 height 13
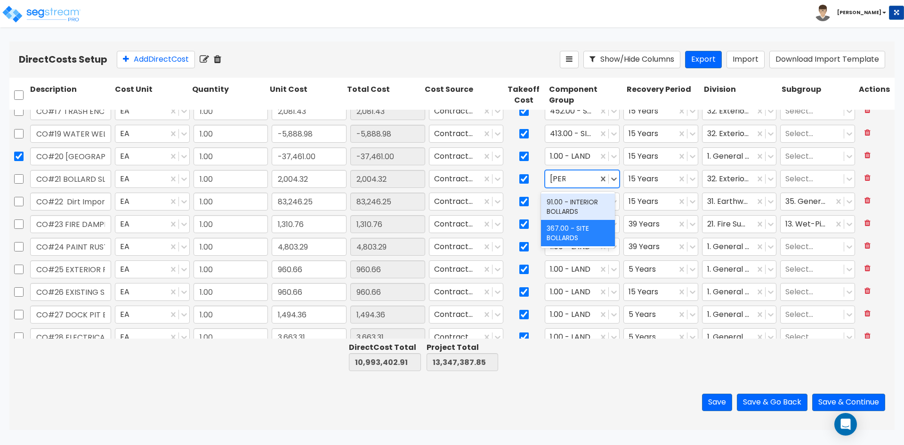
click at [575, 209] on div "91.00 - INTERIOR BOLLARDS" at bounding box center [578, 206] width 74 height 26
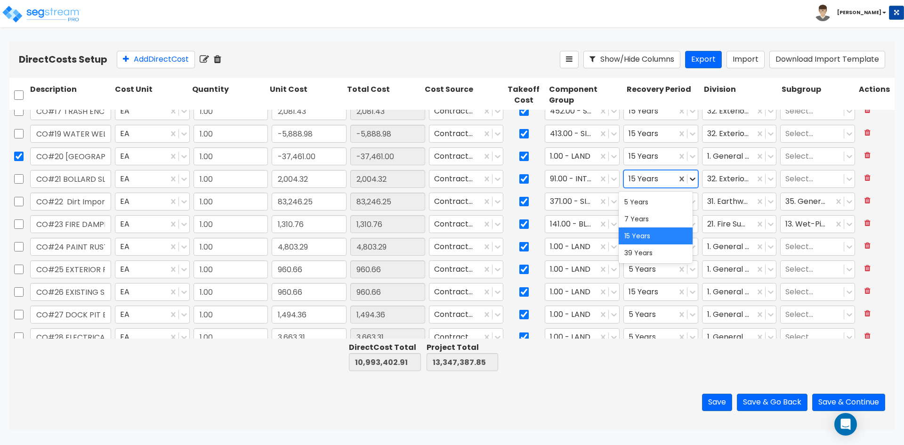
click at [688, 177] on icon at bounding box center [692, 178] width 9 height 9
click at [647, 199] on div "5 Years" at bounding box center [655, 201] width 74 height 17
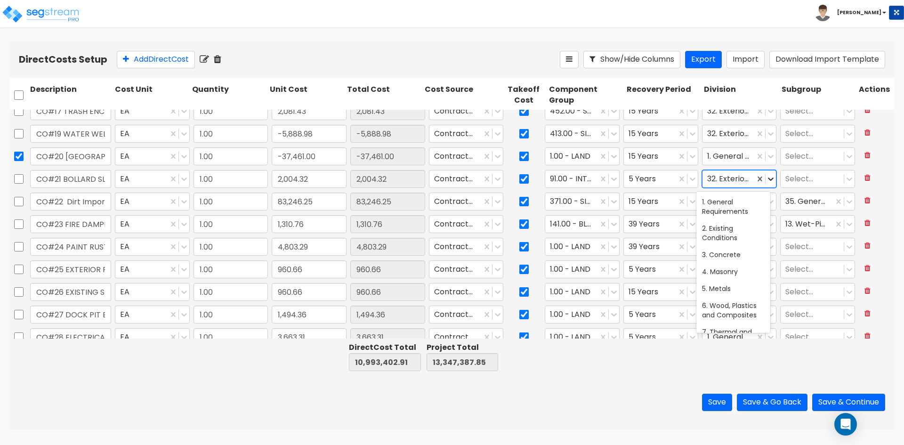
click at [768, 179] on icon at bounding box center [771, 178] width 6 height 3
click at [733, 301] on div "12. Furnishings" at bounding box center [733, 294] width 74 height 17
click at [92, 246] on input "CO#24 PAINT RUSTIFICAITON JOINT" at bounding box center [70, 247] width 81 height 18
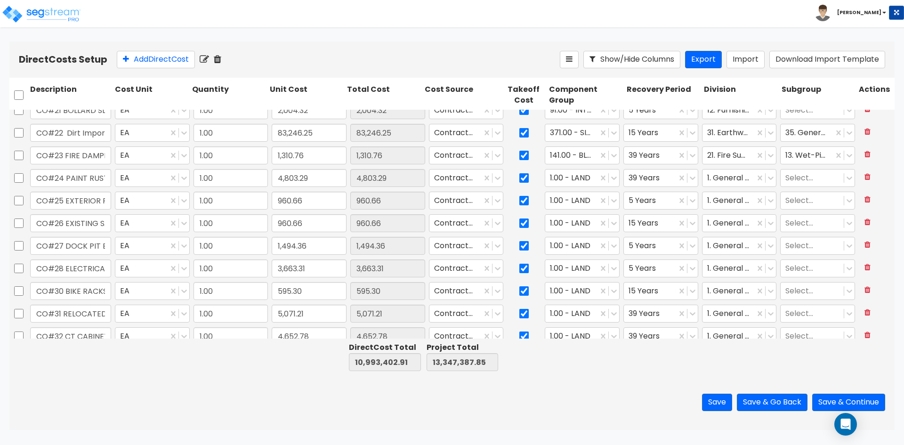
scroll to position [800, 0]
click at [609, 245] on icon at bounding box center [613, 246] width 9 height 9
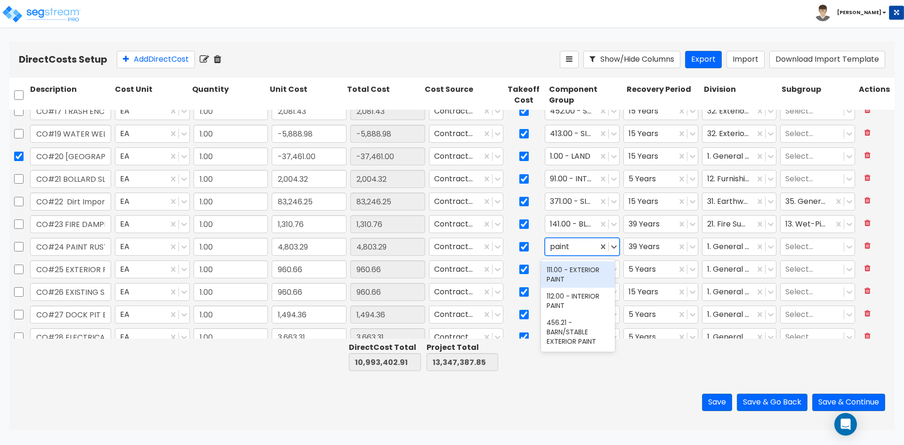
click at [587, 275] on div "111.00 - EXTERIOR PAINT" at bounding box center [578, 274] width 74 height 26
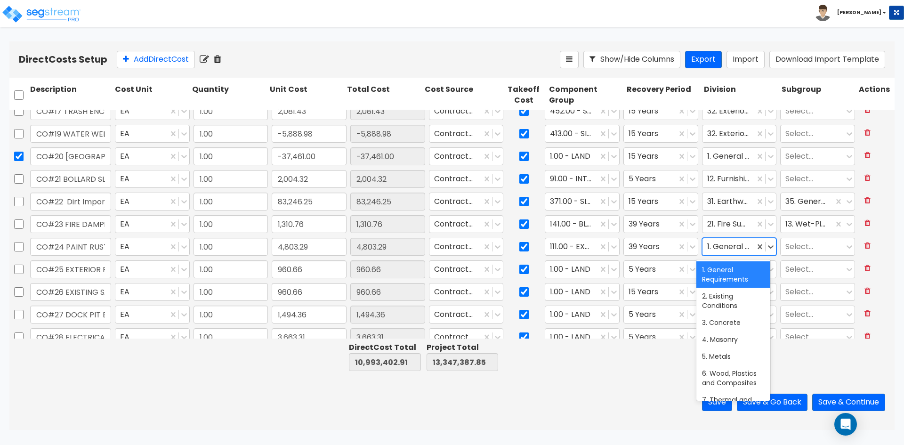
click at [763, 240] on div at bounding box center [764, 246] width 21 height 17
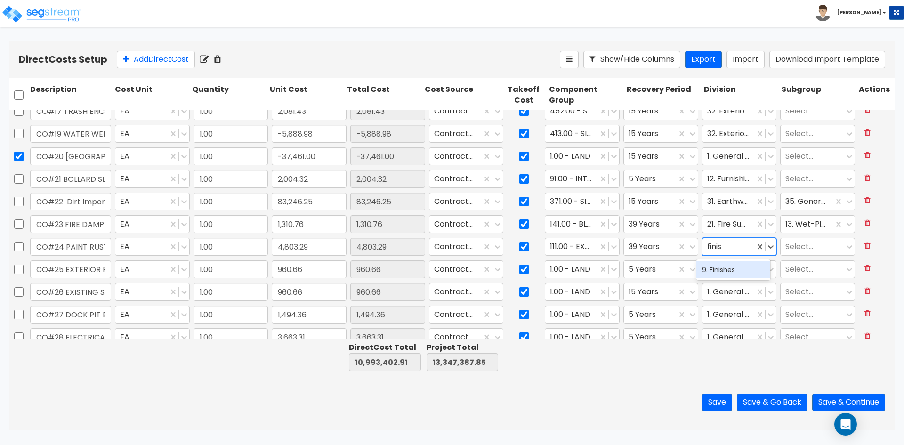
click at [729, 266] on div "9. Finishes" at bounding box center [733, 269] width 74 height 17
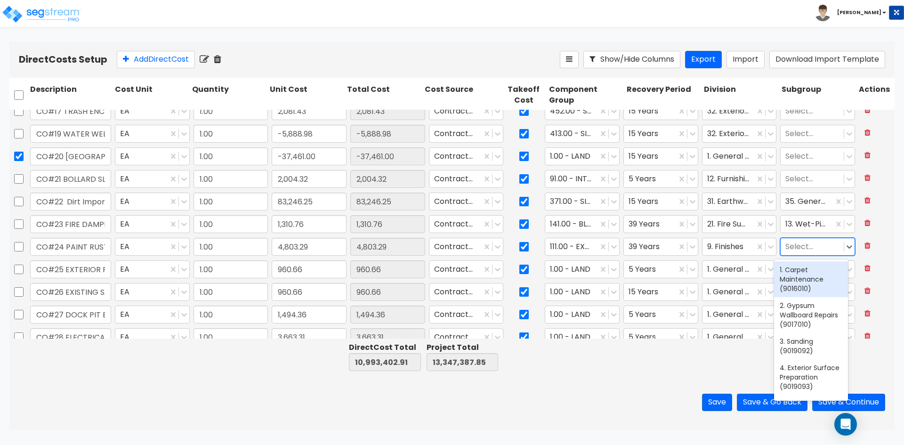
click at [804, 244] on div at bounding box center [812, 246] width 54 height 13
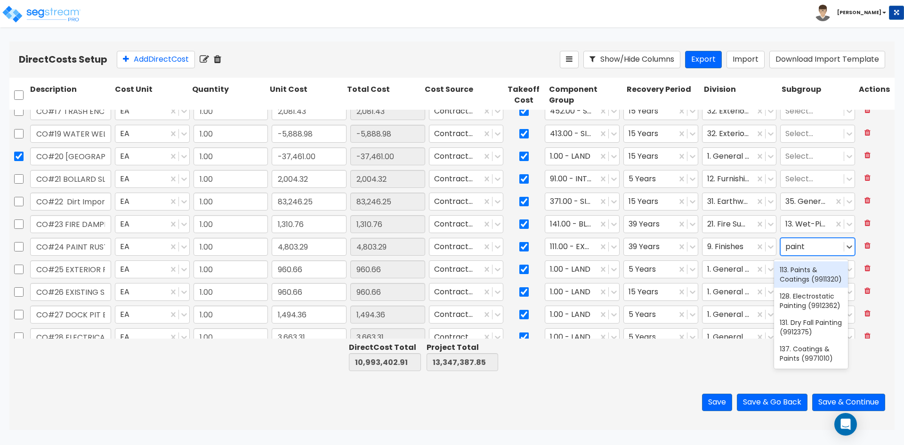
click at [784, 274] on div "113. Paints & Coatings (9911320)" at bounding box center [811, 274] width 74 height 26
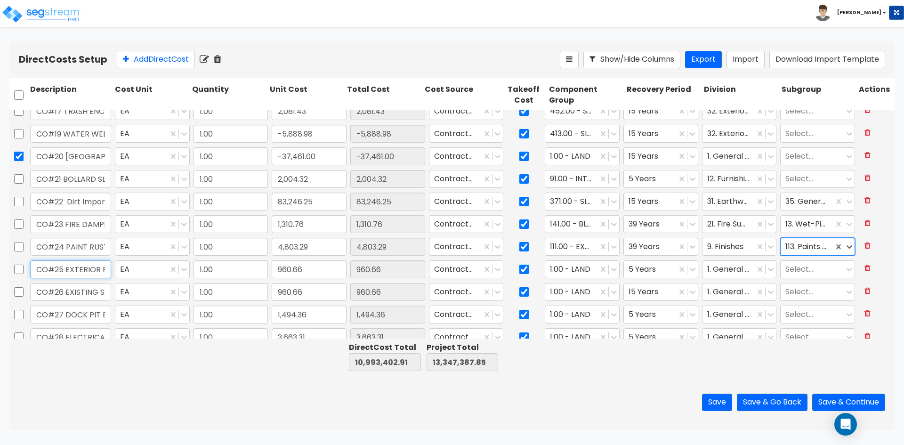
click at [81, 272] on input "CO#25 EXTERIOR RECEPTACLE" at bounding box center [70, 269] width 81 height 18
click at [609, 271] on icon at bounding box center [613, 268] width 9 height 9
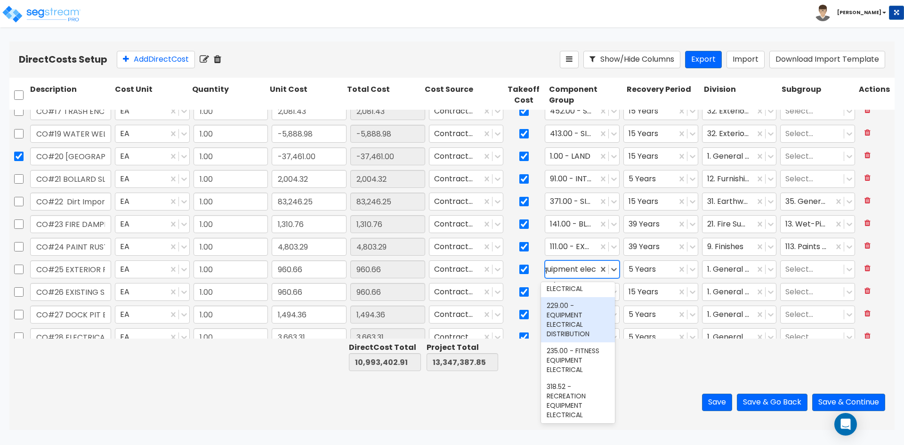
scroll to position [0, 0]
click at [582, 270] on input "equipment elec" at bounding box center [567, 269] width 60 height 11
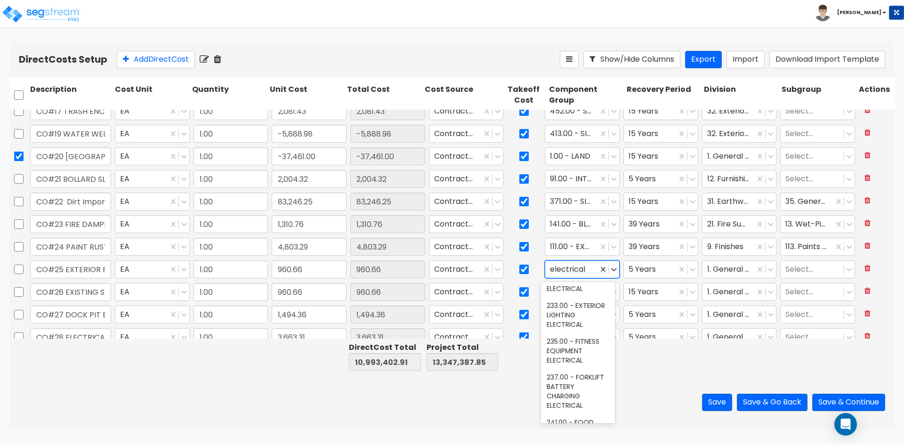
click at [586, 252] on div "229.00 - EQUIPMENT ELECTRICAL DISTRIBUTION" at bounding box center [578, 229] width 74 height 45
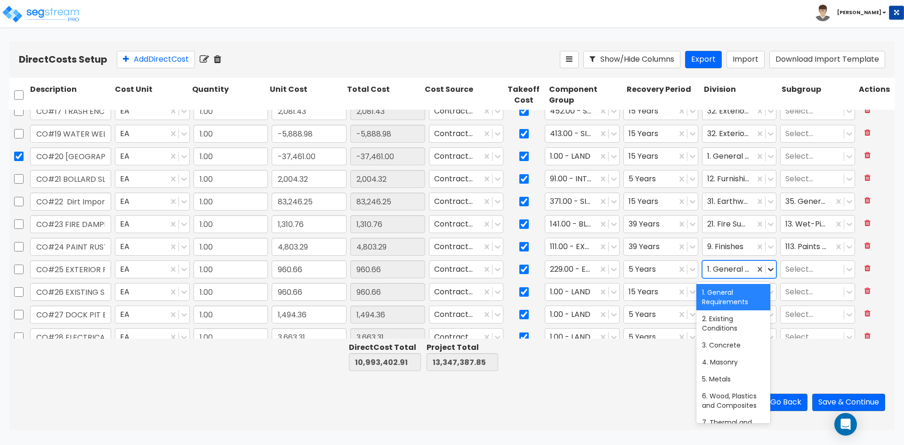
click at [766, 271] on icon at bounding box center [770, 268] width 9 height 9
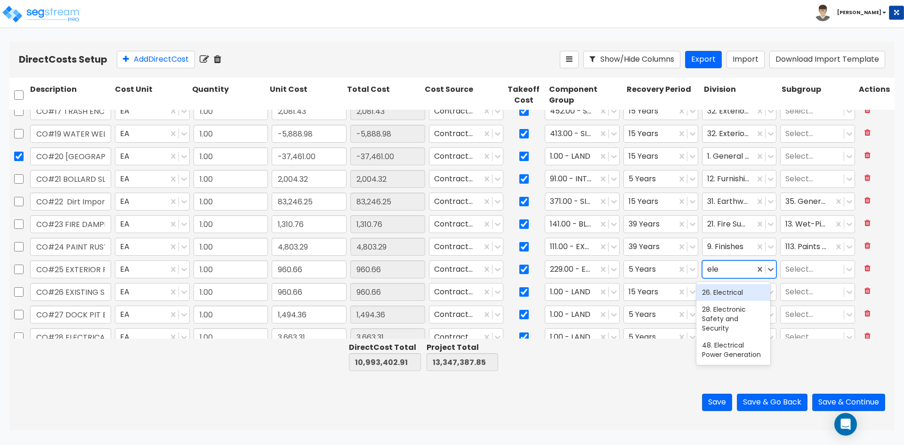
click at [739, 293] on div "26. Electrical" at bounding box center [733, 292] width 74 height 17
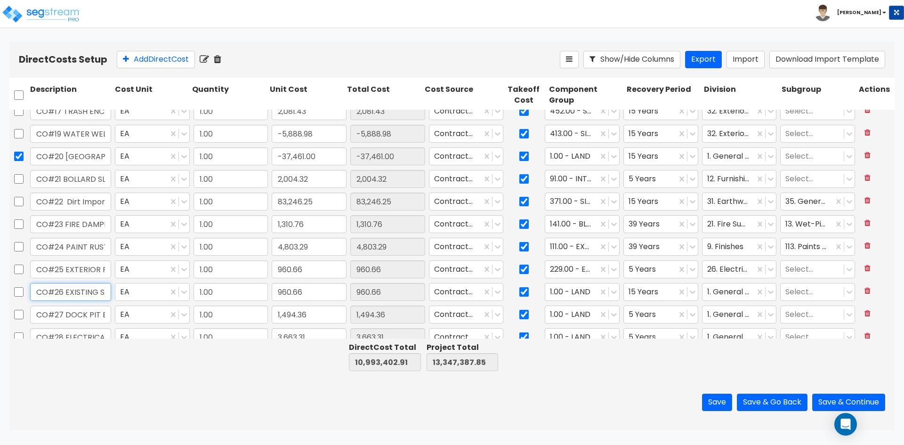
click at [80, 288] on input "CO#26 EXISTING SANITARY MANHOL" at bounding box center [70, 292] width 81 height 18
click at [568, 291] on div at bounding box center [571, 292] width 43 height 13
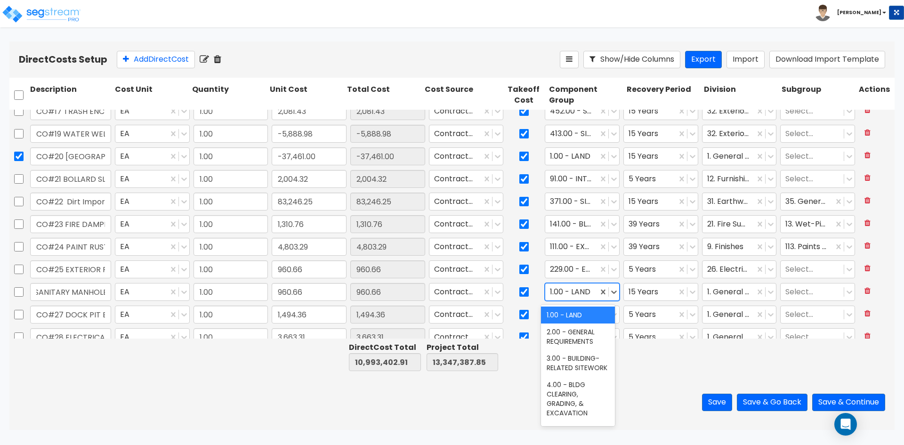
scroll to position [0, 0]
click at [574, 318] on div "144.00 - GENERAL PLUMBING" at bounding box center [578, 319] width 74 height 26
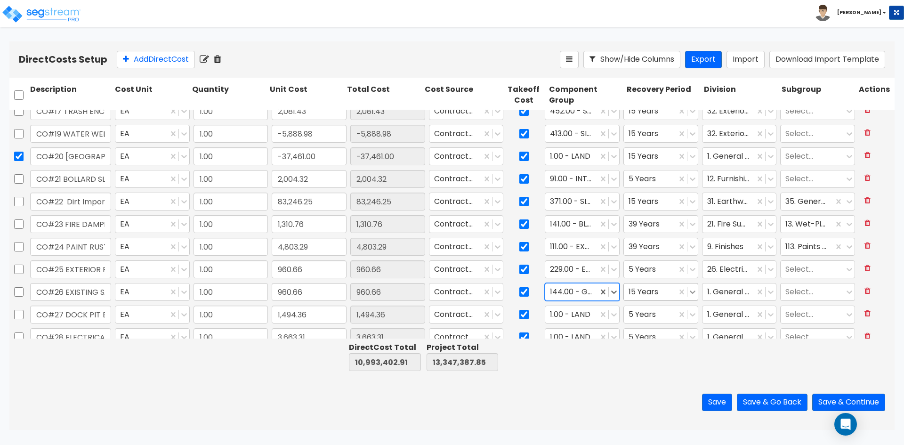
click at [687, 288] on div at bounding box center [692, 292] width 10 height 10
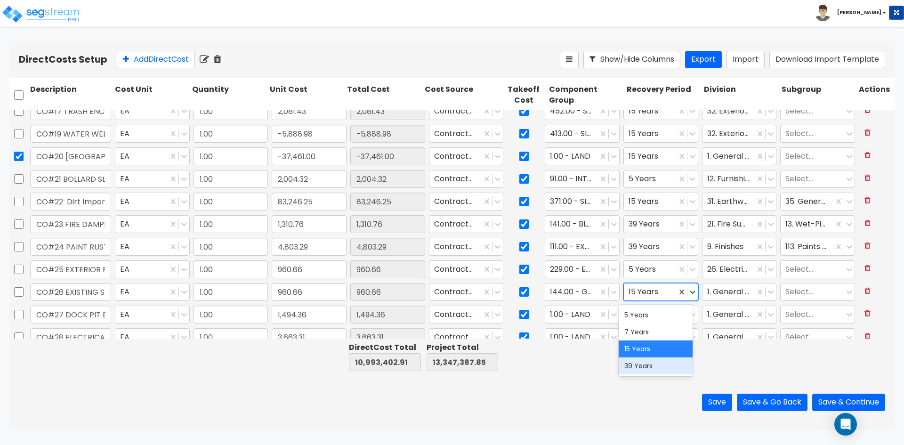
click at [650, 362] on div "39 Years" at bounding box center [655, 365] width 74 height 17
click at [766, 291] on icon at bounding box center [770, 291] width 9 height 9
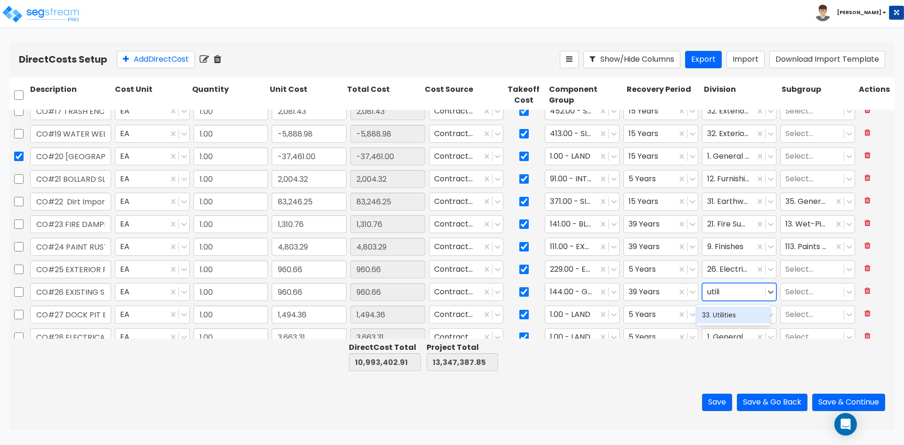
click at [729, 315] on div "33. Utilities" at bounding box center [733, 314] width 74 height 17
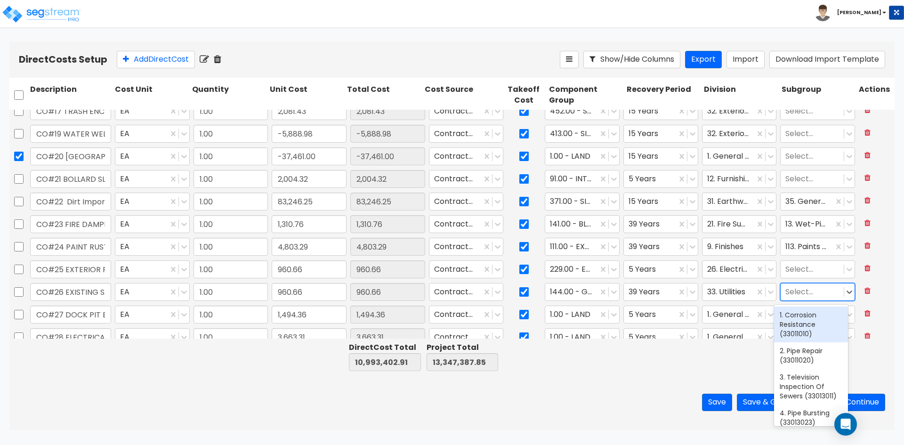
click at [801, 295] on div at bounding box center [812, 292] width 54 height 13
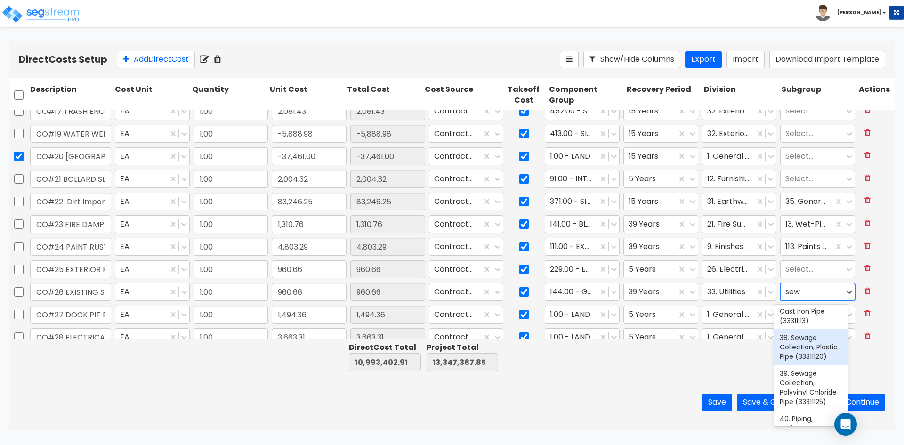
click at [806, 351] on div "38. Sewage Collection, Plastic Pipe (33311120)" at bounding box center [811, 347] width 74 height 36
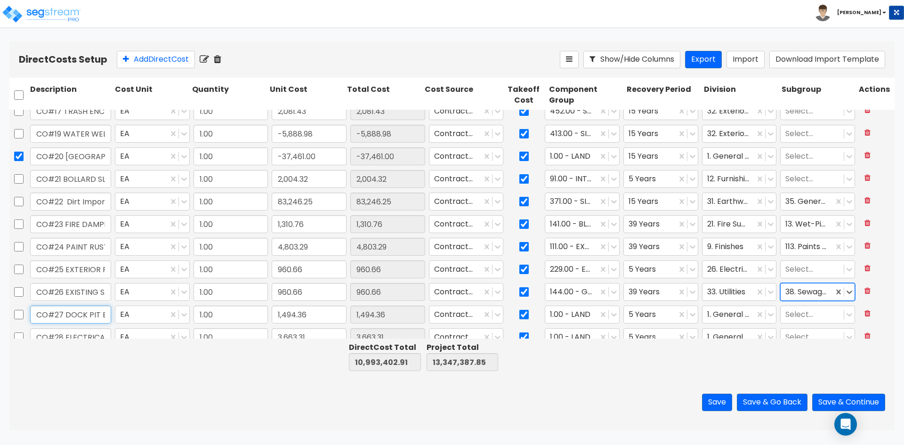
click at [100, 311] on input "CO#27 DOCK PIT BOXES" at bounding box center [70, 314] width 81 height 18
click at [611, 313] on icon at bounding box center [614, 314] width 6 height 3
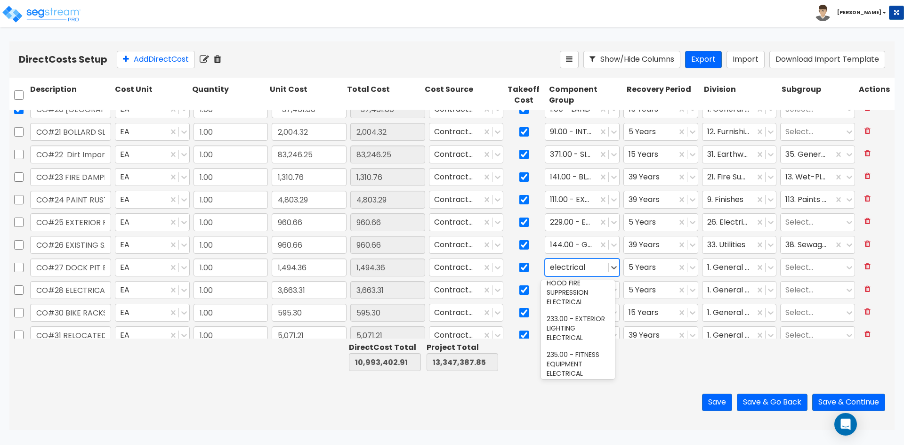
scroll to position [1365, 0]
click at [574, 250] on div "229.00 - EQUIPMENT ELECTRICAL DISTRIBUTION" at bounding box center [578, 227] width 74 height 45
click at [768, 268] on icon at bounding box center [771, 267] width 6 height 3
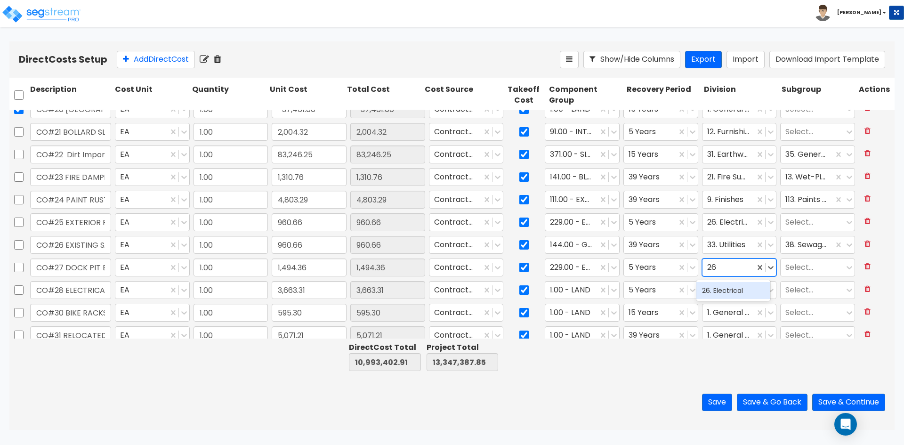
click at [740, 290] on div "26. Electrical" at bounding box center [733, 290] width 74 height 17
click at [63, 286] on input "CO#28 ELECTRICAL CONDUIT" at bounding box center [70, 290] width 81 height 18
click at [611, 290] on icon at bounding box center [614, 289] width 6 height 3
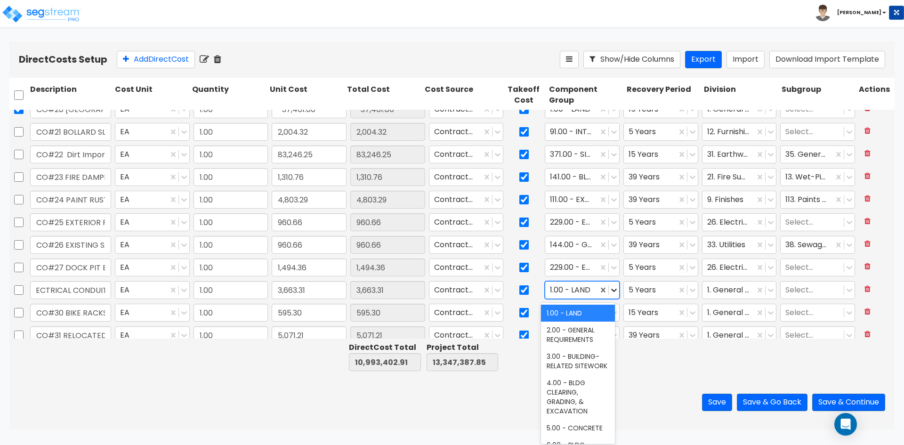
scroll to position [0, 0]
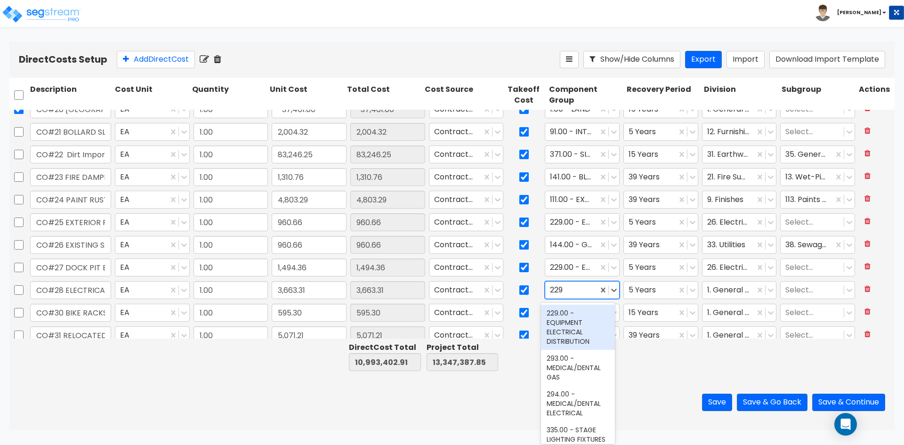
click at [586, 319] on div "229.00 - EQUIPMENT ELECTRICAL DISTRIBUTION" at bounding box center [578, 326] width 74 height 45
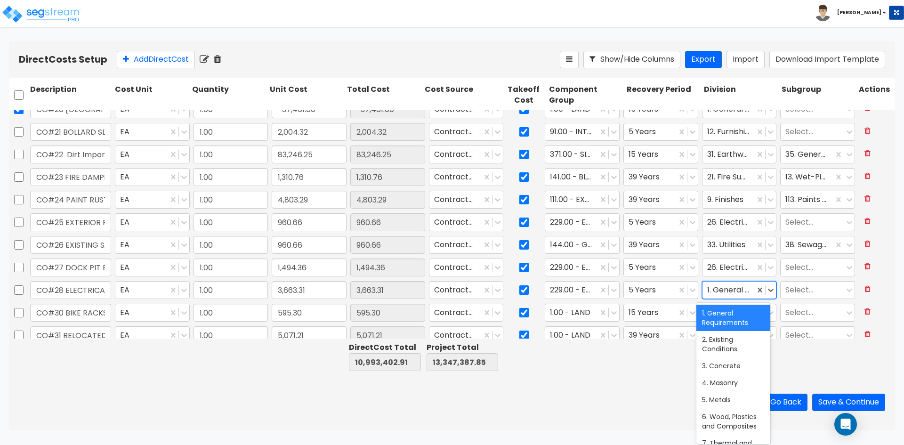
click at [729, 292] on div at bounding box center [728, 290] width 43 height 13
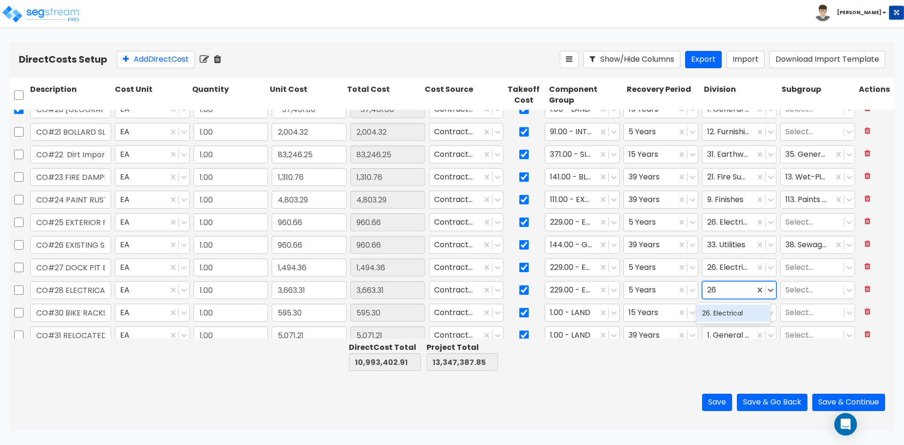
click at [728, 312] on div "26. Electrical" at bounding box center [733, 312] width 74 height 17
click at [77, 312] on input "CO#30 BIKE RACKS" at bounding box center [70, 313] width 81 height 18
click at [609, 314] on icon at bounding box center [613, 312] width 9 height 9
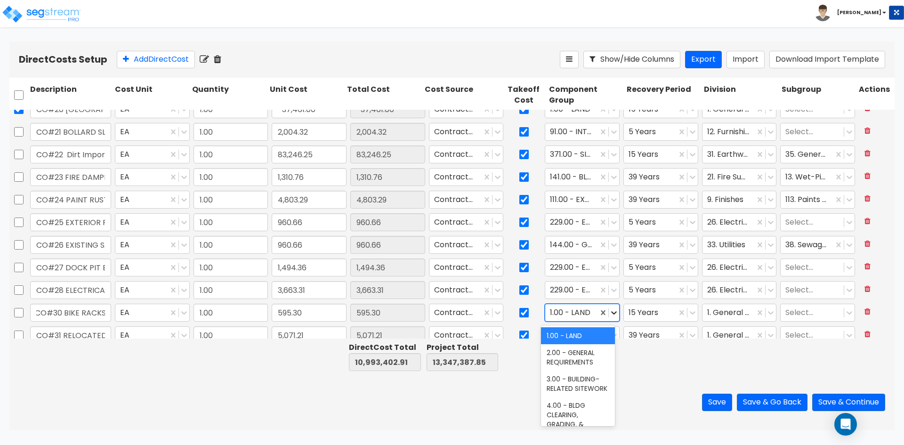
scroll to position [0, 0]
click at [576, 352] on div "394.00 - SITE FURNITURE" at bounding box center [578, 340] width 74 height 26
click at [729, 316] on div at bounding box center [728, 312] width 43 height 13
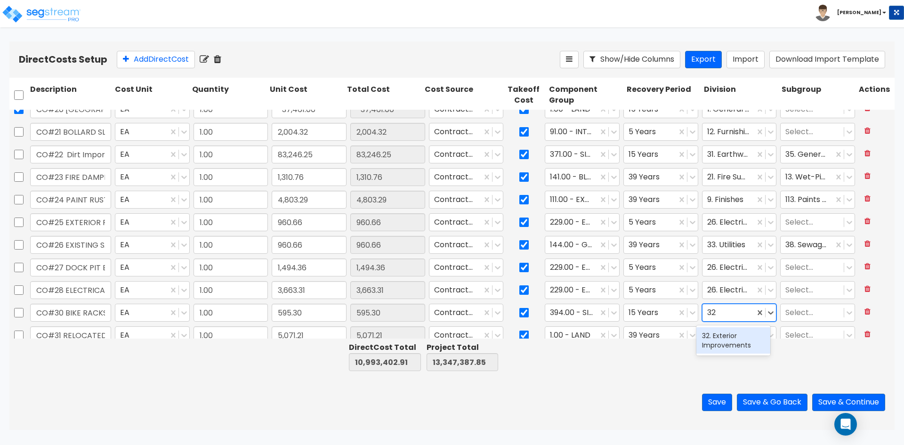
click at [744, 346] on div "32. Exterior Improvements" at bounding box center [733, 340] width 74 height 26
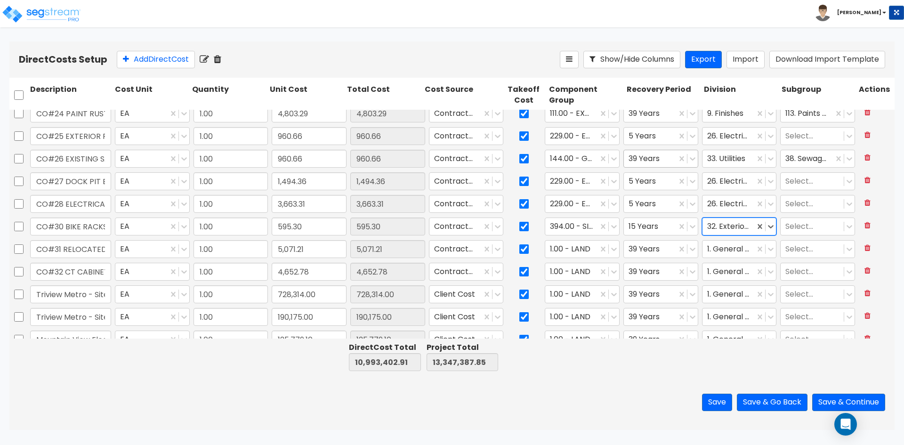
scroll to position [941, 0]
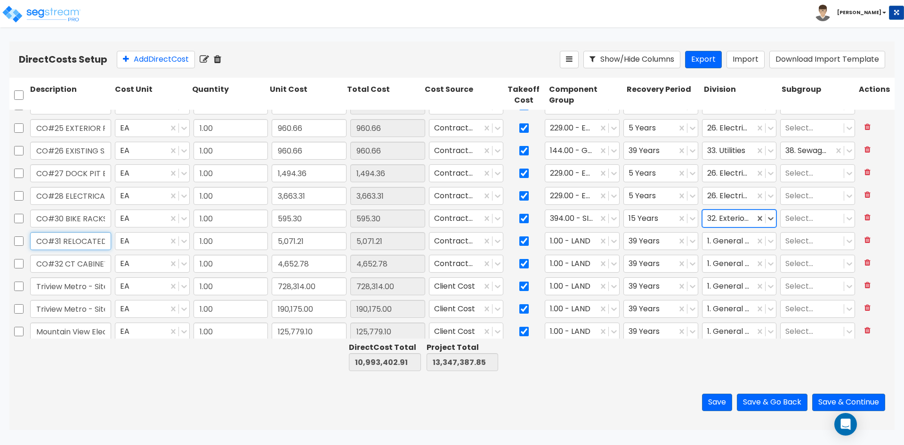
click at [86, 241] on input "CO#31 RELOCATED THERMOSTATS" at bounding box center [70, 241] width 81 height 18
click at [609, 242] on icon at bounding box center [613, 240] width 9 height 9
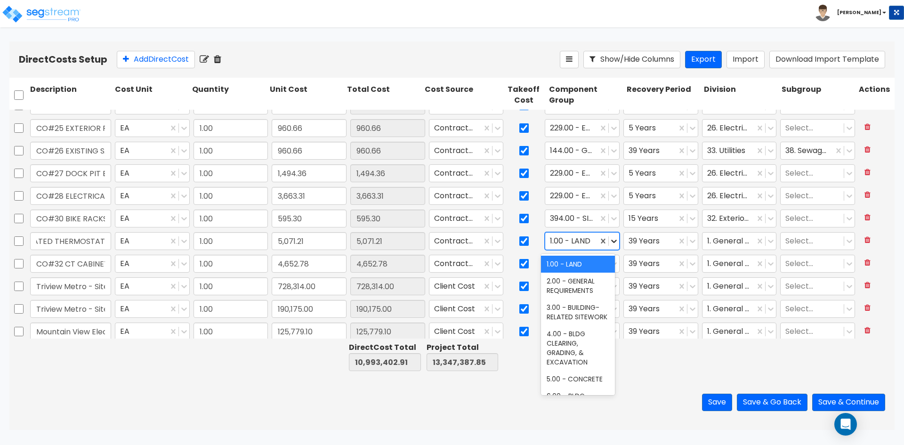
scroll to position [0, 0]
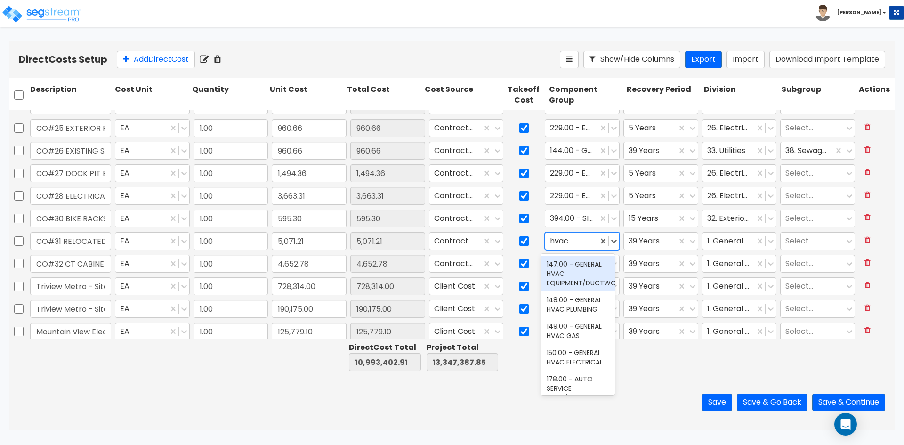
click at [576, 271] on div "147.00 - GENERAL HVAC EQUIPMENT/DUCTWORK" at bounding box center [578, 274] width 74 height 36
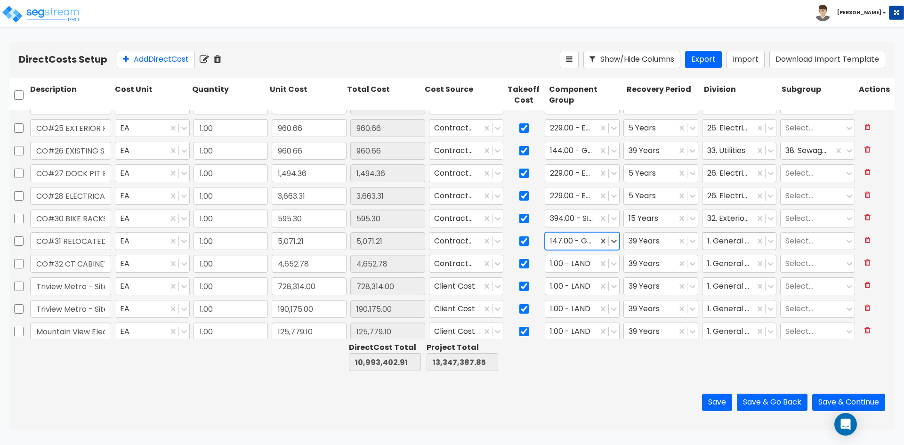
click at [726, 237] on div at bounding box center [728, 241] width 43 height 13
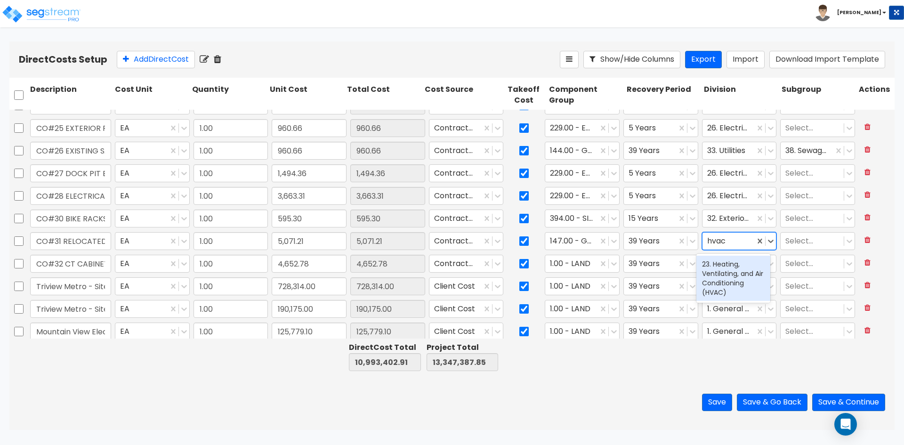
click at [721, 279] on div "23. Heating, Ventilating, and Air Conditioning (HVAC)" at bounding box center [733, 278] width 74 height 45
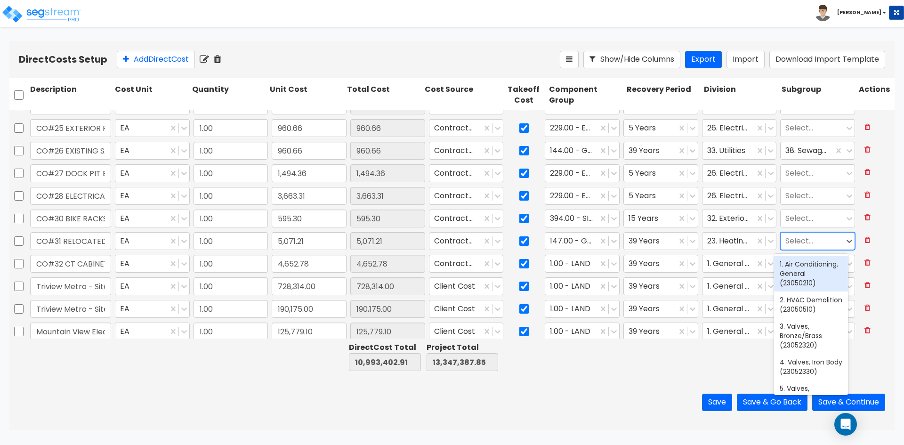
click at [815, 238] on div at bounding box center [812, 241] width 54 height 13
click at [797, 287] on div "1. Air Conditioning, General (23050210)" at bounding box center [811, 274] width 74 height 36
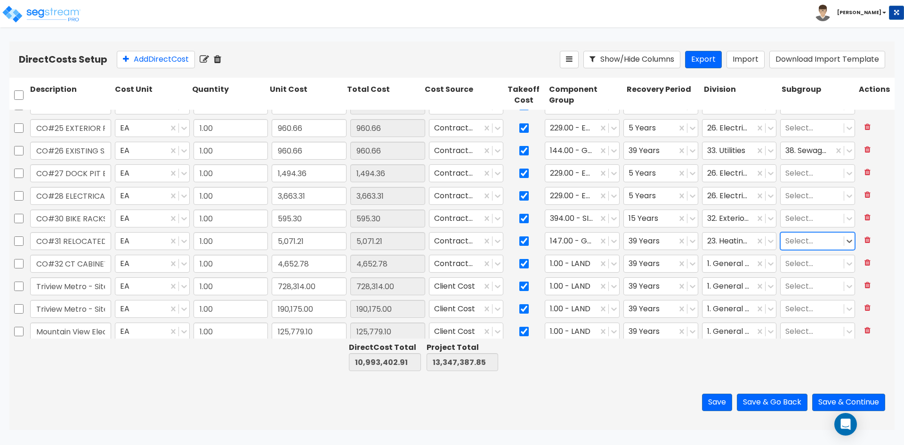
click at [814, 242] on div at bounding box center [812, 241] width 54 height 13
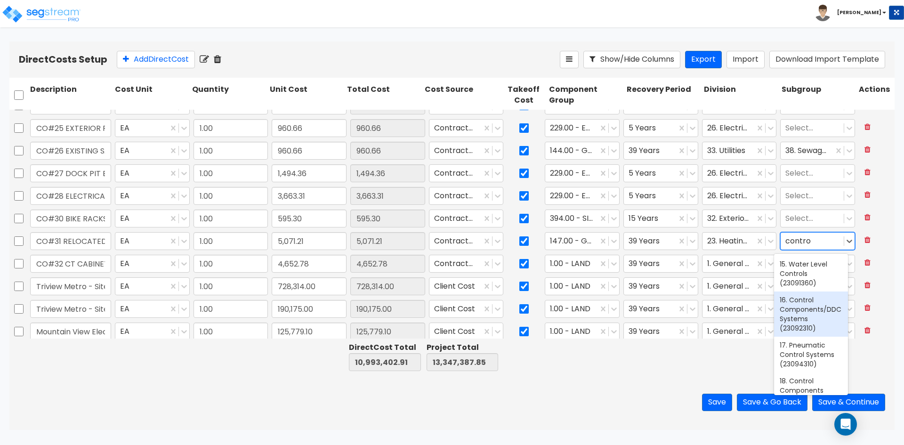
scroll to position [47, 0]
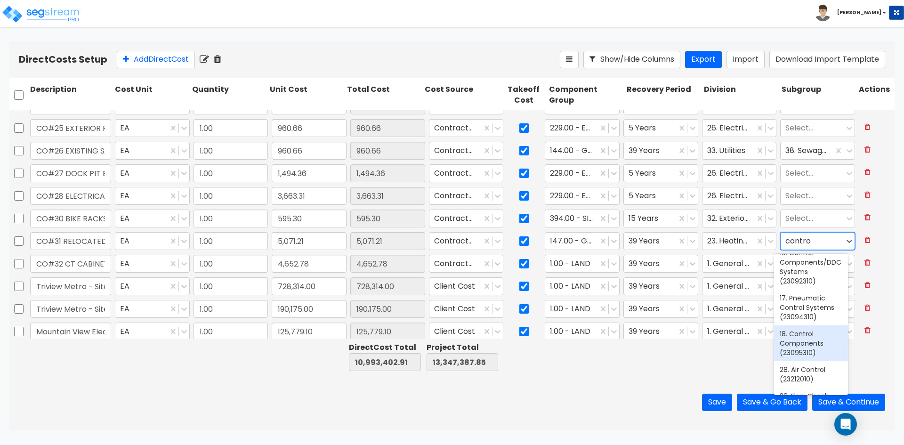
click at [817, 342] on div "18. Control Components (23095310)" at bounding box center [811, 343] width 74 height 36
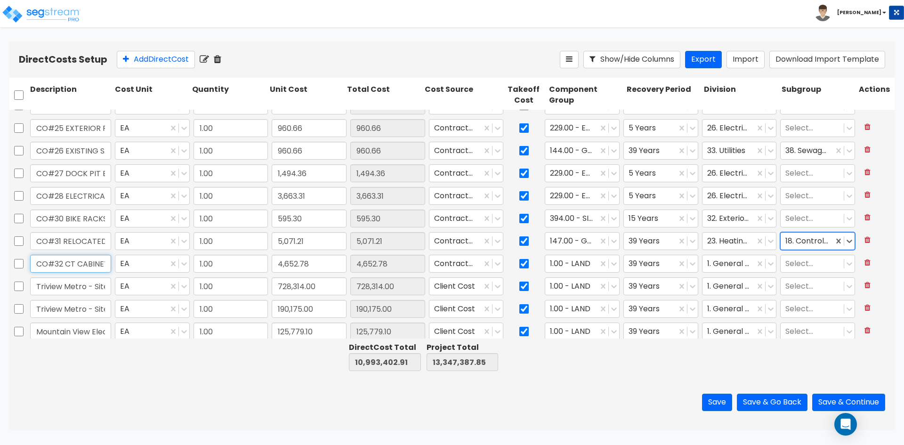
click at [88, 264] on input "CO#32 CT CABINET METER" at bounding box center [70, 264] width 81 height 18
click at [612, 264] on icon at bounding box center [613, 263] width 9 height 9
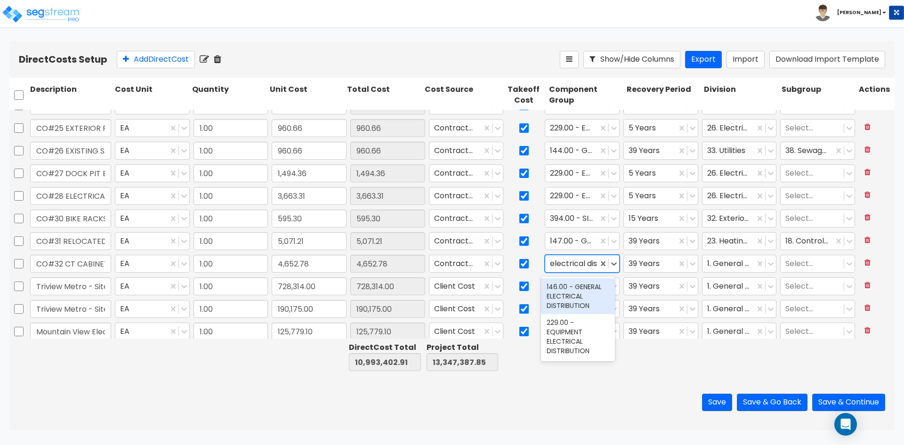
scroll to position [0, 1]
click at [583, 301] on div "146.00 - GENERAL ELECTRICAL DISTRIBUTION" at bounding box center [578, 296] width 74 height 36
click at [729, 265] on div at bounding box center [728, 263] width 43 height 13
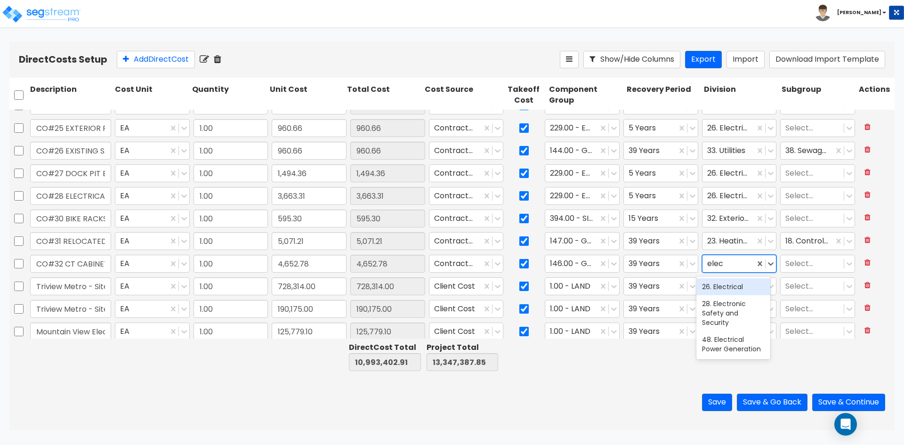
click at [727, 288] on div "26. Electrical" at bounding box center [733, 286] width 74 height 17
click at [794, 262] on div at bounding box center [812, 263] width 54 height 13
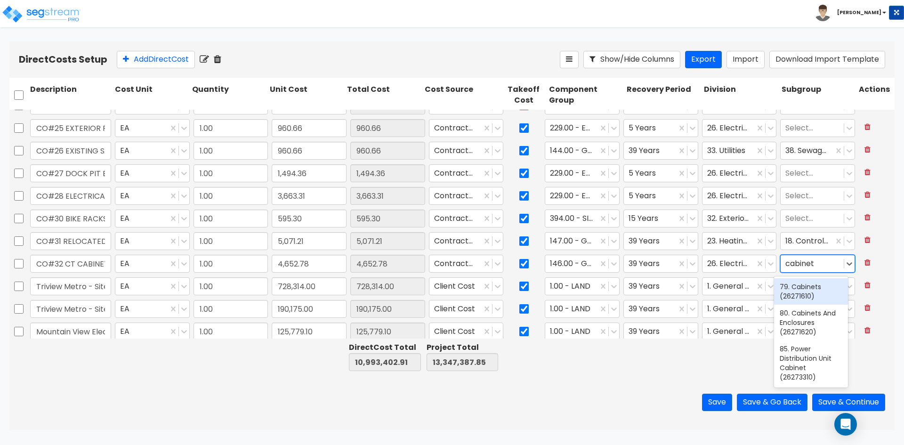
click at [805, 291] on div "79. Cabinets (26271610)" at bounding box center [811, 291] width 74 height 26
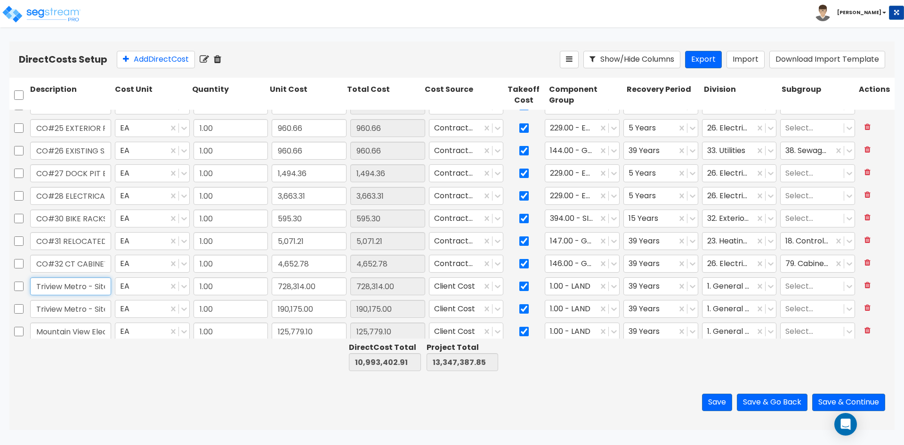
click at [50, 287] on input "Triview Metro - Site Utilities" at bounding box center [70, 286] width 81 height 18
click at [609, 285] on icon at bounding box center [613, 285] width 9 height 9
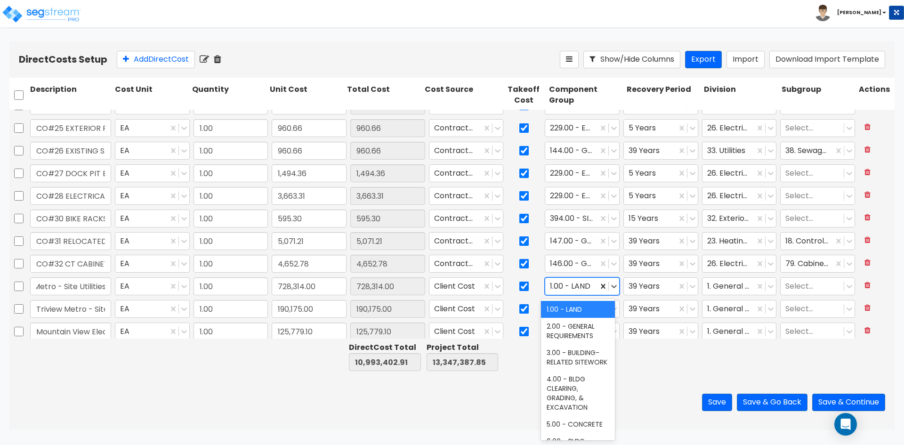
scroll to position [0, 0]
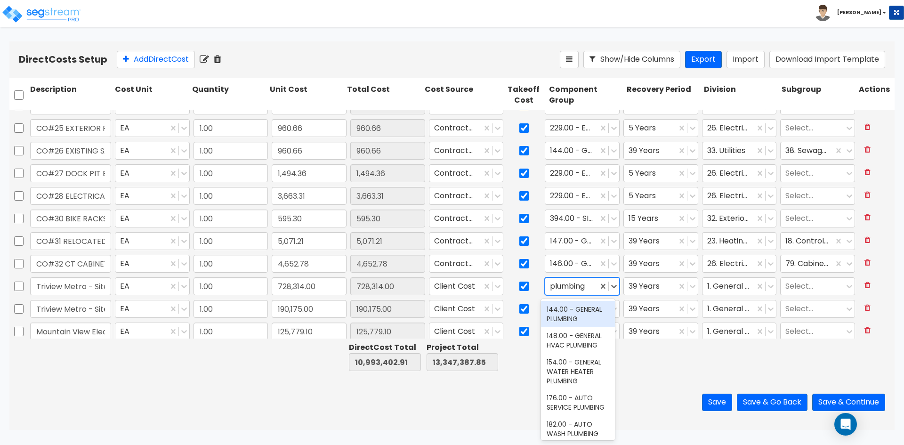
click at [574, 320] on div "144.00 - GENERAL PLUMBING" at bounding box center [578, 314] width 74 height 26
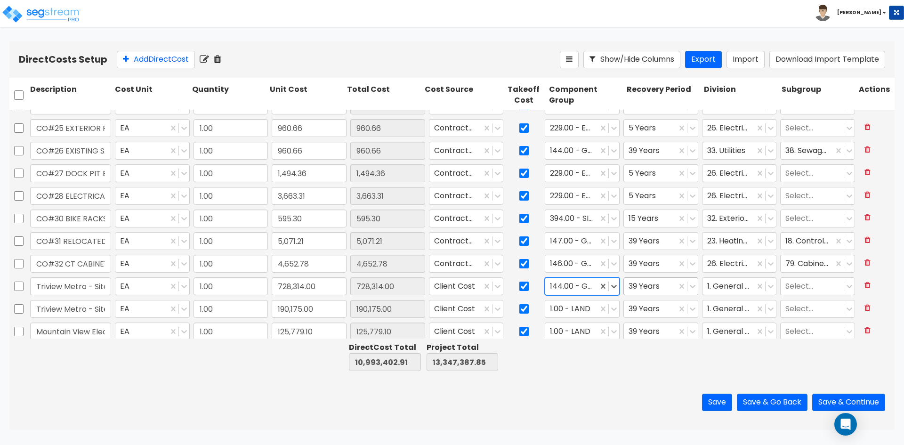
click at [667, 286] on div "39 Years" at bounding box center [650, 286] width 53 height 16
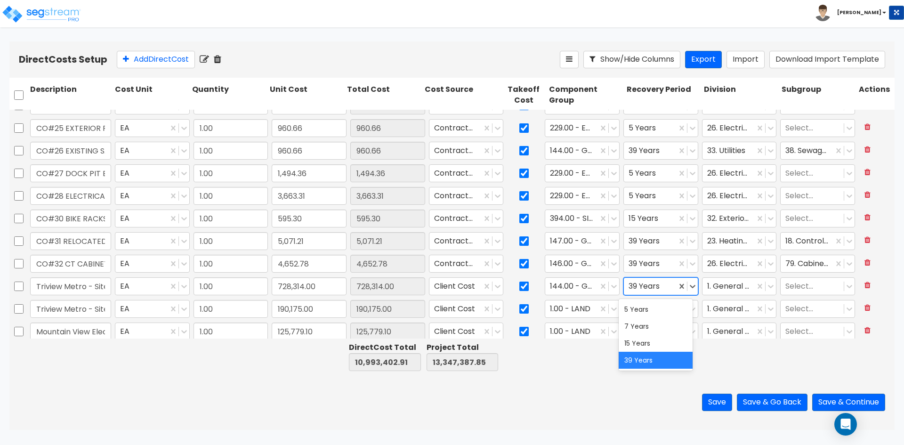
click at [667, 286] on div "39 Years" at bounding box center [650, 286] width 53 height 16
click at [728, 281] on div at bounding box center [728, 286] width 43 height 13
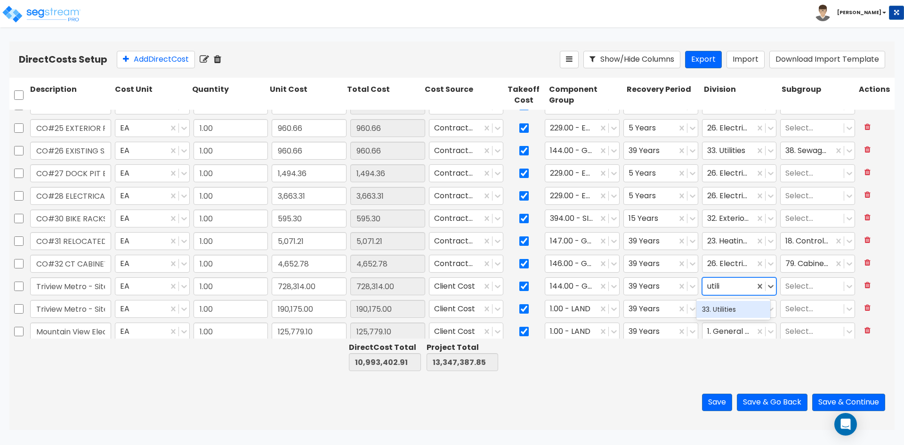
click at [730, 310] on div "33. Utilities" at bounding box center [733, 309] width 74 height 17
click at [82, 287] on input "Triview Metro - Site Utilities" at bounding box center [70, 286] width 81 height 18
click at [805, 288] on div at bounding box center [812, 286] width 54 height 13
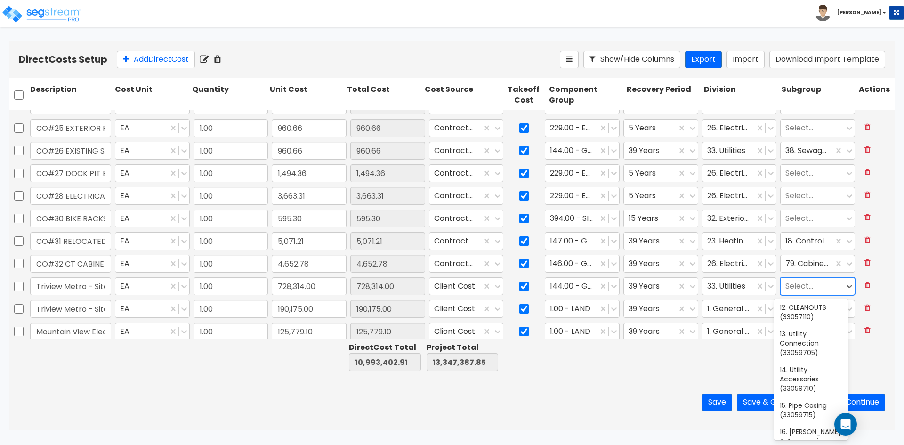
scroll to position [424, 0]
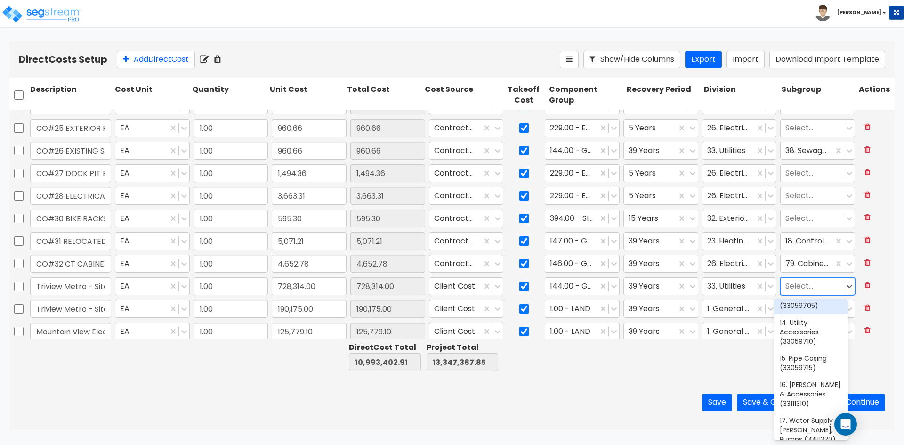
click at [811, 314] on div "13. Utility Connection (33059705)" at bounding box center [811, 296] width 74 height 36
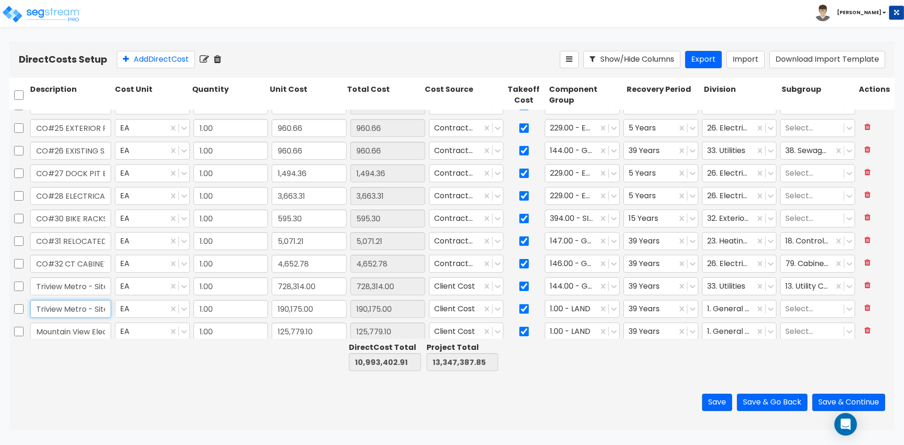
click at [89, 311] on input "Triview Metro - Site Utilities" at bounding box center [70, 309] width 81 height 18
click at [611, 309] on icon at bounding box center [614, 308] width 6 height 3
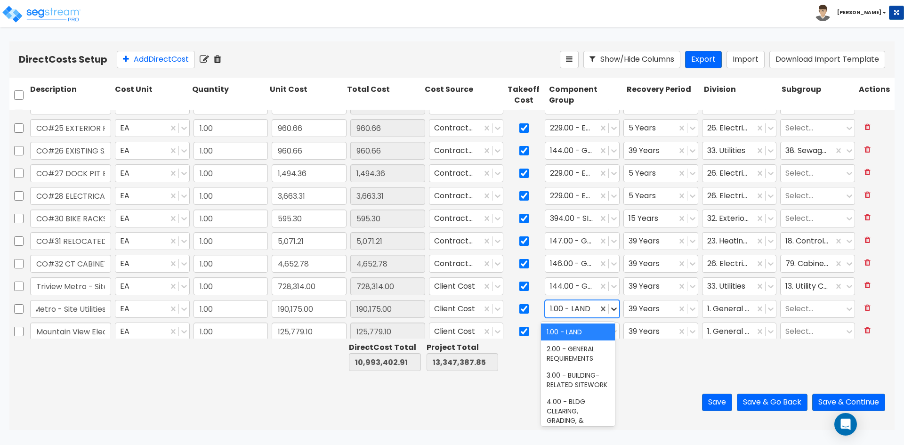
scroll to position [0, 0]
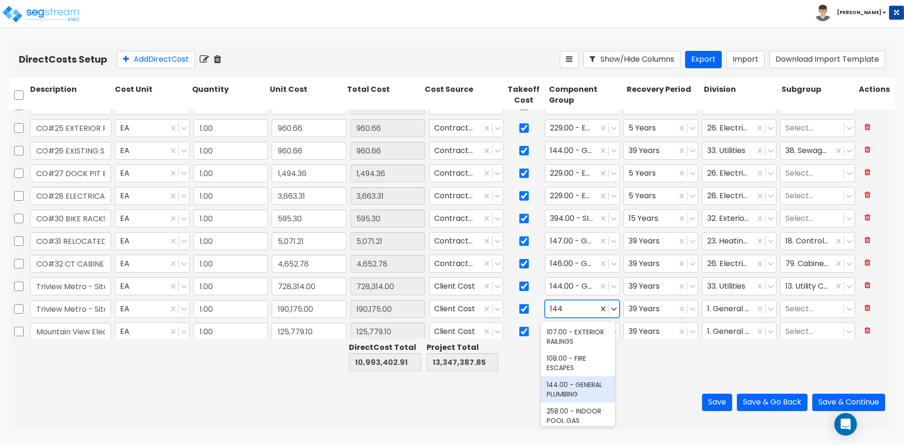
click at [576, 398] on div "144.00 - GENERAL PLUMBING" at bounding box center [578, 389] width 74 height 26
click at [743, 309] on div at bounding box center [728, 309] width 43 height 13
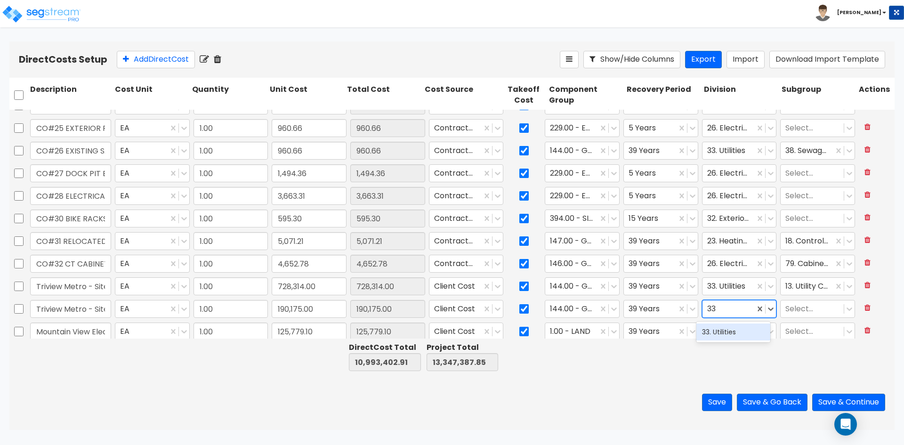
click at [715, 335] on div "33. Utilities" at bounding box center [733, 331] width 74 height 17
click at [798, 314] on div at bounding box center [812, 309] width 54 height 13
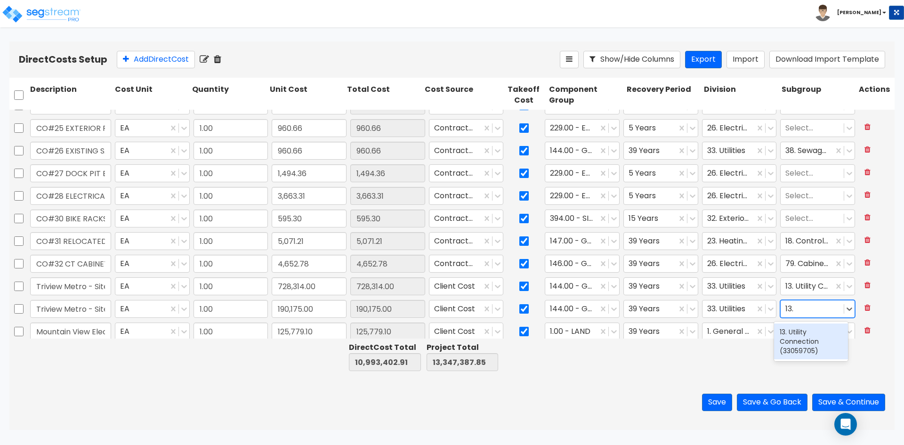
click at [817, 344] on div "13. Utility Connection (33059705)" at bounding box center [811, 341] width 74 height 36
click at [730, 379] on div "Save Save & Go Back Save & Continue" at bounding box center [451, 402] width 885 height 55
click at [86, 335] on input "Mountain View Electric Assoc." at bounding box center [70, 331] width 81 height 18
click at [587, 329] on div at bounding box center [571, 331] width 43 height 13
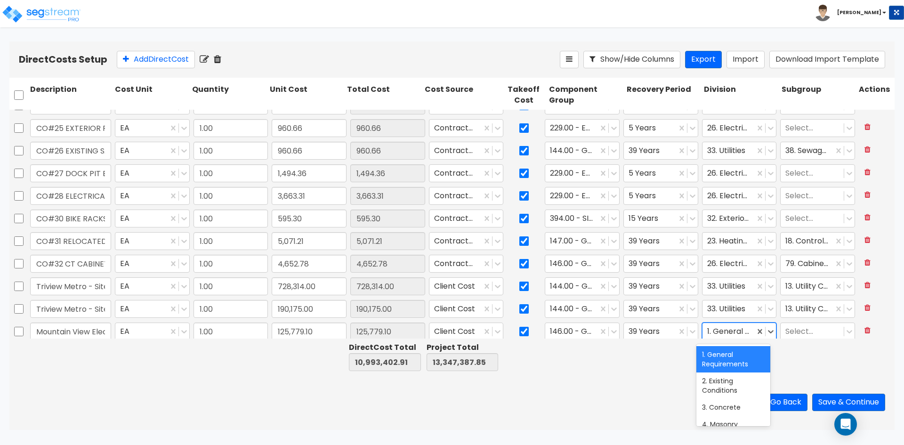
click at [724, 330] on div at bounding box center [728, 331] width 43 height 13
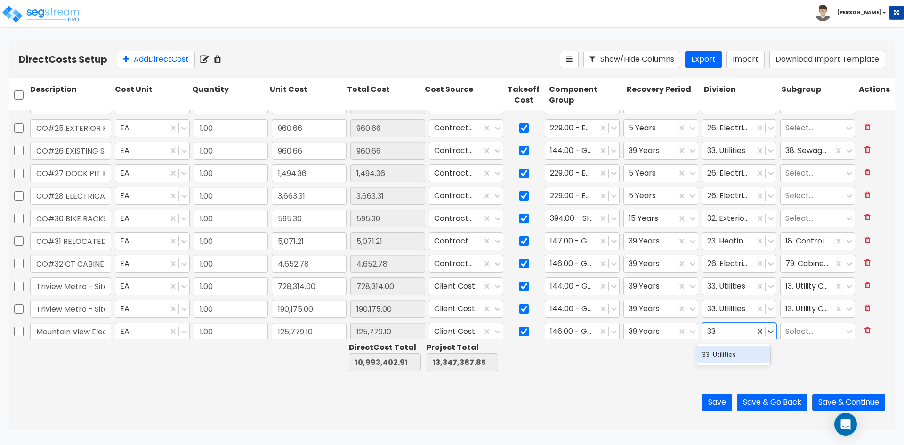
click at [710, 357] on div "33. Utilities" at bounding box center [733, 354] width 74 height 17
click at [819, 333] on div at bounding box center [812, 331] width 54 height 13
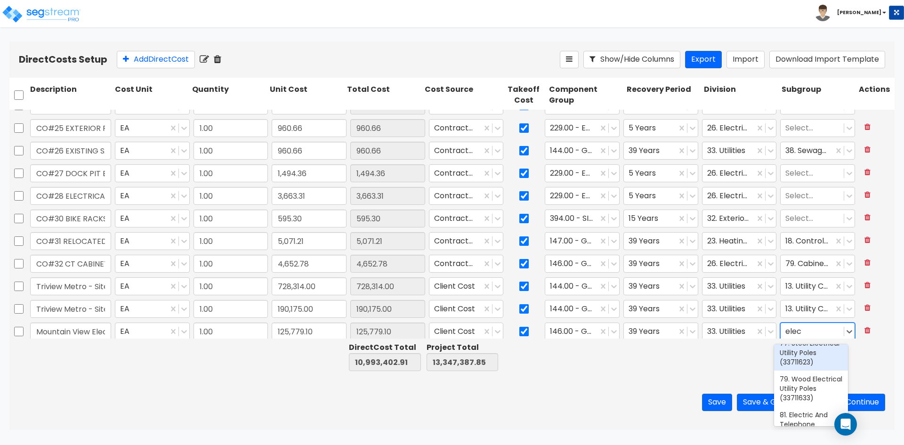
scroll to position [84, 0]
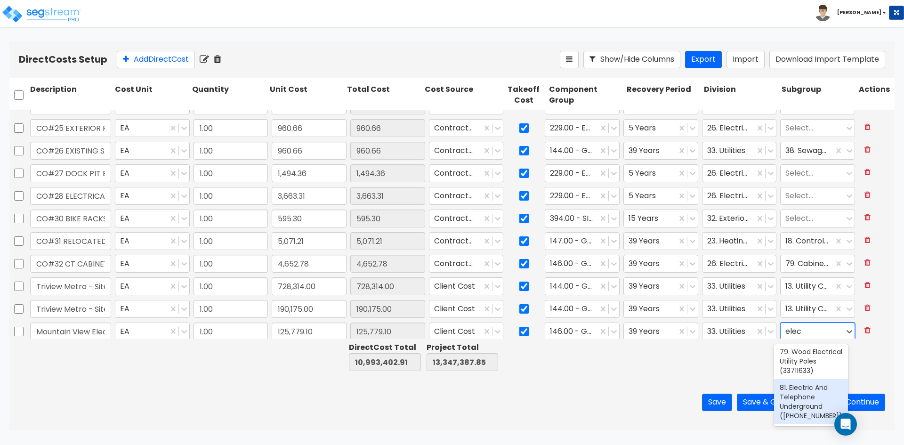
click at [815, 391] on div "81. Electric And Telephone Underground (33711917)" at bounding box center [811, 401] width 74 height 45
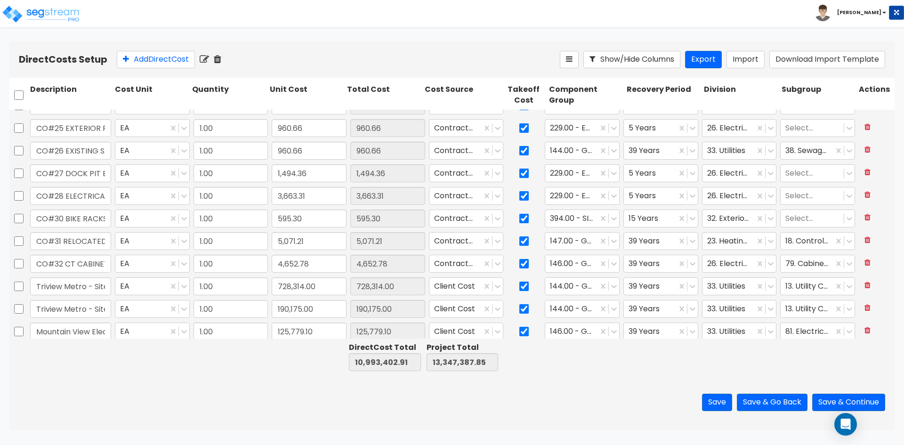
click at [728, 347] on div at bounding box center [740, 356] width 77 height 32
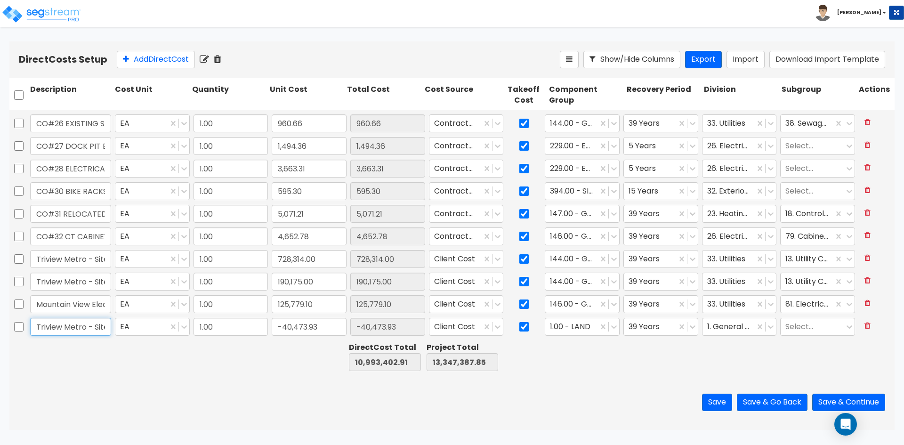
click at [56, 321] on input "Triview Metro - Site Utilities" at bounding box center [70, 327] width 81 height 18
click at [609, 330] on icon at bounding box center [613, 326] width 9 height 9
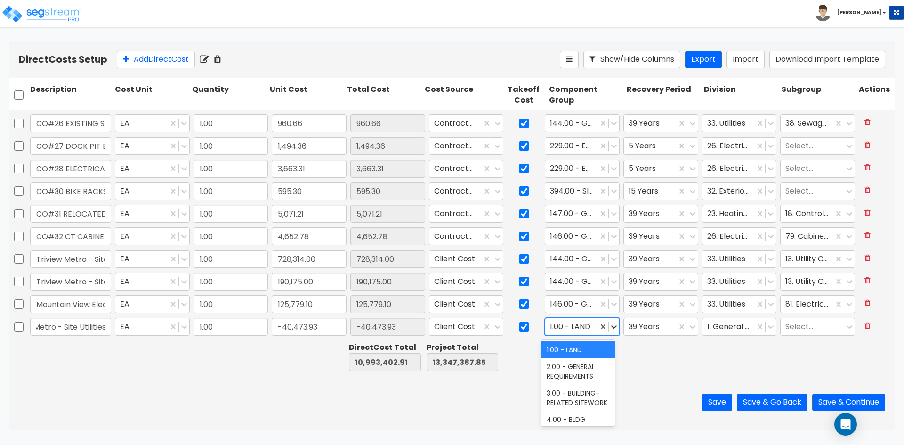
scroll to position [0, 0]
click at [591, 353] on div "144.00 - GENERAL PLUMBING" at bounding box center [578, 354] width 74 height 26
click at [729, 328] on div at bounding box center [728, 326] width 43 height 13
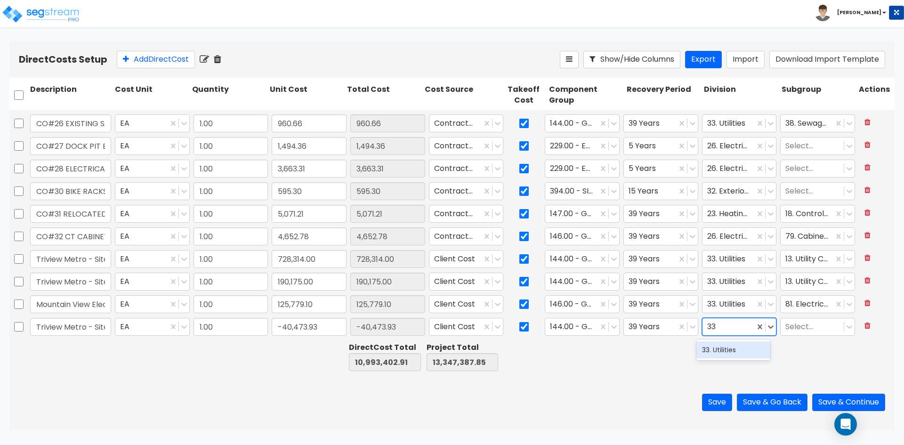
click at [726, 355] on div "33. Utilities" at bounding box center [733, 349] width 74 height 17
click at [793, 332] on div at bounding box center [812, 326] width 54 height 13
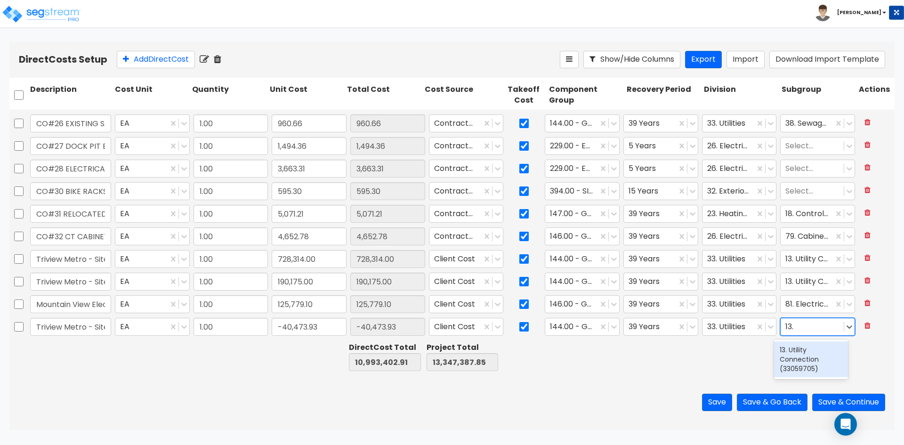
click at [795, 345] on div "13. Utility Connection (33059705)" at bounding box center [811, 359] width 74 height 36
click at [737, 365] on div at bounding box center [740, 356] width 77 height 32
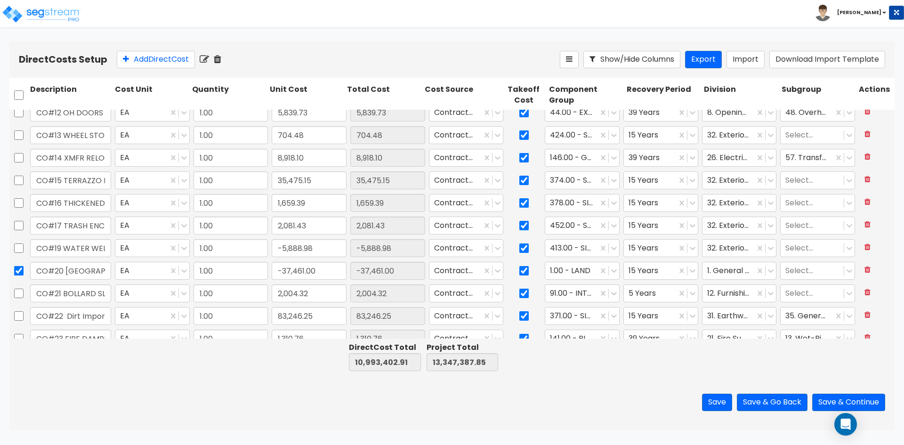
scroll to position [753, 0]
click at [864, 203] on icon at bounding box center [867, 202] width 6 height 8
click at [791, 401] on button "Save & Go Back" at bounding box center [772, 401] width 71 height 17
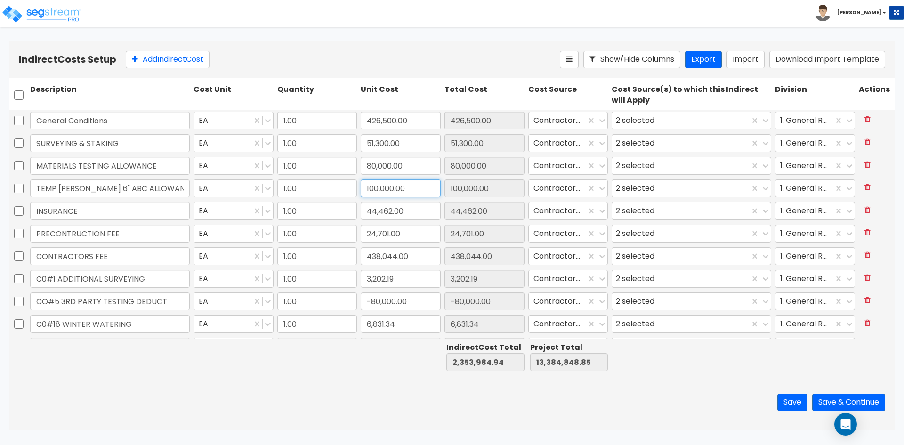
click at [424, 188] on input "100,000.00" at bounding box center [400, 188] width 80 height 18
click at [836, 401] on button "Save & Continue" at bounding box center [848, 401] width 73 height 17
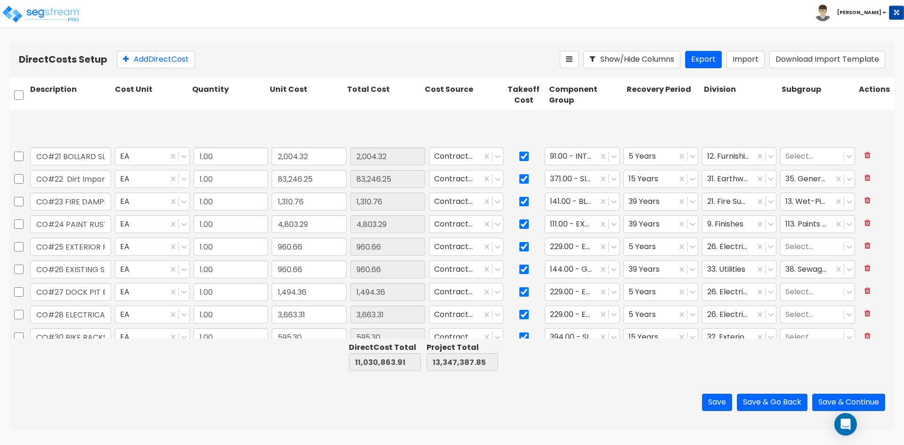
scroll to position [946, 0]
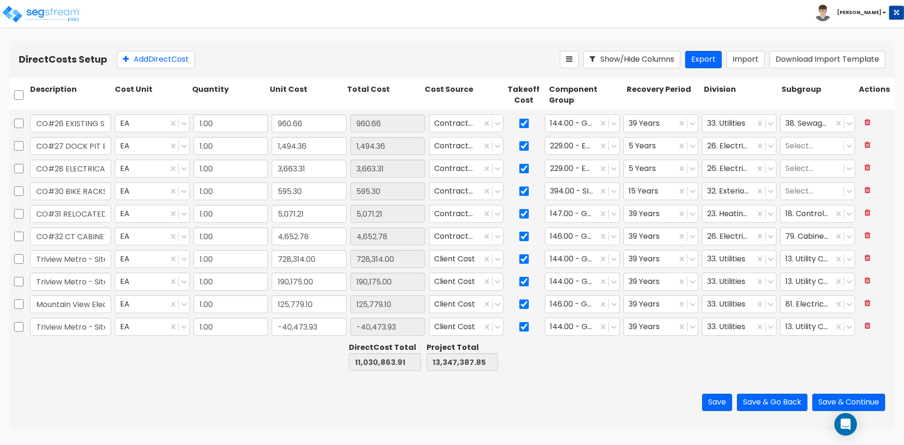
click at [272, 387] on div "Save Save & Go Back Save & Continue" at bounding box center [451, 402] width 885 height 55
click at [271, 396] on div "Save Save & Go Back Save & Continue" at bounding box center [451, 402] width 885 height 55
click at [277, 70] on div "Direct Costs Setup Add Direct Cost Show/Hide Columns Export Import Download Imp…" at bounding box center [451, 59] width 885 height 36
click at [837, 400] on button "Save & Continue" at bounding box center [848, 401] width 73 height 17
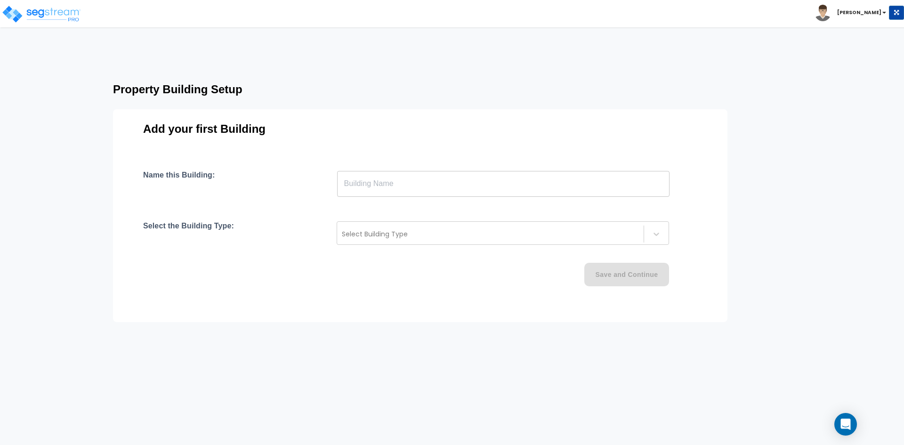
click at [394, 186] on input "text" at bounding box center [503, 183] width 332 height 26
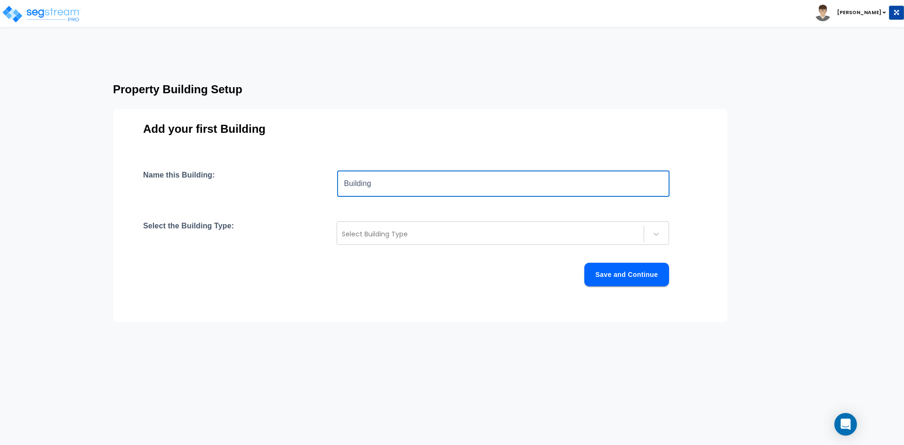
type input "Building"
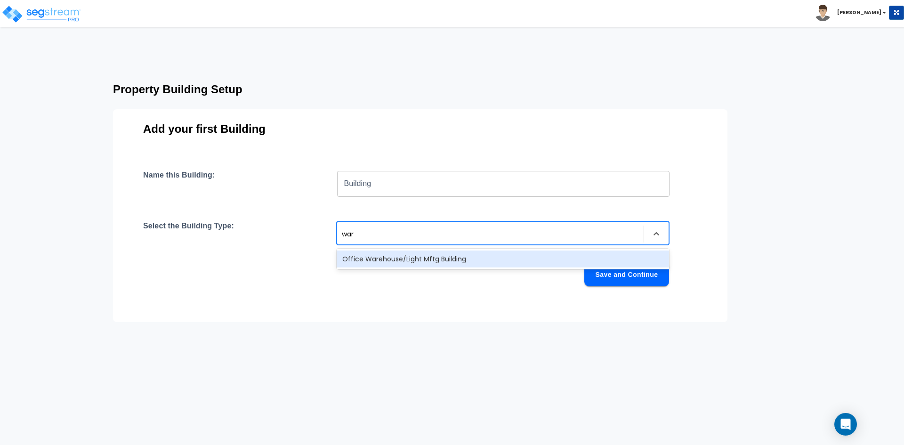
type input "ware"
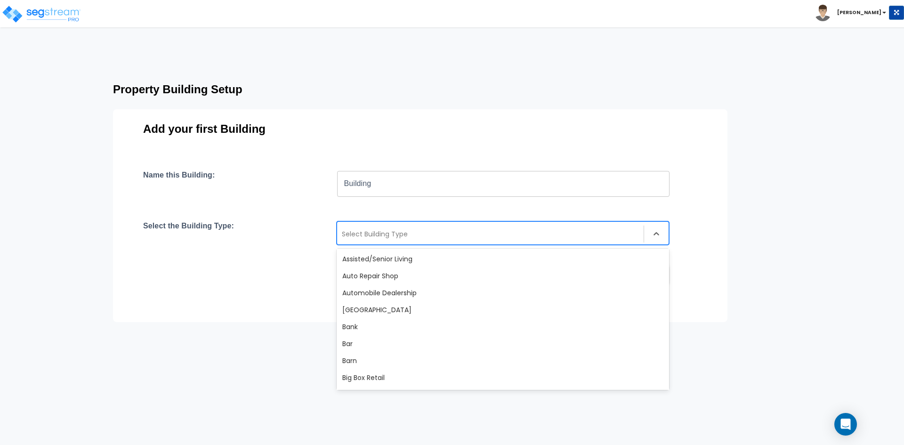
click at [373, 239] on div at bounding box center [490, 233] width 297 height 11
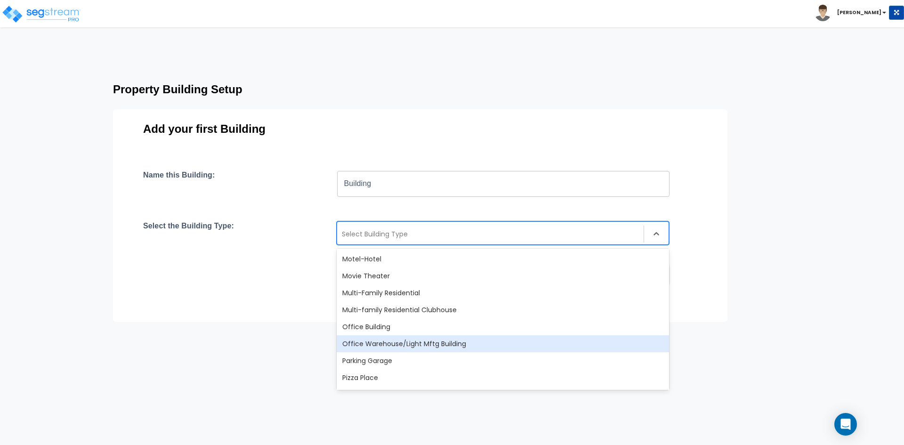
click at [468, 342] on div "Office Warehouse/Light Mftg Building" at bounding box center [502, 343] width 332 height 17
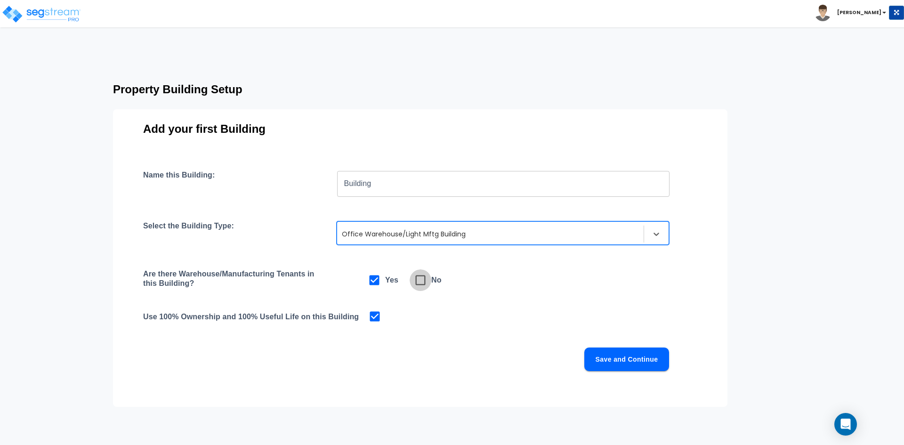
click at [423, 276] on icon at bounding box center [420, 279] width 13 height 13
checkbox input "false"
checkbox input "true"
click at [603, 355] on button "Save and Continue" at bounding box center [626, 359] width 85 height 24
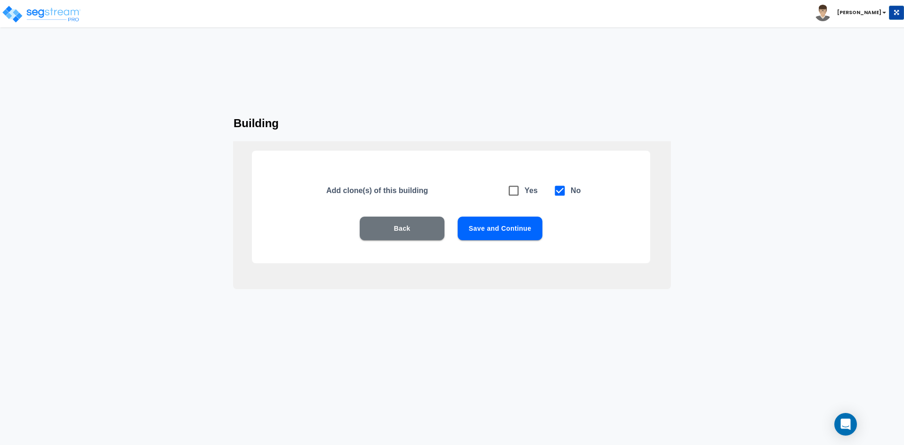
click at [519, 221] on button "Save and Continue" at bounding box center [499, 228] width 85 height 24
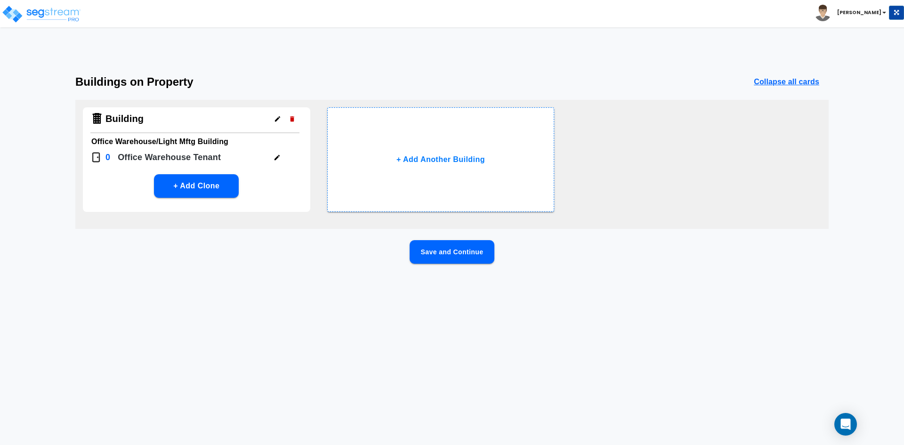
click at [278, 162] on button "button" at bounding box center [277, 157] width 15 height 15
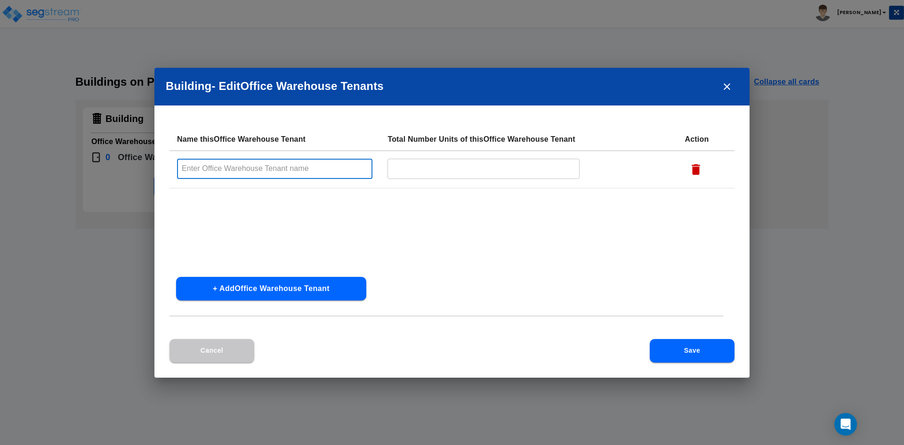
click at [280, 166] on input "text" at bounding box center [274, 169] width 195 height 20
type input "Building Interior"
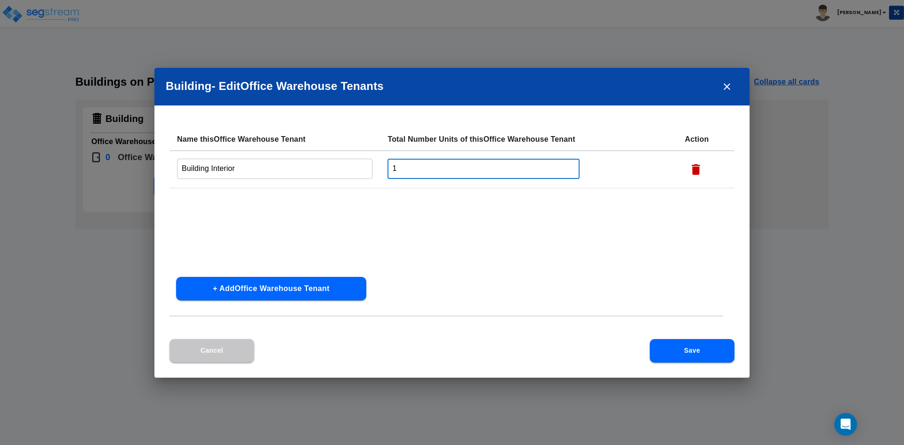
type input "1"
click at [378, 215] on div "Name this Office Warehouse Tenant Total Number Units of this Office Warehouse T…" at bounding box center [451, 198] width 565 height 141
click at [687, 355] on button "Save" at bounding box center [691, 351] width 85 height 24
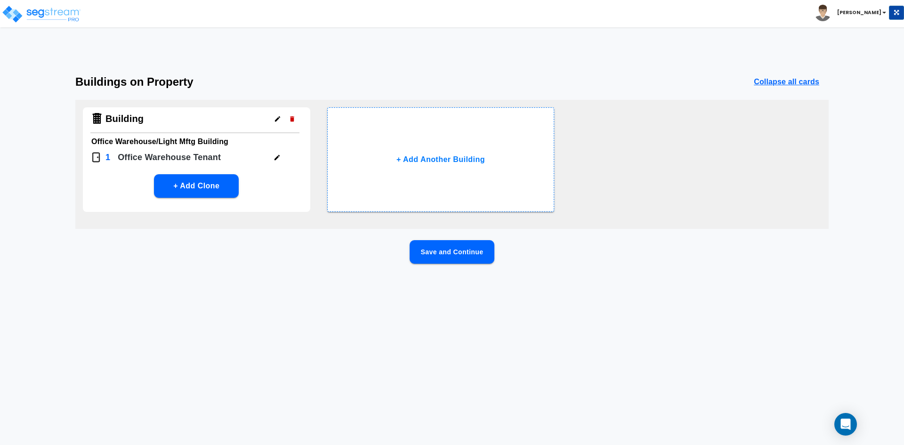
click at [253, 305] on html "Toggle navigation [PERSON_NAME] x" at bounding box center [452, 152] width 904 height 305
click at [456, 253] on button "Save and Continue" at bounding box center [451, 252] width 85 height 24
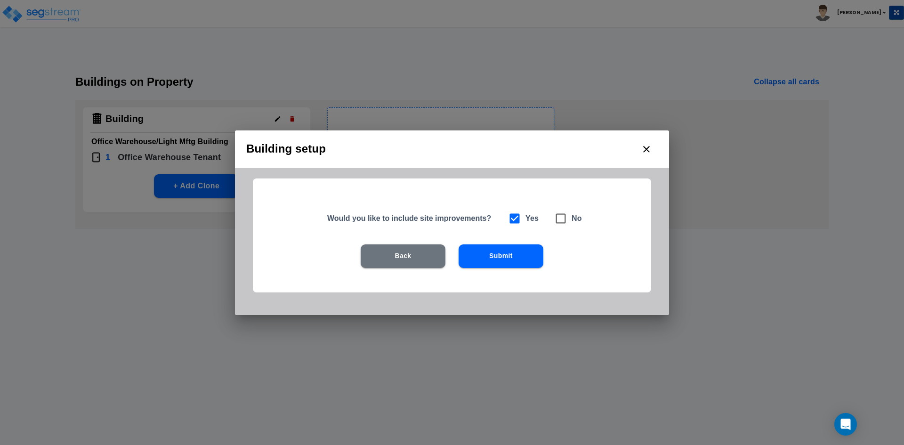
click at [506, 252] on button "Submit" at bounding box center [500, 256] width 85 height 24
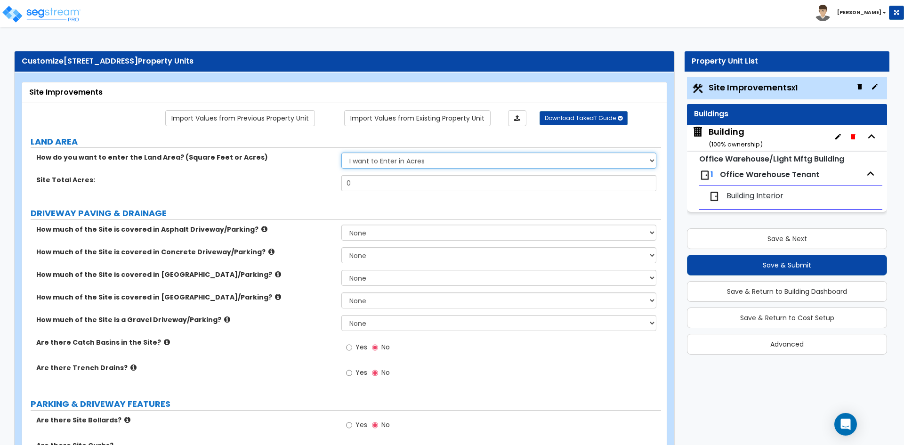
drag, startPoint x: 409, startPoint y: 159, endPoint x: 402, endPoint y: 167, distance: 10.7
click at [409, 159] on select "I want to Enter in [GEOGRAPHIC_DATA] I want to Enter in Square Feet" at bounding box center [498, 160] width 314 height 16
select select "2"
click at [341, 152] on select "I want to Enter in [GEOGRAPHIC_DATA] I want to Enter in Square Feet" at bounding box center [498, 160] width 314 height 16
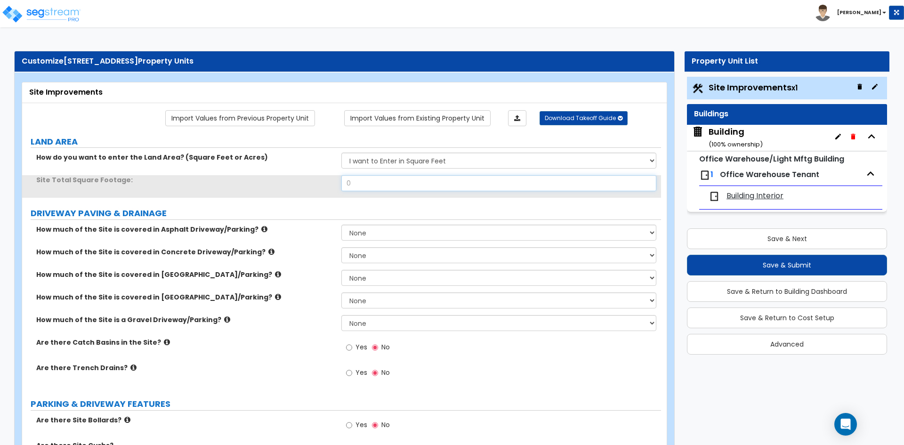
click at [381, 187] on input "0" at bounding box center [498, 183] width 314 height 16
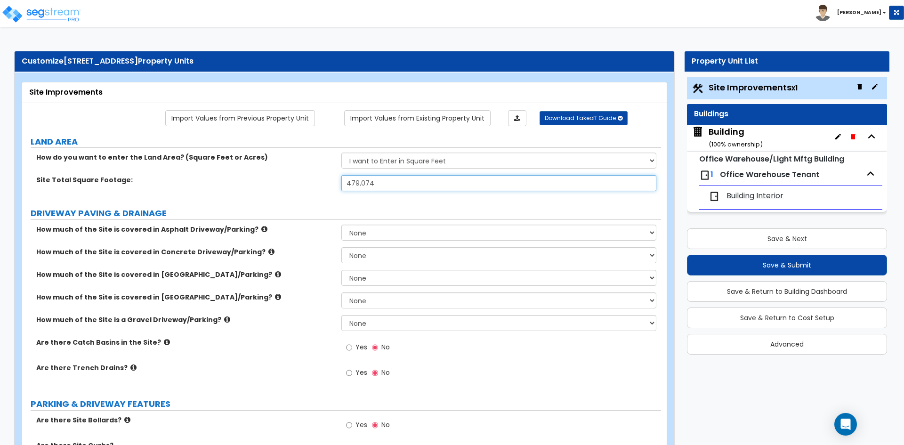
type input "479,074"
click at [301, 188] on div "Site Total Square Footage: 479,074" at bounding box center [341, 186] width 639 height 23
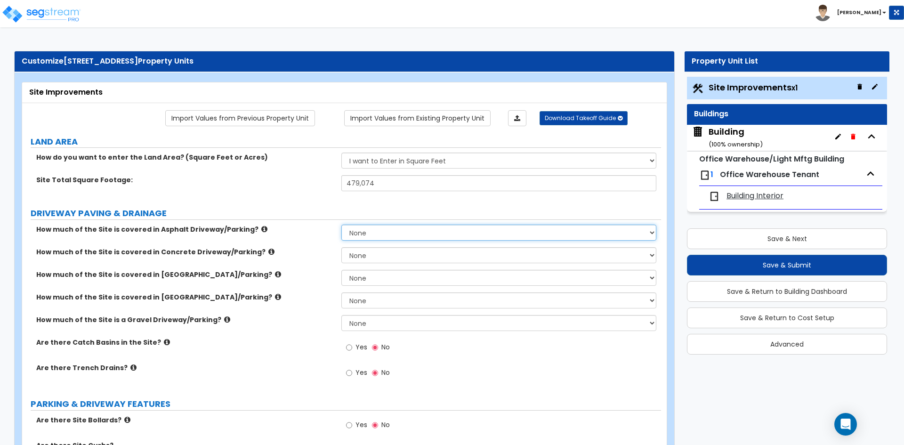
click at [366, 234] on select "None I want to Enter an Approximate Percentage I want to Enter the Square Foota…" at bounding box center [498, 232] width 314 height 16
select select "2"
click at [341, 224] on select "None I want to Enter an Approximate Percentage I want to Enter the Square Foota…" at bounding box center [498, 232] width 314 height 16
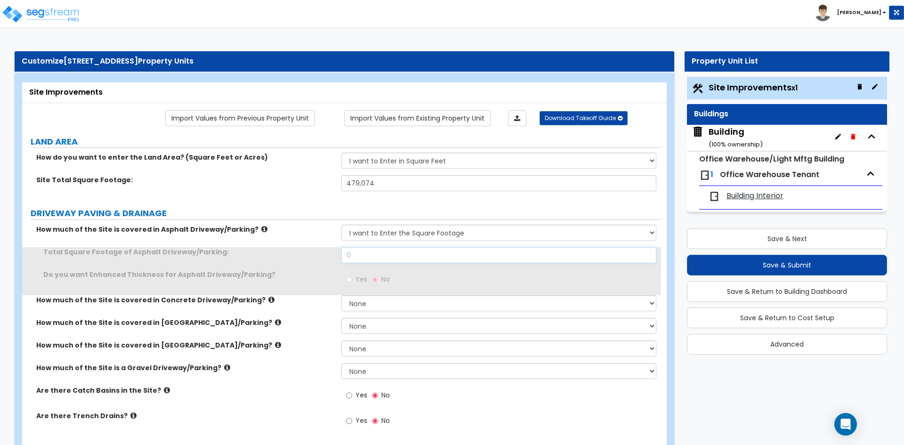
click at [372, 259] on input "0" at bounding box center [498, 255] width 314 height 16
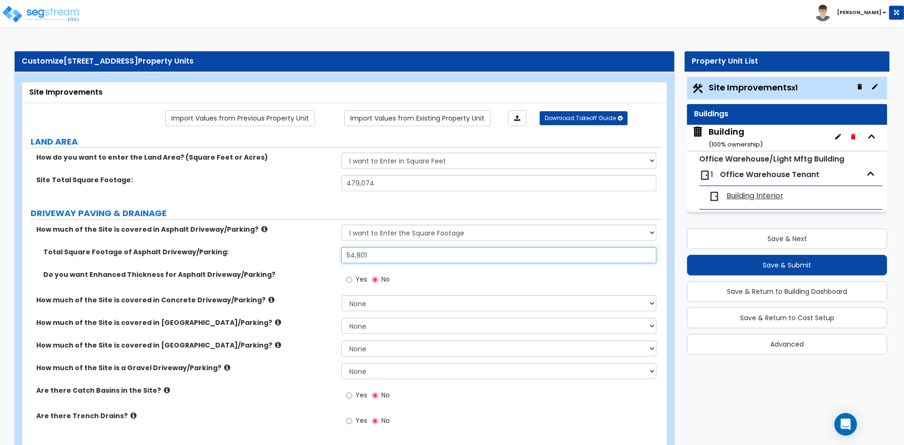
type input "54,801"
click at [361, 304] on select "None I want to Enter an Approximate Percentage I want to Enter the Square Foota…" at bounding box center [498, 303] width 314 height 16
select select "2"
click at [341, 295] on select "None I want to Enter an Approximate Percentage I want to Enter the Square Foota…" at bounding box center [498, 303] width 314 height 16
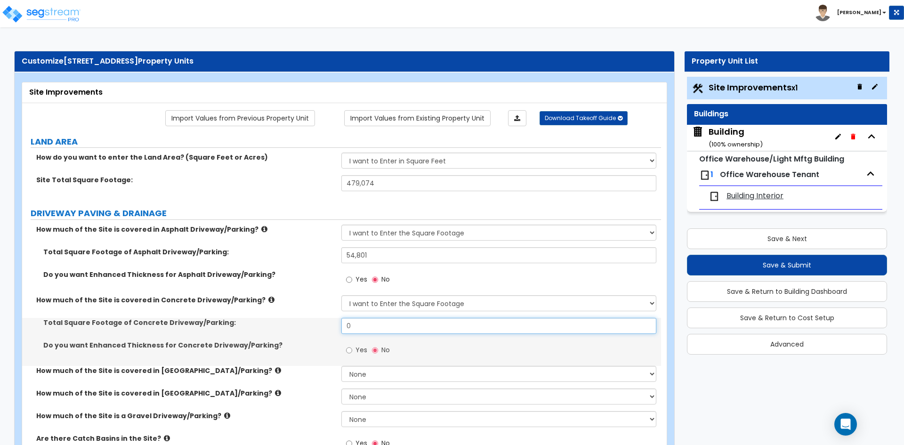
click at [366, 333] on input "0" at bounding box center [498, 326] width 314 height 16
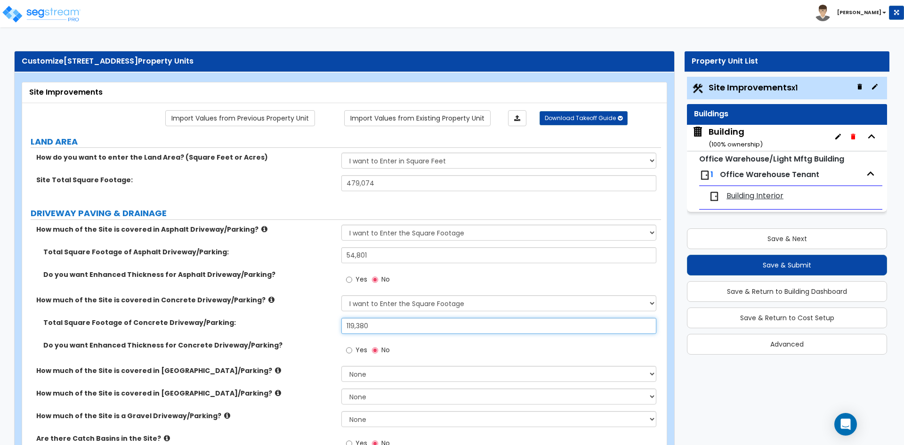
type input "119,380"
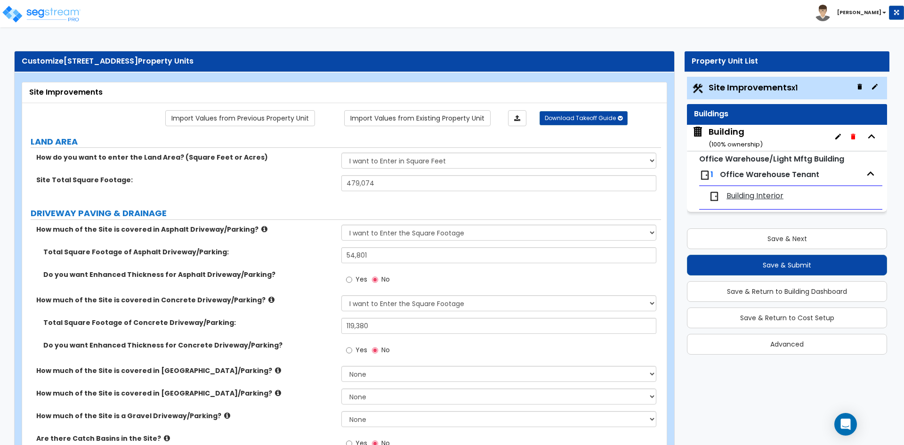
click at [358, 352] on span "Yes" at bounding box center [361, 349] width 12 height 9
click at [352, 352] on input "Yes" at bounding box center [349, 350] width 6 height 10
radio input "true"
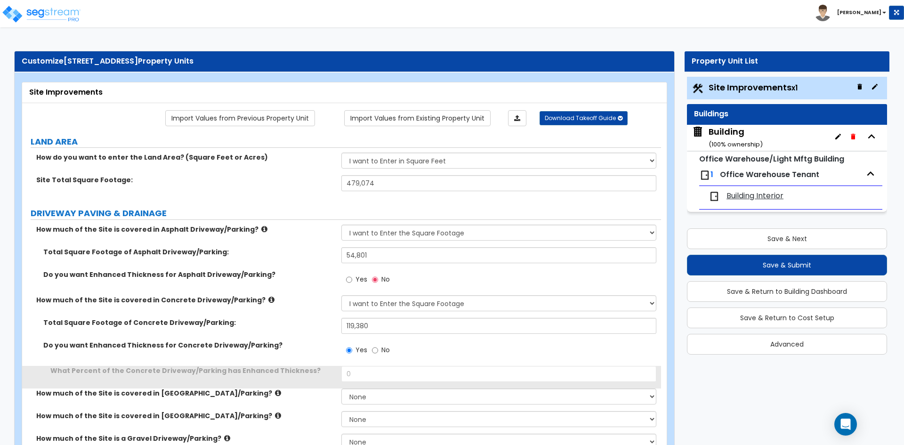
click at [320, 330] on div "Total Square Footage of Concrete Driveway/Parking: 119,380" at bounding box center [341, 329] width 639 height 23
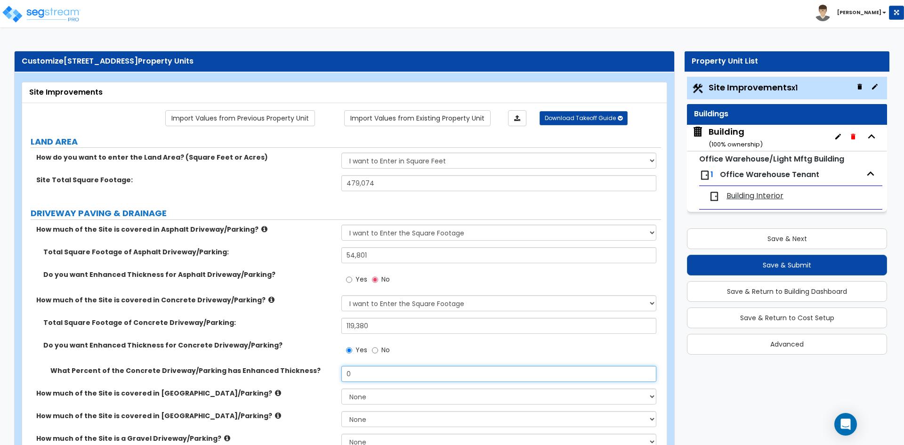
click at [393, 374] on input "0" at bounding box center [498, 374] width 314 height 16
type input "100"
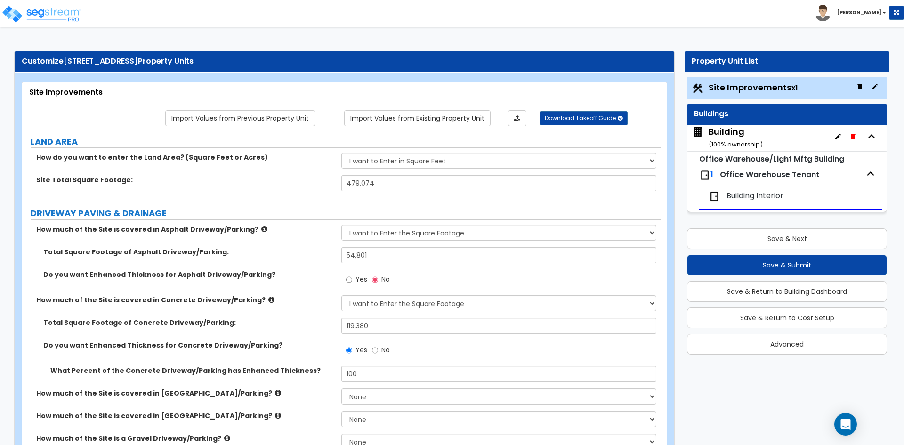
click at [317, 305] on div "How much of the Site is covered in Concrete Driveway/Parking? None I want to En…" at bounding box center [341, 306] width 639 height 23
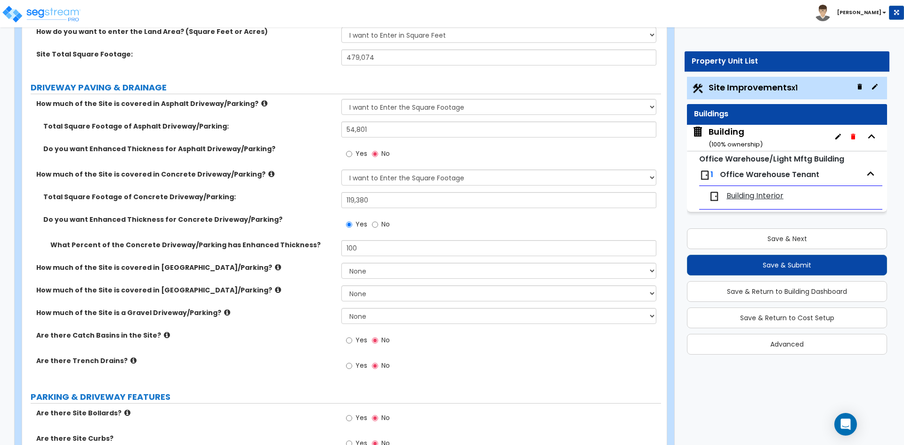
scroll to position [141, 0]
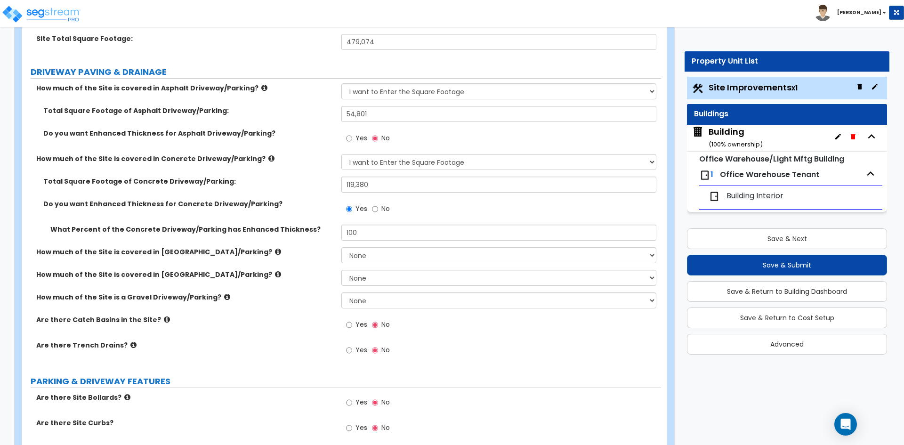
click at [355, 326] on span "Yes" at bounding box center [361, 324] width 12 height 9
click at [352, 326] on input "Yes" at bounding box center [349, 325] width 6 height 10
radio input "true"
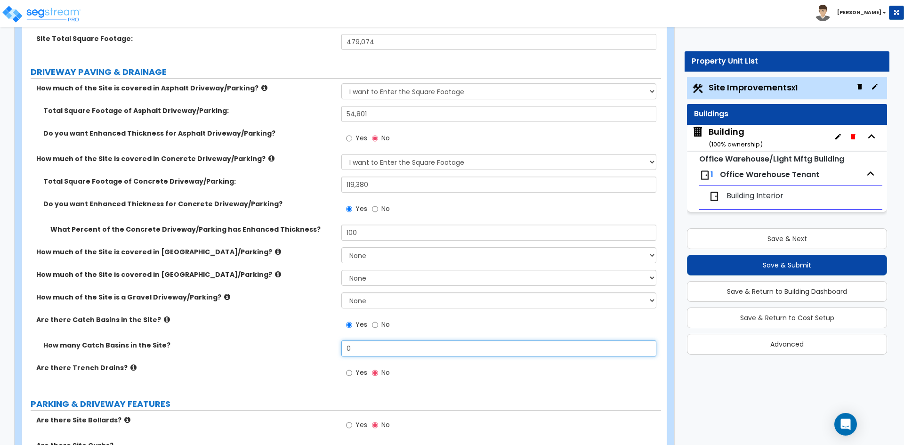
click at [399, 352] on input "0" at bounding box center [498, 348] width 314 height 16
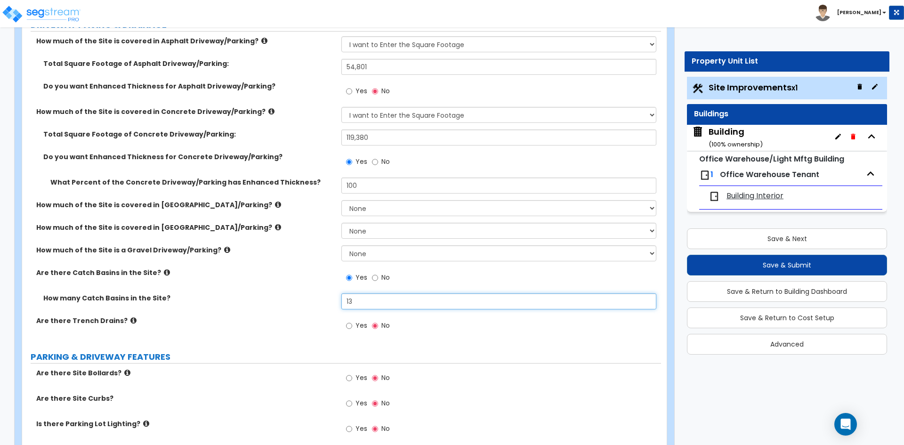
scroll to position [235, 0]
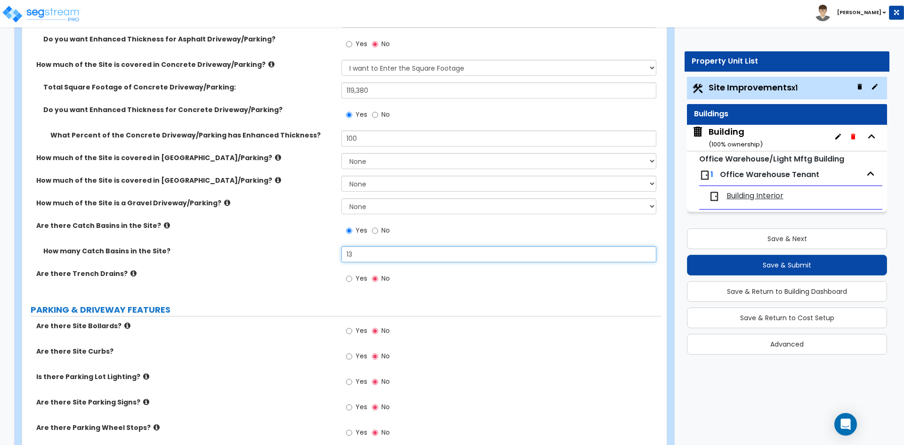
type input "13"
click at [362, 331] on span "Yes" at bounding box center [361, 330] width 12 height 9
click at [352, 331] on input "Yes" at bounding box center [349, 331] width 6 height 10
radio input "true"
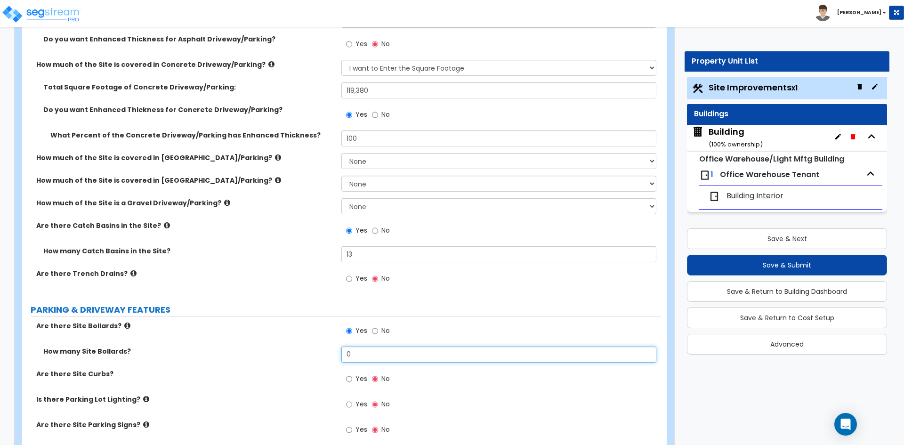
click at [364, 357] on input "0" at bounding box center [498, 354] width 314 height 16
type input "19"
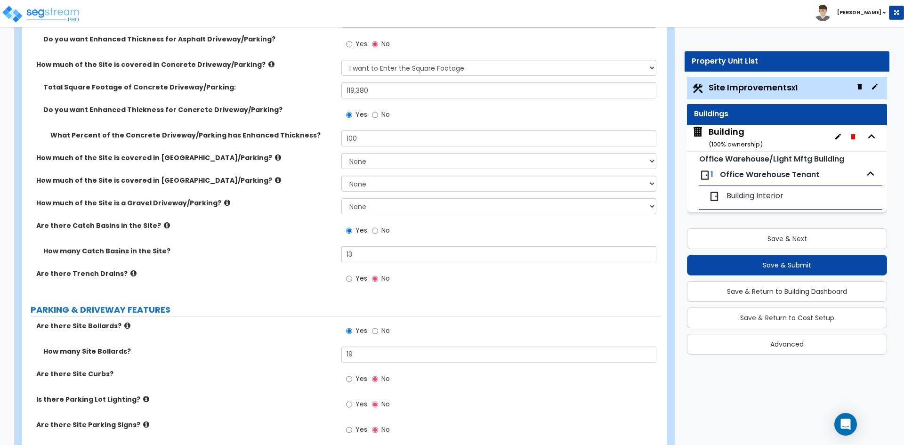
click at [360, 375] on span "Yes" at bounding box center [361, 378] width 12 height 9
click at [352, 375] on input "Yes" at bounding box center [349, 379] width 6 height 10
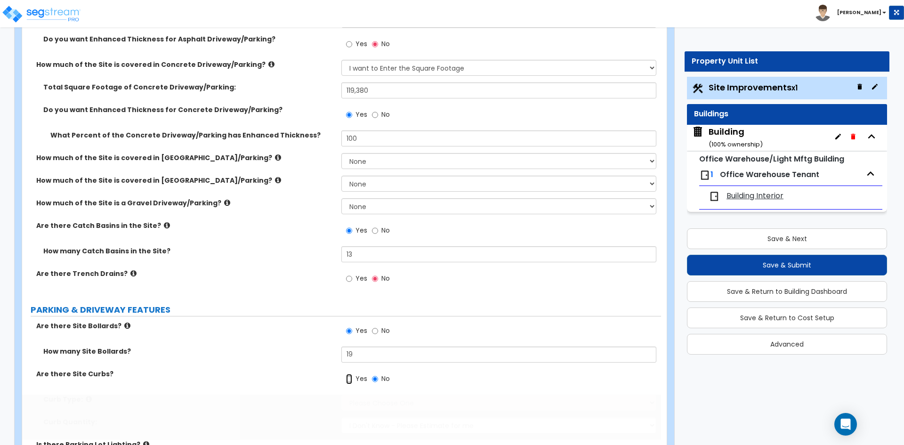
radio input "true"
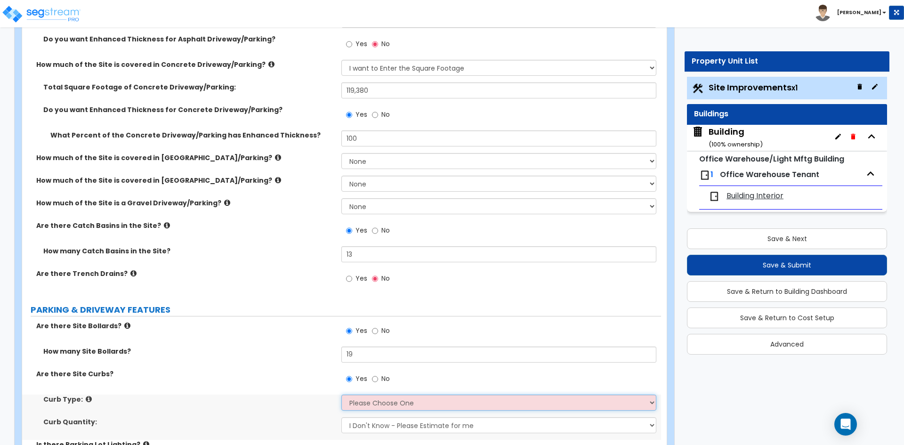
click at [368, 406] on select "Please Choose One Curb (Only) Curb & Gutter Asphalt Berm" at bounding box center [498, 402] width 314 height 16
select select "2"
click at [341, 394] on select "Please Choose One Curb (Only) Curb & Gutter Asphalt Berm" at bounding box center [498, 402] width 314 height 16
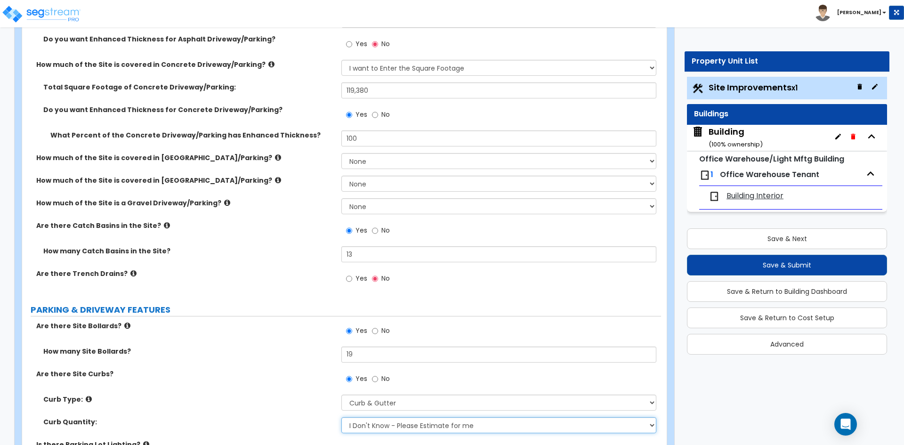
click at [377, 424] on select "I Don't Know - Please Estimate for me I want to Enter the Linear Footage" at bounding box center [498, 425] width 314 height 16
click at [269, 389] on div "Are there Site Curbs? Yes No" at bounding box center [341, 381] width 639 height 25
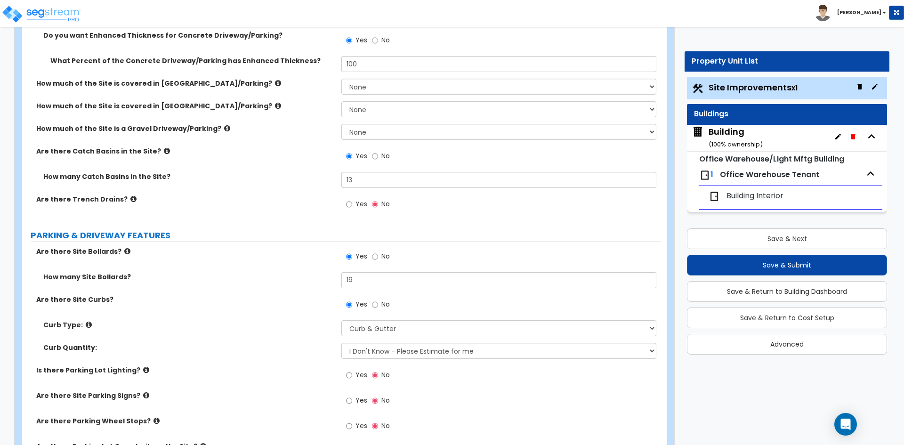
scroll to position [329, 0]
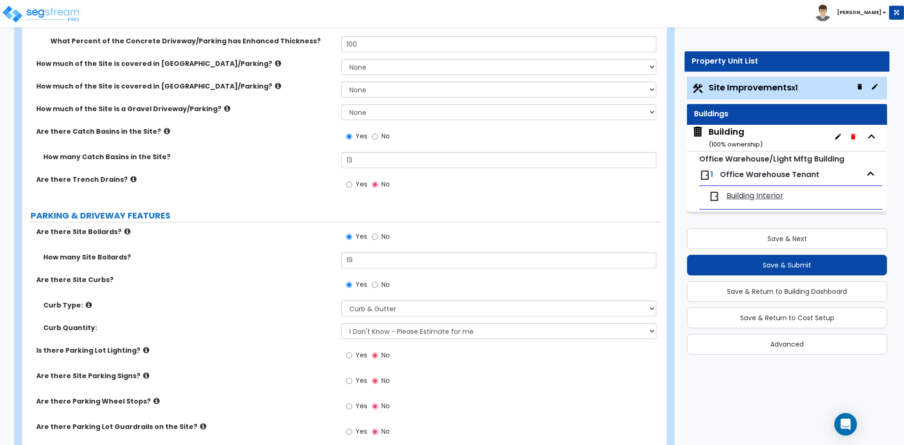
click at [359, 356] on span "Yes" at bounding box center [361, 354] width 12 height 9
click at [352, 356] on input "Yes" at bounding box center [349, 355] width 6 height 10
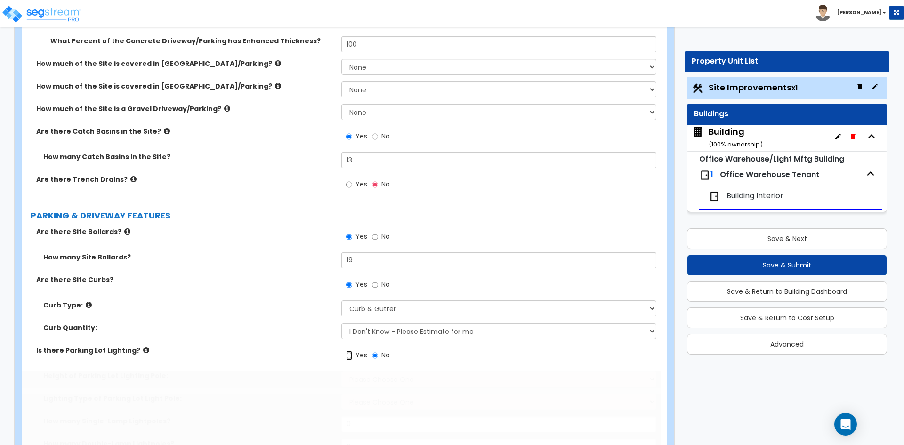
radio input "true"
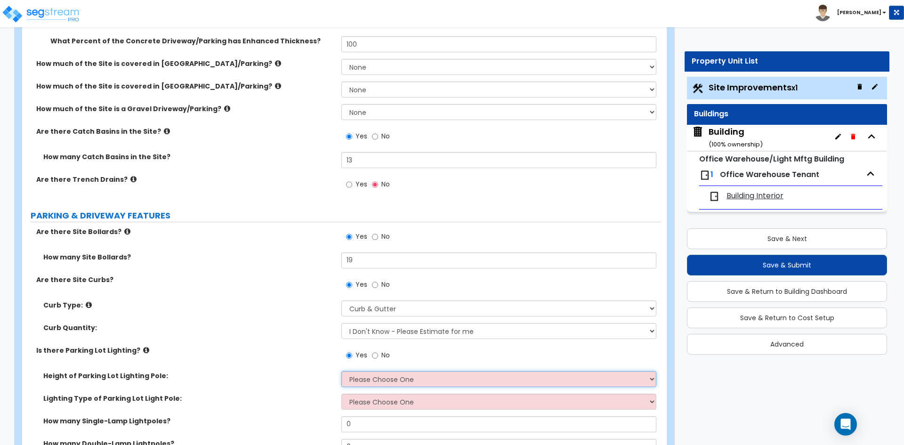
click at [363, 372] on select "Please Choose One 20' high 30' high 40' high" at bounding box center [498, 379] width 314 height 16
select select "2"
click at [341, 371] on select "Please Choose One 20' high 30' high 40' high" at bounding box center [498, 379] width 314 height 16
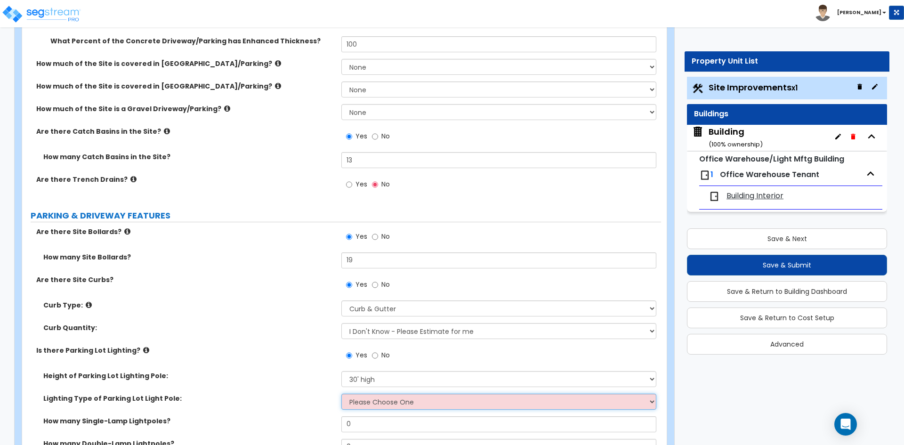
click at [369, 403] on select "Please Choose One LED Metal Halide High Pressure Sodium Please Choose for me" at bounding box center [498, 401] width 314 height 16
select select "1"
click at [341, 393] on select "Please Choose One LED Metal Halide High Pressure Sodium Please Choose for me" at bounding box center [498, 401] width 314 height 16
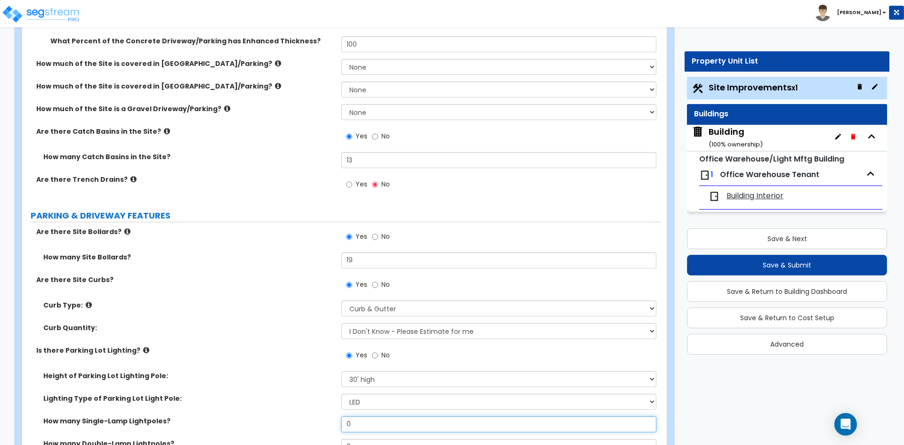
click at [365, 423] on input "0" at bounding box center [498, 424] width 314 height 16
type input "1"
type input "2"
click at [214, 338] on div "Curb Quantity: I Don't Know - Please Estimate for me I want to Enter the Linear…" at bounding box center [341, 334] width 639 height 23
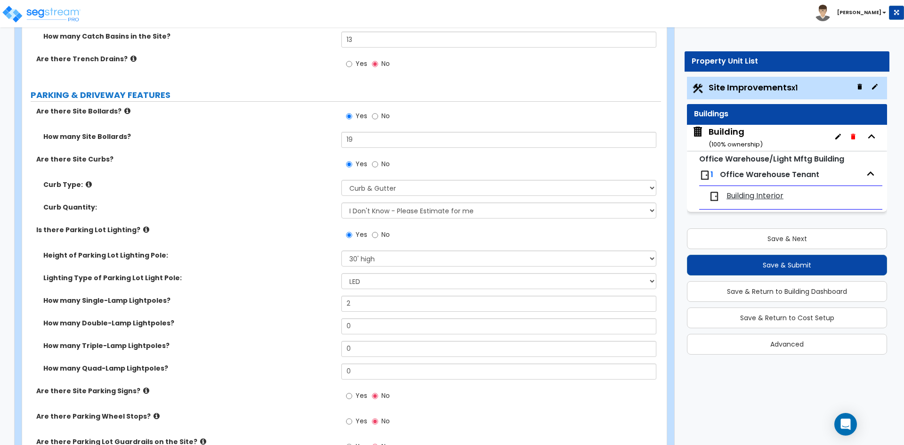
scroll to position [471, 0]
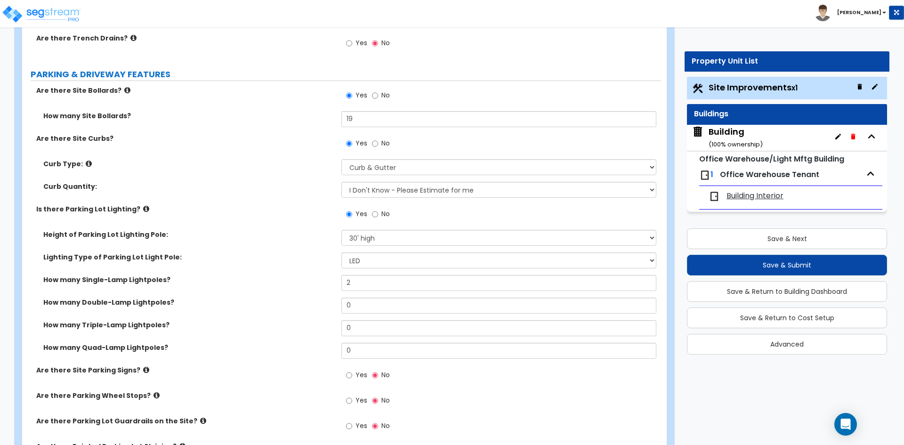
click at [353, 374] on label "Yes" at bounding box center [356, 376] width 21 height 16
click at [352, 374] on input "Yes" at bounding box center [349, 375] width 6 height 10
radio input "true"
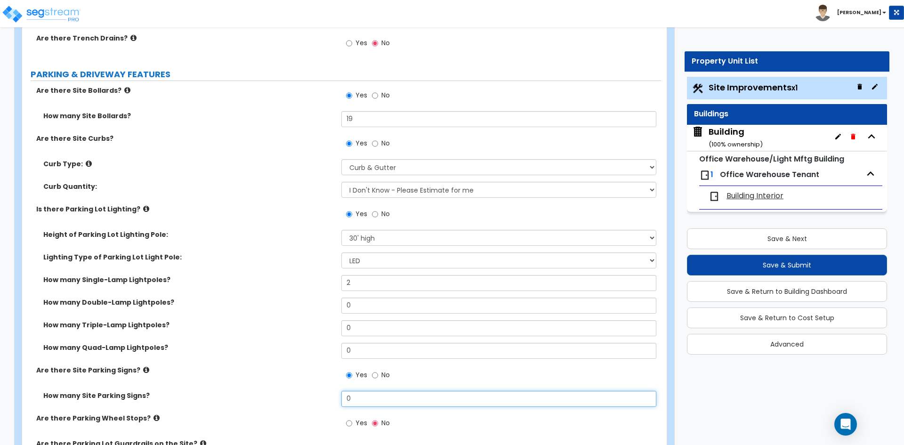
click at [368, 393] on input "0" at bounding box center [498, 399] width 314 height 16
type input "6"
click at [350, 424] on input "Yes" at bounding box center [349, 423] width 6 height 10
radio input "true"
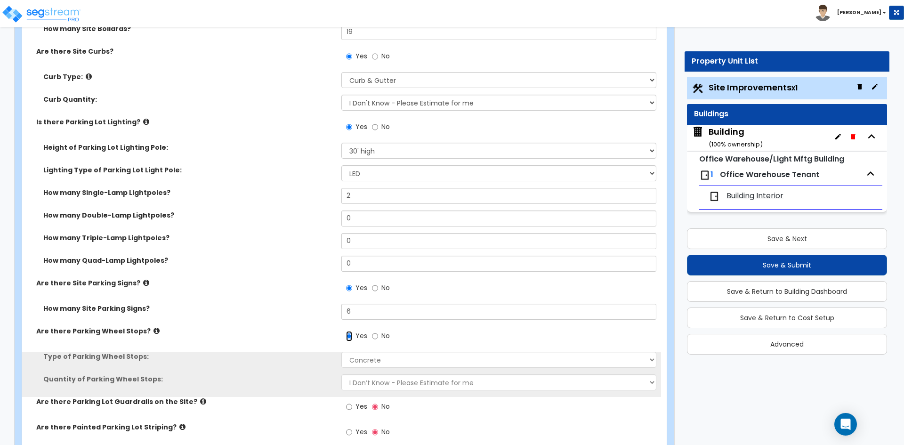
scroll to position [565, 0]
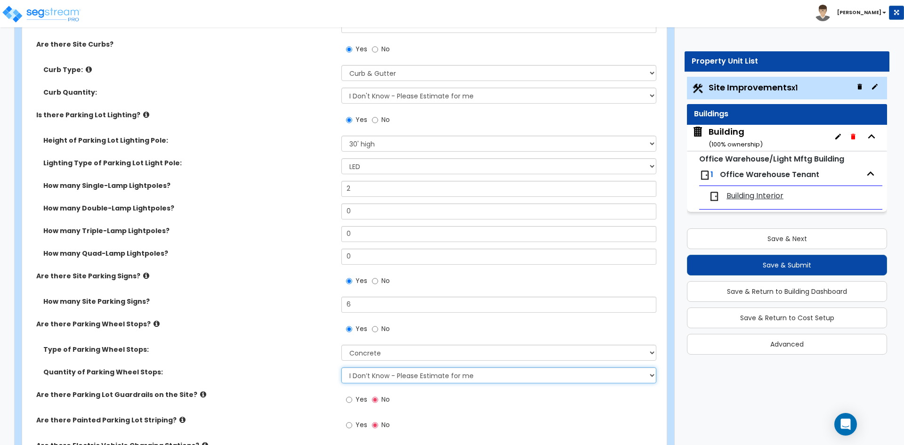
click at [362, 375] on select "I Don’t Know - Please Estimate for me I Want to Enter the Number of Wheel Stops" at bounding box center [498, 375] width 314 height 16
select select "1"
click at [341, 367] on select "I Don’t Know - Please Estimate for me I Want to Enter the Number of Wheel Stops" at bounding box center [498, 375] width 314 height 16
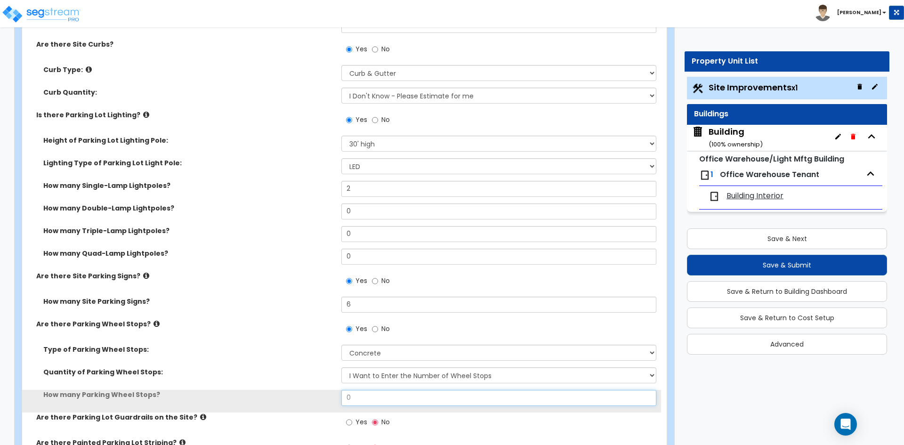
drag, startPoint x: 378, startPoint y: 395, endPoint x: 265, endPoint y: 398, distance: 113.0
click at [265, 398] on div "How many Parking Wheel Stops? 0" at bounding box center [341, 401] width 639 height 23
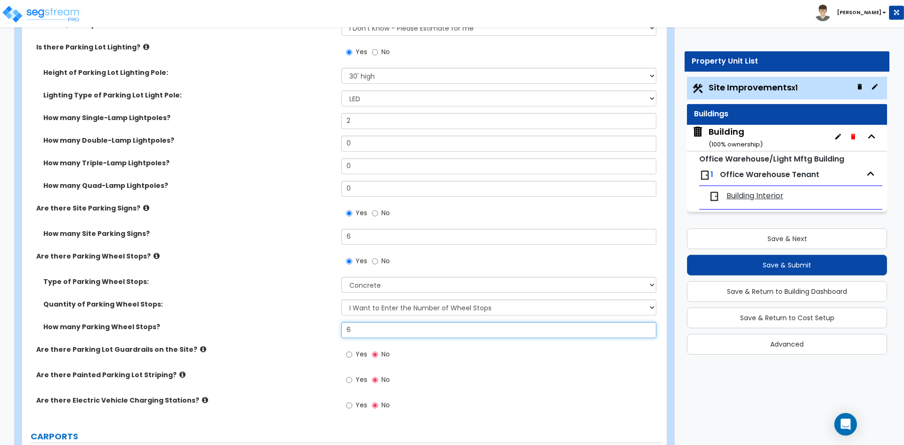
scroll to position [659, 0]
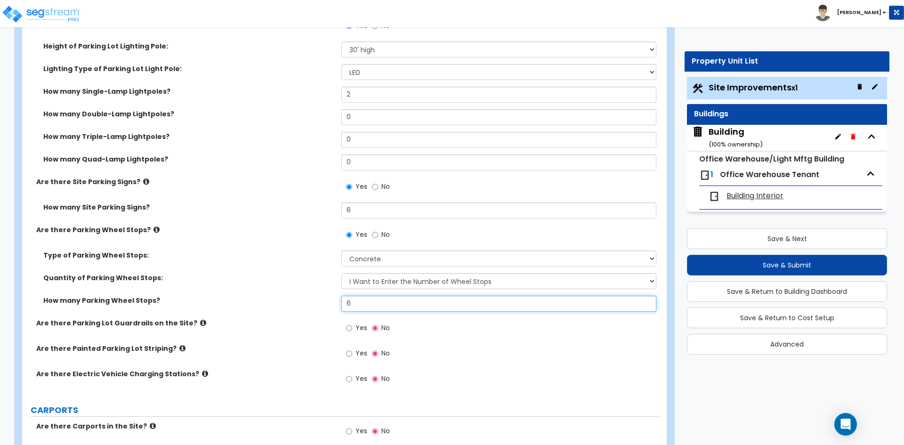
type input "6"
click at [357, 356] on span "Yes" at bounding box center [361, 352] width 12 height 9
click at [352, 356] on input "Yes" at bounding box center [349, 353] width 6 height 10
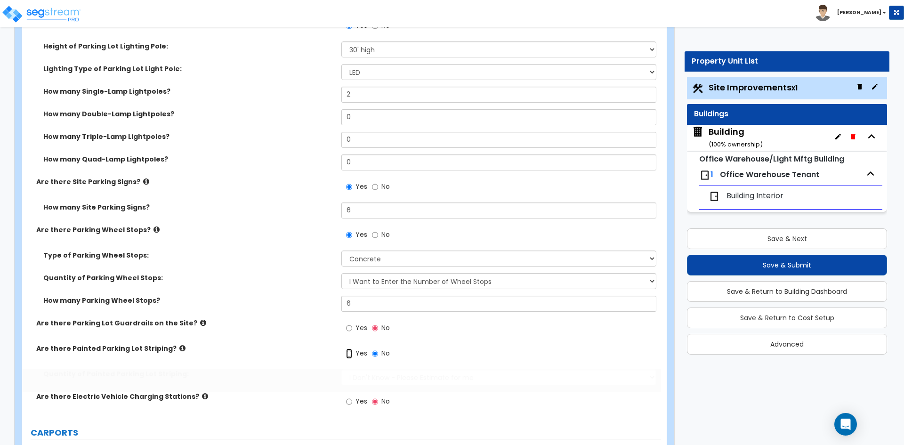
radio input "true"
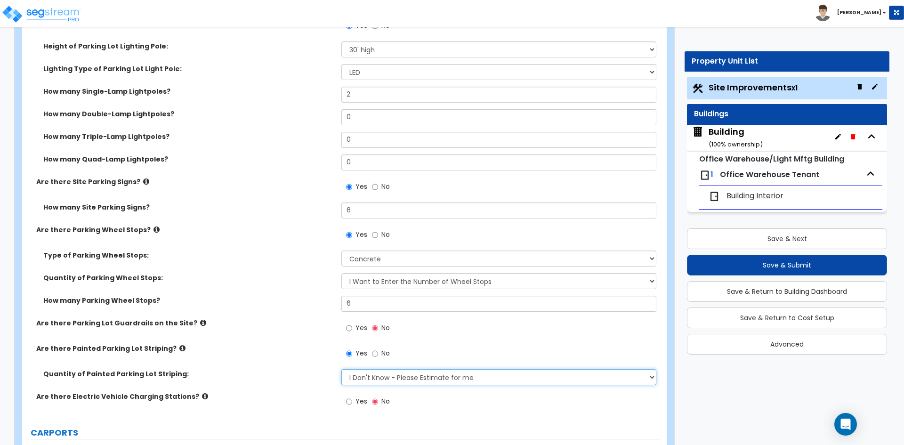
click at [420, 381] on select "I Don't Know - Please Estimate for me I Want to Enter the Number of Parking Spa…" at bounding box center [498, 377] width 314 height 16
select select "1"
click at [341, 369] on select "I Don't Know - Please Estimate for me I Want to Enter the Number of Parking Spa…" at bounding box center [498, 377] width 314 height 16
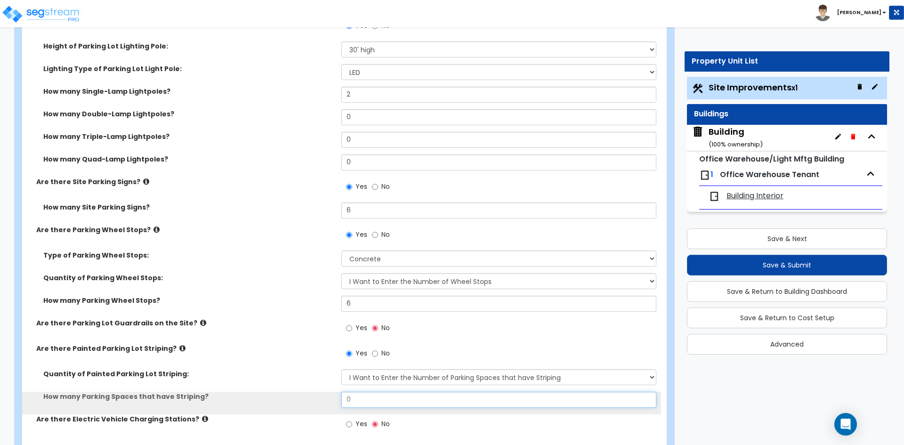
click at [388, 403] on input "0" at bounding box center [498, 400] width 314 height 16
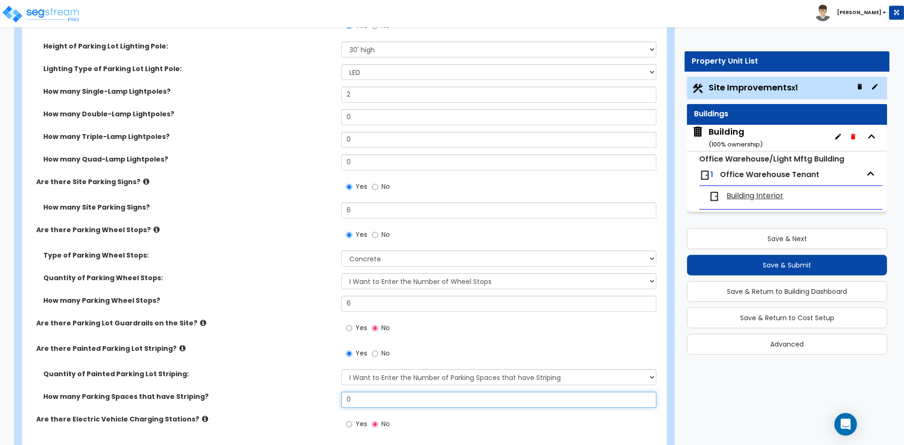
click at [388, 403] on input "0" at bounding box center [498, 400] width 314 height 16
type input "4"
type input "156"
click at [232, 328] on div "Are there Parking Lot Guardrails on the Site? Yes No" at bounding box center [341, 330] width 639 height 25
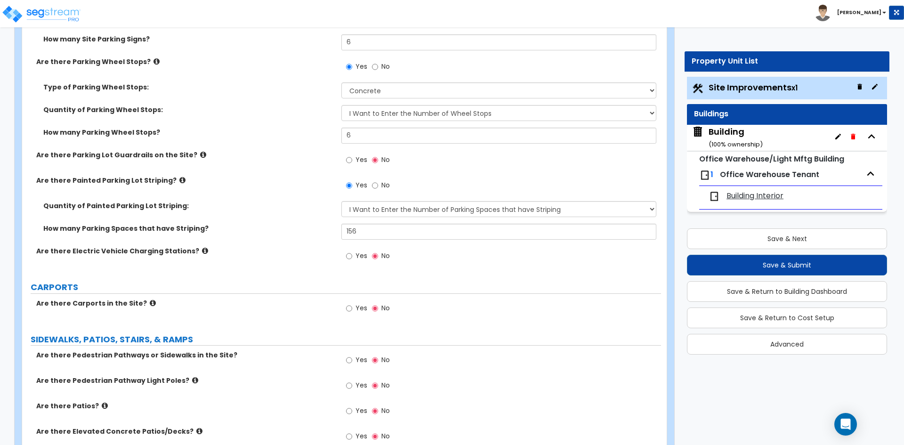
scroll to position [847, 0]
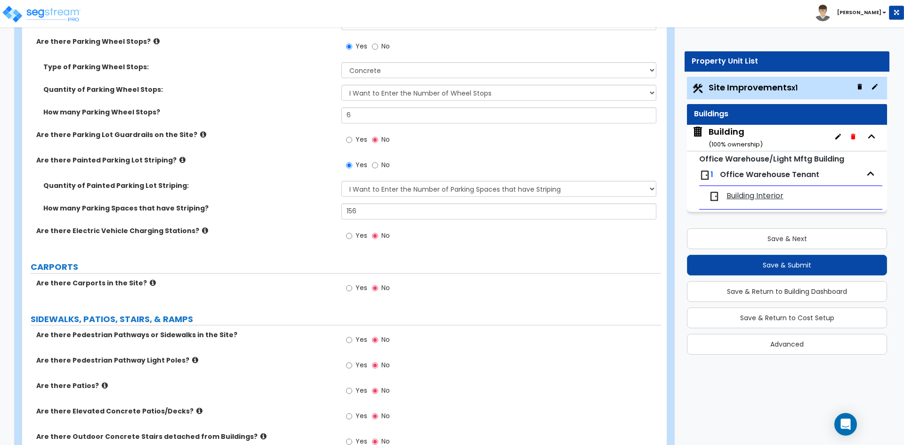
click at [360, 338] on span "Yes" at bounding box center [361, 339] width 12 height 9
click at [352, 338] on input "Yes" at bounding box center [349, 340] width 6 height 10
radio input "true"
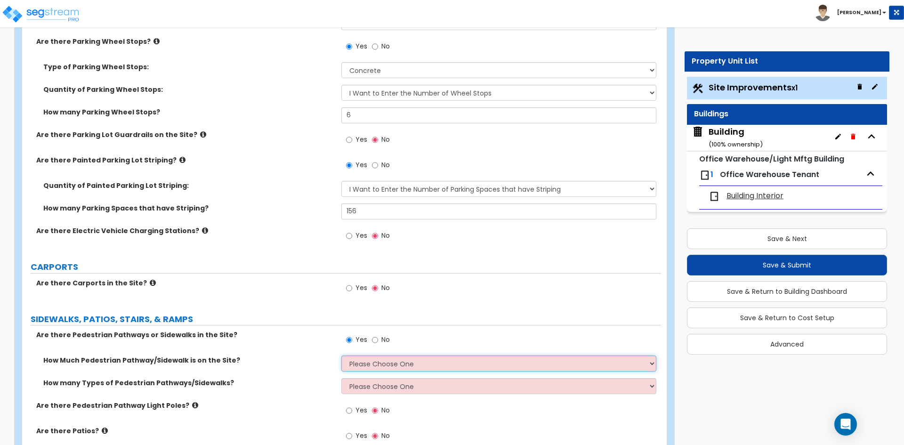
click at [391, 361] on select "Please Choose One I Don't Know, Please Estimate For Me Enter Linear Footage" at bounding box center [498, 363] width 314 height 16
select select "2"
click at [341, 355] on select "Please Choose One I Don't Know, Please Estimate For Me Enter Linear Footage" at bounding box center [498, 363] width 314 height 16
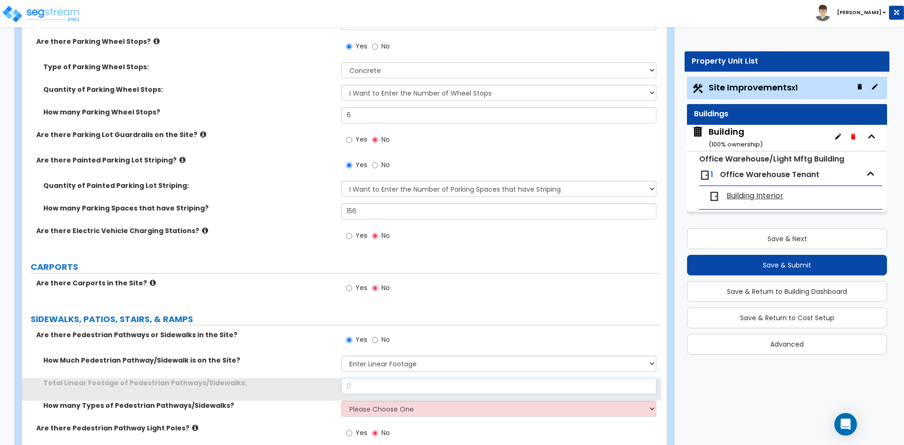
click at [385, 392] on input "0" at bounding box center [498, 386] width 314 height 16
type input "1,138.5"
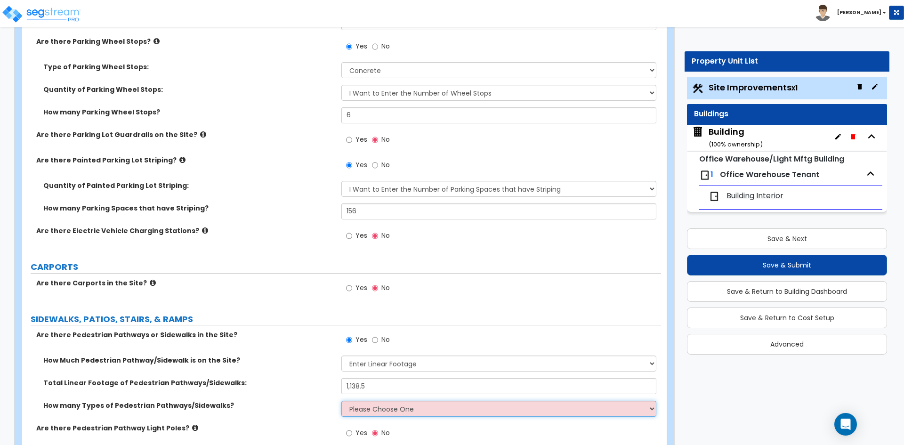
click at [383, 404] on select "Please Choose One 1 2 3" at bounding box center [498, 408] width 314 height 16
select select "1"
click at [341, 400] on select "Please Choose One 1 2 3" at bounding box center [498, 408] width 314 height 16
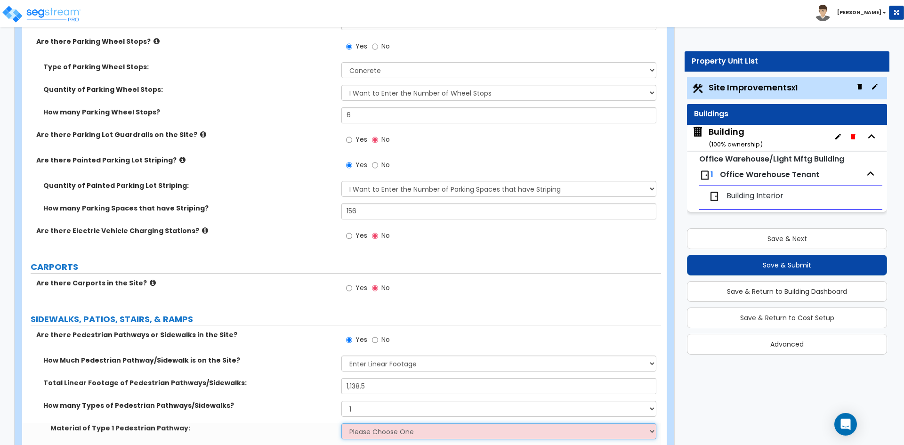
click at [372, 428] on select "Please Choose One Bare Concrete Stamped Concrete Brick Pavers Stone Pavers Wood…" at bounding box center [498, 431] width 314 height 16
select select "1"
click at [341, 423] on select "Please Choose One Bare Concrete Stamped Concrete Brick Pavers Stone Pavers Wood…" at bounding box center [498, 431] width 314 height 16
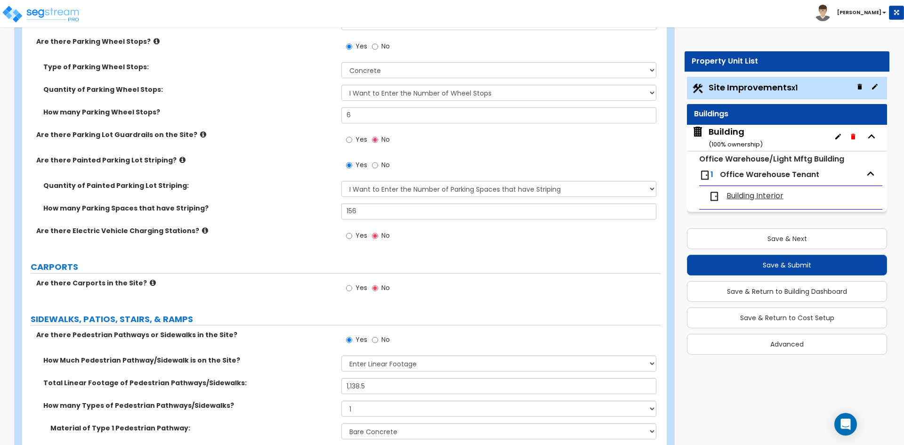
click at [296, 315] on label "SIDEWALKS, PATIOS, STAIRS, & RAMPS" at bounding box center [346, 319] width 630 height 12
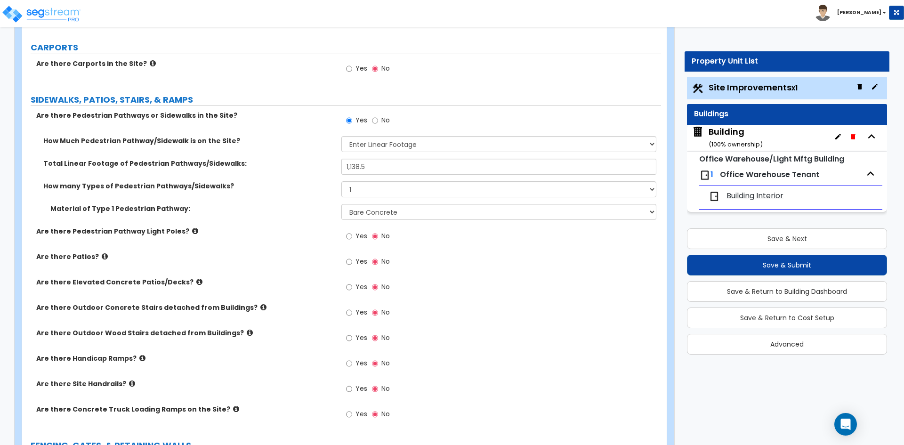
scroll to position [1082, 0]
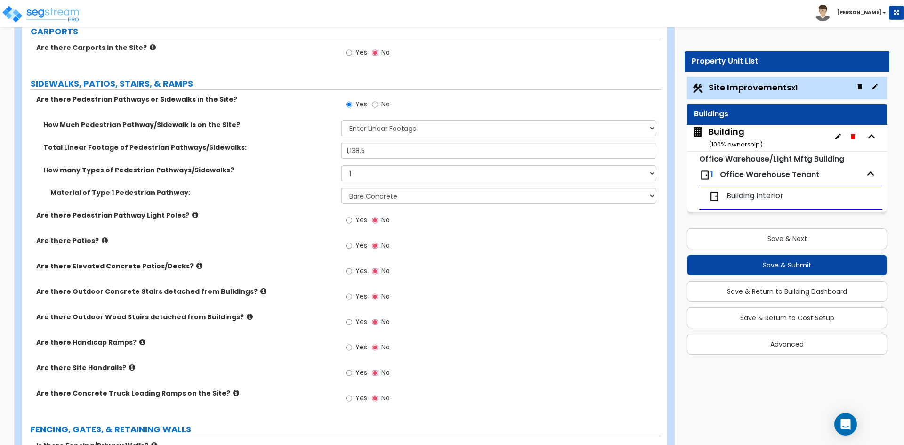
click at [352, 395] on label "Yes" at bounding box center [356, 399] width 21 height 16
click at [352, 395] on input "Yes" at bounding box center [349, 398] width 6 height 10
radio input "true"
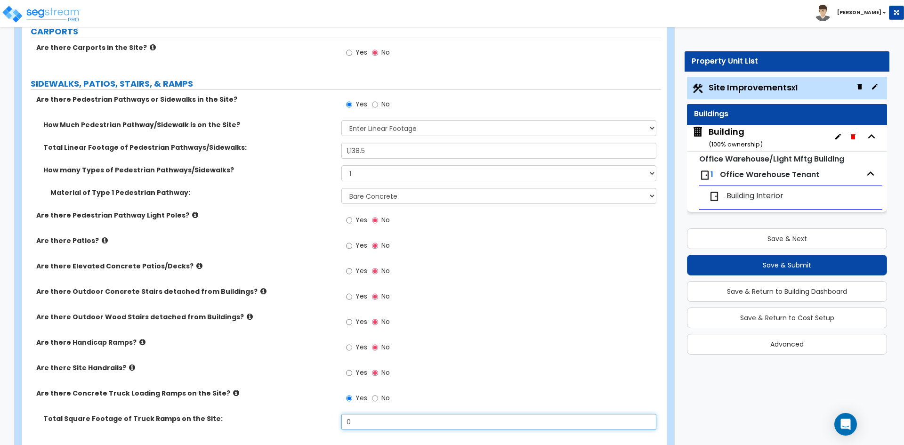
click at [362, 419] on input "0" at bounding box center [498, 422] width 314 height 16
type input "4,384"
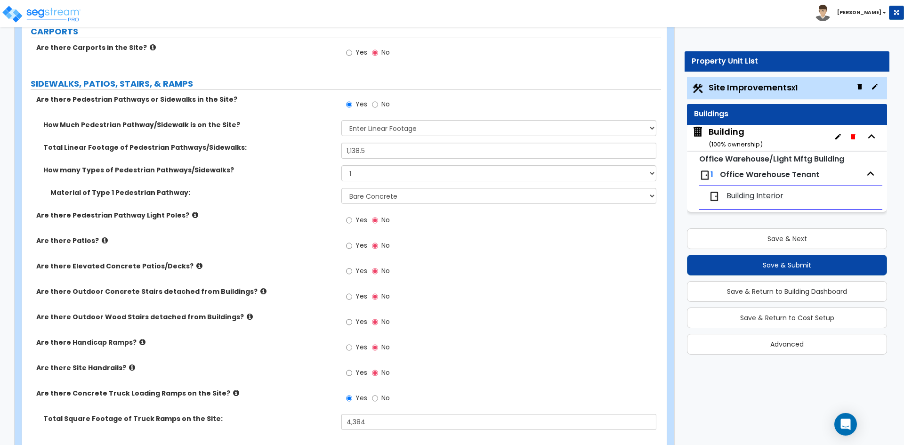
click at [340, 370] on div "Are there Site Handrails?" at bounding box center [181, 367] width 319 height 9
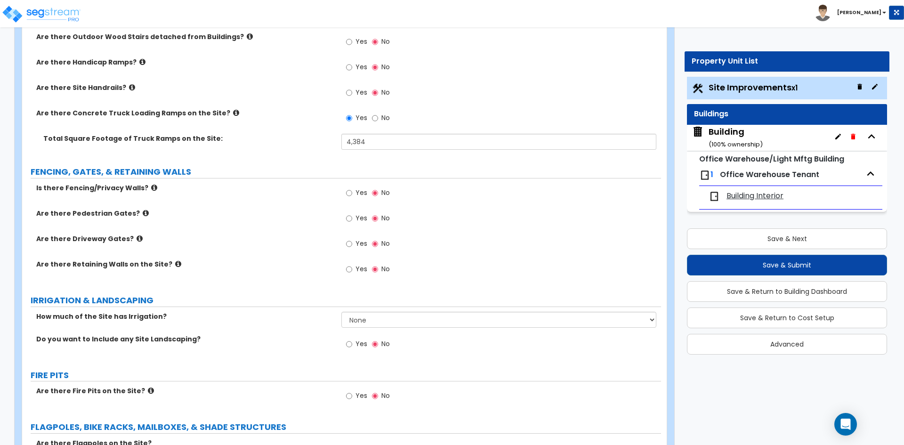
scroll to position [1365, 0]
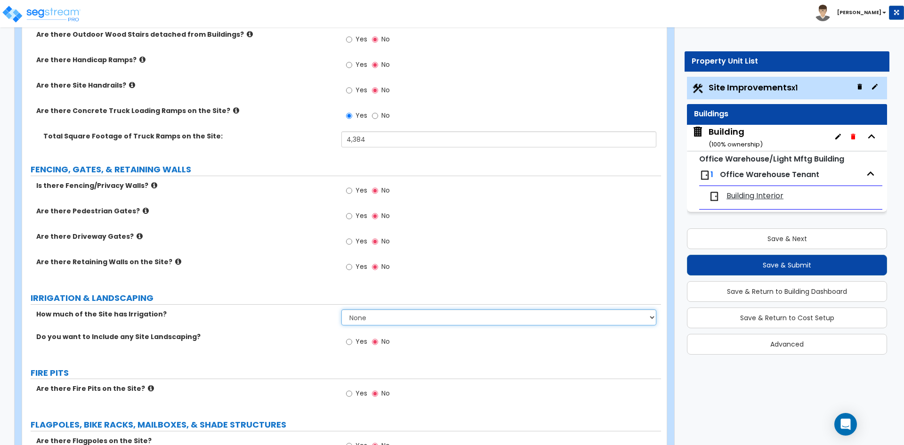
click at [355, 319] on select "None I want to Enter an Approximate Percentage I want to Enter the Square Foota…" at bounding box center [498, 317] width 314 height 16
select select "2"
click at [341, 309] on select "None I want to Enter an Approximate Percentage I want to Enter the Square Foota…" at bounding box center [498, 317] width 314 height 16
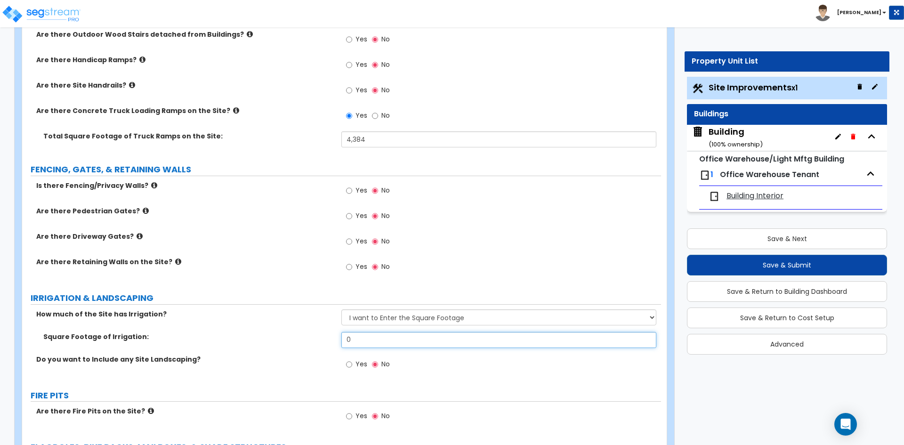
click at [384, 347] on input "0" at bounding box center [498, 340] width 314 height 16
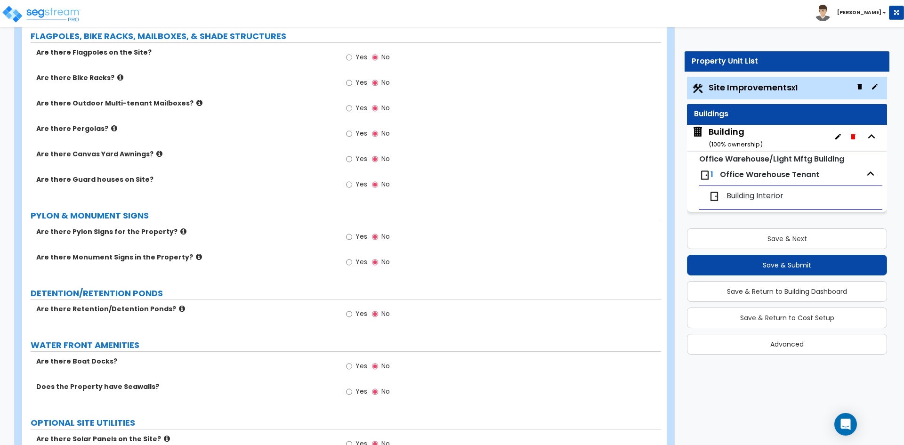
scroll to position [1788, 0]
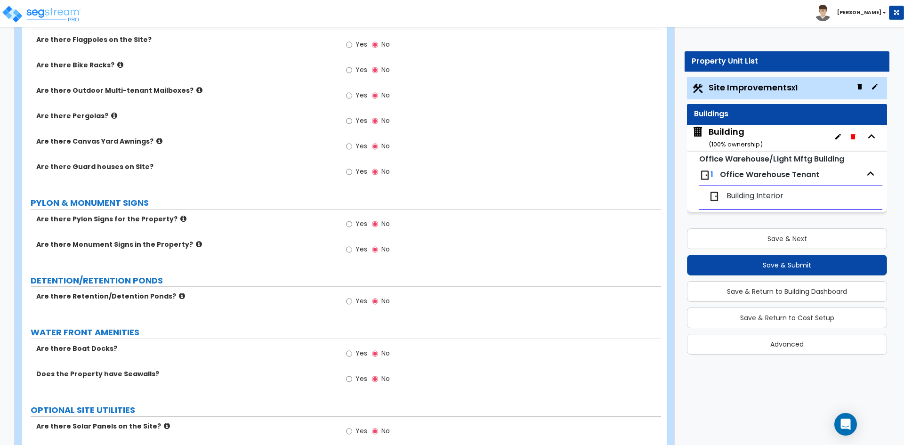
type input "118,340"
click at [360, 303] on span "Yes" at bounding box center [361, 300] width 12 height 9
click at [352, 303] on input "Yes" at bounding box center [349, 301] width 6 height 10
radio input "true"
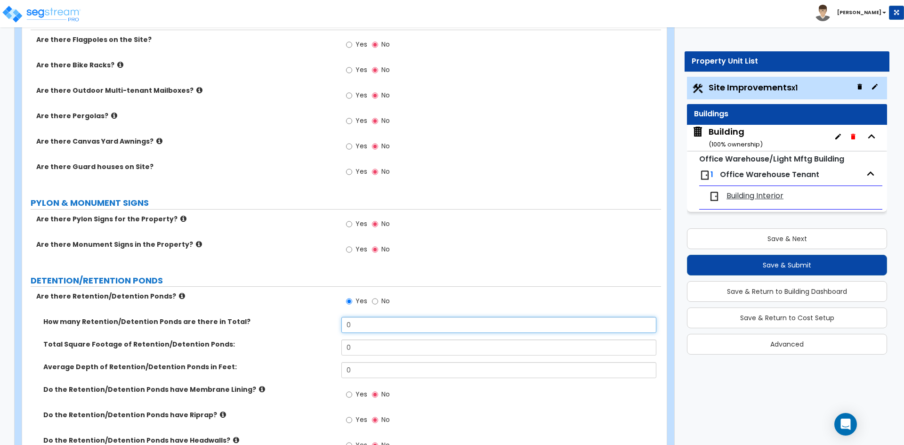
click at [366, 322] on input "0" at bounding box center [498, 325] width 314 height 16
type input "1"
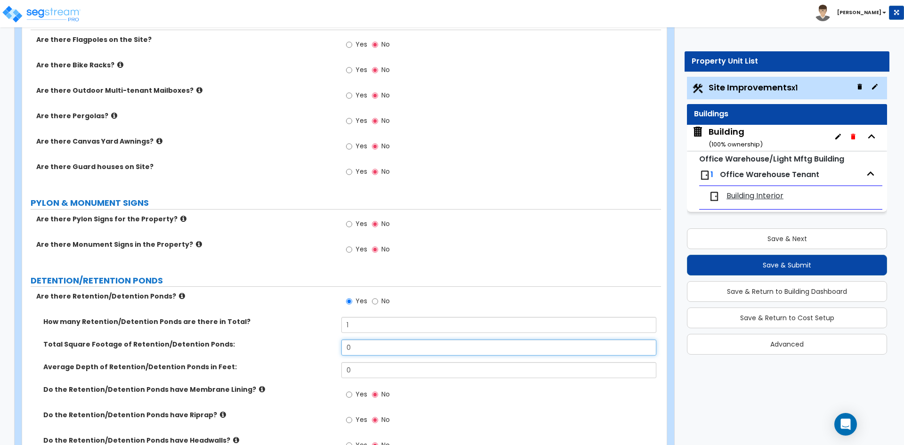
click at [363, 342] on input "0" at bounding box center [498, 347] width 314 height 16
click at [373, 349] on input "0" at bounding box center [498, 347] width 314 height 16
type input "4,636"
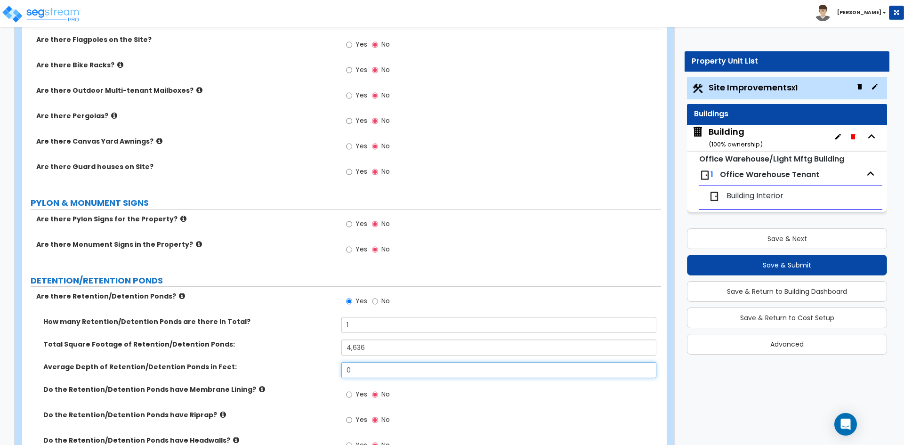
click at [376, 372] on input "0" at bounding box center [498, 370] width 314 height 16
type input "5"
click at [260, 340] on label "Total Square Footage of Retention/Detention Ponds:" at bounding box center [188, 343] width 291 height 9
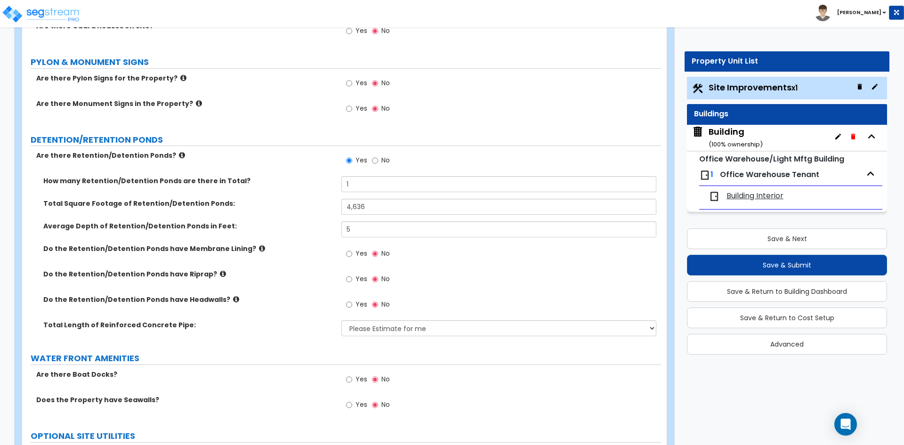
scroll to position [1929, 0]
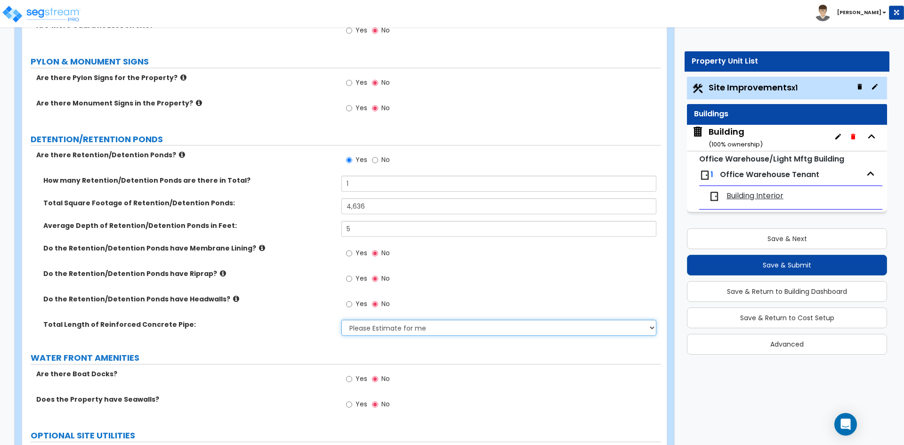
click at [442, 329] on select "Please Estimate for me I want to Enter Linear Footage" at bounding box center [498, 328] width 314 height 16
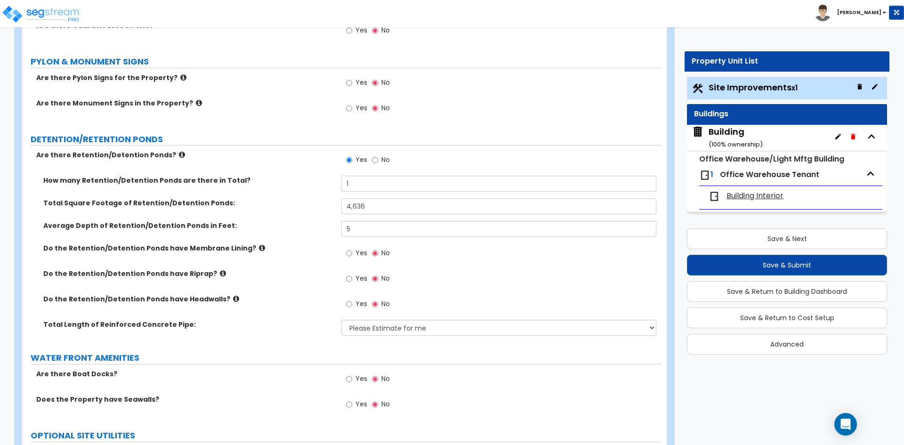
click at [192, 353] on label "WATER FRONT AMENITIES" at bounding box center [346, 358] width 630 height 12
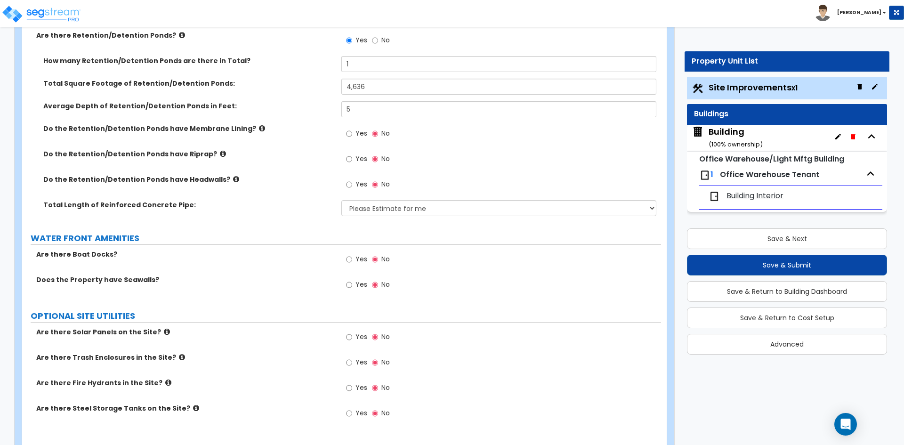
scroll to position [2076, 0]
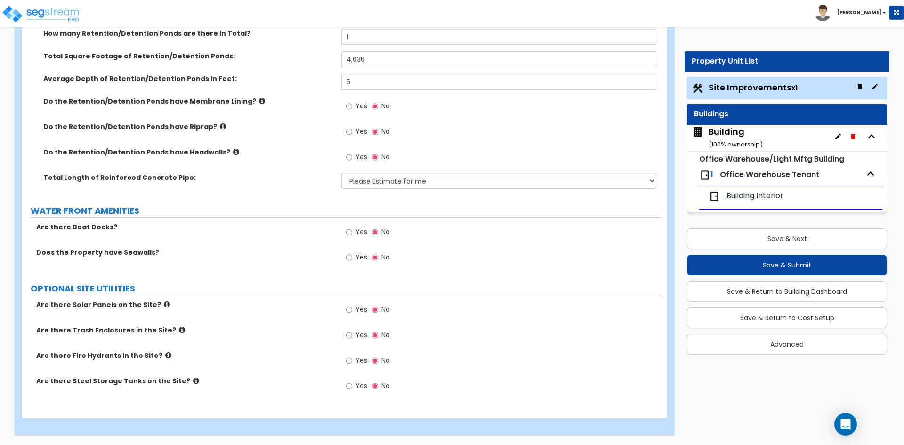
click at [364, 336] on span "Yes" at bounding box center [361, 334] width 12 height 9
click at [352, 336] on input "Yes" at bounding box center [349, 335] width 6 height 10
radio input "true"
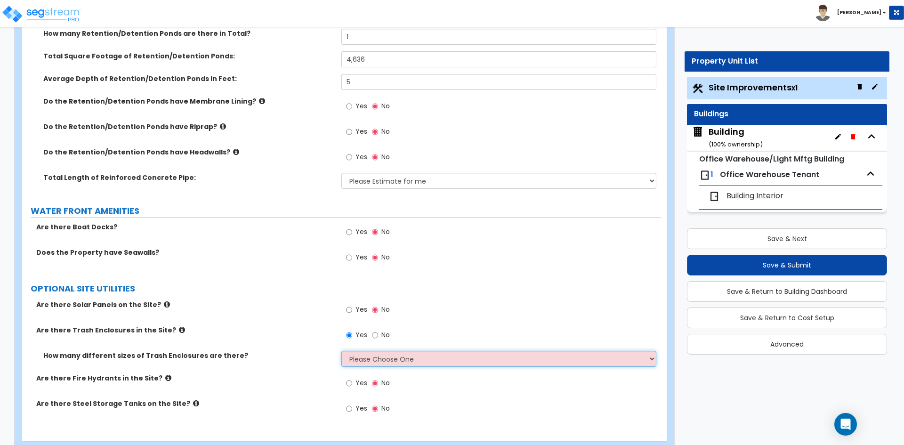
click at [417, 365] on select "Please Choose One 1 2 3" at bounding box center [498, 359] width 314 height 16
select select "1"
click at [341, 351] on select "Please Choose One 1 2 3" at bounding box center [498, 359] width 314 height 16
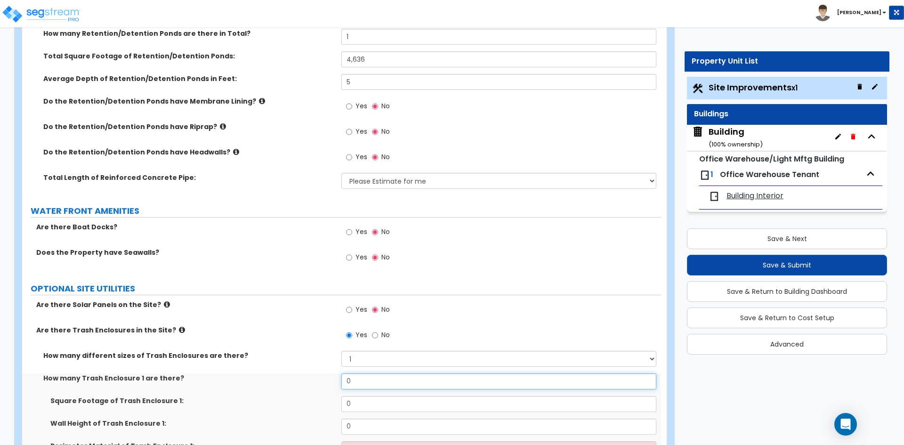
click at [403, 378] on input "0" at bounding box center [498, 381] width 314 height 16
type input "1"
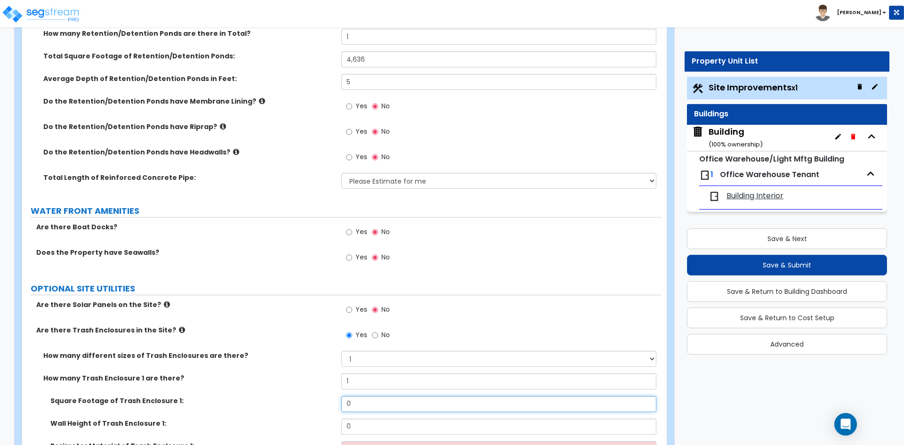
click at [357, 398] on input "0" at bounding box center [498, 404] width 314 height 16
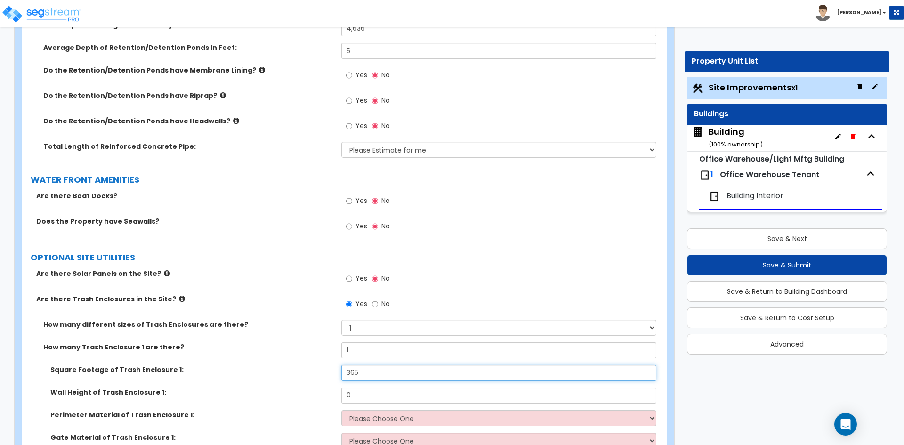
scroll to position [2123, 0]
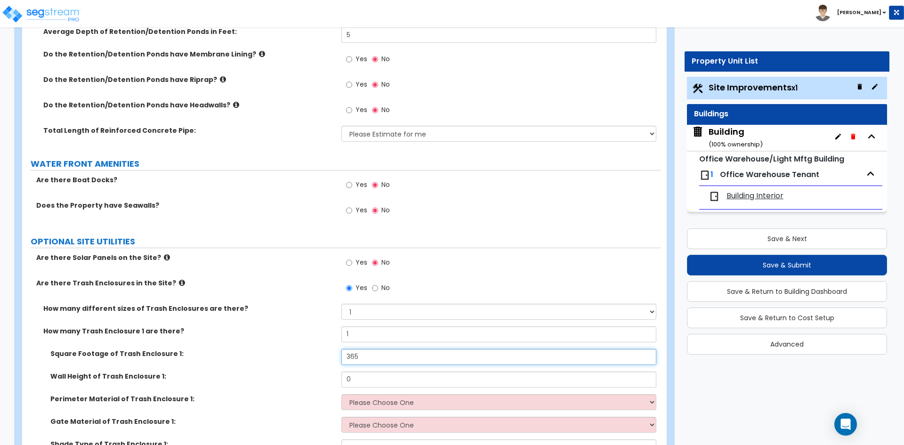
type input "365"
click at [369, 380] on input "0" at bounding box center [498, 379] width 314 height 16
type input "6"
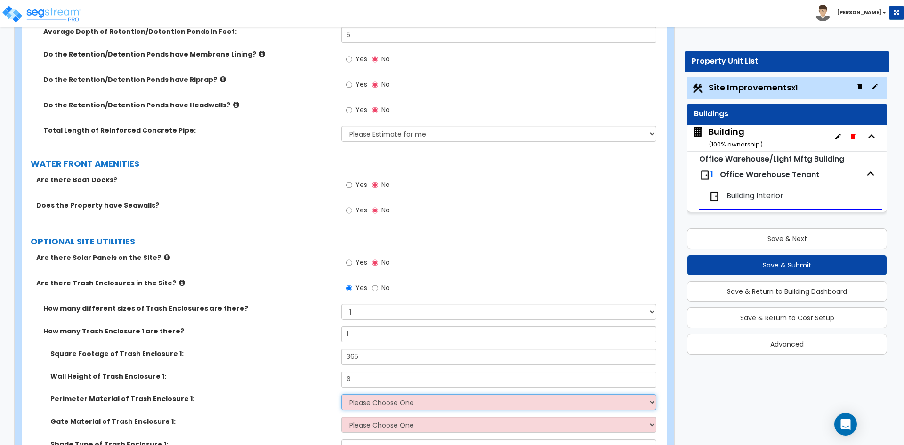
click at [369, 404] on select "Please Choose One Chain Link Wood Metal CMU" at bounding box center [498, 402] width 314 height 16
select select "4"
click at [341, 394] on select "Please Choose One Chain Link Wood Metal CMU" at bounding box center [498, 402] width 314 height 16
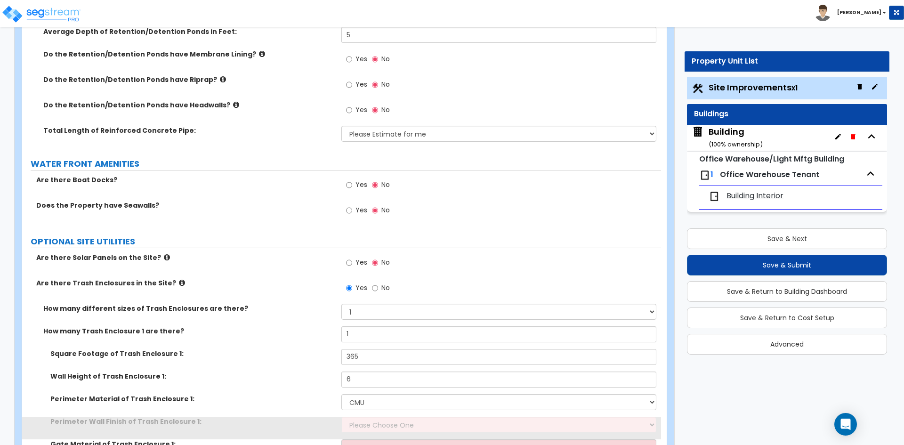
click at [298, 374] on label "Wall Height of Trash Enclosure 1:" at bounding box center [192, 375] width 284 height 9
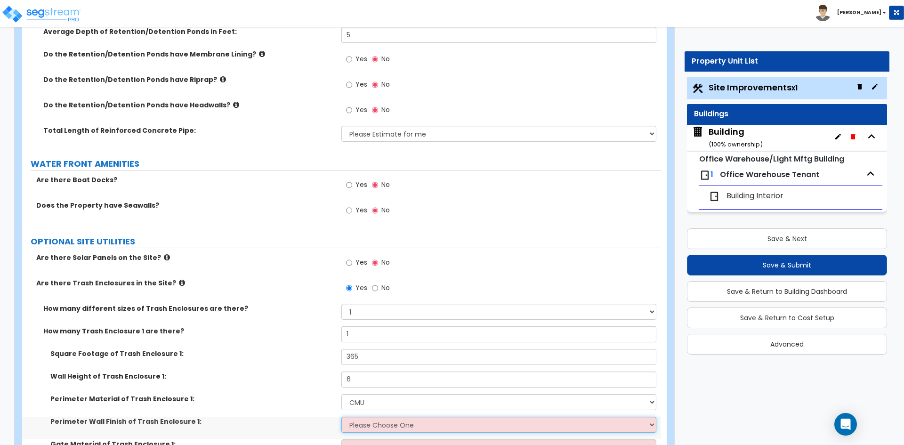
click at [351, 425] on select "Please Choose One Stone Veneer Brick Veneer Stucco Paint" at bounding box center [498, 424] width 314 height 16
select select "4"
click at [341, 416] on select "Please Choose One Stone Veneer Brick Veneer Stucco Paint" at bounding box center [498, 424] width 314 height 16
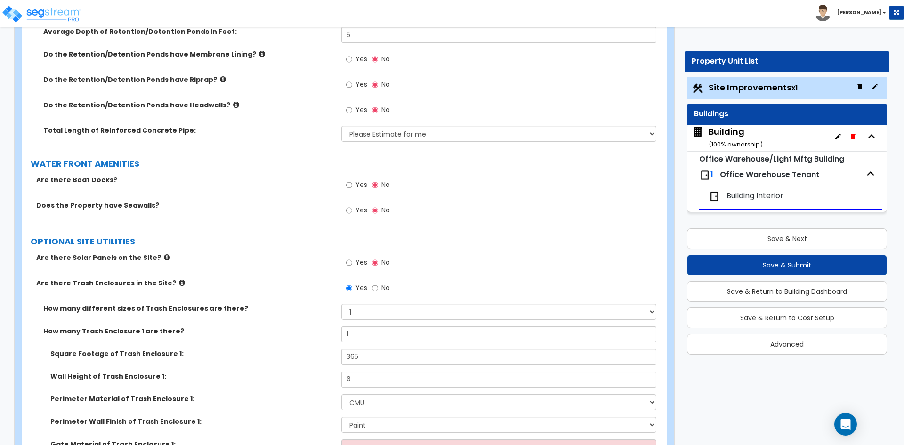
click at [320, 392] on div "Wall Height of Trash Enclosure 1: 6" at bounding box center [341, 382] width 639 height 23
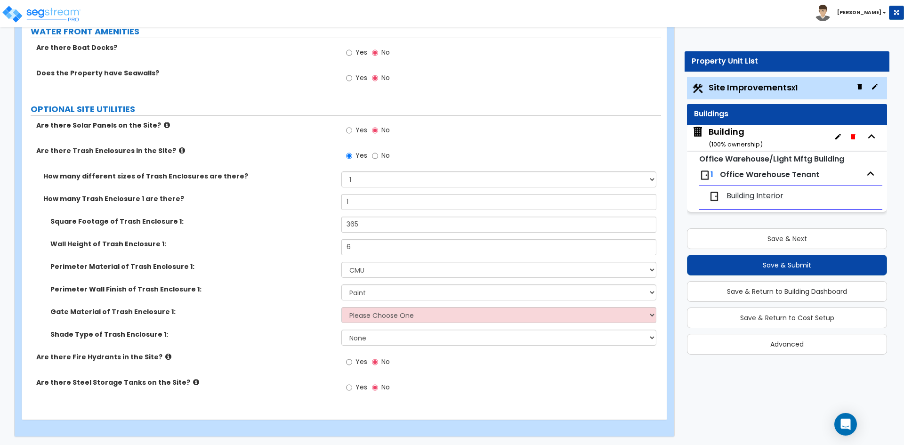
scroll to position [2257, 0]
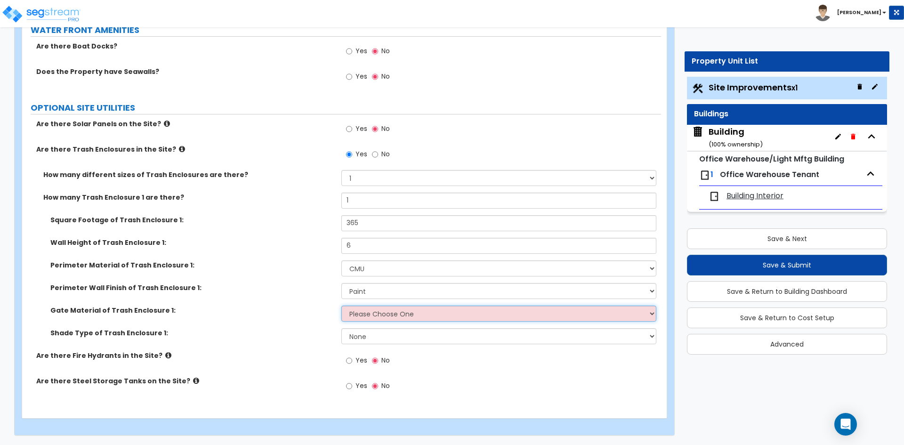
click at [374, 317] on select "Please Choose One Wood Metal" at bounding box center [498, 313] width 314 height 16
select select "2"
click at [341, 305] on select "Please Choose One Wood Metal" at bounding box center [498, 313] width 314 height 16
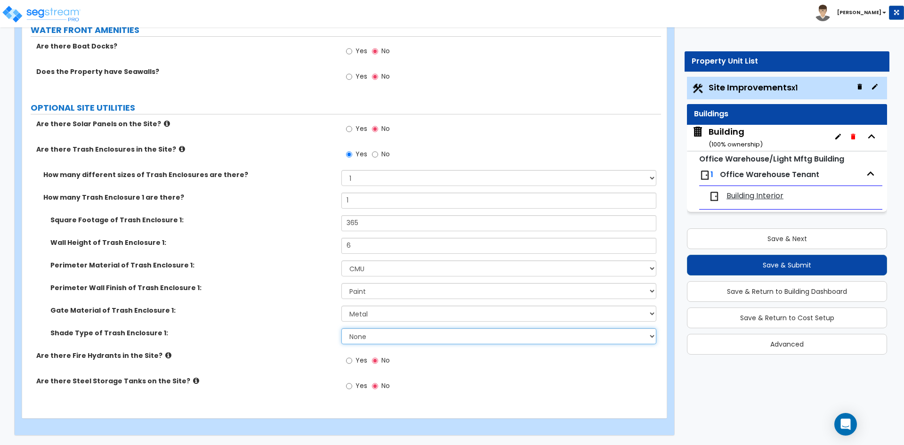
click at [382, 338] on select "None Roof Pergola" at bounding box center [498, 336] width 314 height 16
drag, startPoint x: 382, startPoint y: 338, endPoint x: 373, endPoint y: 338, distance: 9.4
click at [382, 338] on select "None Roof Pergola" at bounding box center [498, 336] width 314 height 16
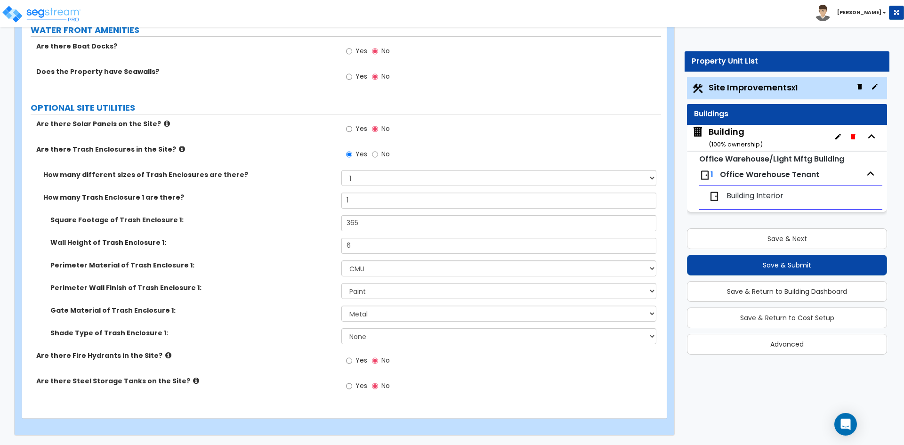
click at [299, 337] on div "Shade Type of Trash Enclosure 1: None Roof Pergola" at bounding box center [341, 339] width 639 height 23
click at [359, 360] on span "Yes" at bounding box center [361, 359] width 12 height 9
click at [352, 360] on input "Yes" at bounding box center [349, 360] width 6 height 10
radio input "true"
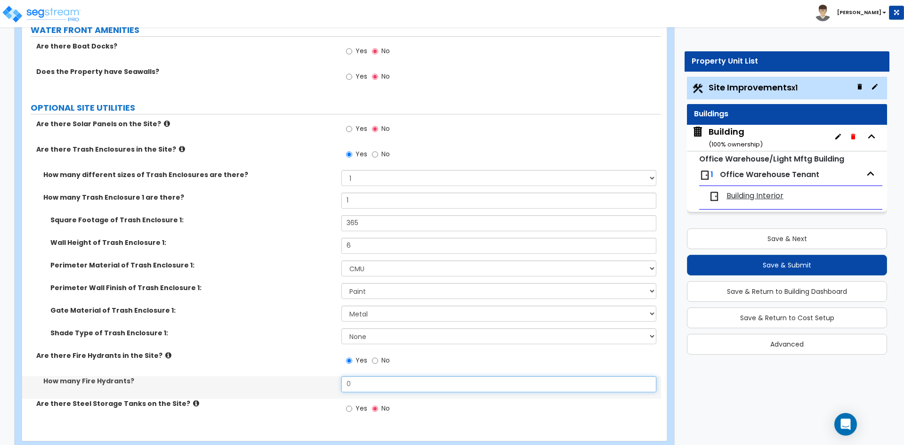
click at [370, 388] on input "0" at bounding box center [498, 384] width 314 height 16
click at [390, 383] on input "0" at bounding box center [498, 384] width 314 height 16
type input "1"
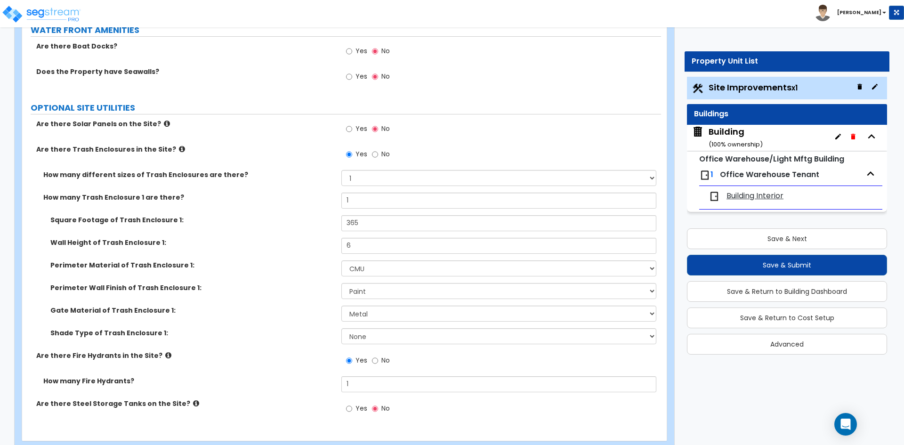
click at [275, 326] on div "Gate Material of Trash Enclosure 1: Please Choose One Wood Metal" at bounding box center [341, 316] width 639 height 23
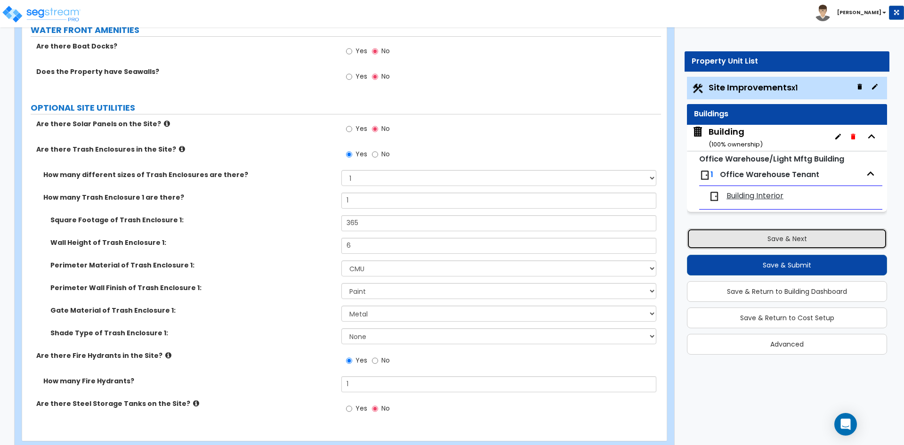
click at [714, 237] on button "Save & Next" at bounding box center [787, 238] width 200 height 21
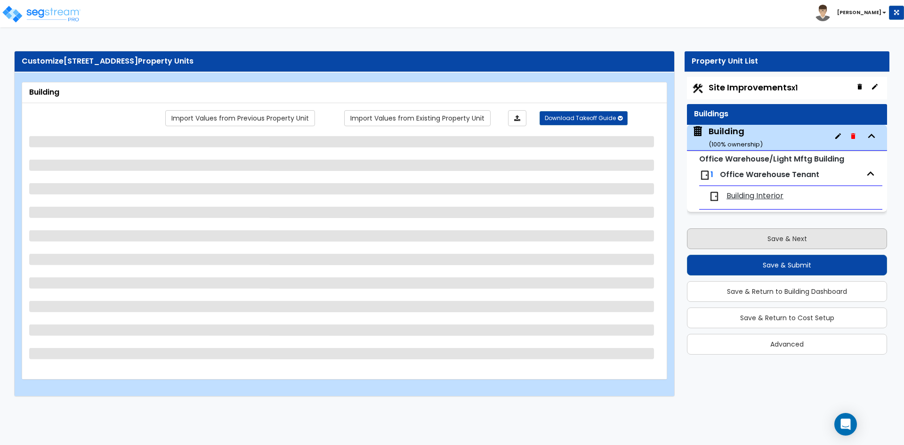
scroll to position [0, 0]
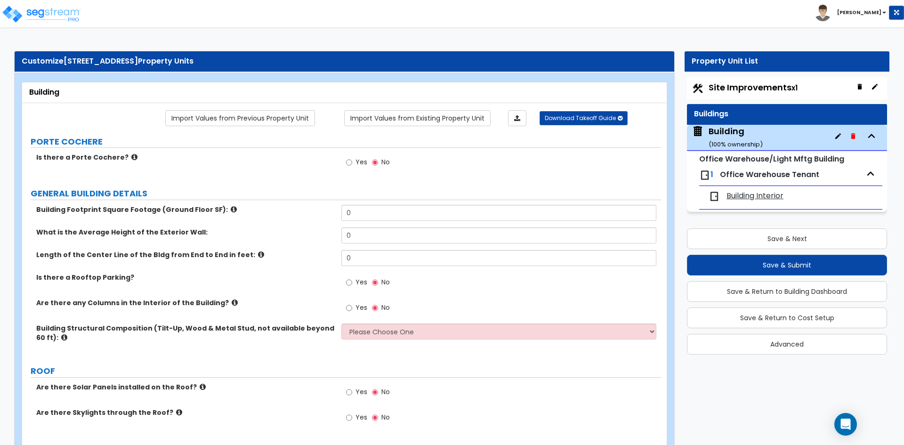
click at [734, 88] on span "Site Improvements x1" at bounding box center [752, 87] width 89 height 12
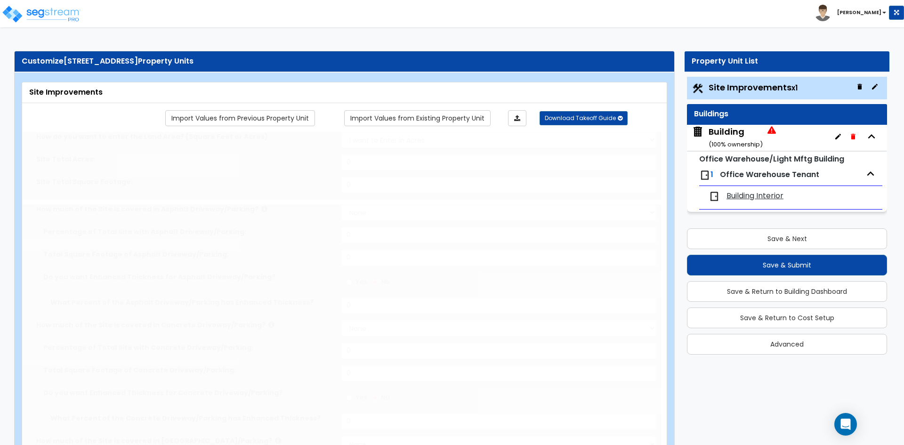
select select "2"
type input "479074"
select select "2"
type input "54801"
select select "2"
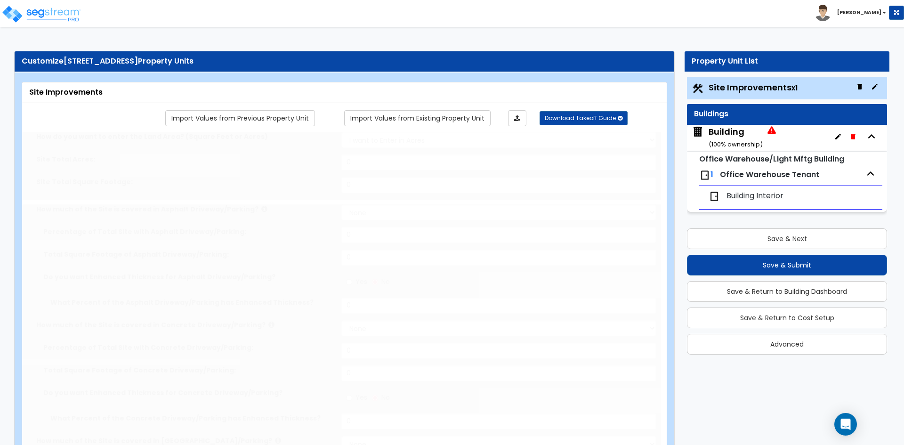
type input "119380"
radio input "true"
type input "100"
radio input "true"
type input "13"
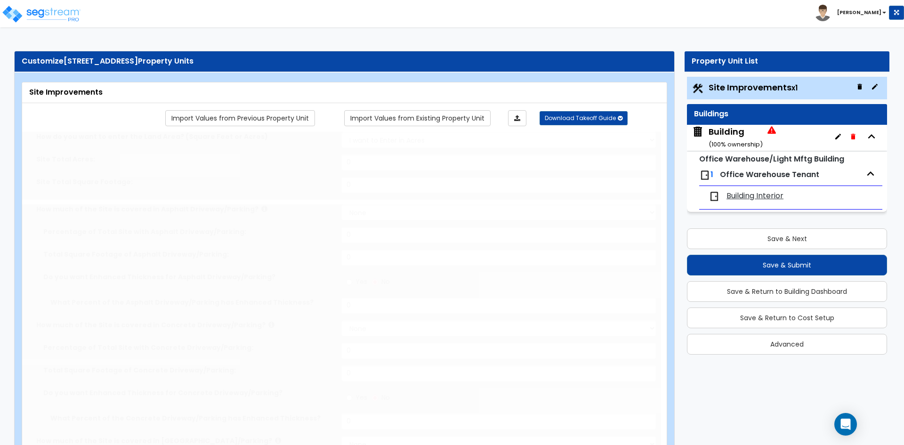
radio input "true"
type input "19"
radio input "true"
select select "2"
radio input "true"
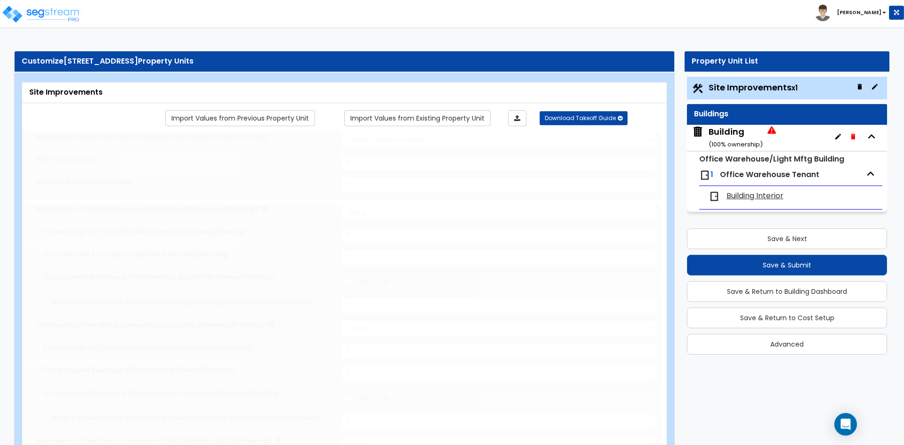
radio input "true"
type input "6"
radio input "true"
select select "1"
type input "156"
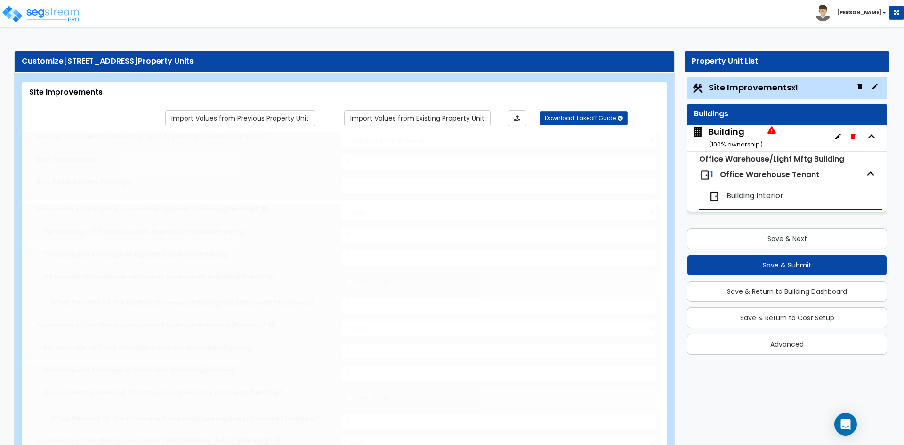
radio input "true"
select select "2"
type input "1138.5"
select select "1"
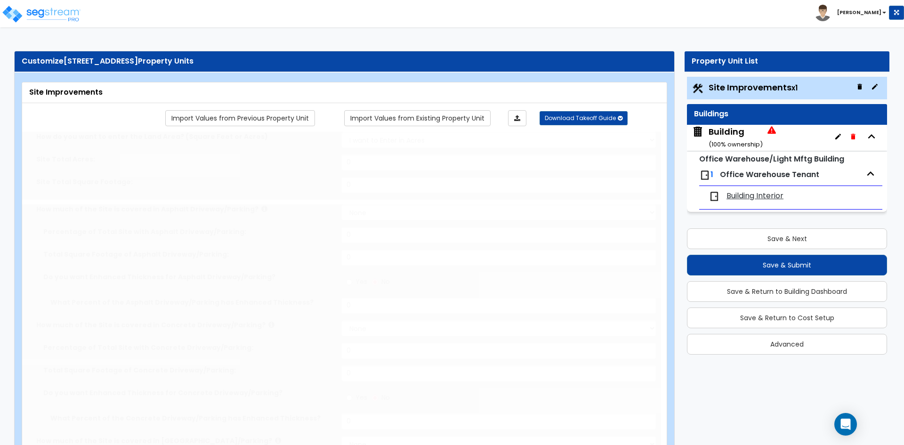
radio input "true"
type input "4384"
select select "2"
type input "118340"
radio input "true"
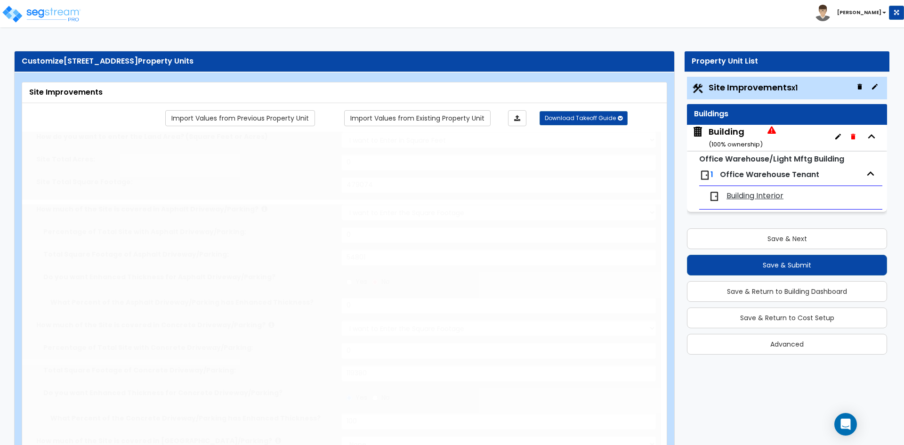
type input "1"
type input "4636"
type input "5"
radio input "true"
select select "1"
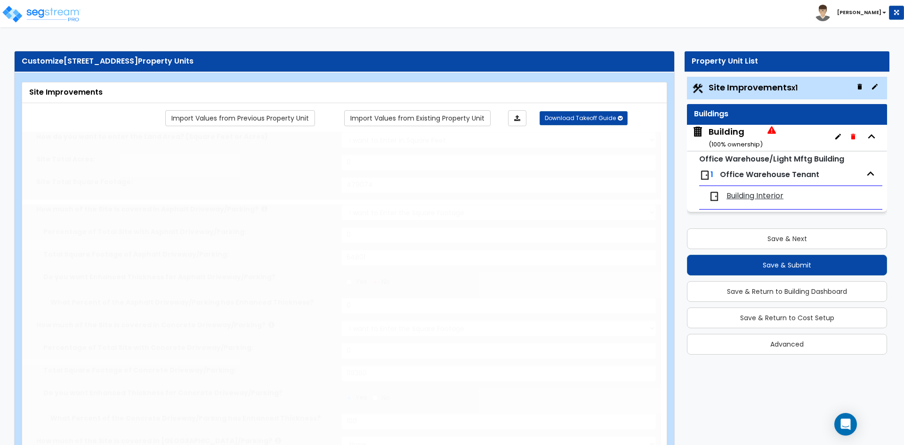
type input "1"
type input "365"
type input "6"
select select "4"
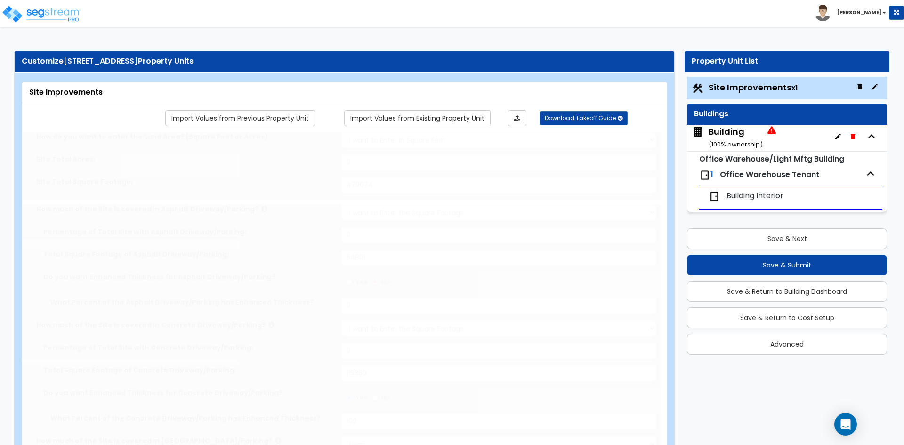
select select "2"
radio input "true"
type input "1"
select select "2"
select select "1"
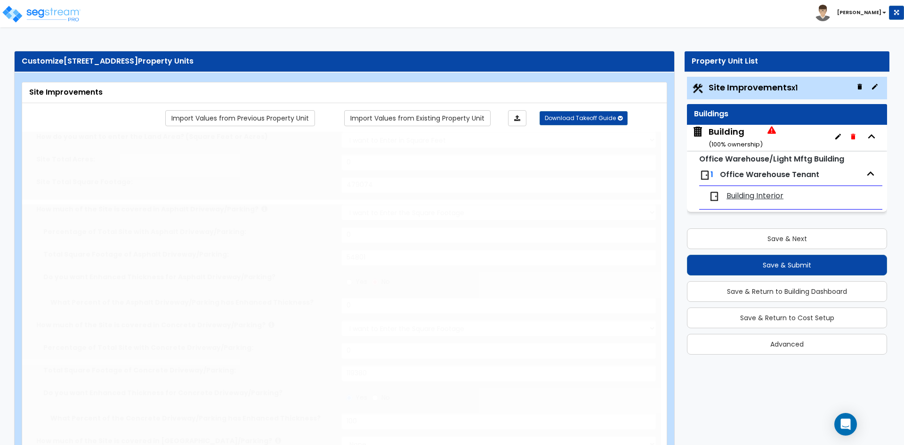
select select "1"
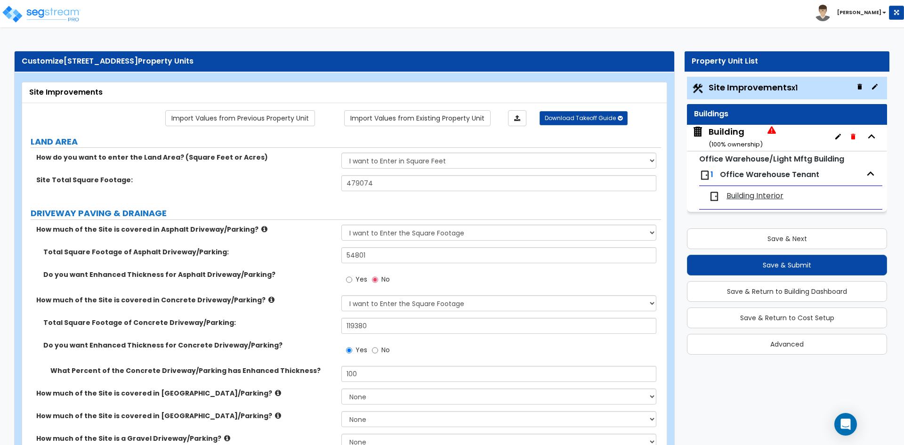
click at [326, 161] on label "How do you want to enter the Land Area? (Square Feet or Acres)" at bounding box center [185, 156] width 298 height 9
click at [326, 300] on label "How much of the Site is covered in Concrete Driveway/Parking?" at bounding box center [185, 299] width 298 height 9
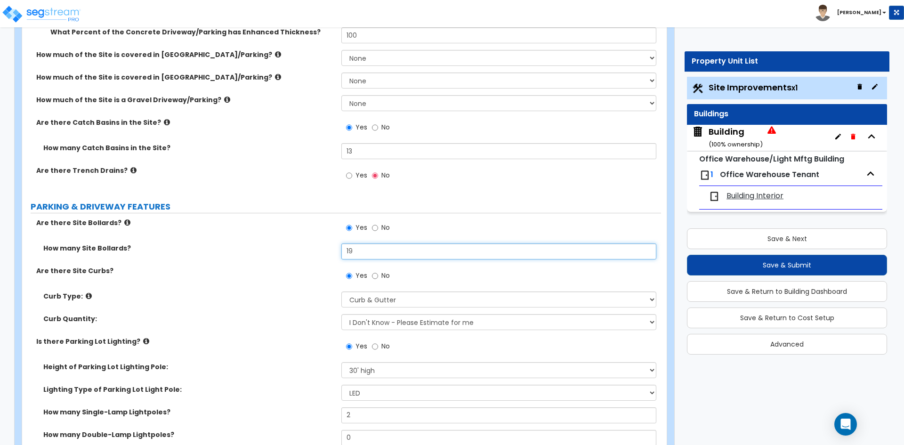
click at [364, 245] on input "19" at bounding box center [498, 251] width 314 height 16
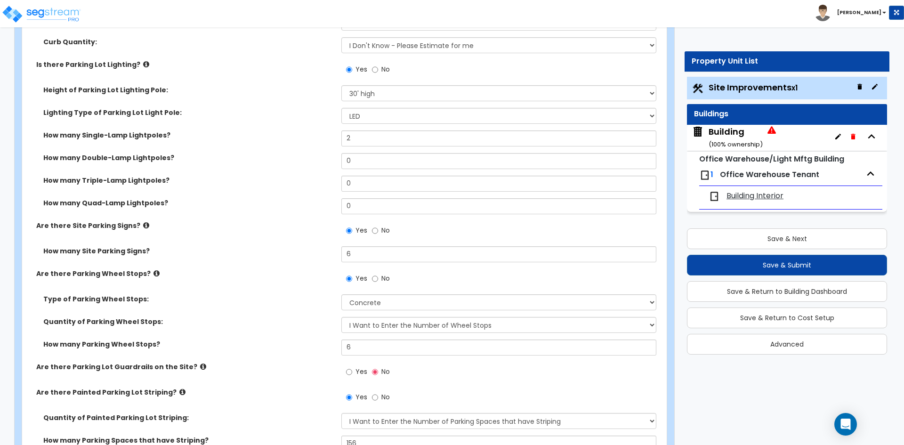
scroll to position [621, 0]
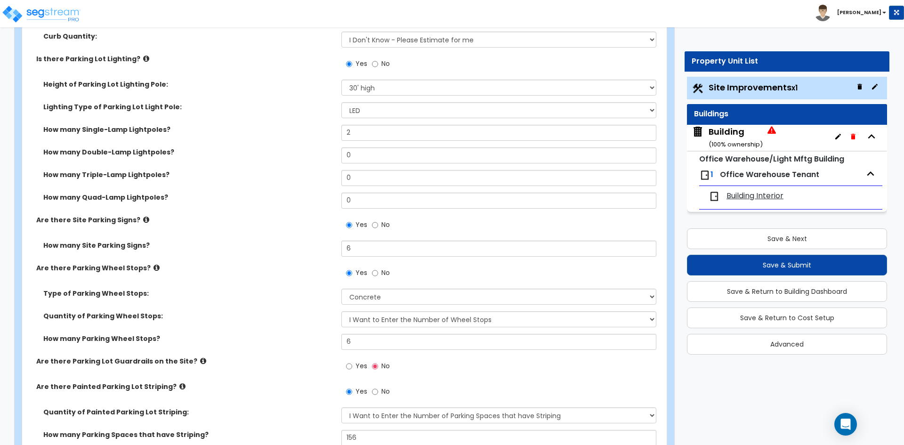
type input "24"
click at [375, 251] on input "6" at bounding box center [498, 248] width 314 height 16
type input "7"
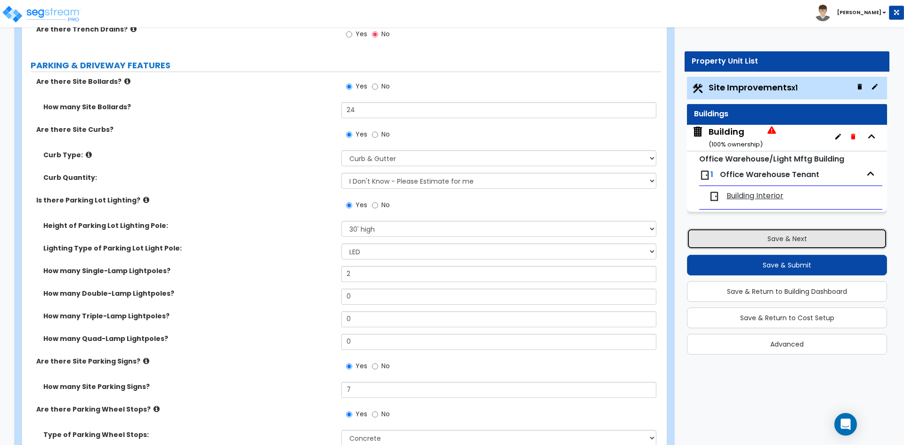
click at [745, 237] on button "Save & Next" at bounding box center [787, 238] width 200 height 21
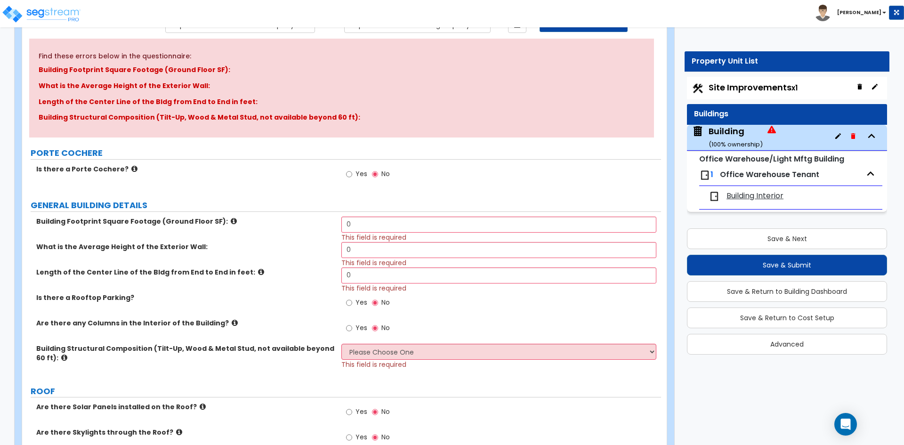
scroll to position [94, 0]
click at [374, 221] on input "0" at bounding box center [498, 224] width 314 height 16
type input "135,947"
click at [372, 252] on input "0" at bounding box center [498, 249] width 314 height 16
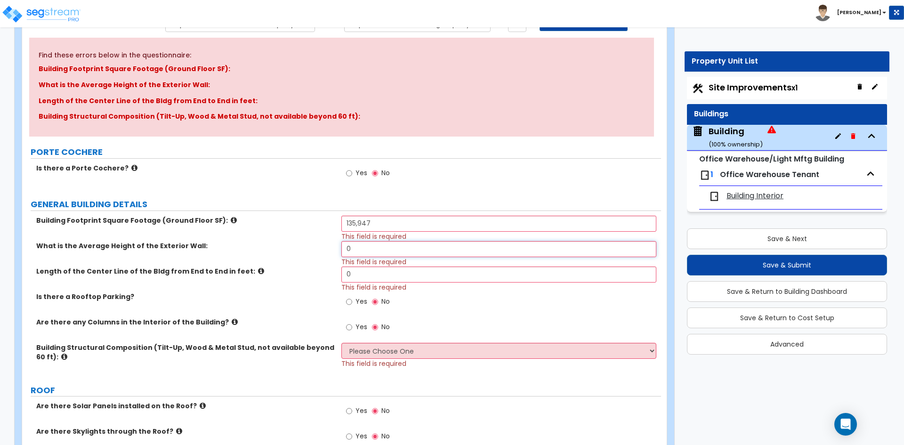
click at [372, 252] on input "0" at bounding box center [498, 249] width 314 height 16
type input "35.6"
click at [367, 280] on input "0" at bounding box center [498, 274] width 314 height 16
type input "680"
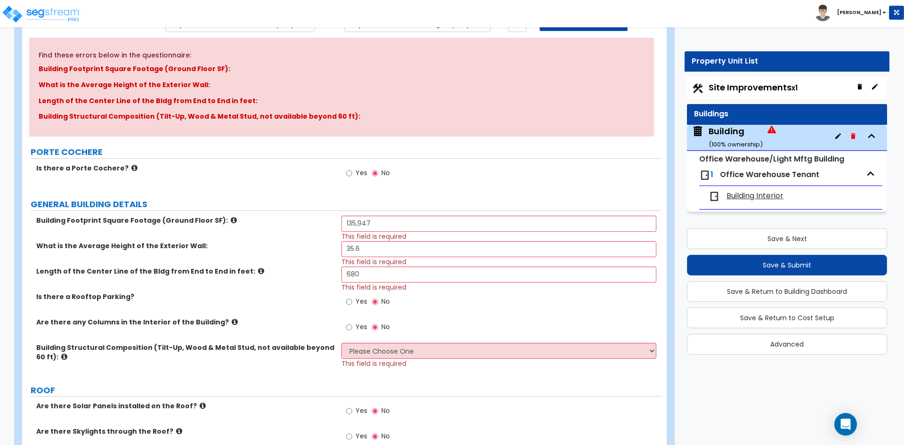
click at [365, 328] on span "Yes" at bounding box center [361, 326] width 12 height 9
click at [352, 328] on input "Yes" at bounding box center [349, 327] width 6 height 10
radio input "true"
click at [232, 320] on icon at bounding box center [235, 321] width 6 height 7
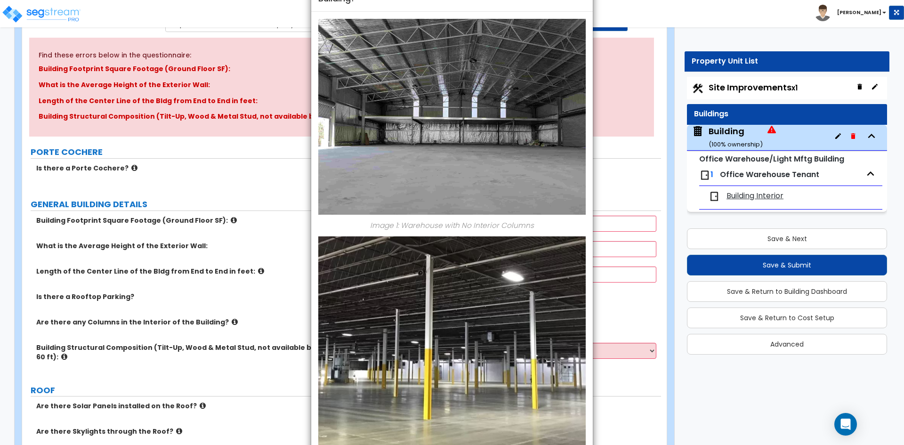
scroll to position [0, 0]
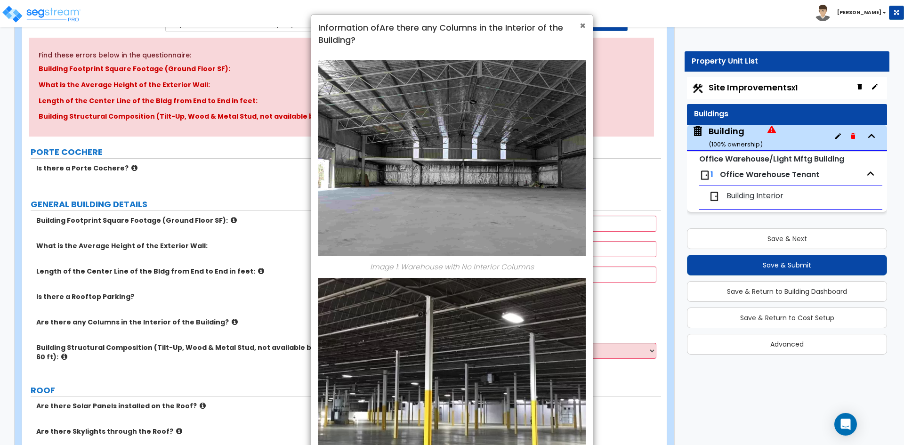
click at [583, 26] on span "×" at bounding box center [582, 26] width 6 height 14
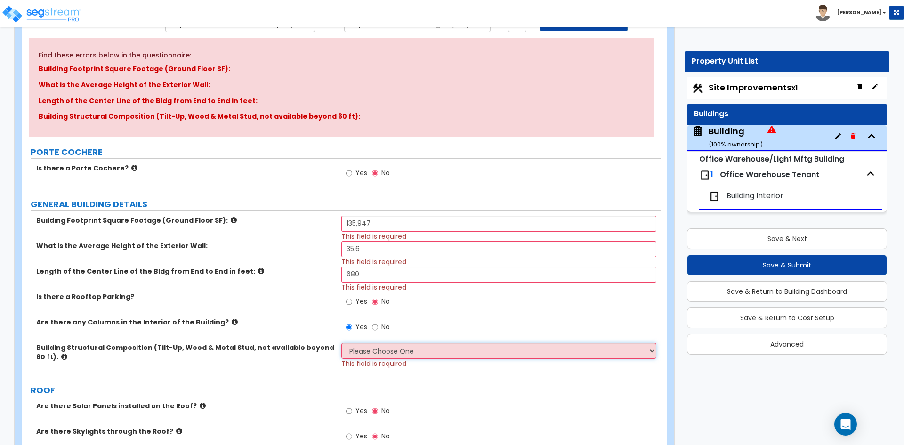
click at [423, 352] on select "Please Choose One Pre-Engineered Metal Building Tilt-up Wall Construction Reinf…" at bounding box center [498, 351] width 314 height 16
select select "2"
click at [341, 343] on select "Please Choose One Pre-Engineered Metal Building Tilt-up Wall Construction Reinf…" at bounding box center [498, 351] width 314 height 16
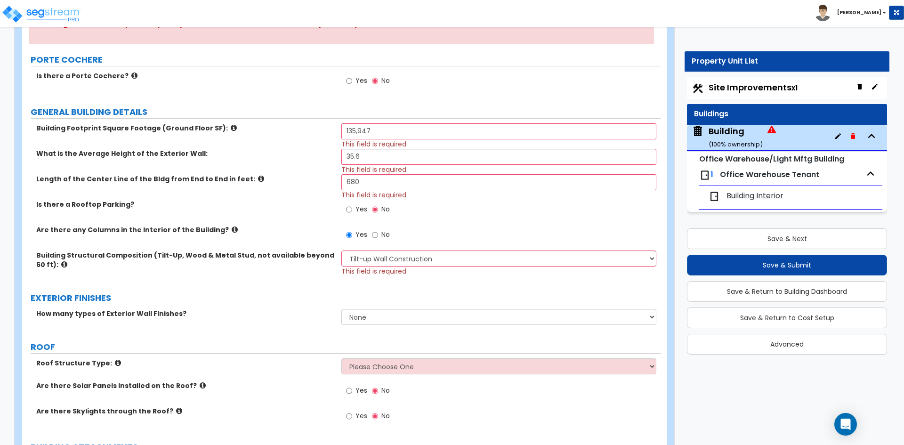
scroll to position [188, 0]
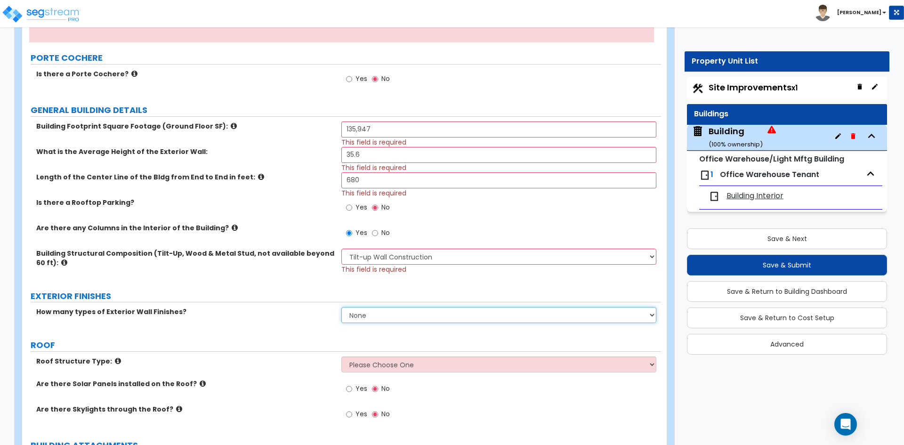
click at [387, 314] on select "None 1 2 3" at bounding box center [498, 315] width 314 height 16
select select "2"
click at [341, 307] on select "None 1 2 3" at bounding box center [498, 315] width 314 height 16
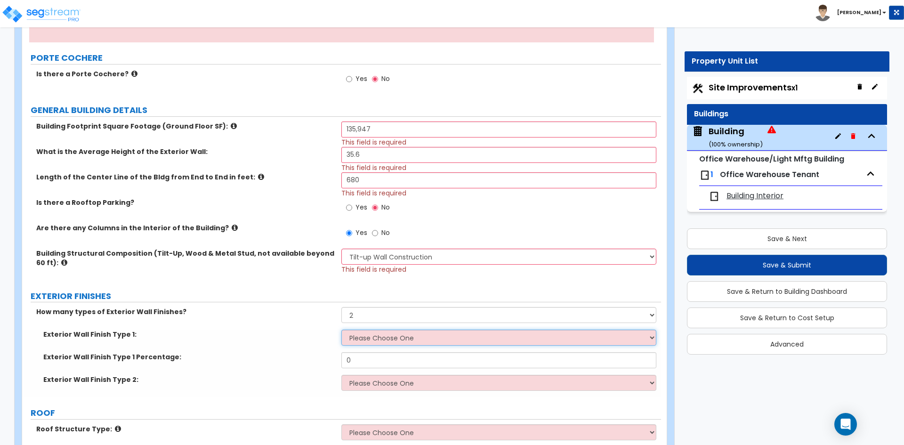
click at [369, 336] on select "Please Choose One No Finish/Shared Wall No Wall Brick Veneer Stone Veneer Wood …" at bounding box center [498, 337] width 314 height 16
click at [341, 329] on select "Please Choose One No Finish/Shared Wall No Wall Brick Veneer Stone Veneer Wood …" at bounding box center [498, 337] width 314 height 16
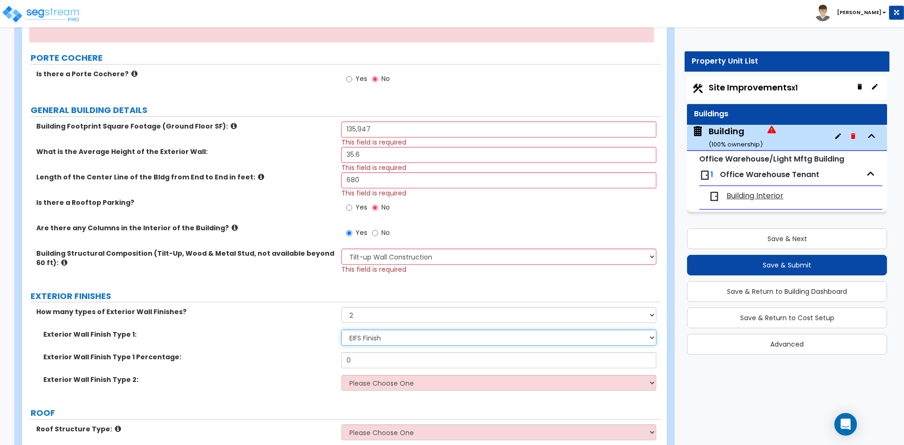
click at [384, 342] on select "Please Choose One No Finish/Shared Wall No Wall Brick Veneer Stone Veneer Wood …" at bounding box center [498, 337] width 314 height 16
select select "10"
click at [341, 329] on select "Please Choose One No Finish/Shared Wall No Wall Brick Veneer Stone Veneer Wood …" at bounding box center [498, 337] width 314 height 16
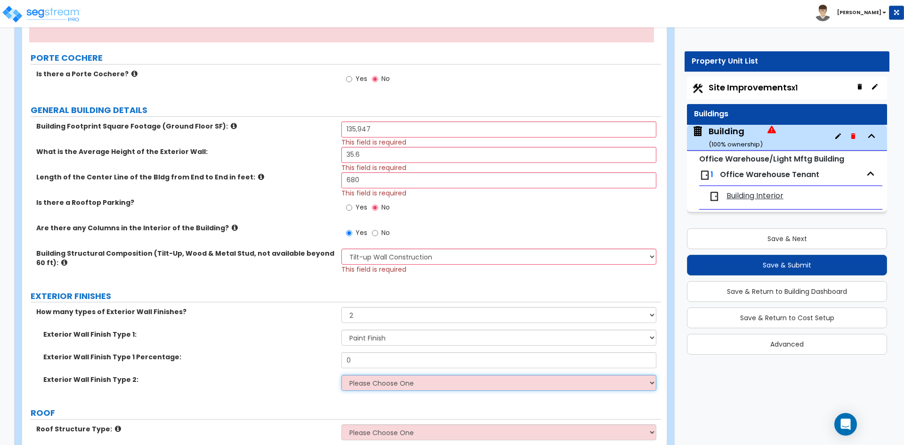
click at [367, 385] on select "Please Choose One No Finish/Shared Wall No Wall Brick Veneer Stone Veneer Wood …" at bounding box center [498, 383] width 314 height 16
select select "9"
click at [341, 375] on select "Please Choose One No Finish/Shared Wall No Wall Brick Veneer Stone Veneer Wood …" at bounding box center [498, 383] width 314 height 16
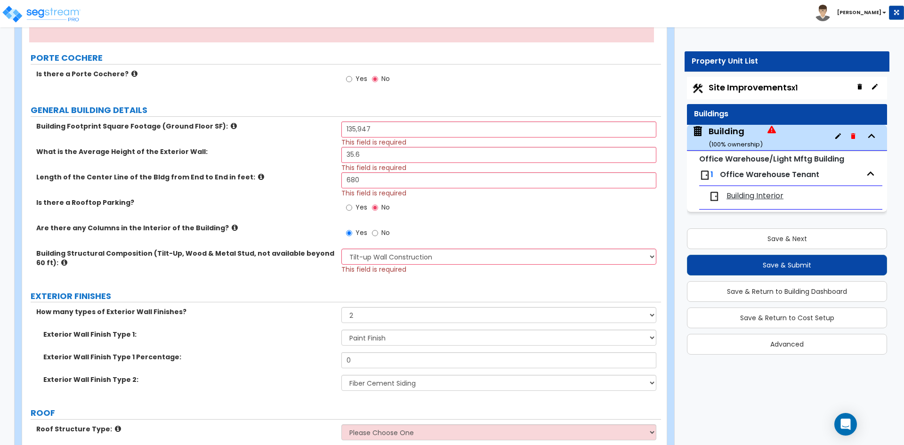
click at [281, 366] on div "Exterior Wall Finish Type 1 Percentage: 0" at bounding box center [341, 363] width 639 height 23
click at [370, 360] on input "0" at bounding box center [498, 360] width 314 height 16
click at [278, 223] on label "Are there any Columns in the Interior of the Building?" at bounding box center [185, 227] width 298 height 9
click at [365, 360] on input "0" at bounding box center [498, 360] width 314 height 16
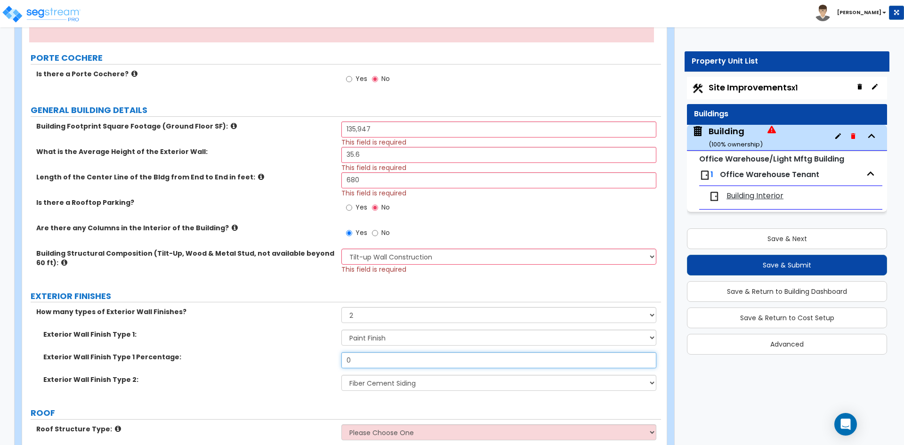
click at [365, 360] on input "0" at bounding box center [498, 360] width 314 height 16
type input "90.8"
click at [373, 386] on select "Please Choose One No Finish/Shared Wall No Wall Brick Veneer Stone Veneer Wood …" at bounding box center [498, 383] width 314 height 16
click at [298, 373] on div "Exterior Wall Finish Type 1 Percentage: 90.8" at bounding box center [341, 363] width 639 height 23
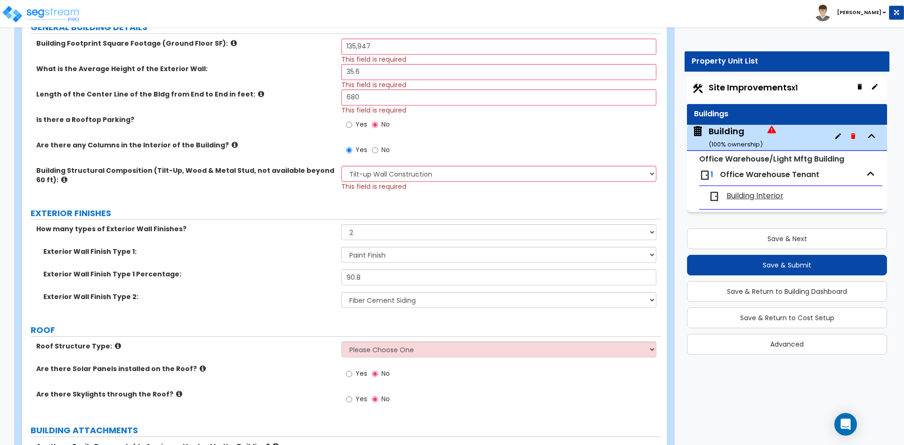
scroll to position [282, 0]
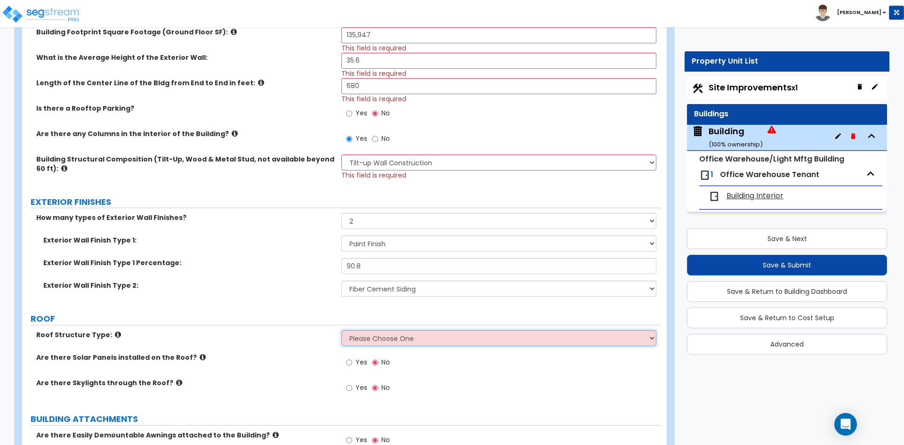
click at [384, 336] on select "Please Choose One [PERSON_NAME] Roof Flat Roof Hybrid [PERSON_NAME] & Flat Roof" at bounding box center [498, 338] width 314 height 16
select select "2"
click at [341, 330] on select "Please Choose One [PERSON_NAME] Roof Flat Roof Hybrid [PERSON_NAME] & Flat Roof" at bounding box center [498, 338] width 314 height 16
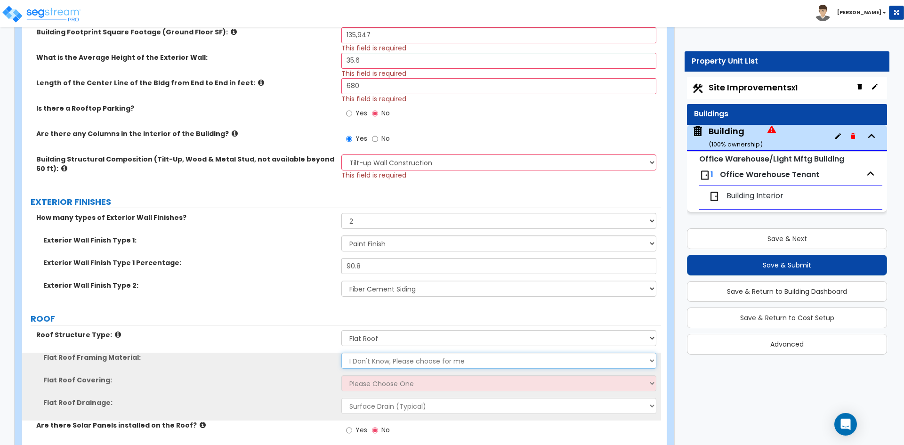
click at [360, 363] on select "I Don't Know, Please choose for me Metal Wood" at bounding box center [498, 360] width 314 height 16
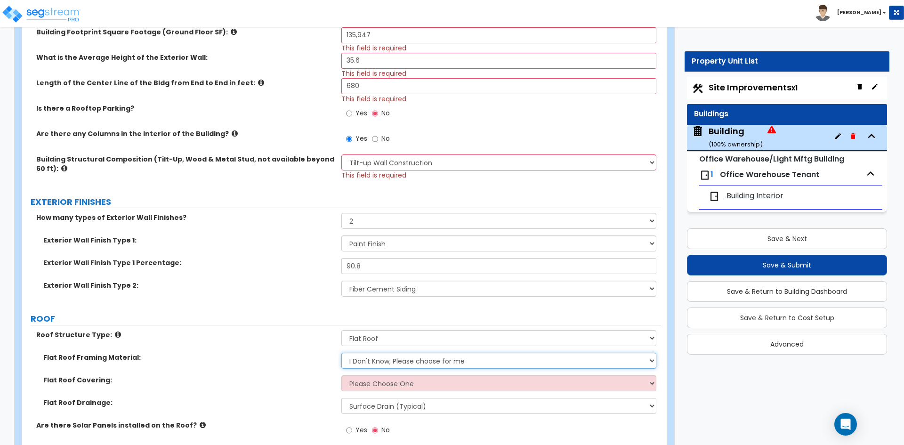
select select "1"
click at [341, 352] on select "I Don't Know, Please choose for me Metal Wood" at bounding box center [498, 360] width 314 height 16
click at [369, 385] on select "Please Choose One Rolled Asphalt PVC Membrane Plastic (EPDM) Membrane Asphalt F…" at bounding box center [498, 383] width 314 height 16
select select "3"
click at [341, 375] on select "Please Choose One Rolled Asphalt PVC Membrane Plastic (EPDM) Membrane Asphalt F…" at bounding box center [498, 383] width 314 height 16
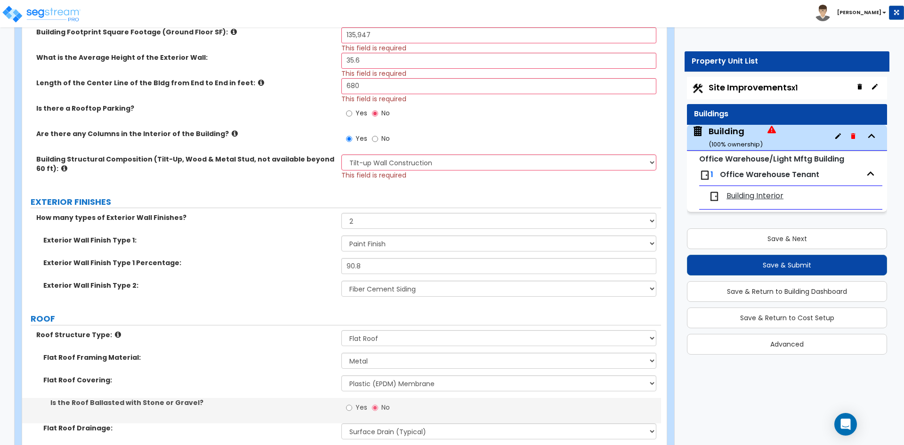
drag, startPoint x: 230, startPoint y: 352, endPoint x: 236, endPoint y: 352, distance: 6.6
click at [233, 352] on div "Roof Structure Type: Please Choose One [PERSON_NAME] Roof Flat Roof Hybrid [PER…" at bounding box center [341, 341] width 639 height 23
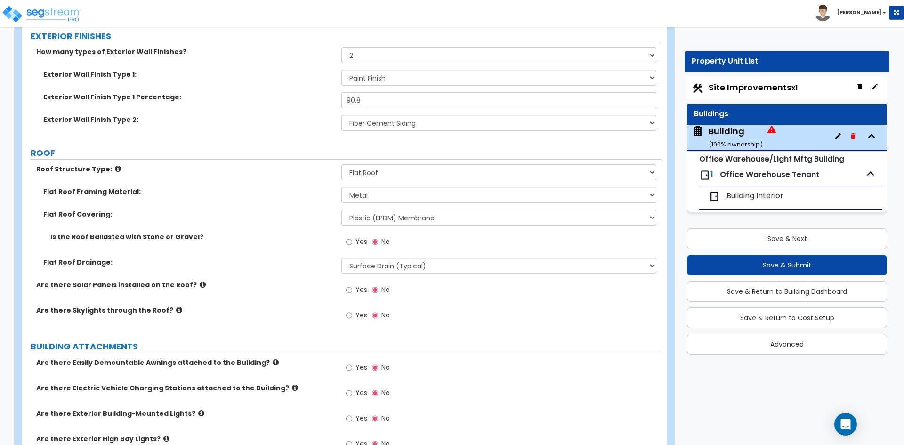
scroll to position [471, 0]
